Goal: Information Seeking & Learning: Find specific page/section

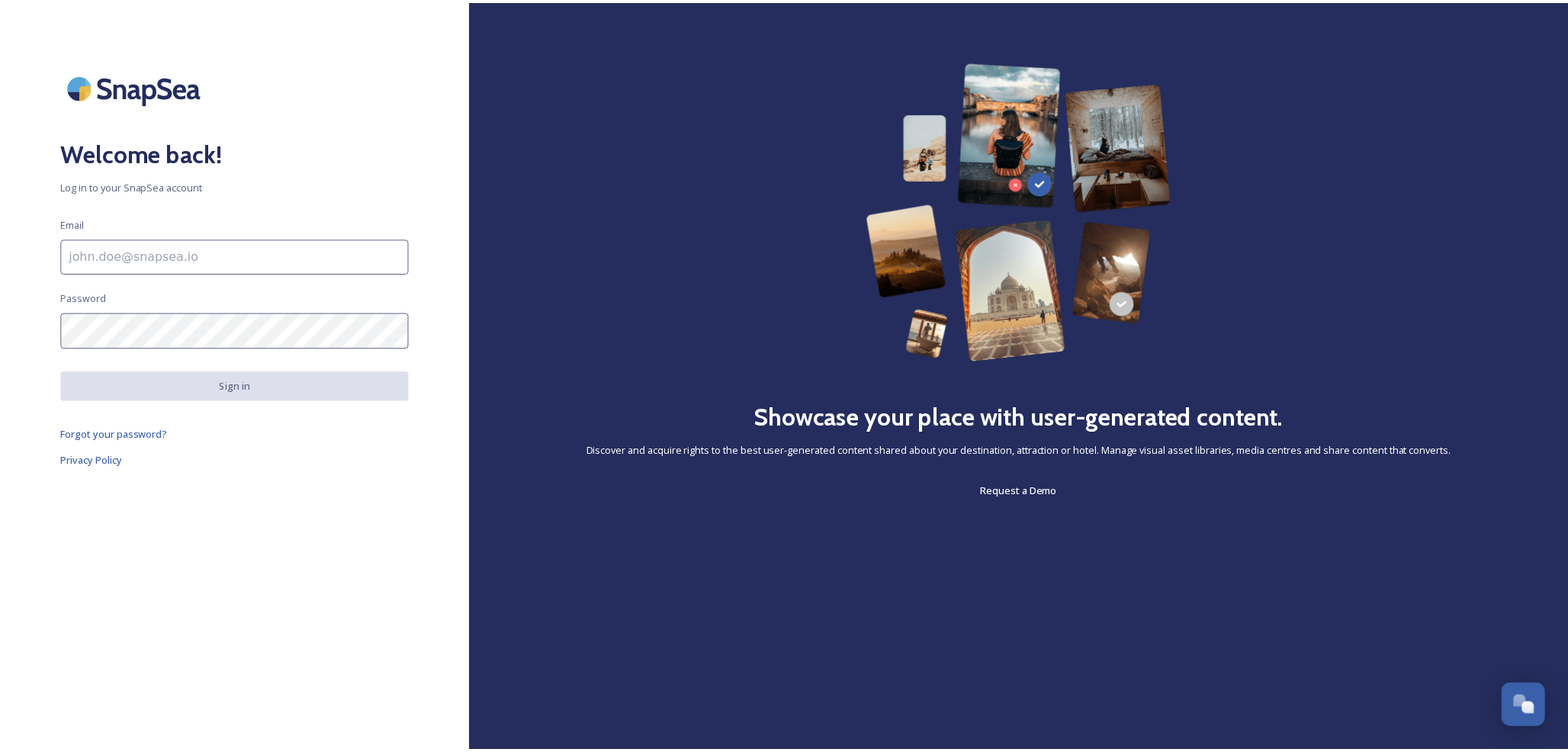
scroll to position [164, 0]
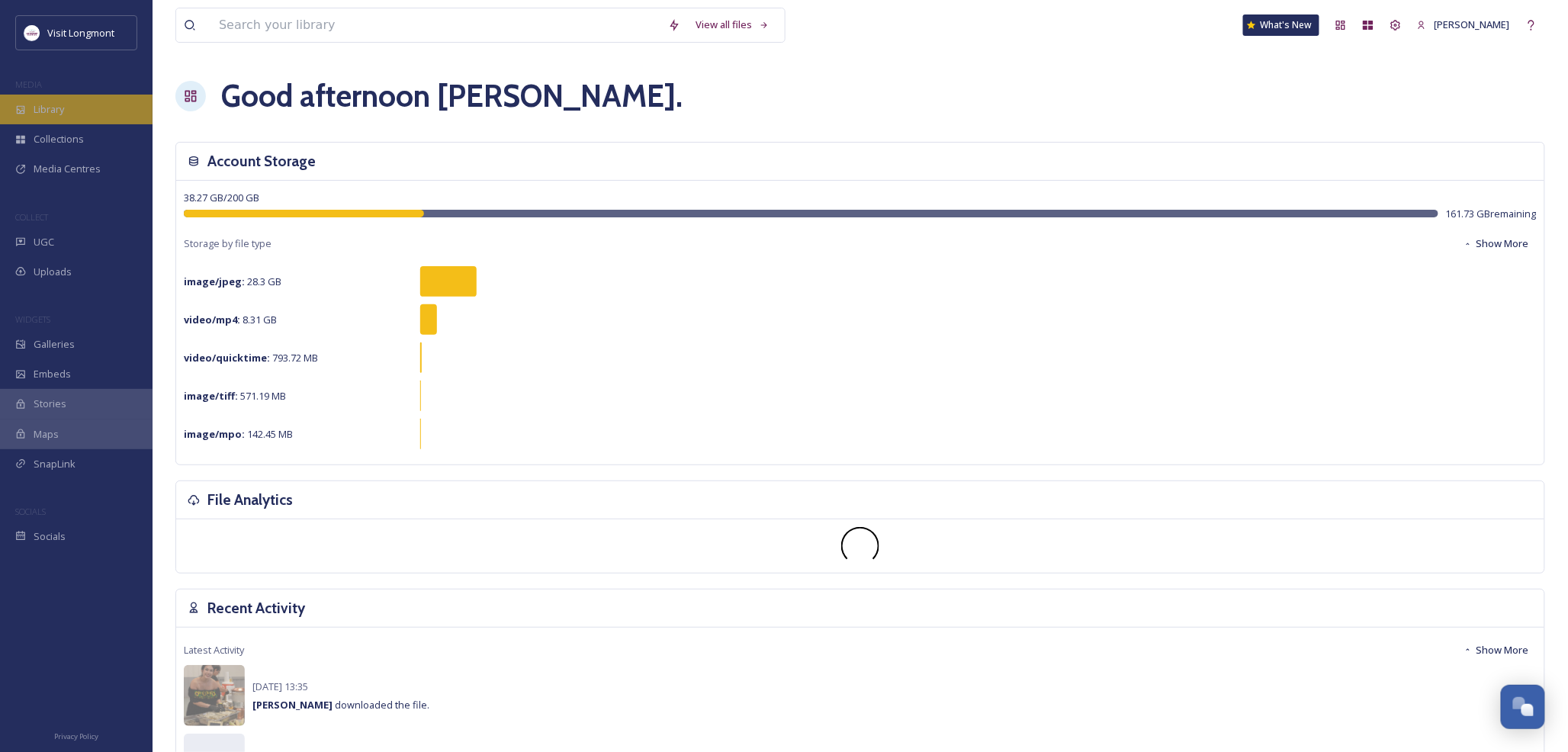
click at [41, 113] on span "Library" at bounding box center [49, 109] width 30 height 14
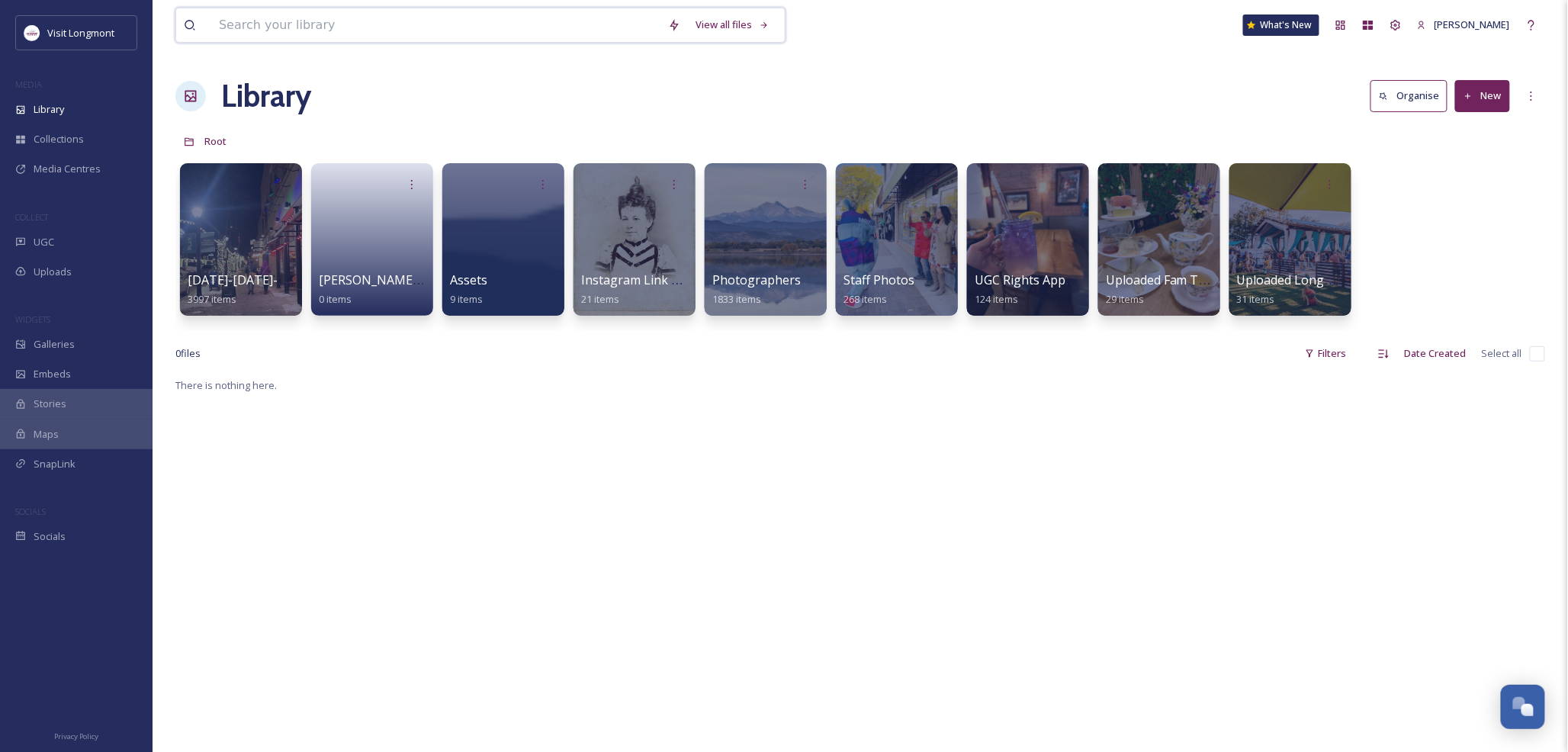
click at [288, 30] on input at bounding box center [435, 25] width 449 height 34
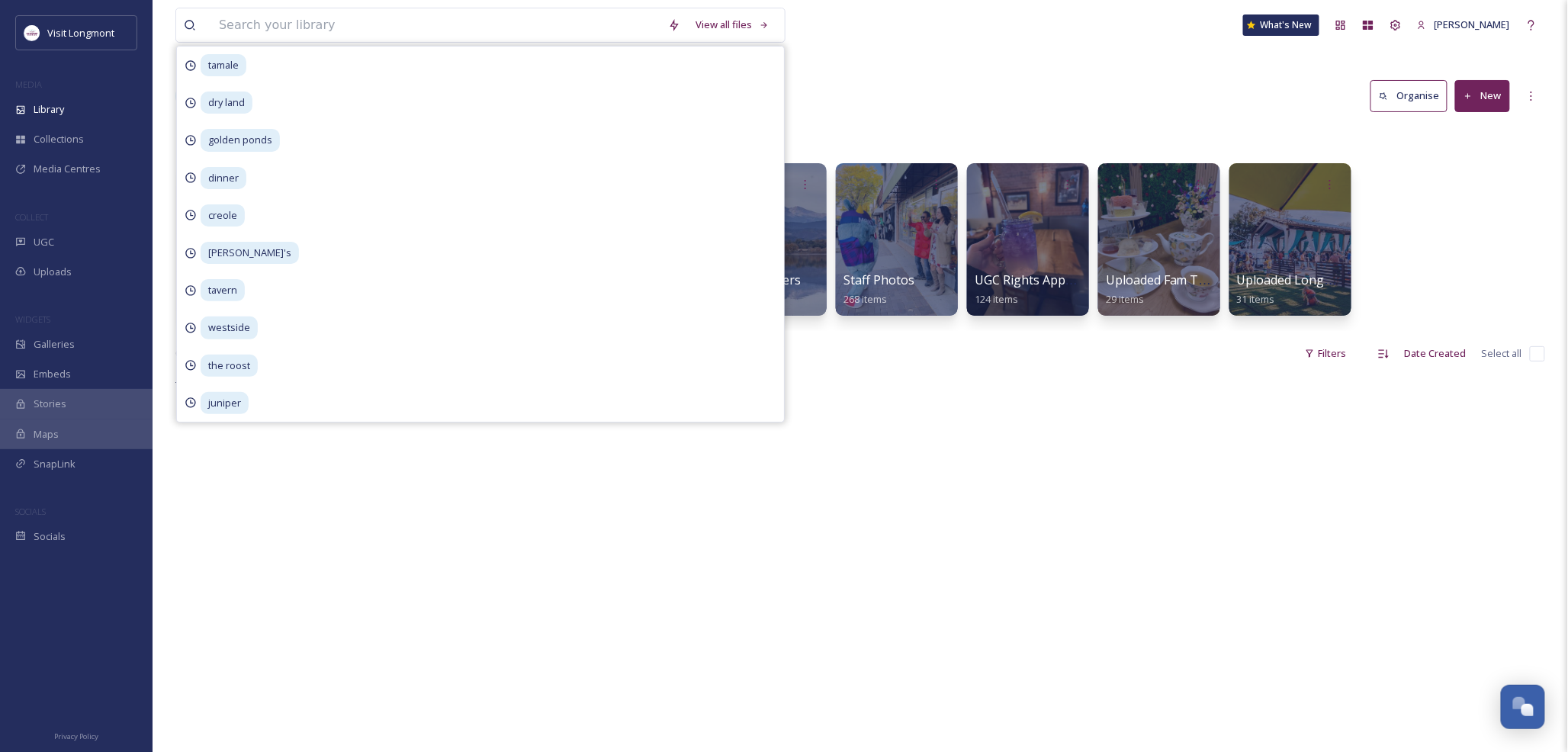
click at [283, 530] on div "There is nothing here." at bounding box center [859, 752] width 1370 height 752
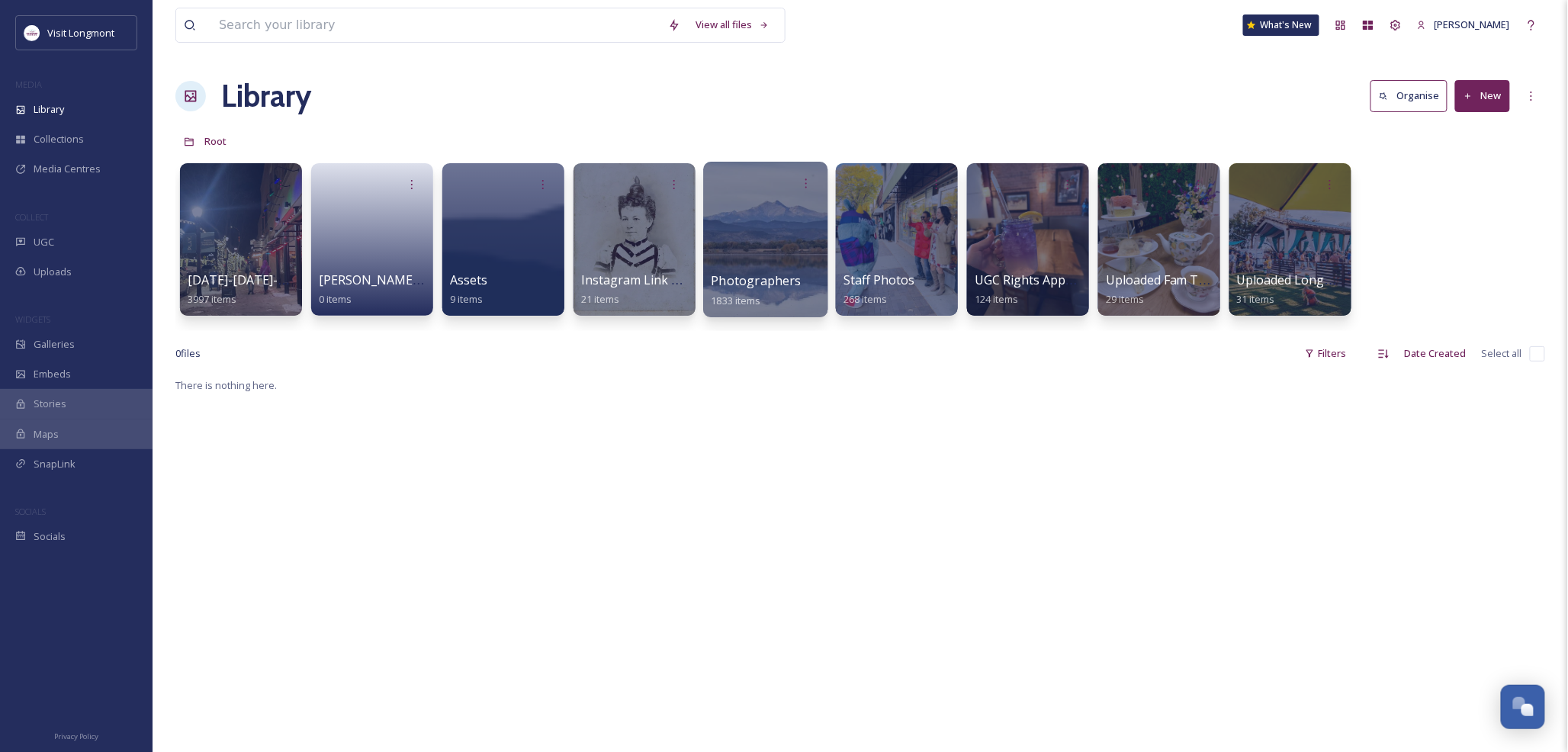
click at [772, 246] on div at bounding box center [765, 239] width 124 height 155
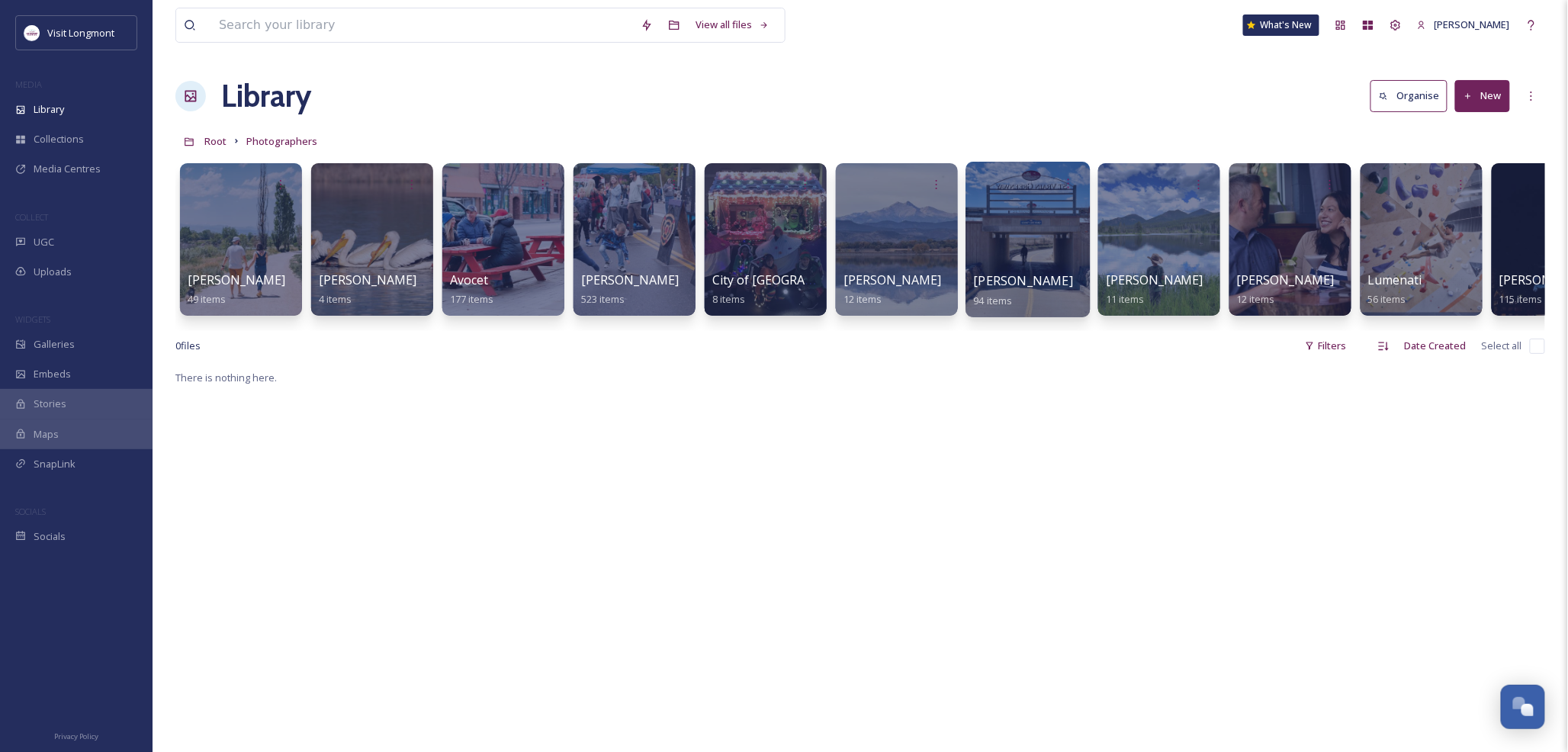
click at [1033, 244] on div at bounding box center [1027, 239] width 124 height 155
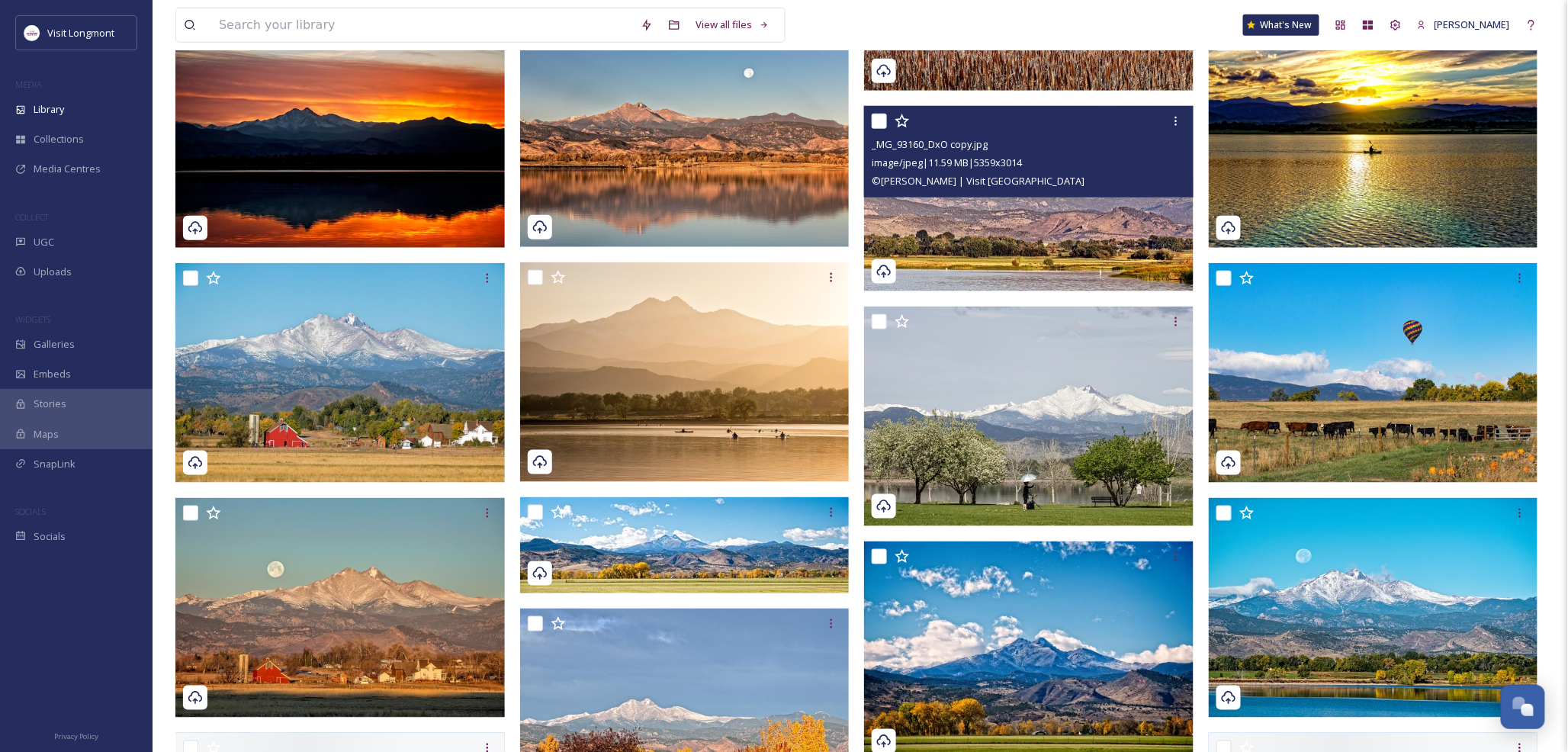
scroll to position [763, 0]
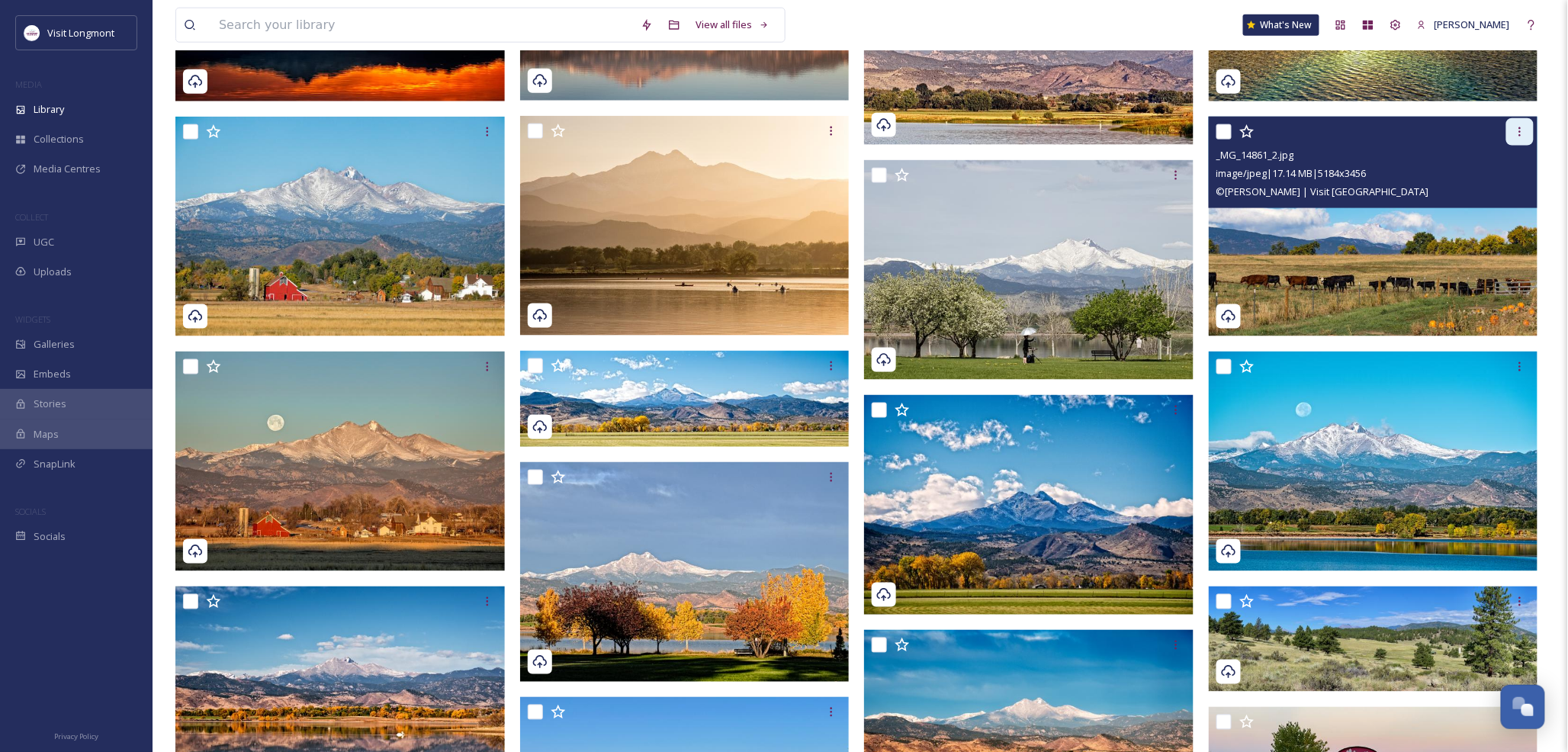
click at [1521, 133] on icon at bounding box center [1521, 132] width 13 height 13
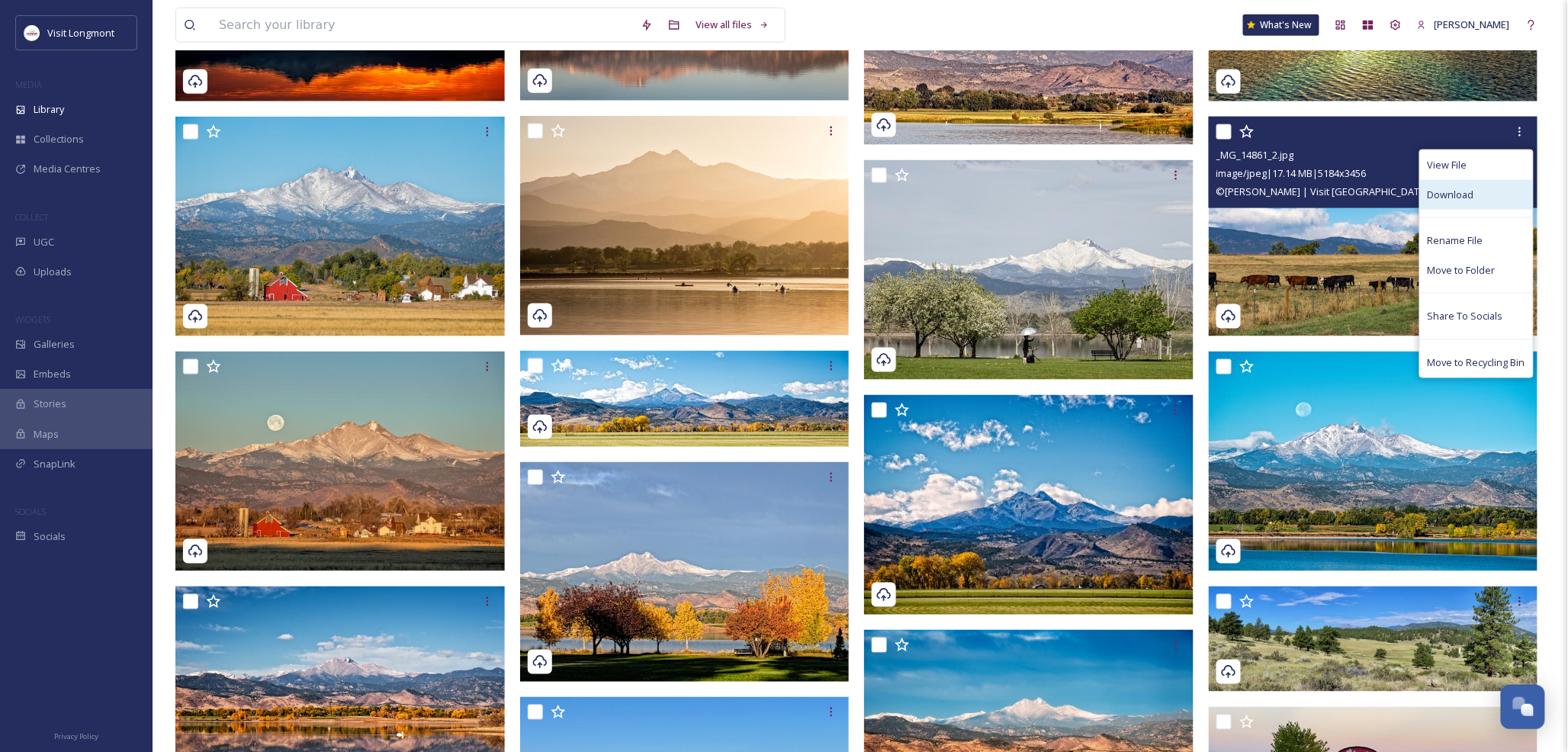
click at [1453, 196] on span "Download" at bounding box center [1451, 195] width 46 height 14
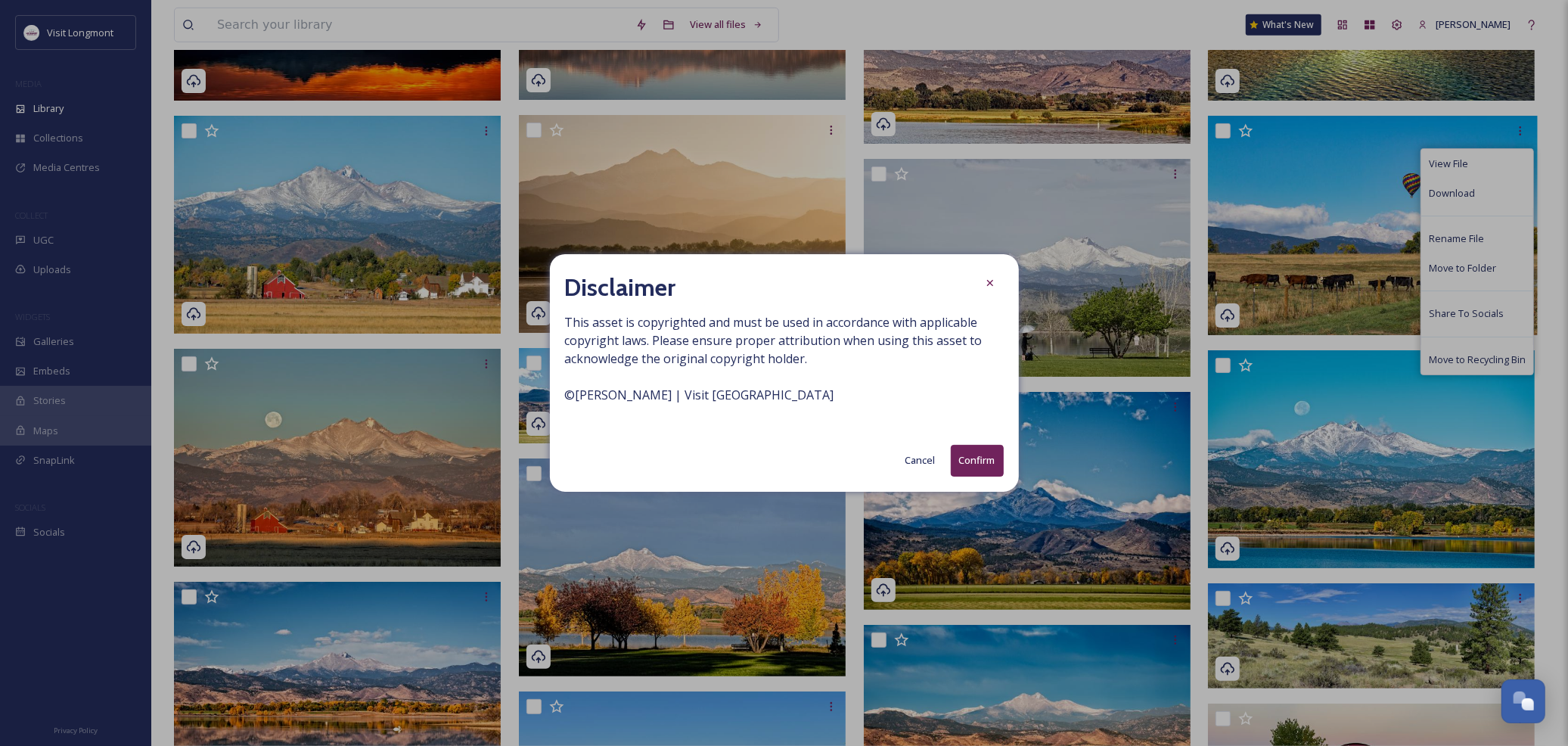
click at [980, 458] on button "Confirm" at bounding box center [977, 460] width 53 height 31
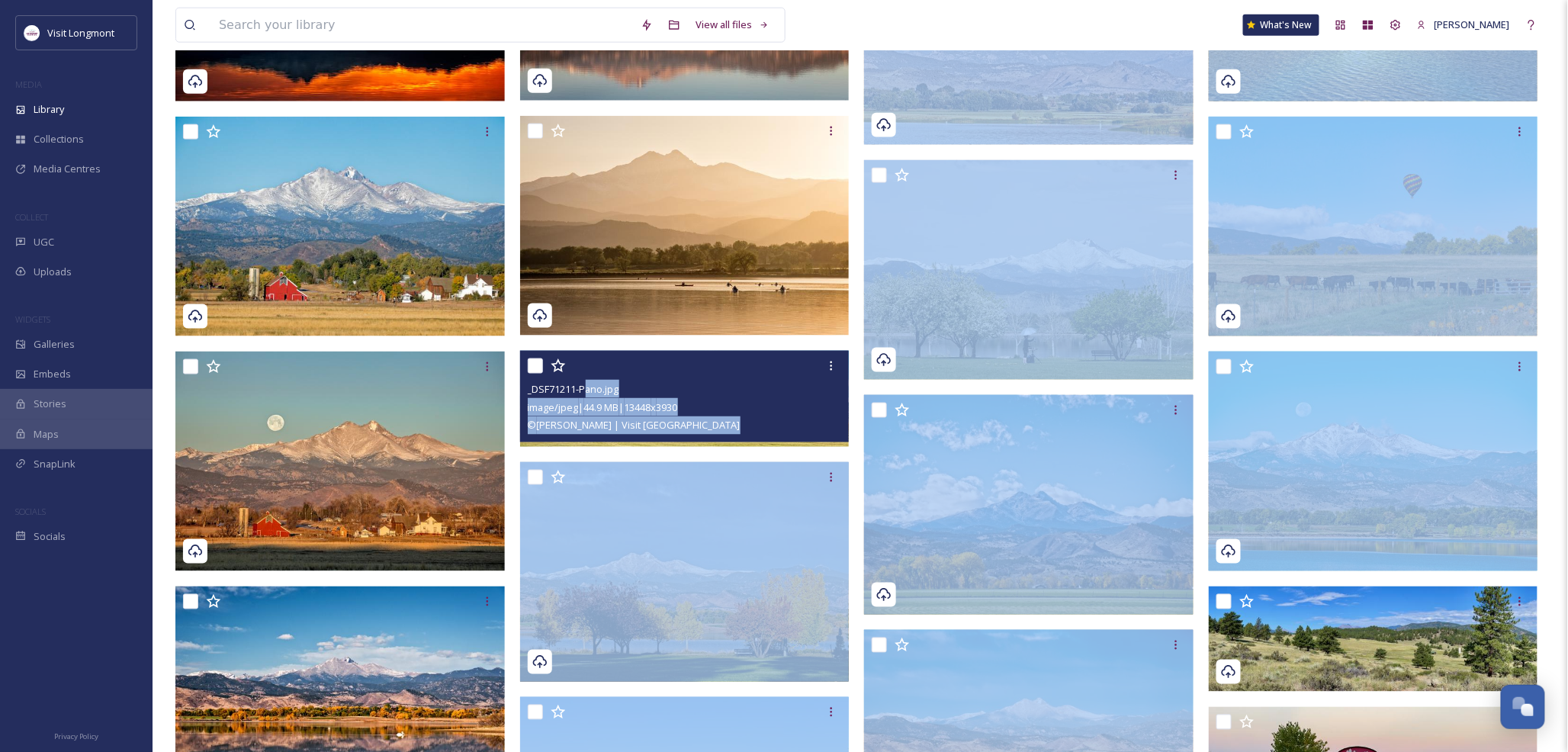
drag, startPoint x: 672, startPoint y: 398, endPoint x: 584, endPoint y: 394, distance: 88.1
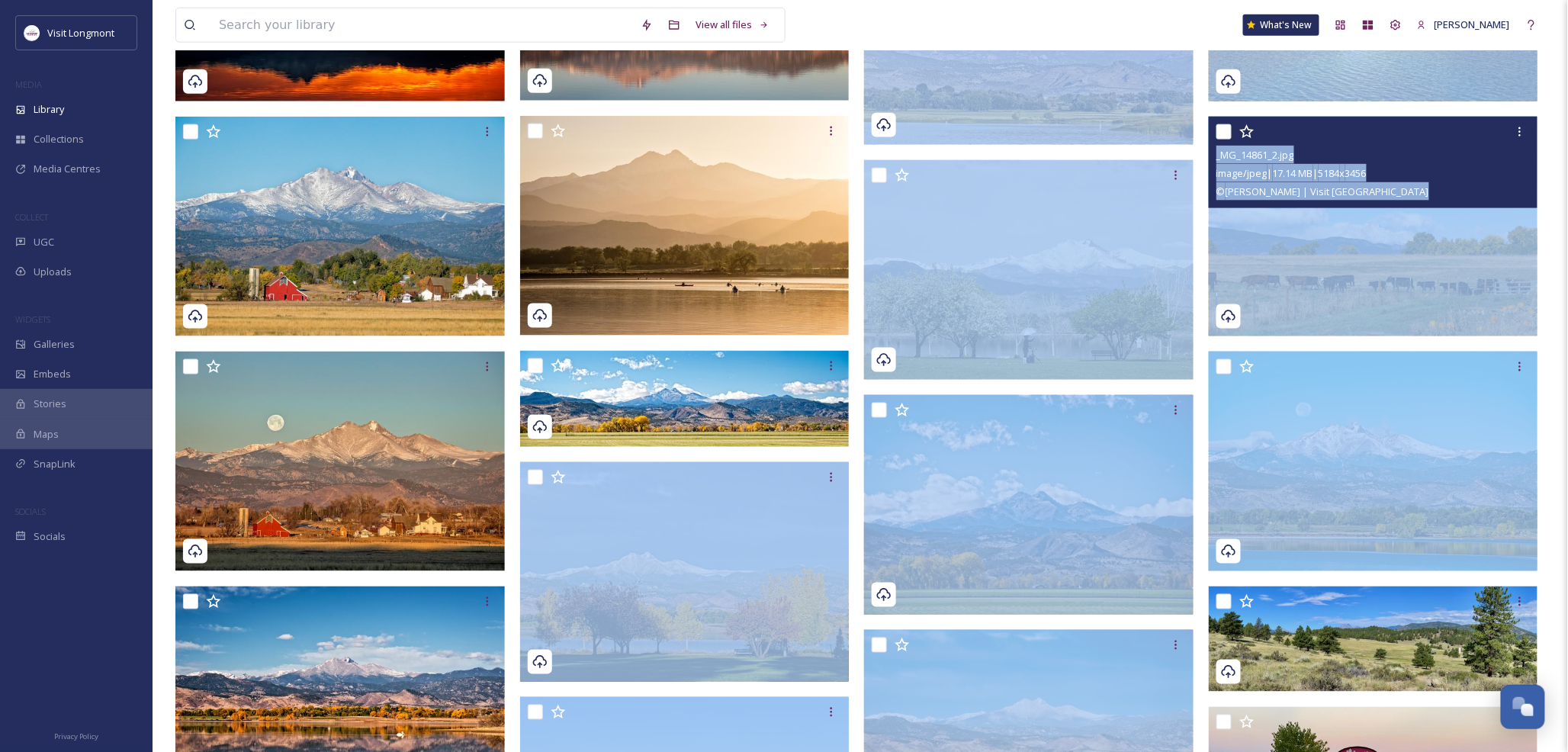
click at [1298, 272] on img at bounding box center [1373, 227] width 330 height 220
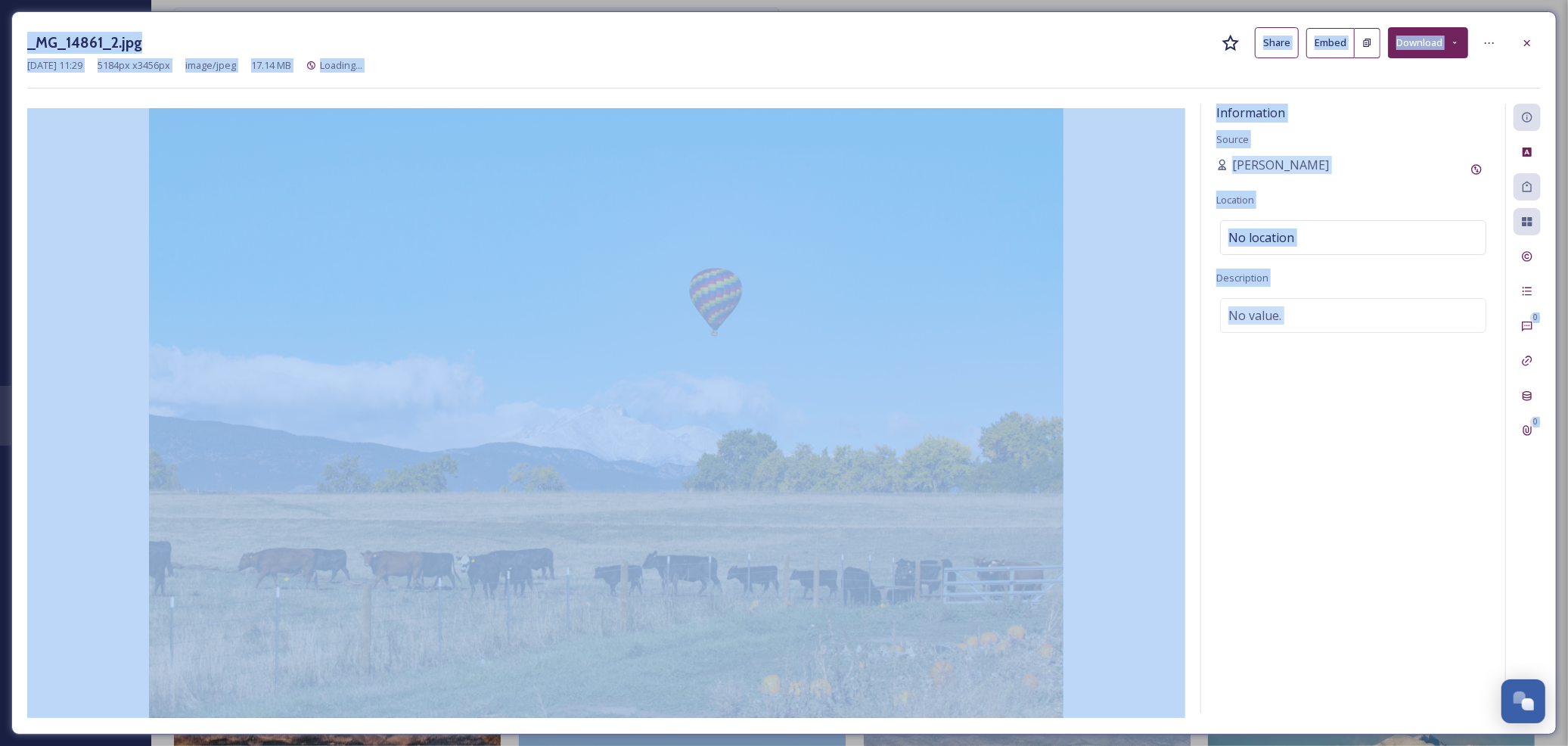
click at [1243, 394] on div "Information Source Nikki Tooker Location No location Description No value." at bounding box center [1353, 408] width 304 height 610
click at [1322, 179] on div "[PERSON_NAME]" at bounding box center [1353, 169] width 274 height 27
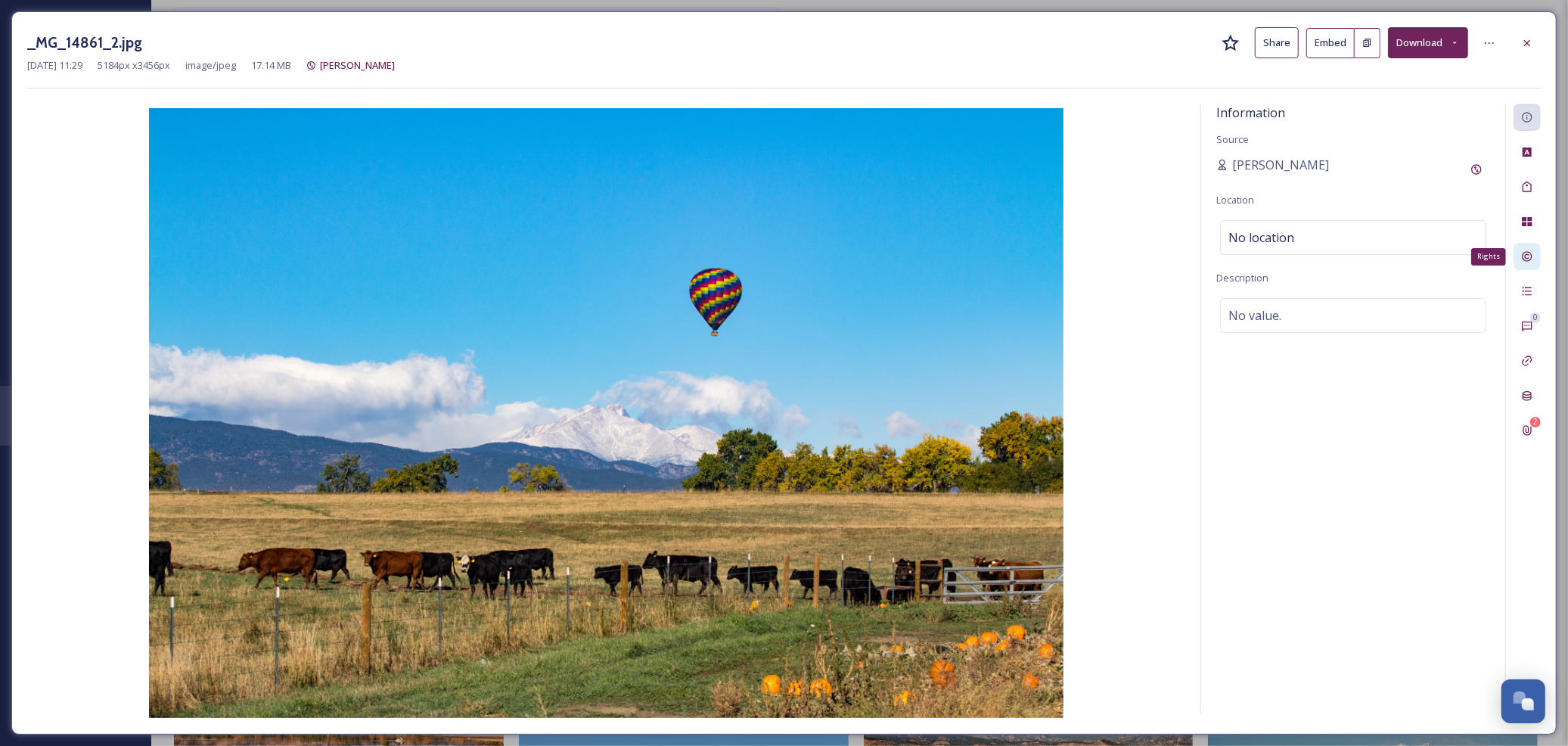
click at [1524, 256] on icon at bounding box center [1527, 257] width 12 height 12
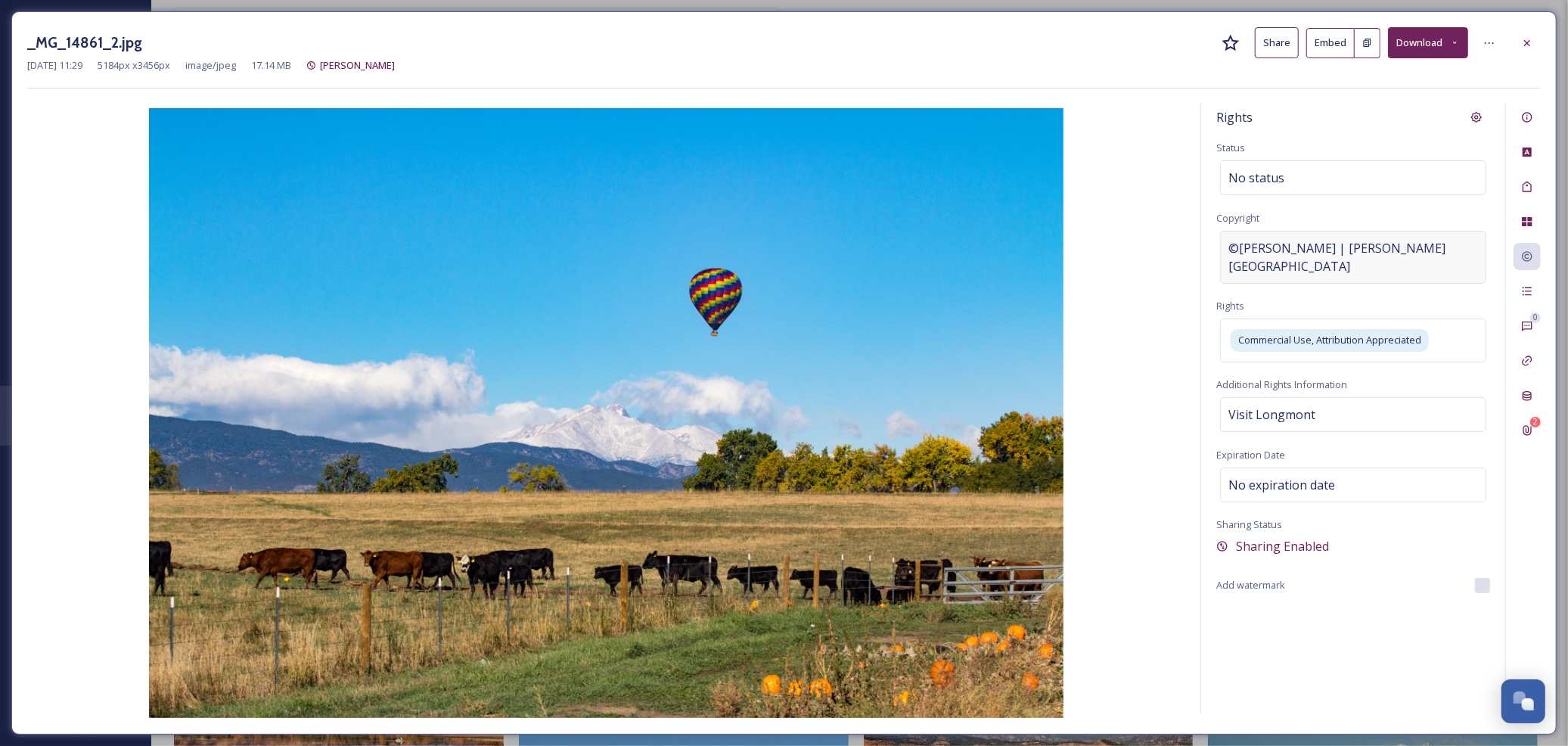
click at [1309, 246] on span "©Gerardo Brucker | Visit Longmont" at bounding box center [1353, 257] width 250 height 36
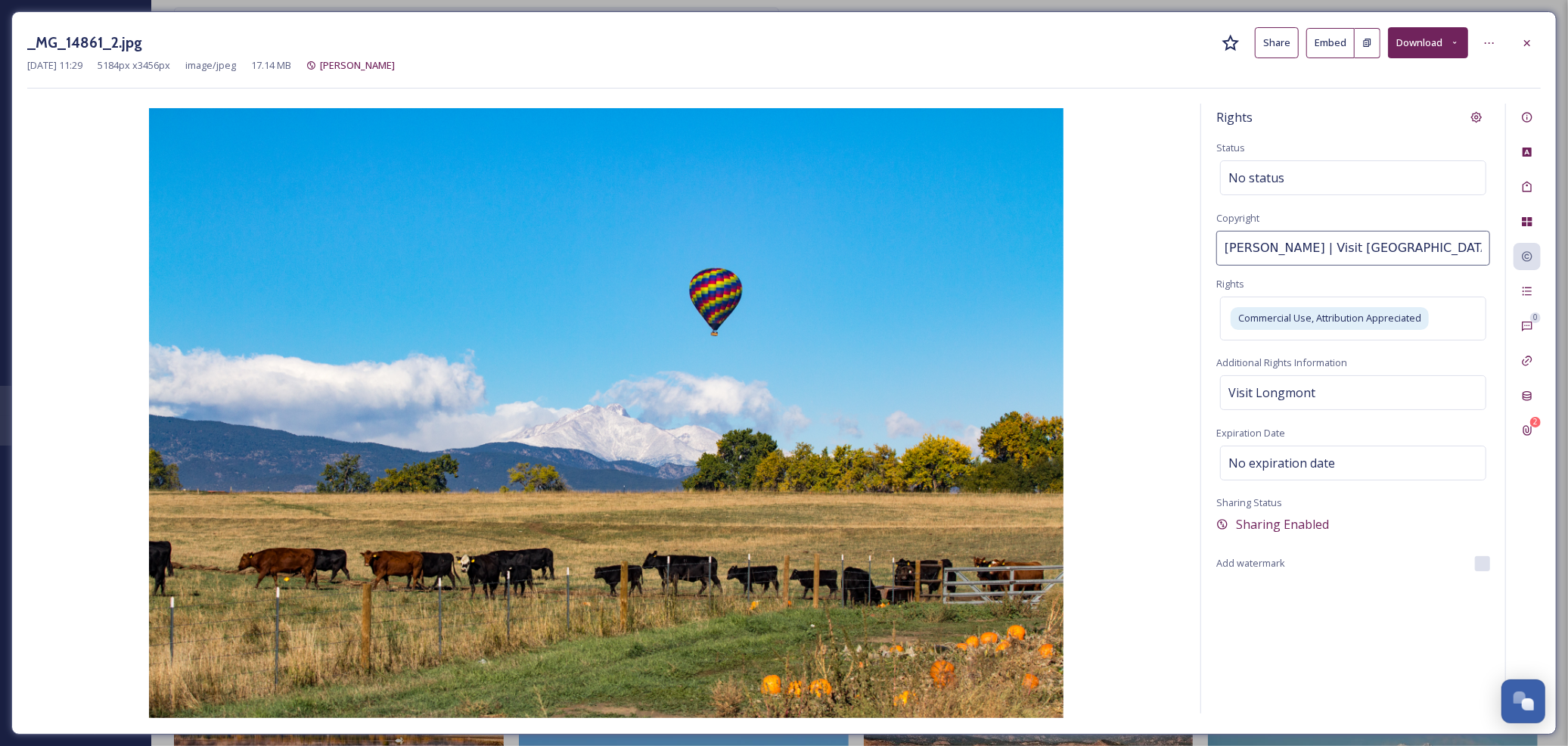
click at [1309, 246] on input "Gerardo Brucker | Visit Longmont" at bounding box center [1353, 247] width 274 height 35
click at [1288, 253] on input "Gerardo Brucker | Visit Longmont" at bounding box center [1353, 247] width 274 height 35
drag, startPoint x: 1309, startPoint y: 251, endPoint x: 1163, endPoint y: 239, distance: 146.5
click at [1163, 239] on div "Rights Status No status Copyright Gerardo Brucker | Visit Longmont Rights Comme…" at bounding box center [784, 411] width 1513 height 615
click at [1310, 250] on input "Gerardo Brucker | Visit Longmont" at bounding box center [1353, 247] width 274 height 35
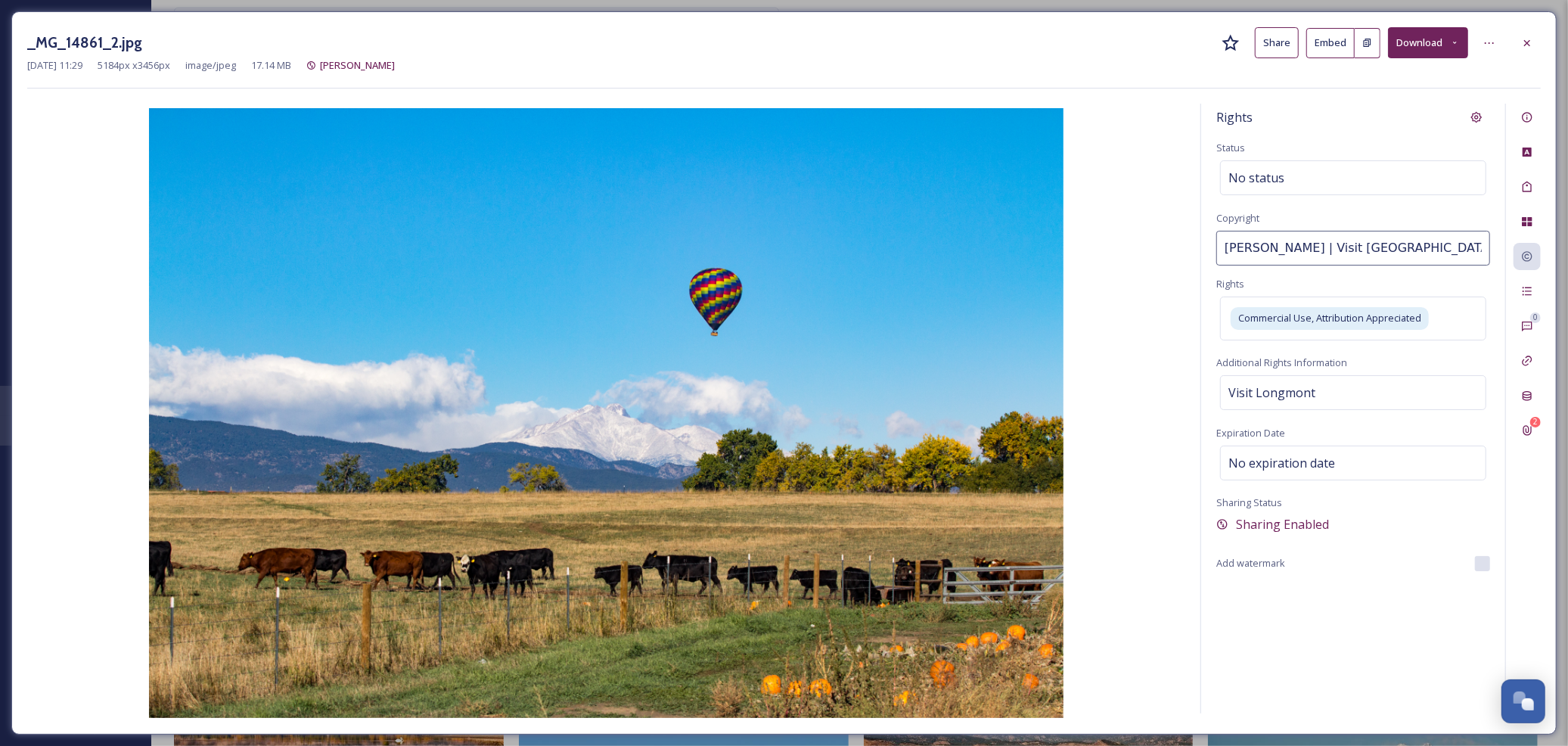
drag, startPoint x: 1313, startPoint y: 247, endPoint x: 1108, endPoint y: 225, distance: 206.2
click at [1108, 225] on div "Rights Status No status Copyright Gerardo Brucker | Visit Longmont Rights Comme…" at bounding box center [784, 411] width 1513 height 615
click at [1520, 42] on div at bounding box center [1526, 43] width 27 height 27
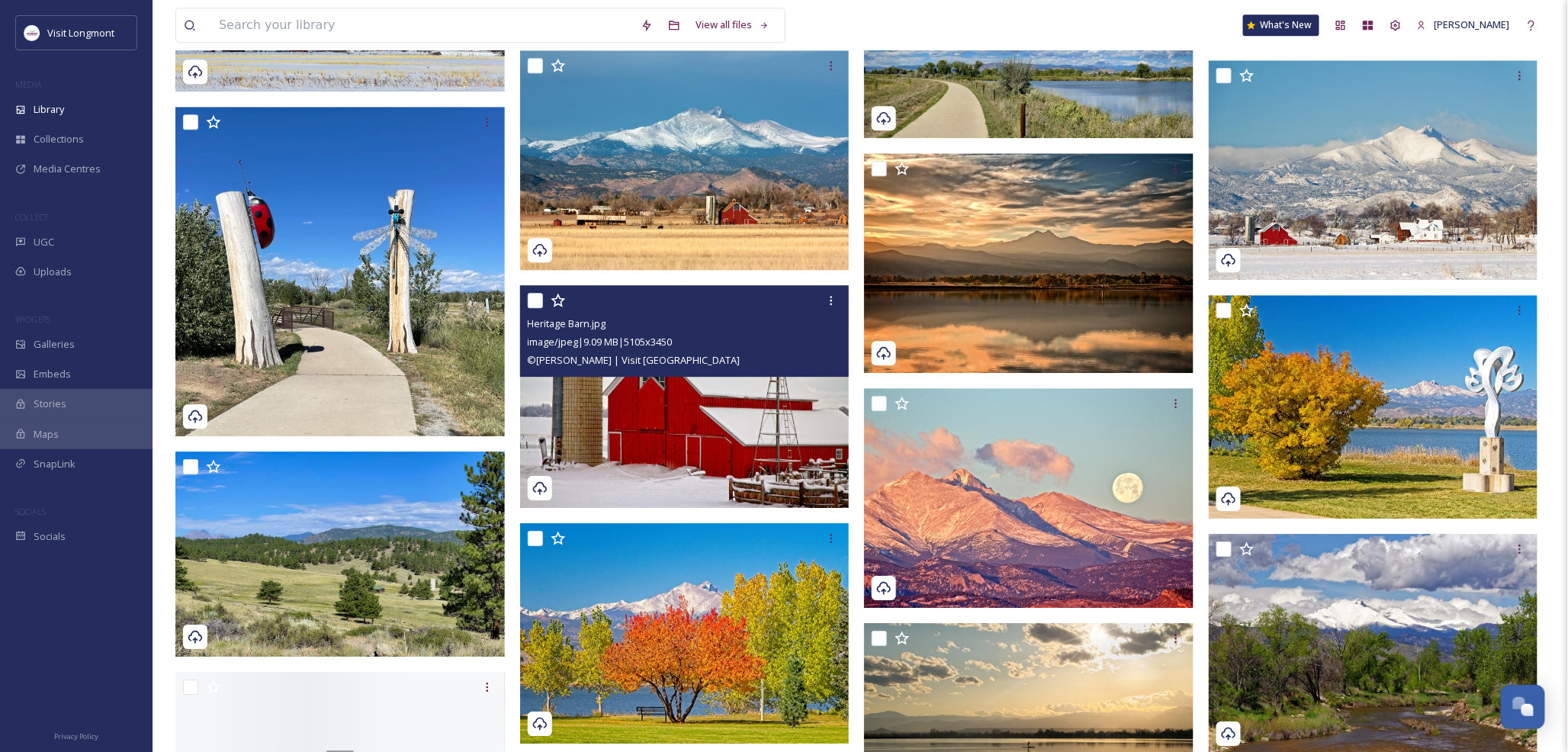
scroll to position [1864, 0]
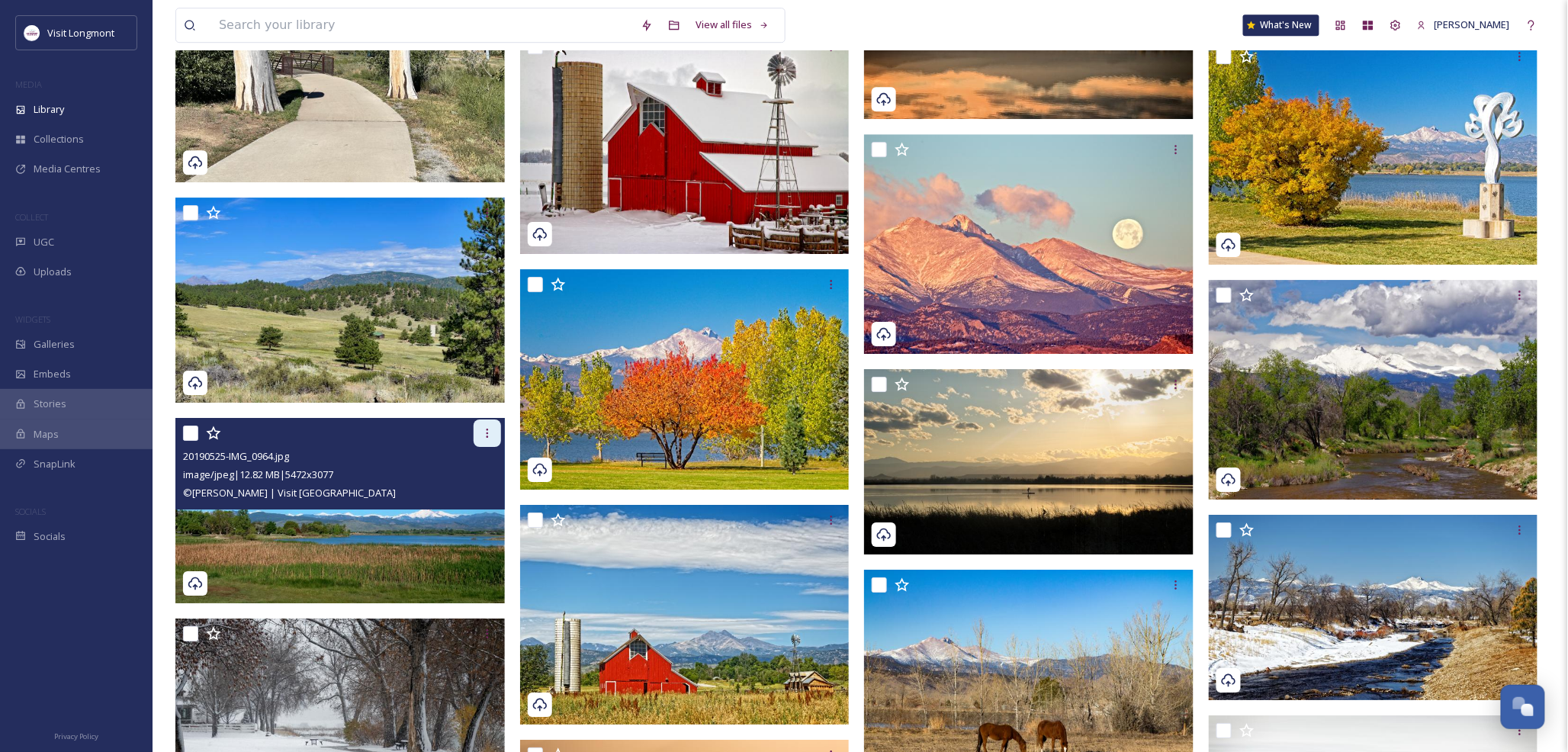
click at [487, 436] on icon at bounding box center [487, 433] width 3 height 9
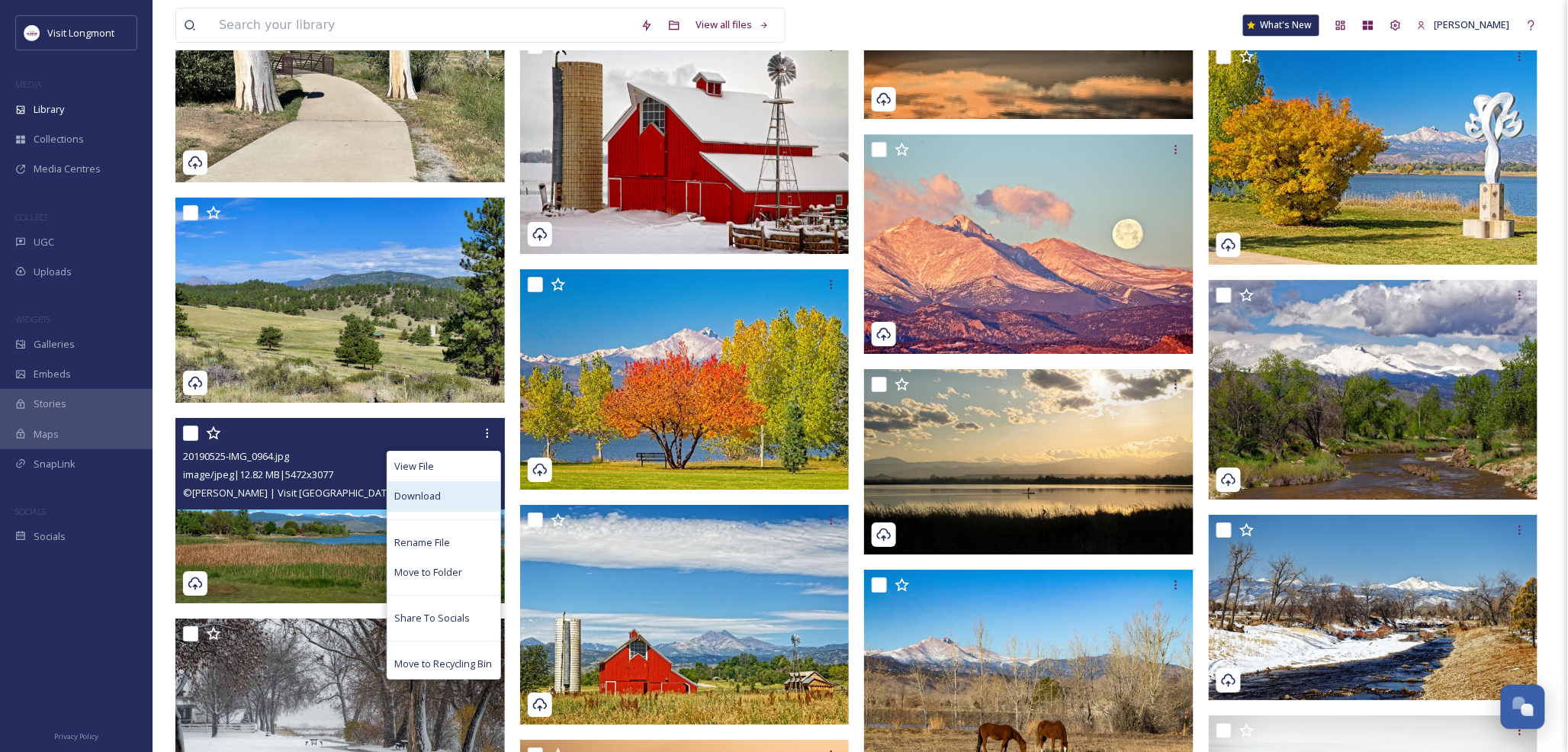
click at [422, 497] on span "Download" at bounding box center [418, 496] width 46 height 14
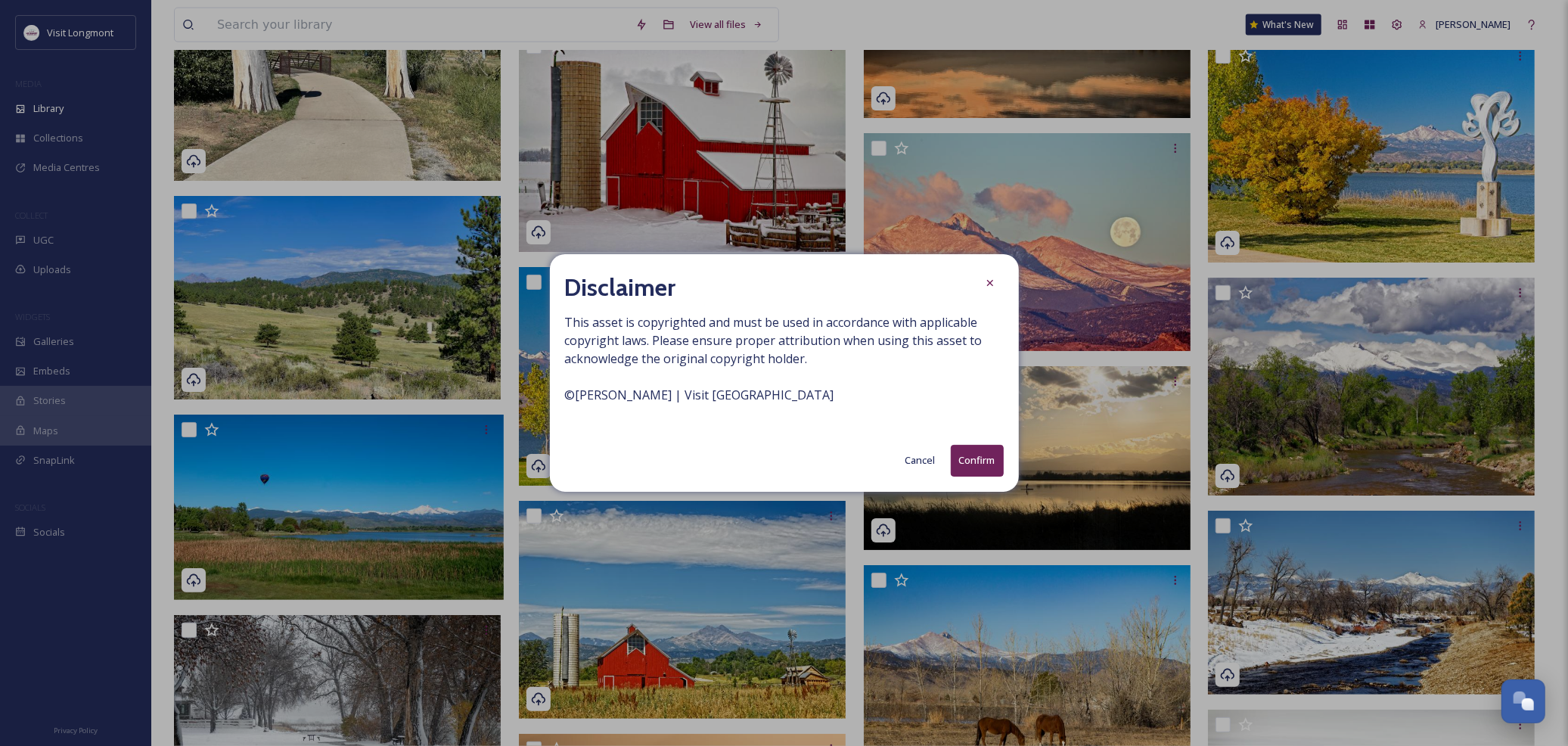
click at [974, 455] on button "Confirm" at bounding box center [977, 460] width 53 height 31
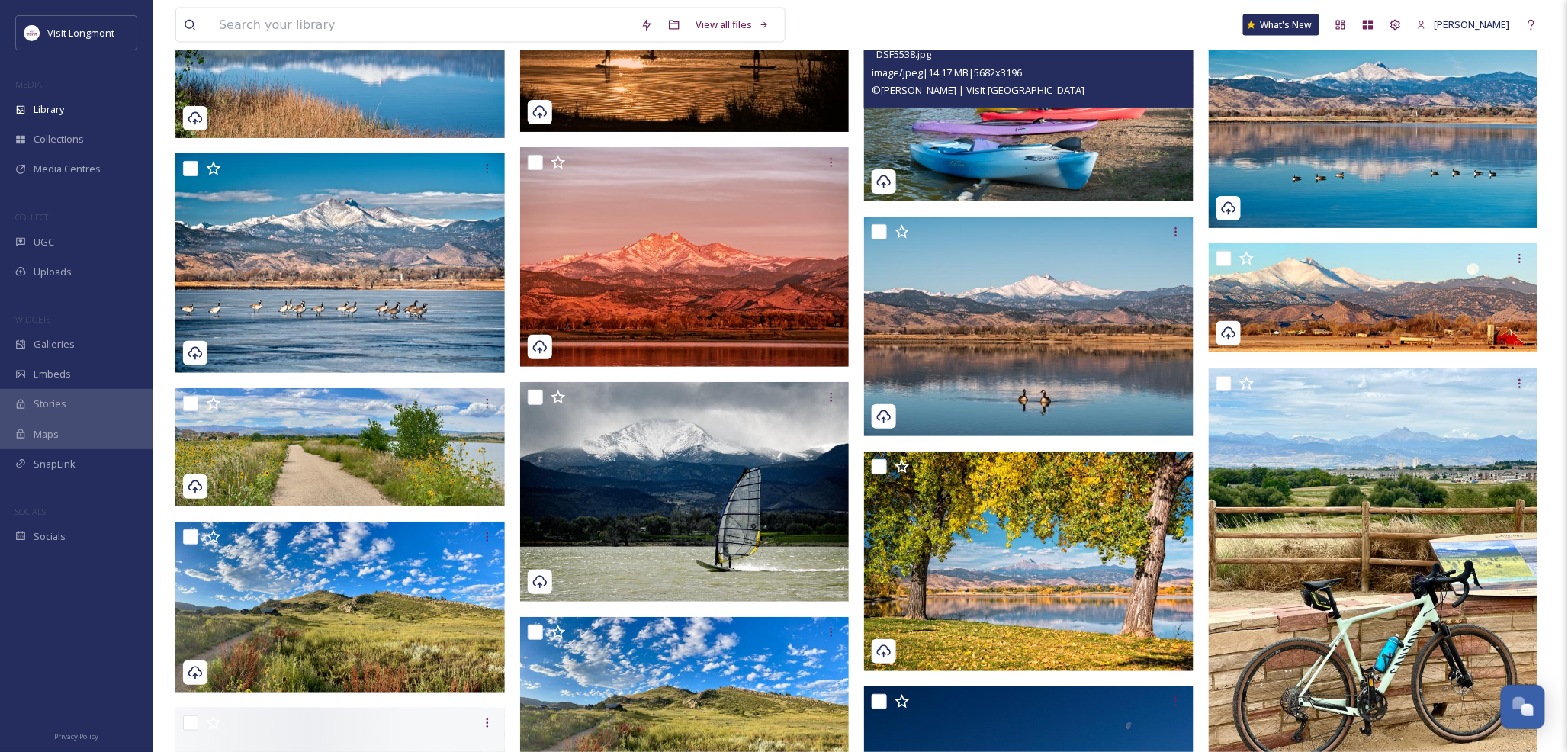
scroll to position [3558, 0]
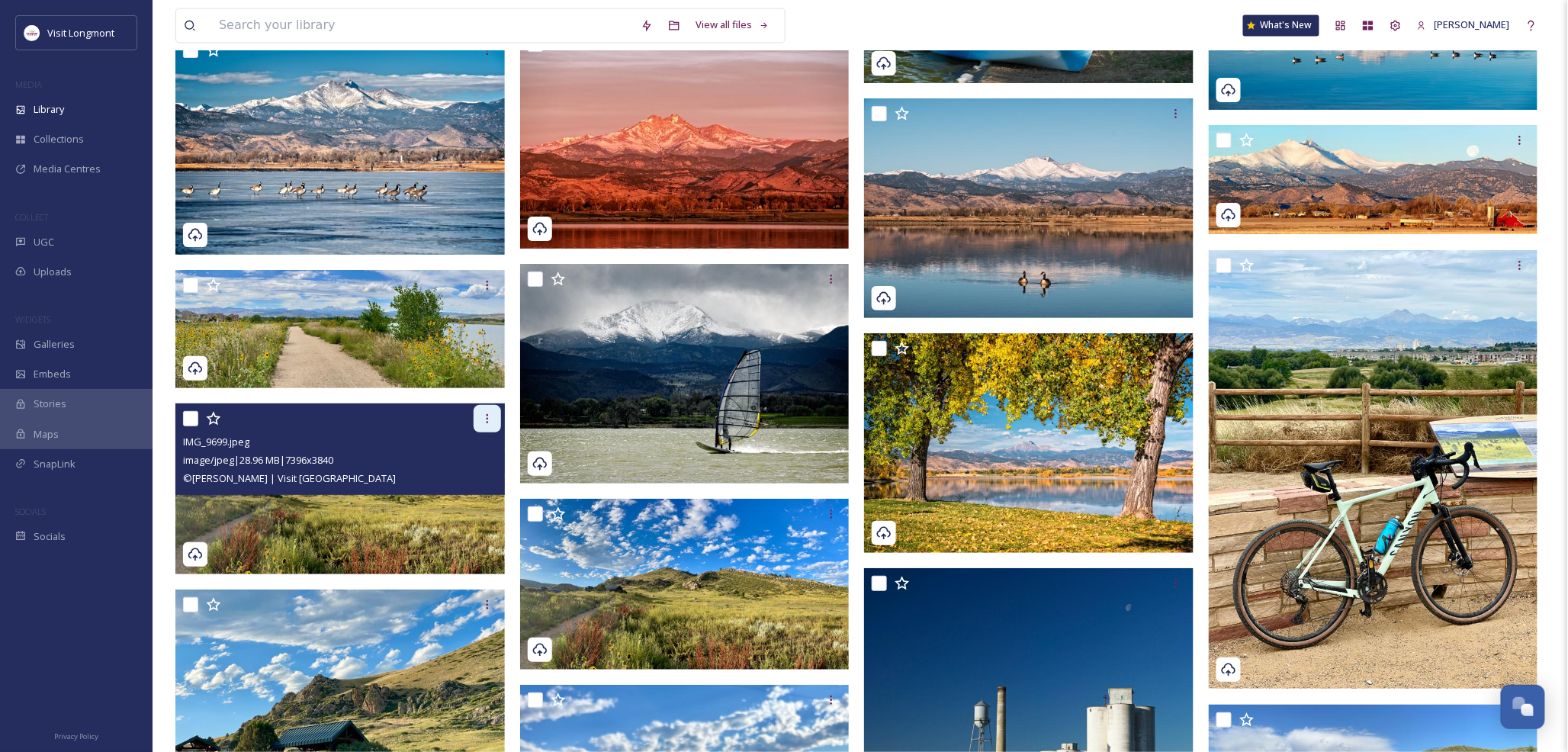
click at [482, 414] on icon at bounding box center [488, 419] width 13 height 13
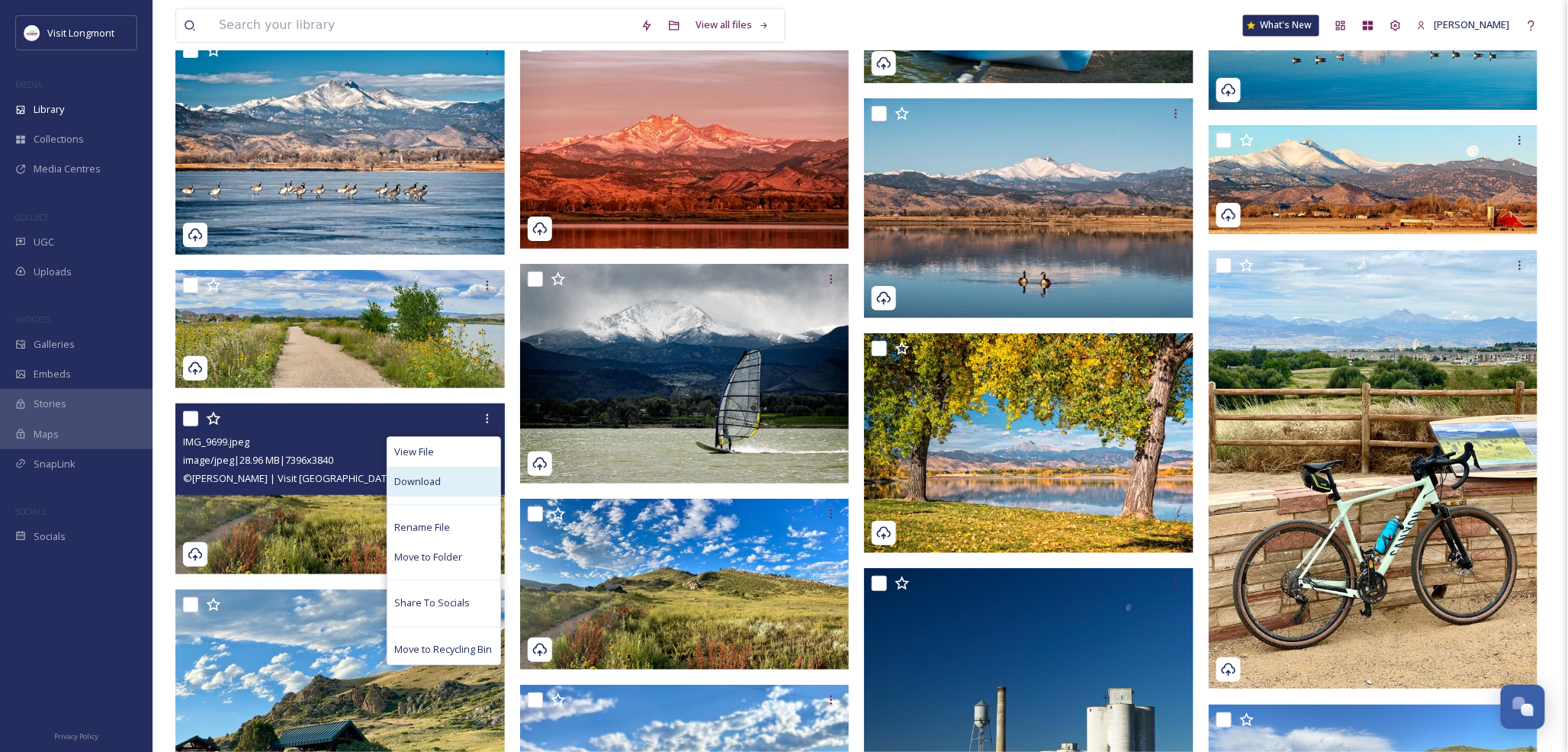
click at [440, 477] on div "Download" at bounding box center [444, 480] width 113 height 29
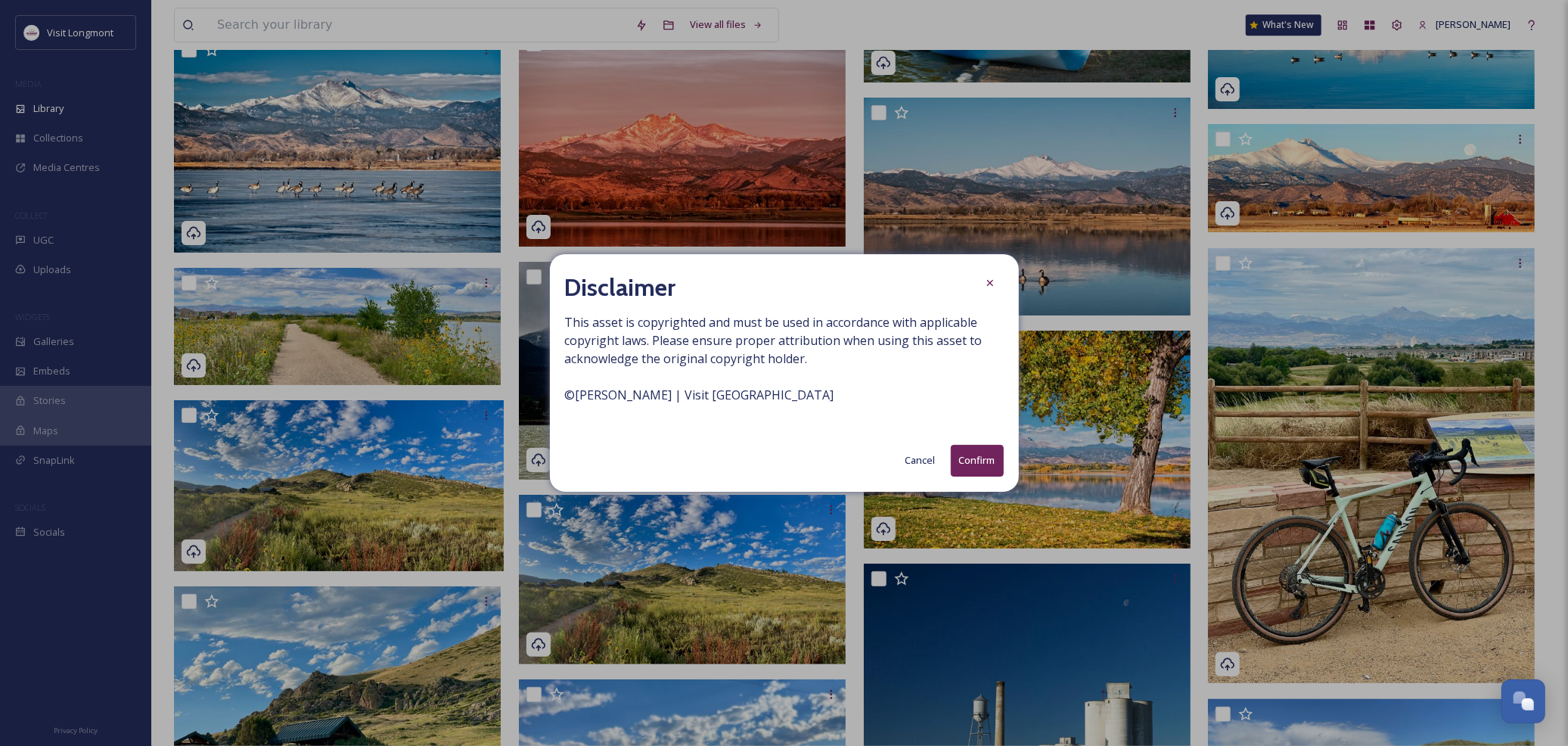
click at [974, 458] on button "Confirm" at bounding box center [977, 460] width 53 height 31
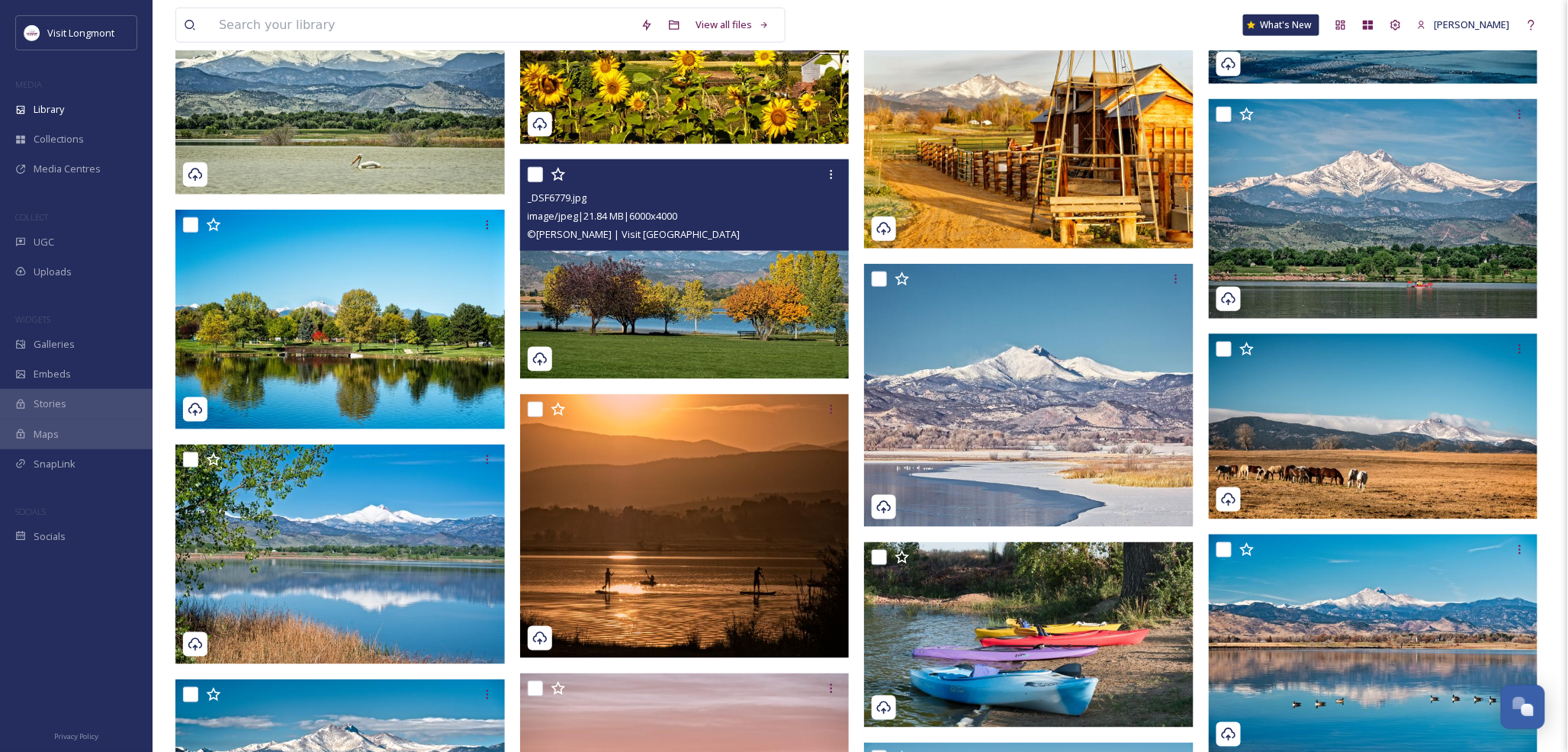
scroll to position [3168, 0]
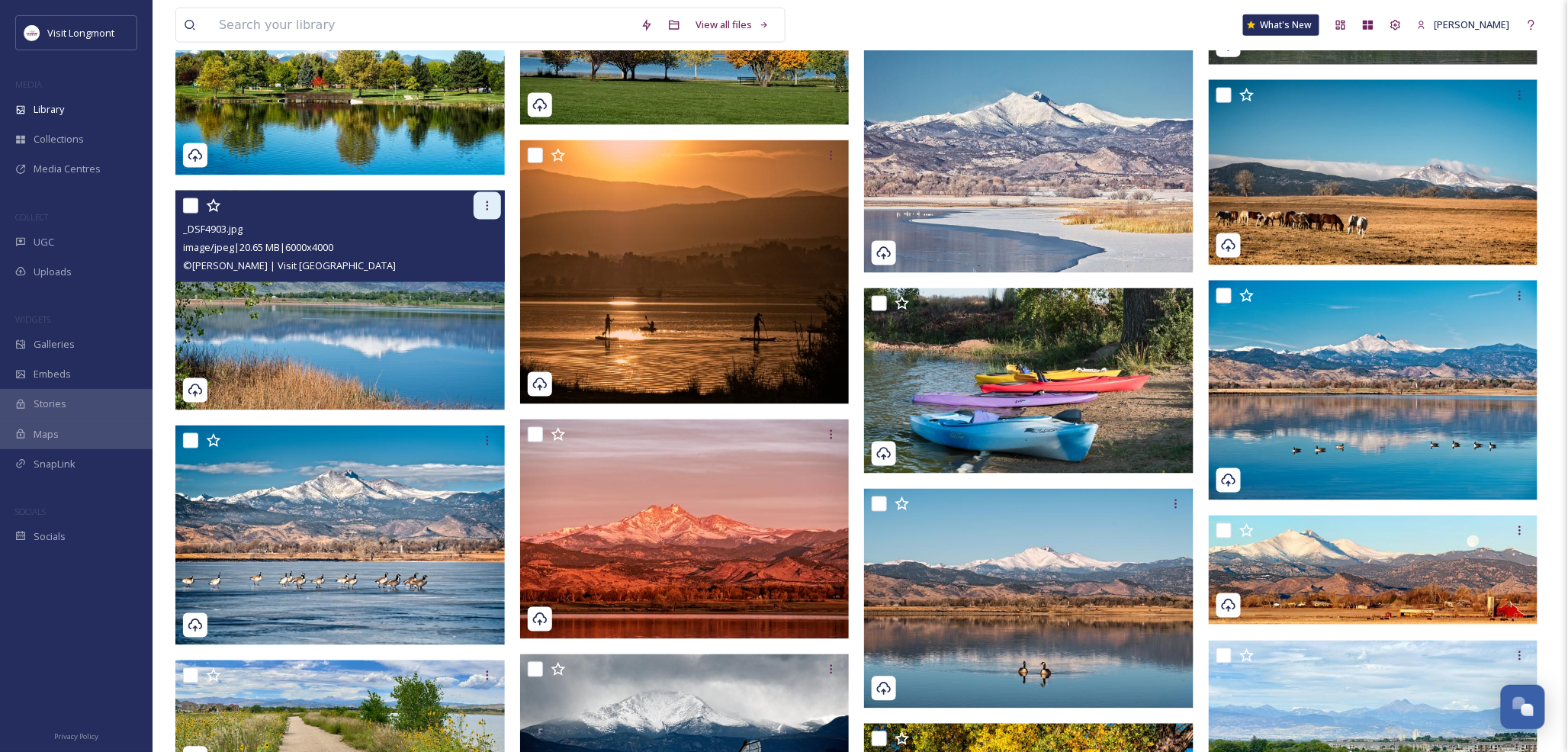
click at [483, 201] on icon at bounding box center [488, 206] width 13 height 13
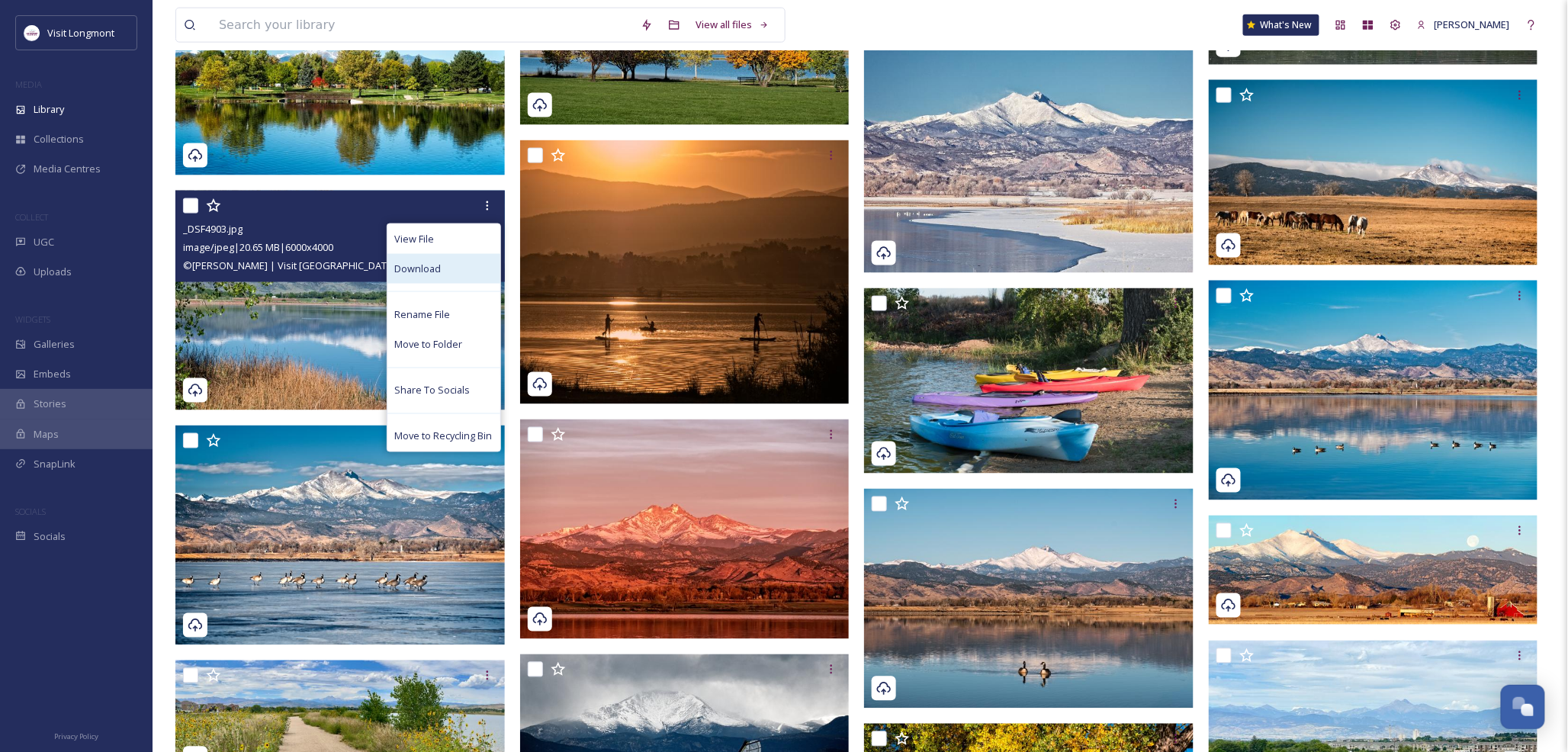
click at [444, 277] on div "Download" at bounding box center [444, 268] width 113 height 29
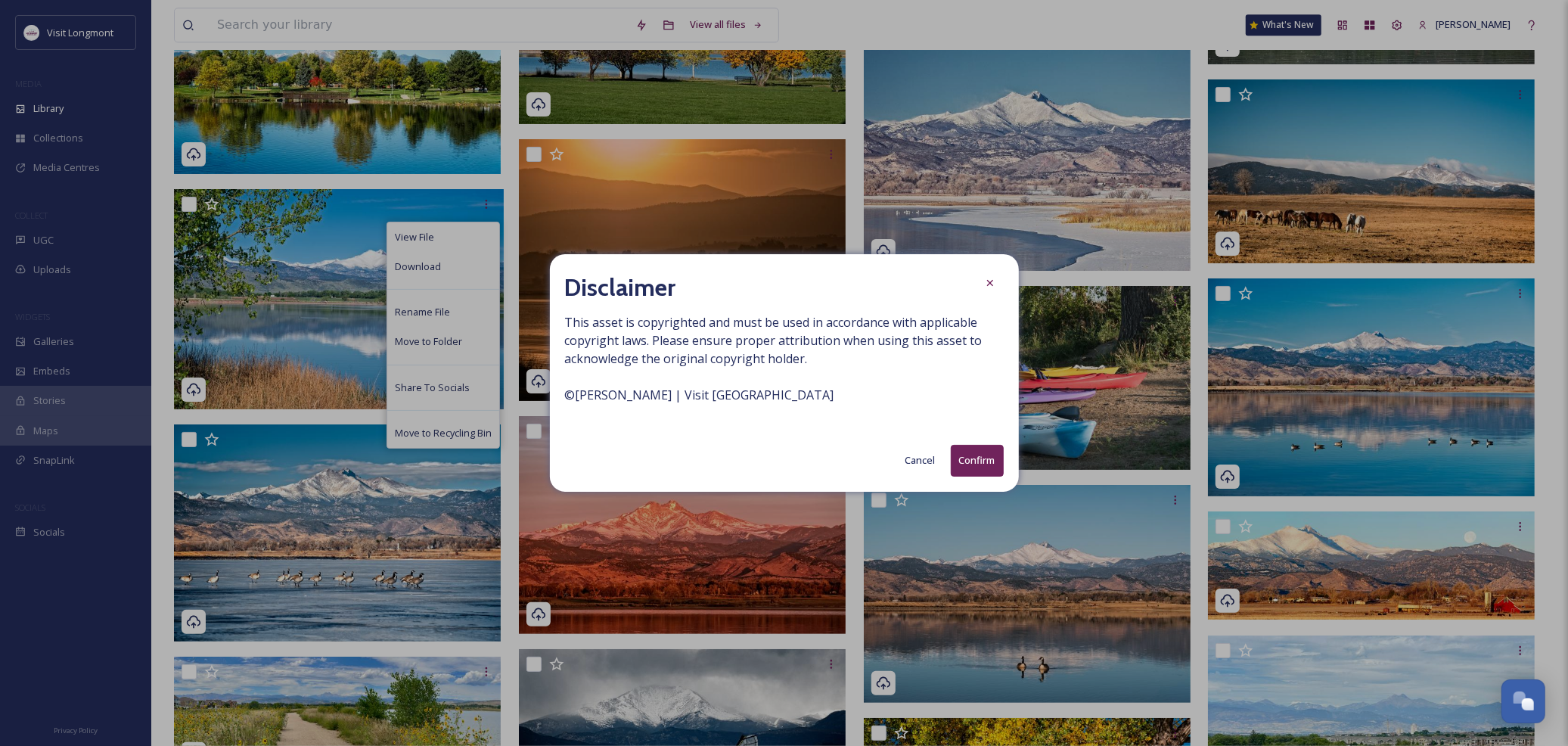
click at [962, 458] on button "Confirm" at bounding box center [977, 460] width 53 height 31
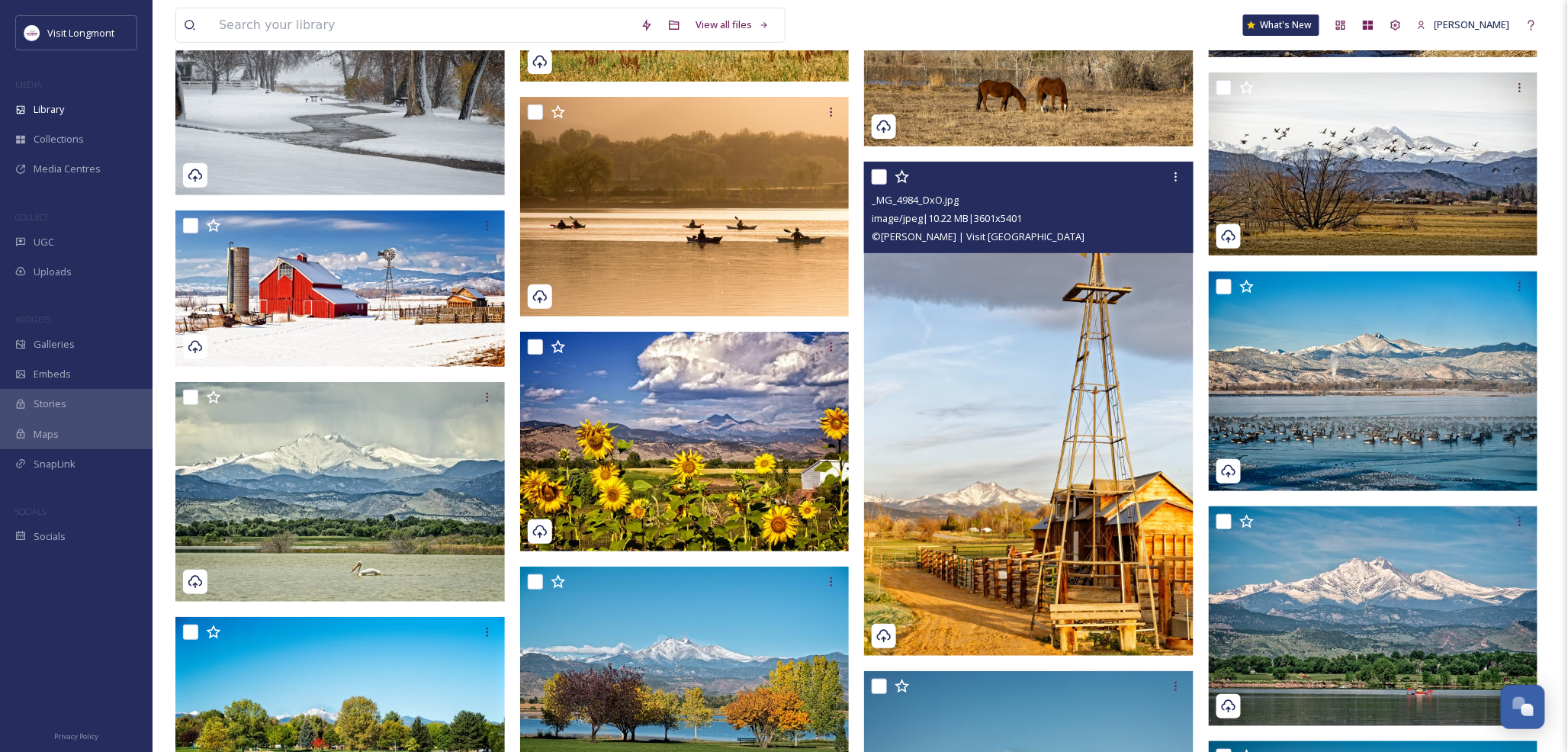
scroll to position [2490, 0]
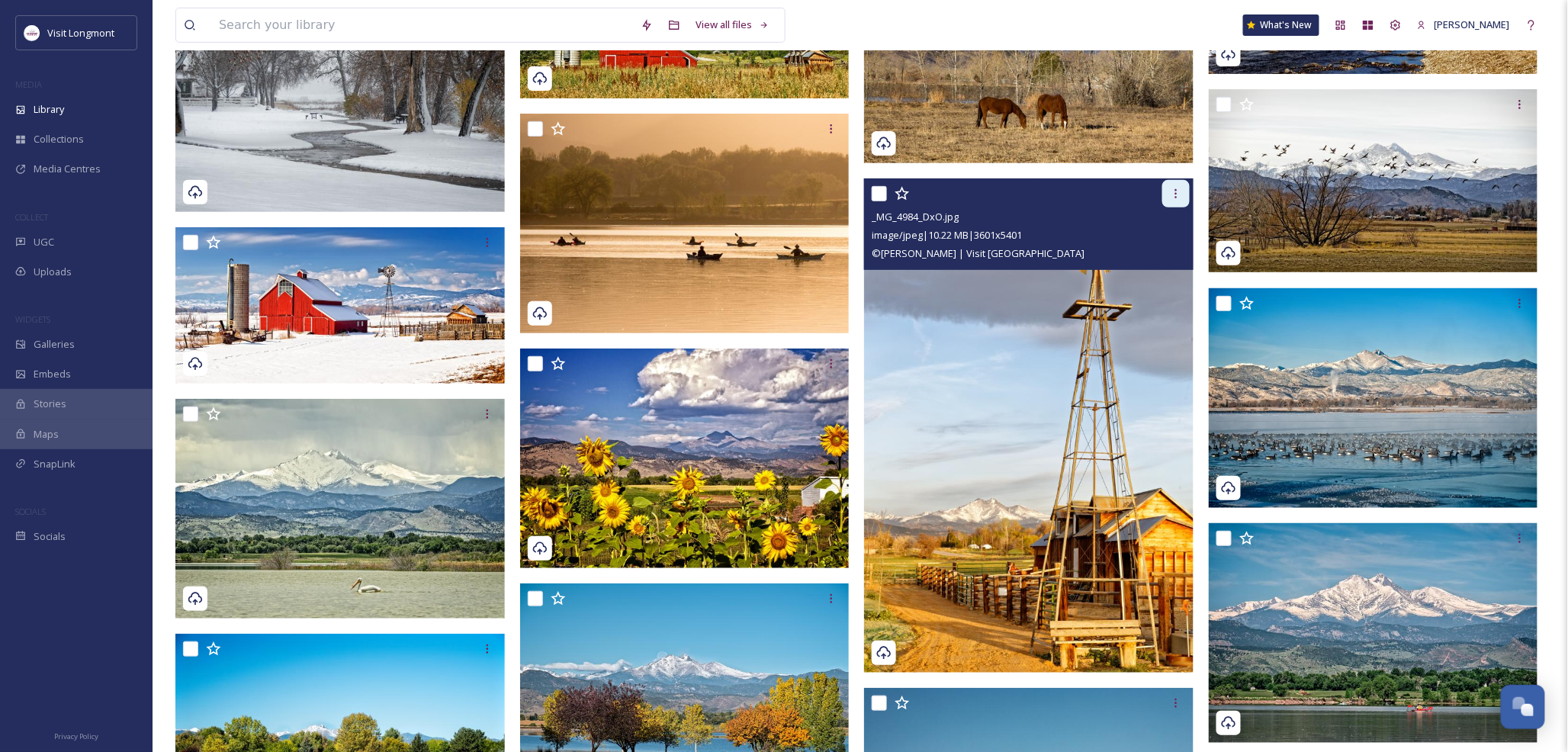
click at [1176, 196] on icon at bounding box center [1177, 194] width 13 height 13
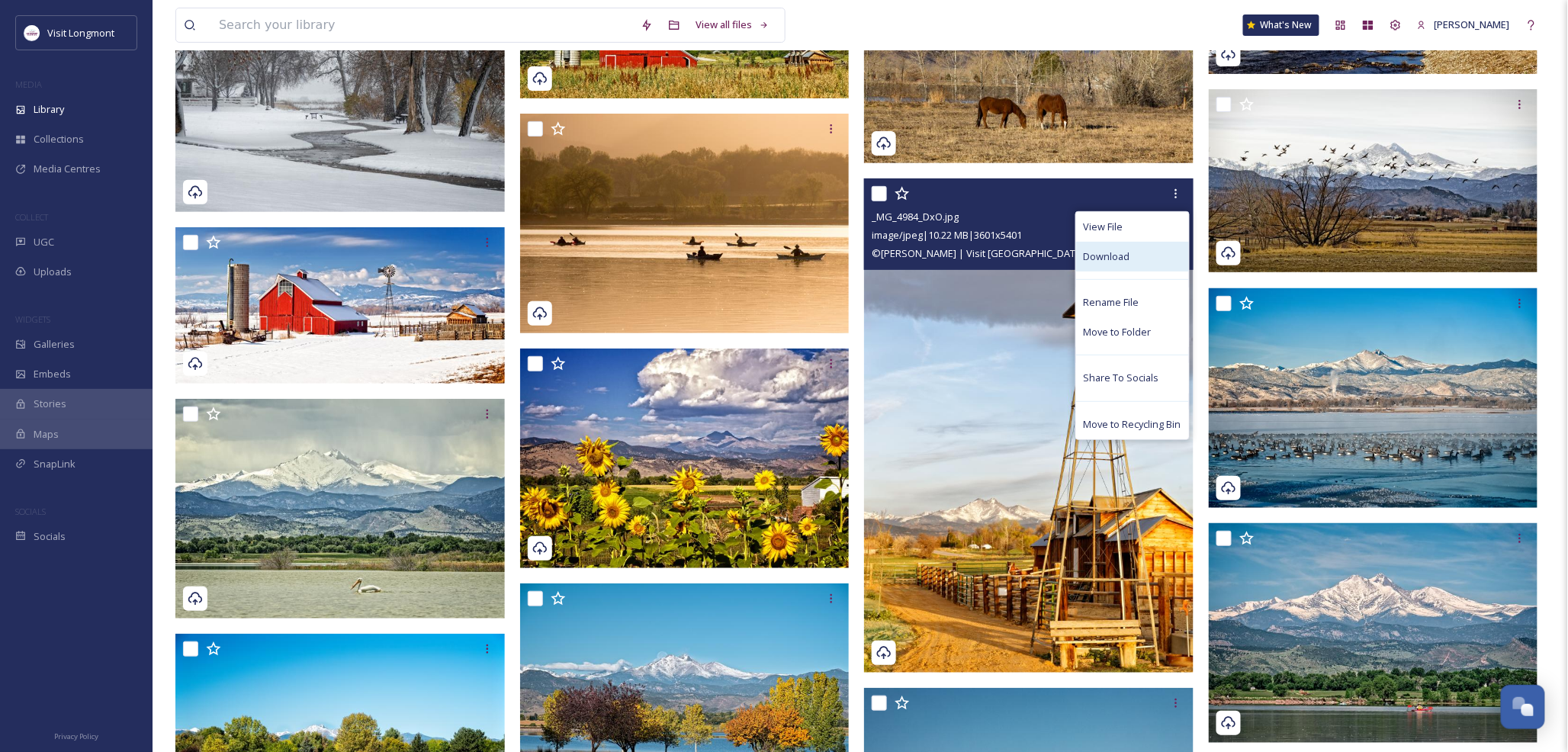
click at [1119, 256] on span "Download" at bounding box center [1107, 256] width 46 height 14
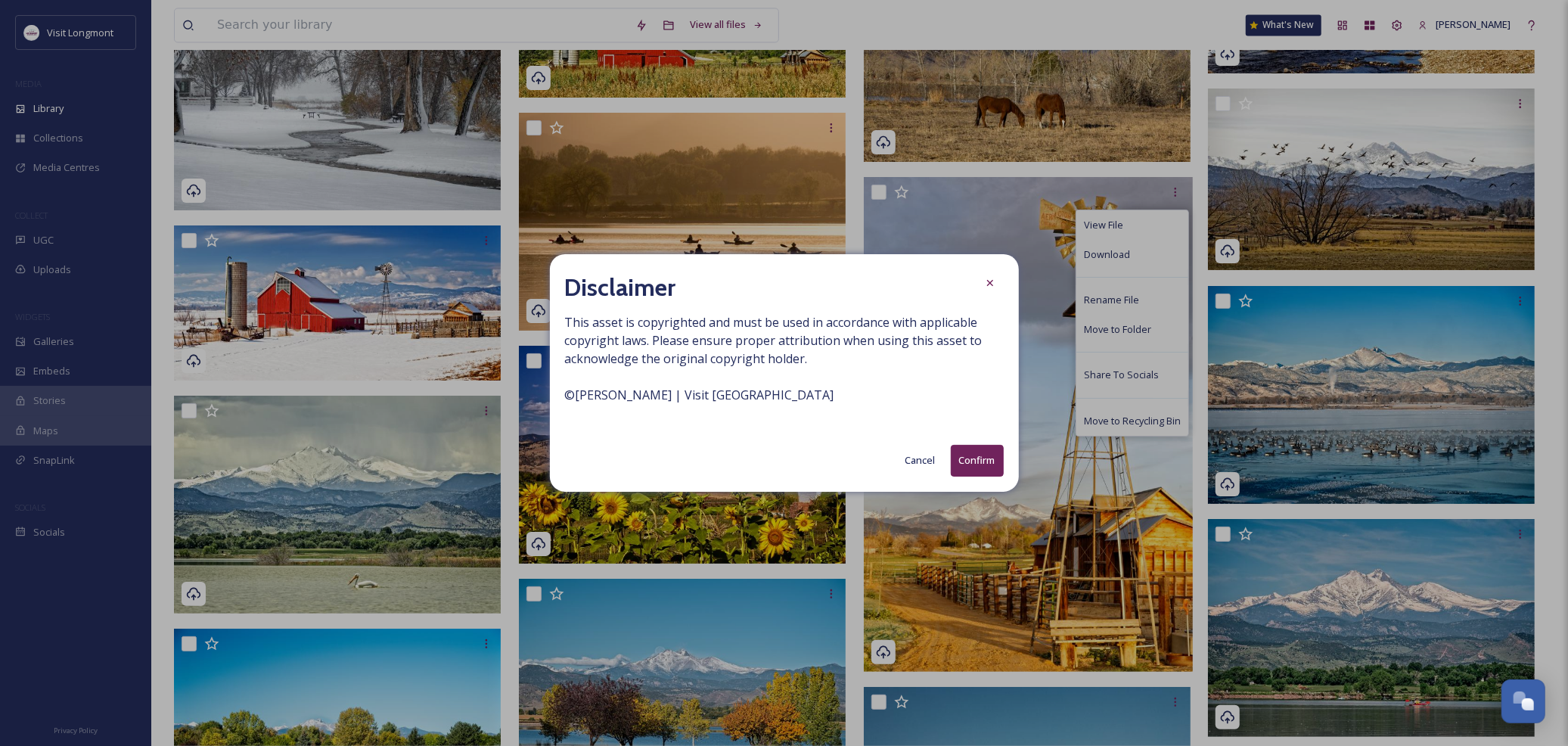
click at [983, 457] on button "Confirm" at bounding box center [977, 460] width 53 height 31
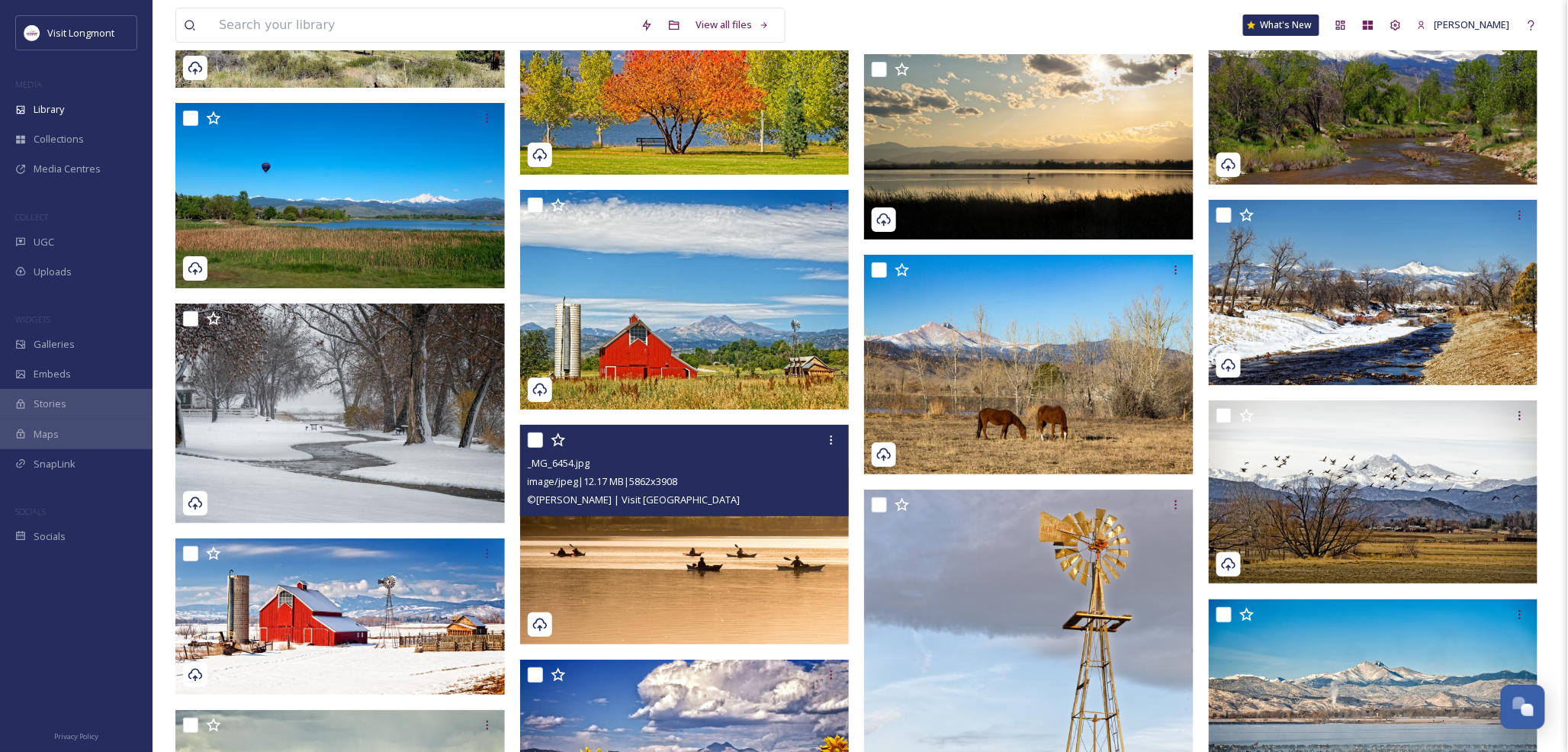
scroll to position [2151, 0]
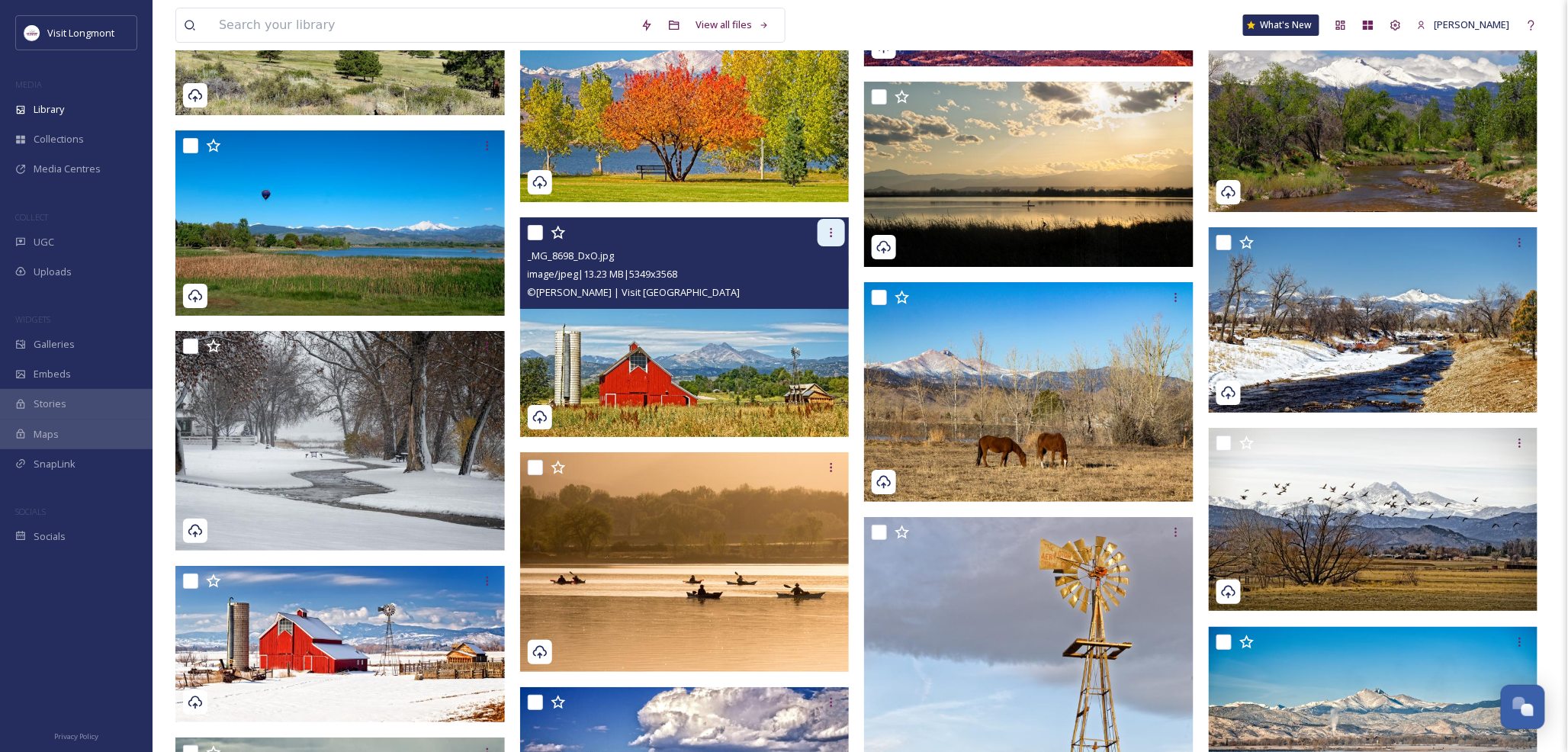
click at [829, 237] on icon at bounding box center [832, 233] width 13 height 13
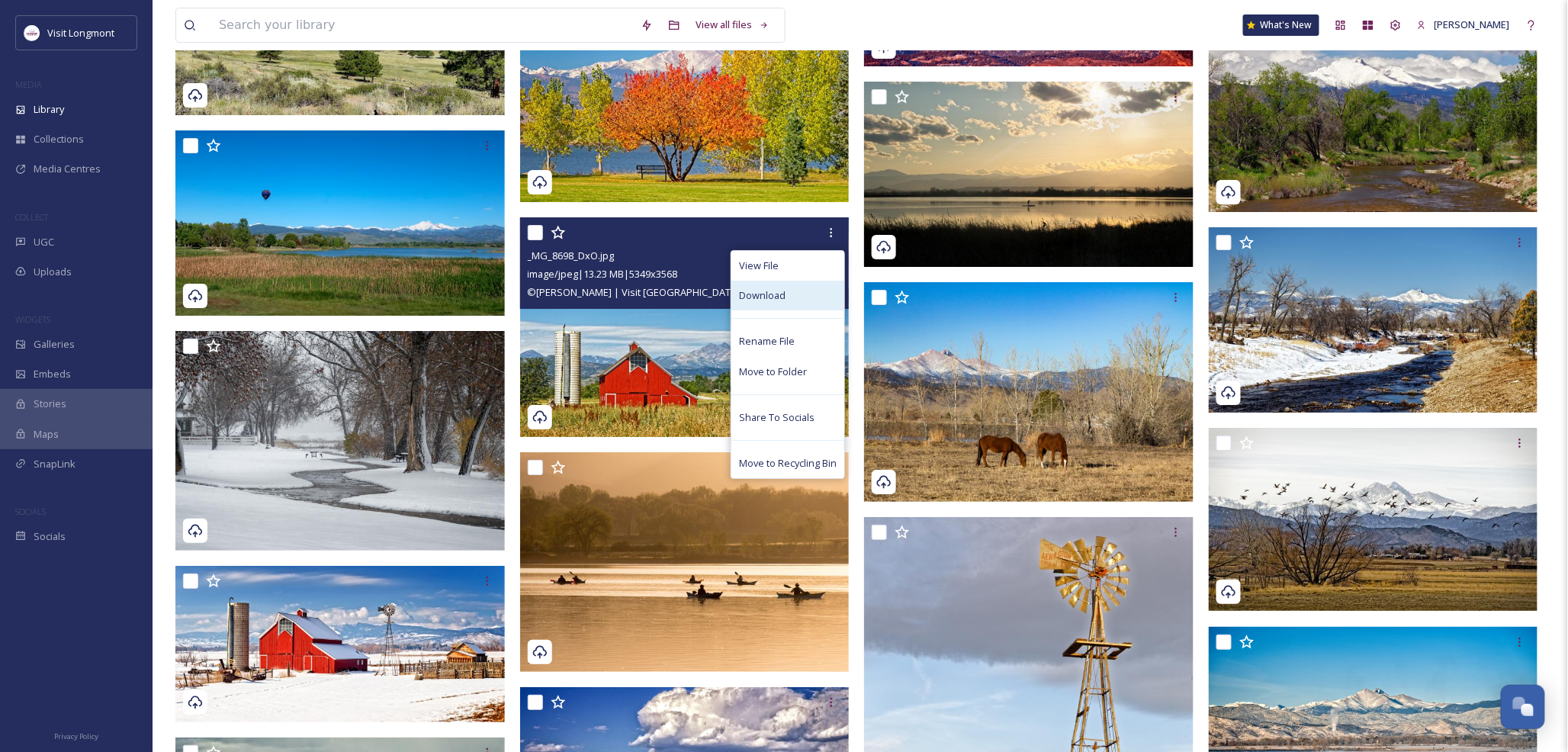
click at [771, 299] on span "Download" at bounding box center [762, 296] width 46 height 14
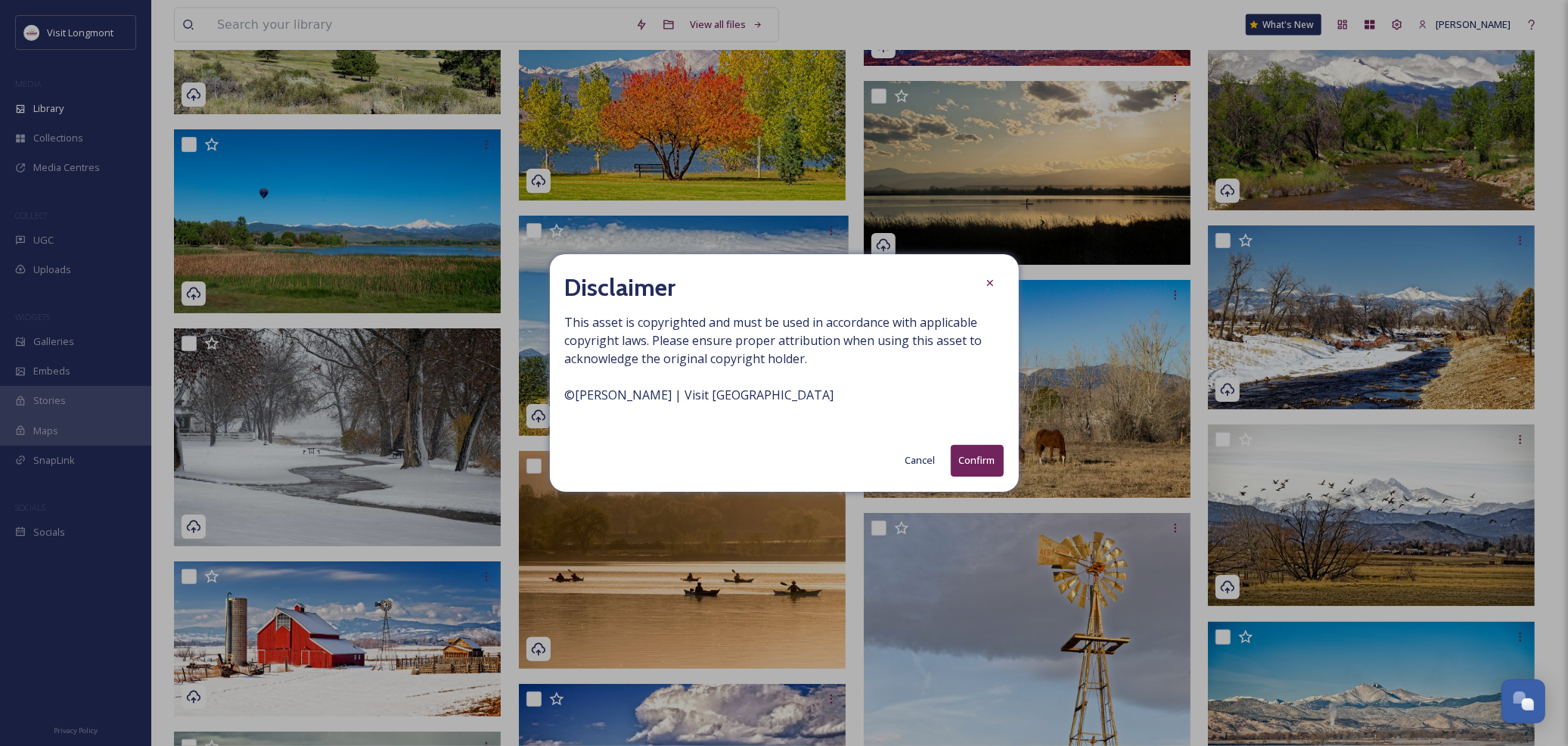
click at [978, 469] on button "Confirm" at bounding box center [977, 460] width 53 height 31
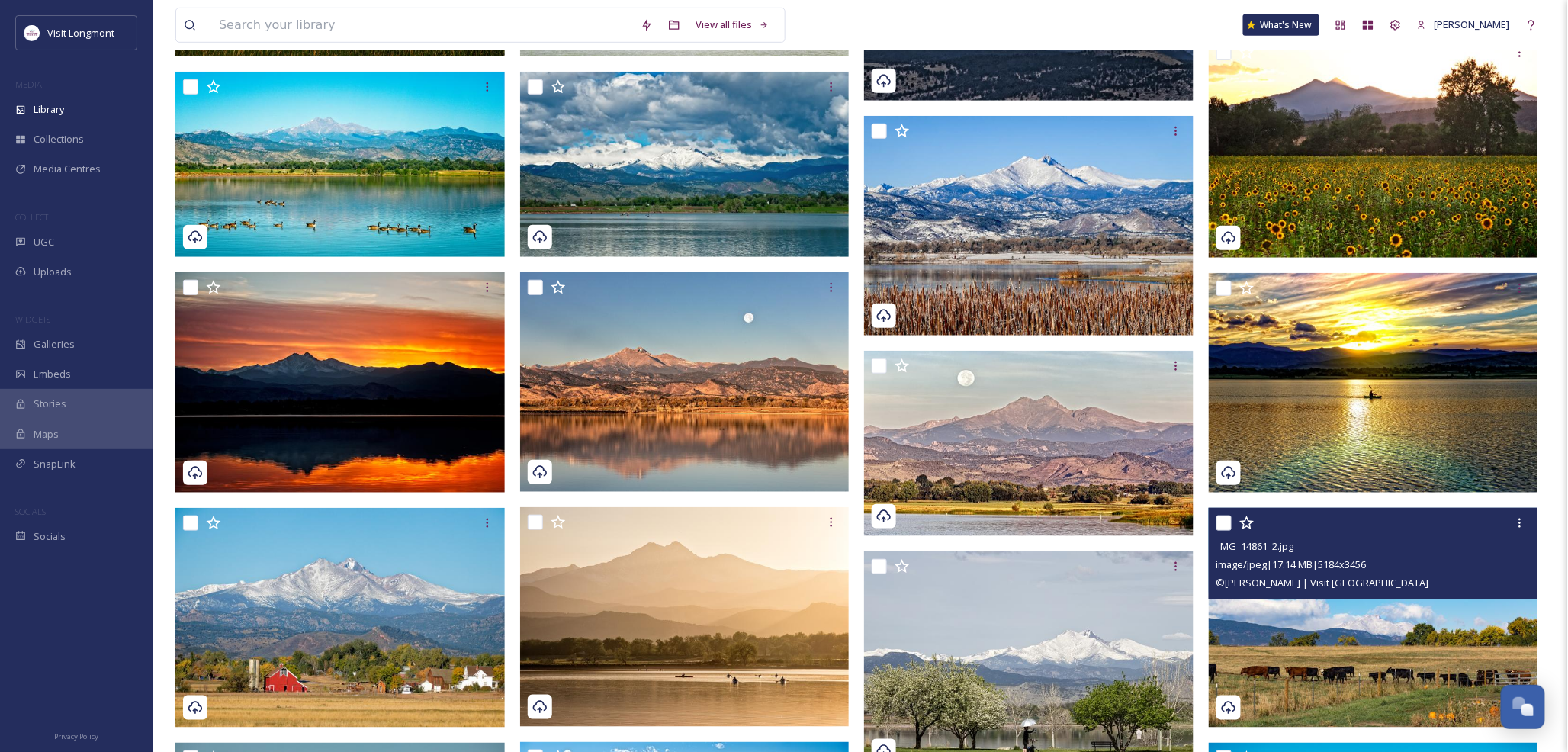
scroll to position [0, 0]
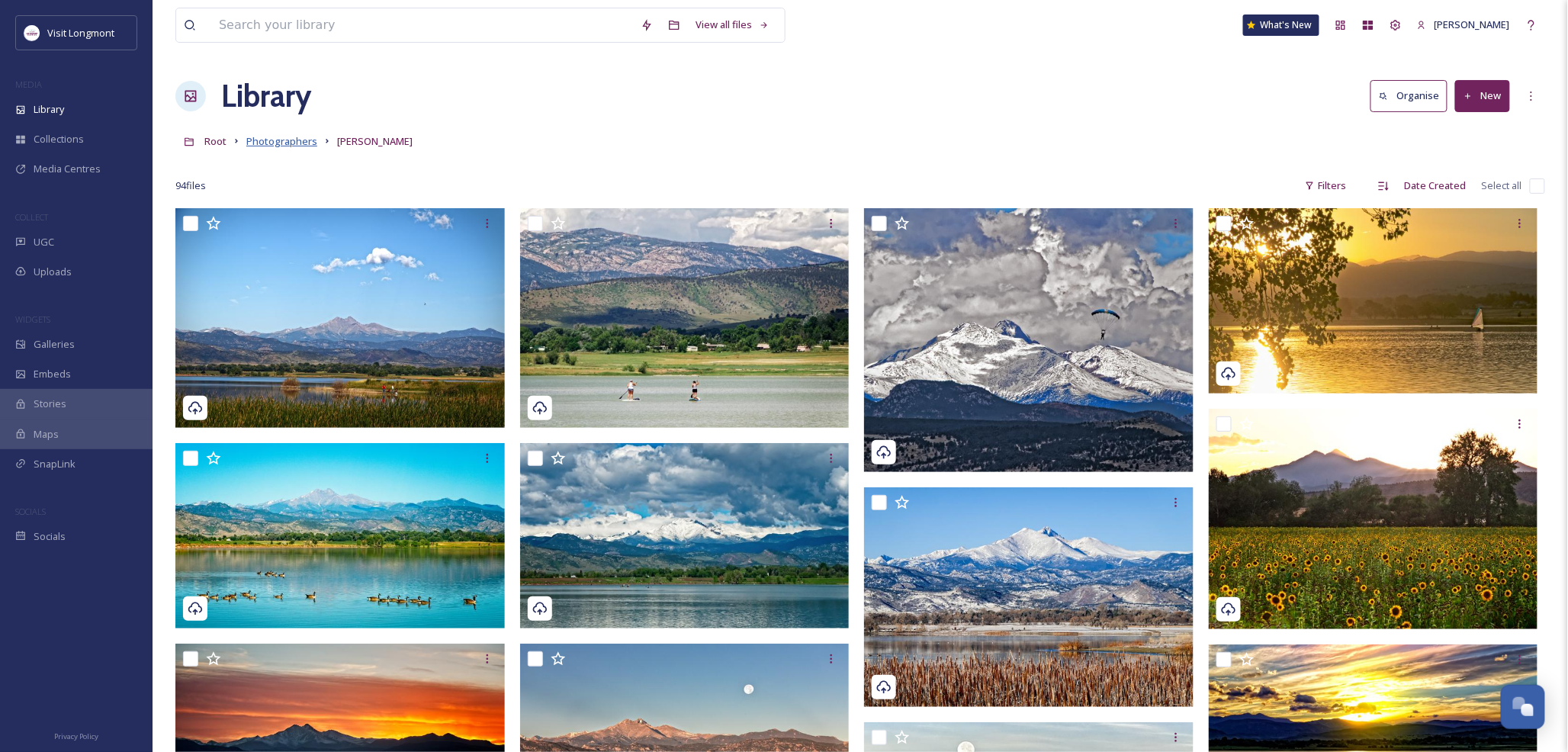
click at [278, 138] on span "Photographers" at bounding box center [281, 140] width 71 height 13
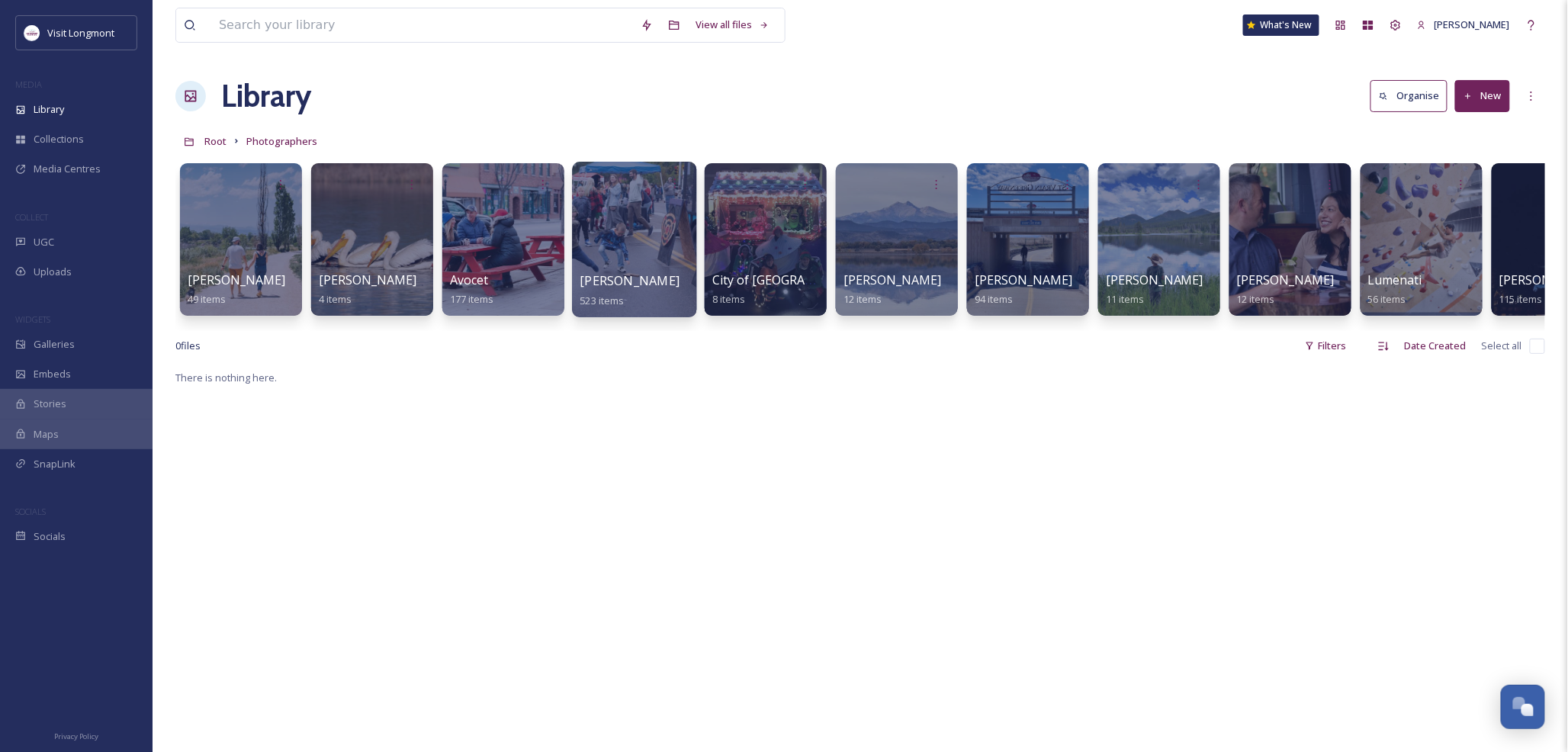
click at [634, 277] on span "Brandy Coons" at bounding box center [631, 280] width 100 height 17
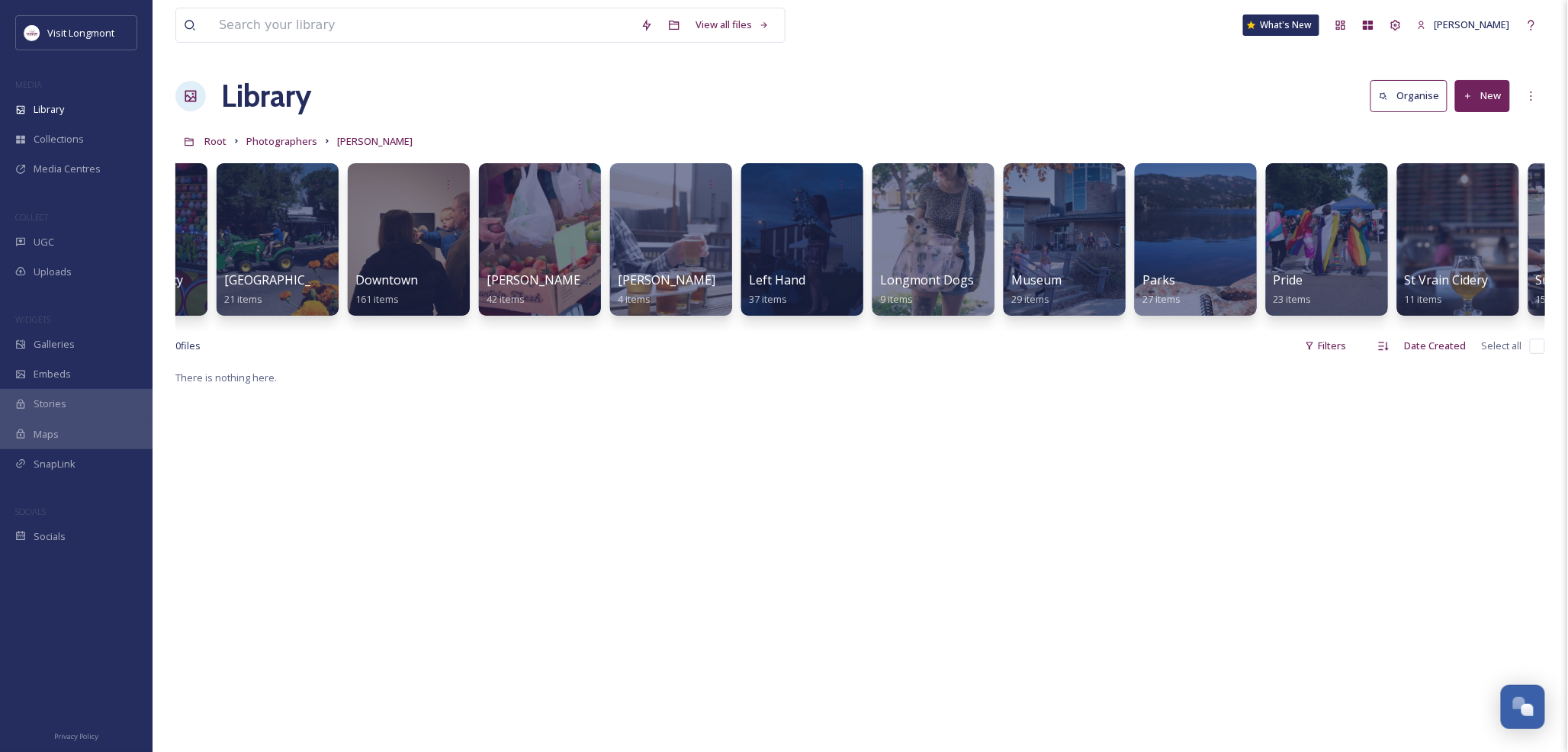
scroll to position [0, 597]
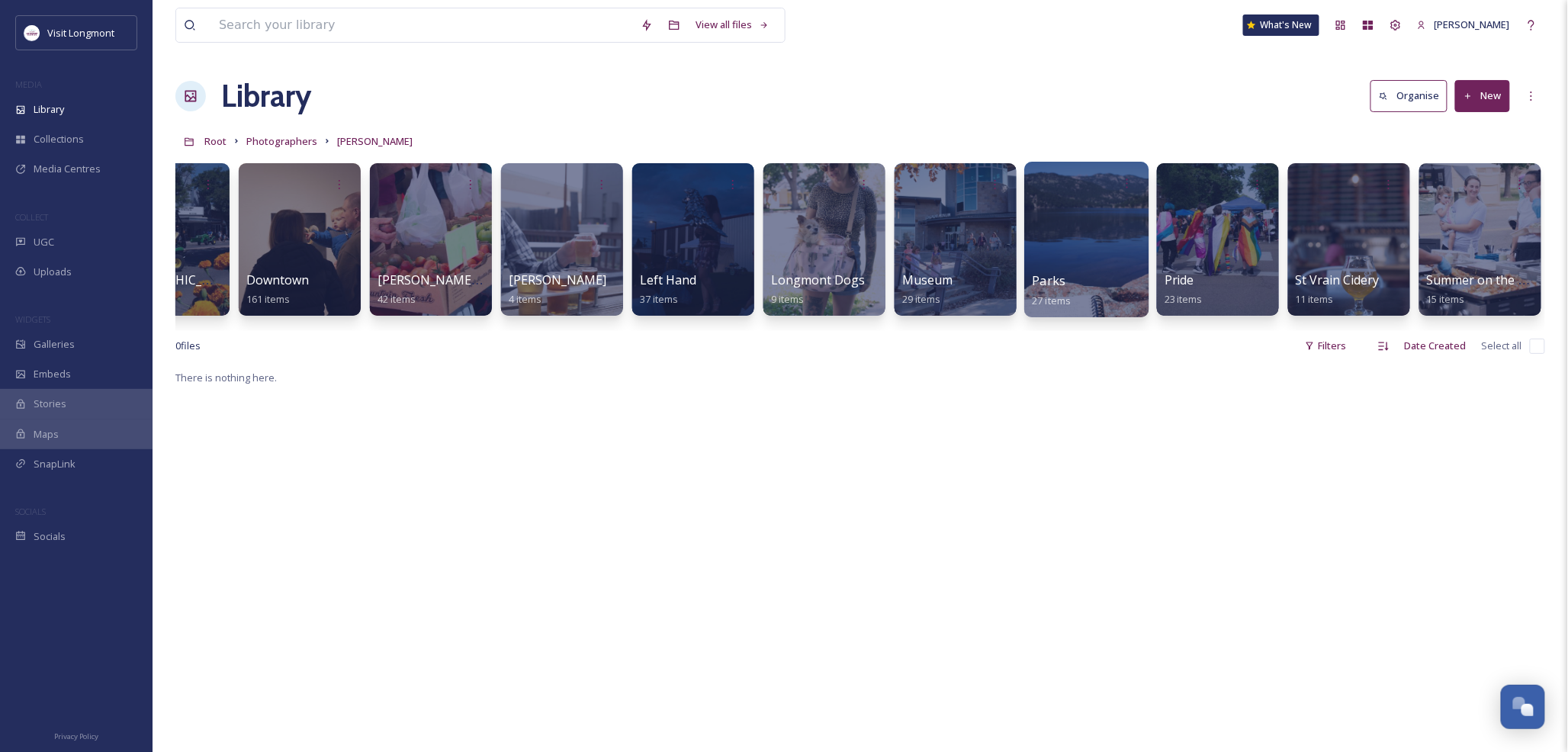
click at [1042, 263] on div at bounding box center [1086, 239] width 124 height 155
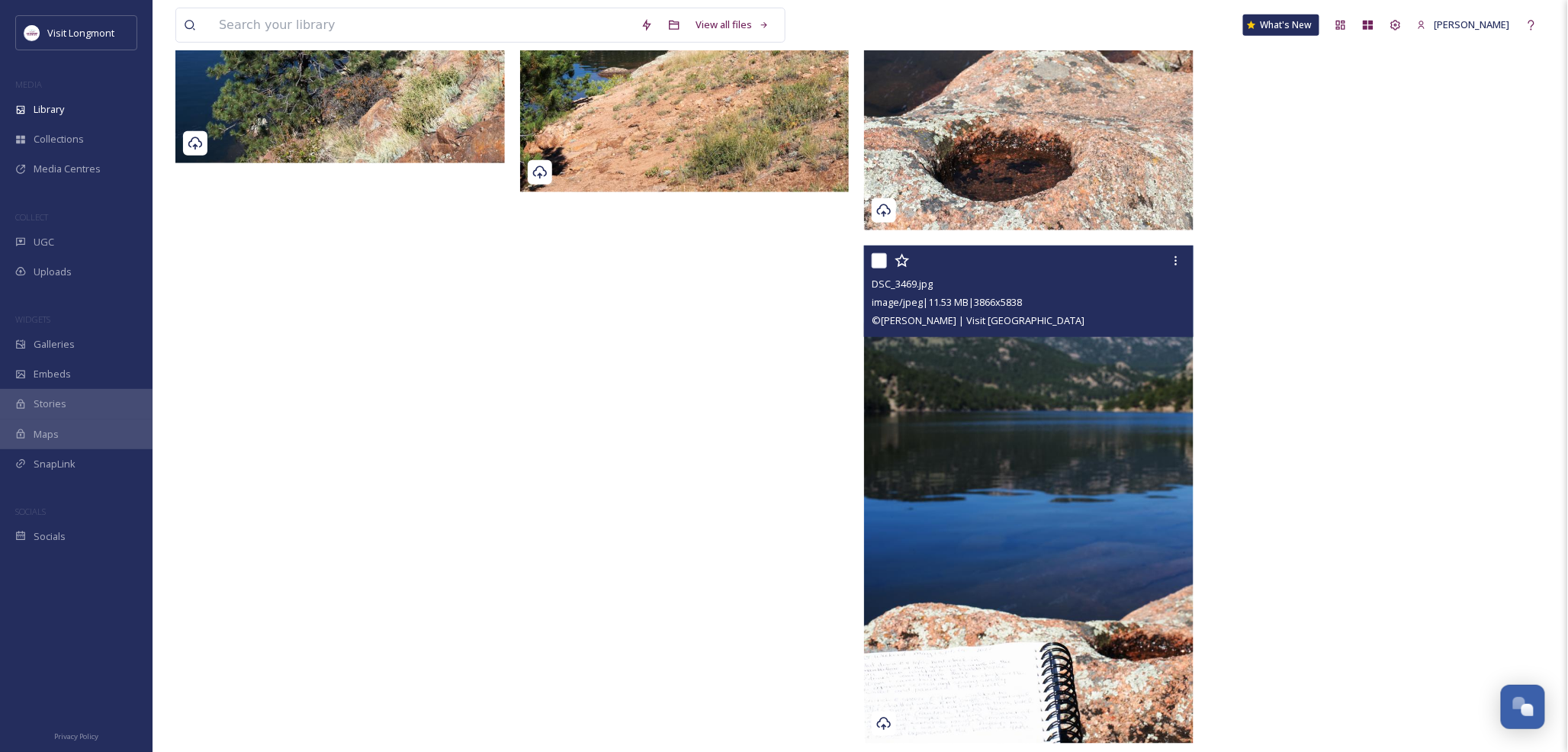
scroll to position [2757, 0]
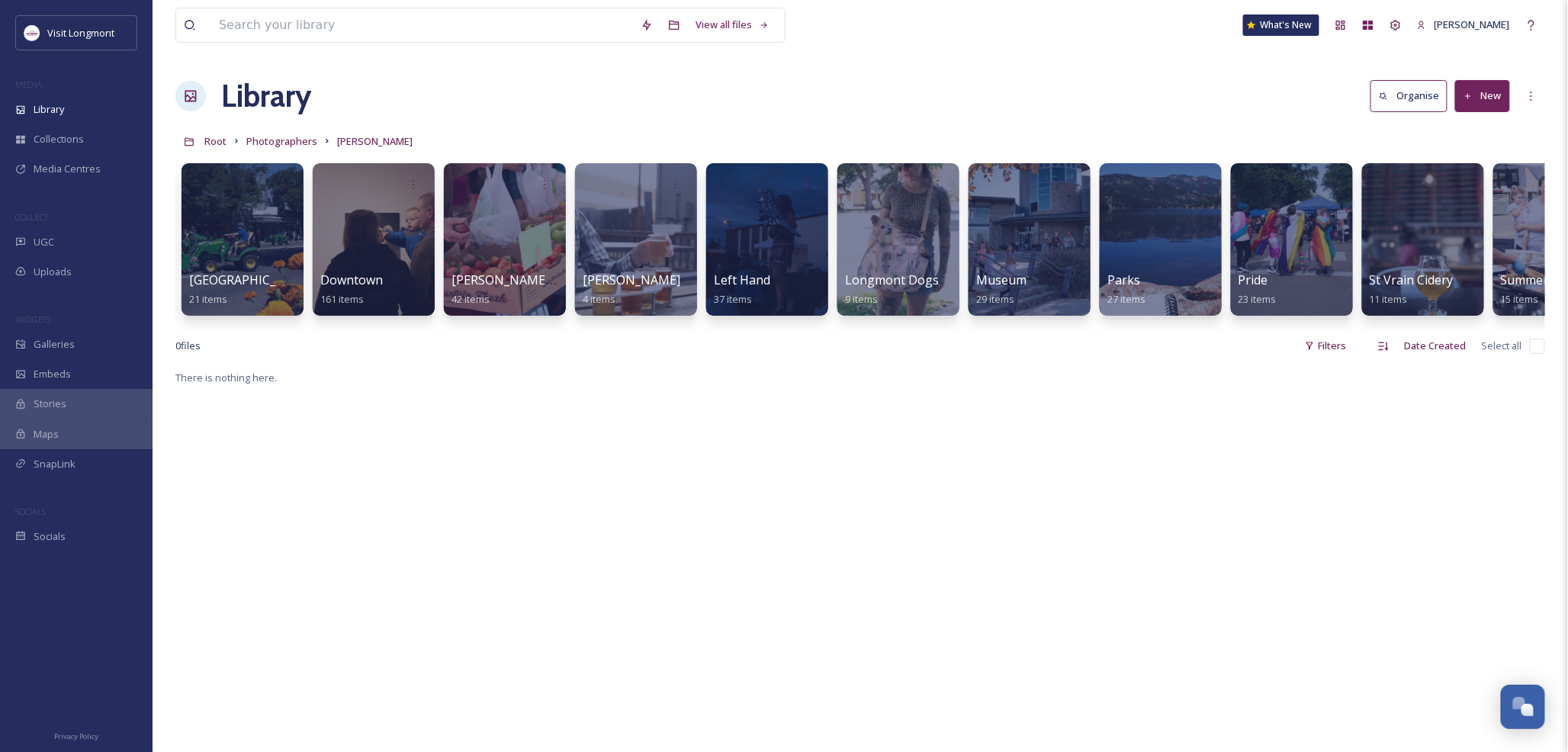
scroll to position [0, 597]
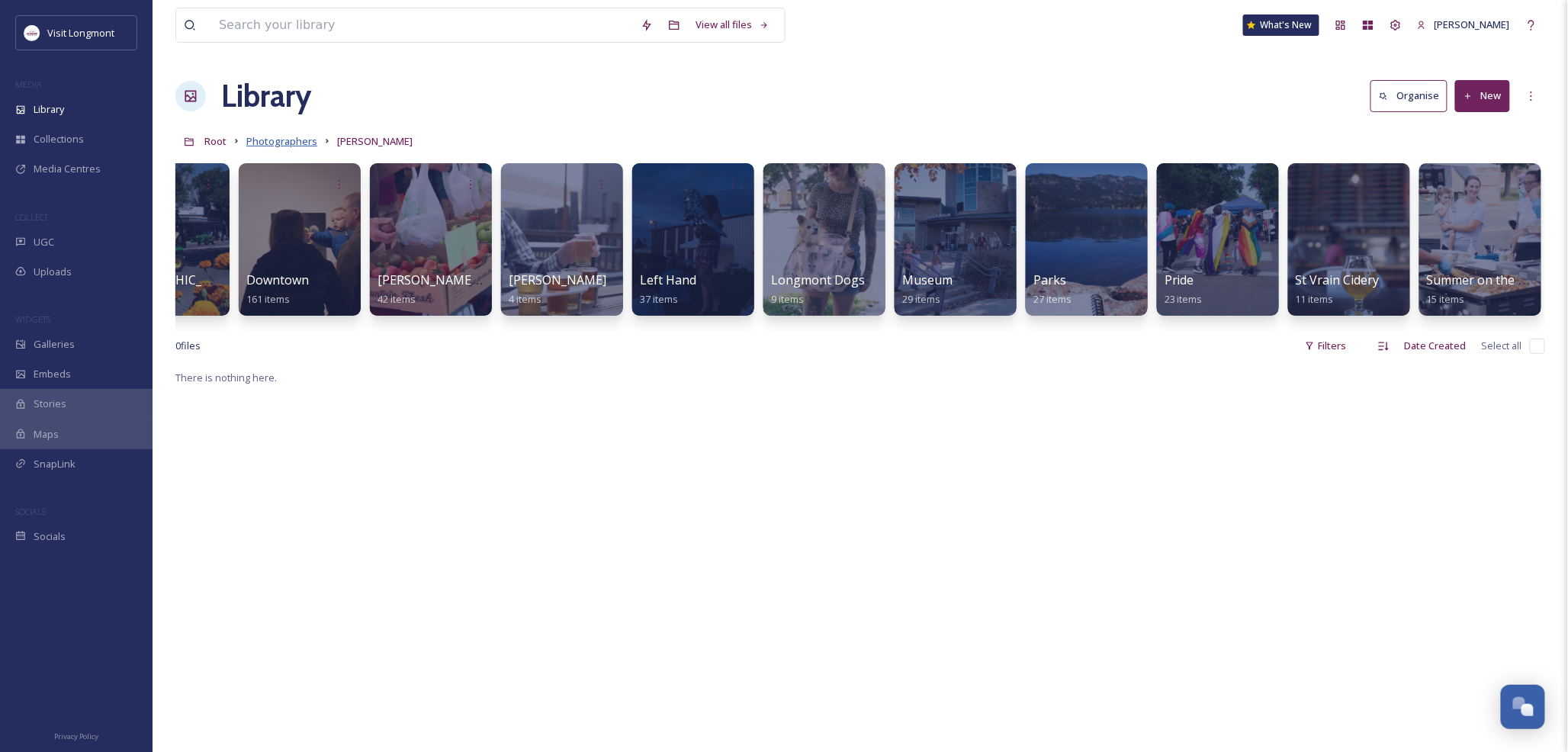
click at [281, 144] on span "Photographers" at bounding box center [281, 140] width 71 height 13
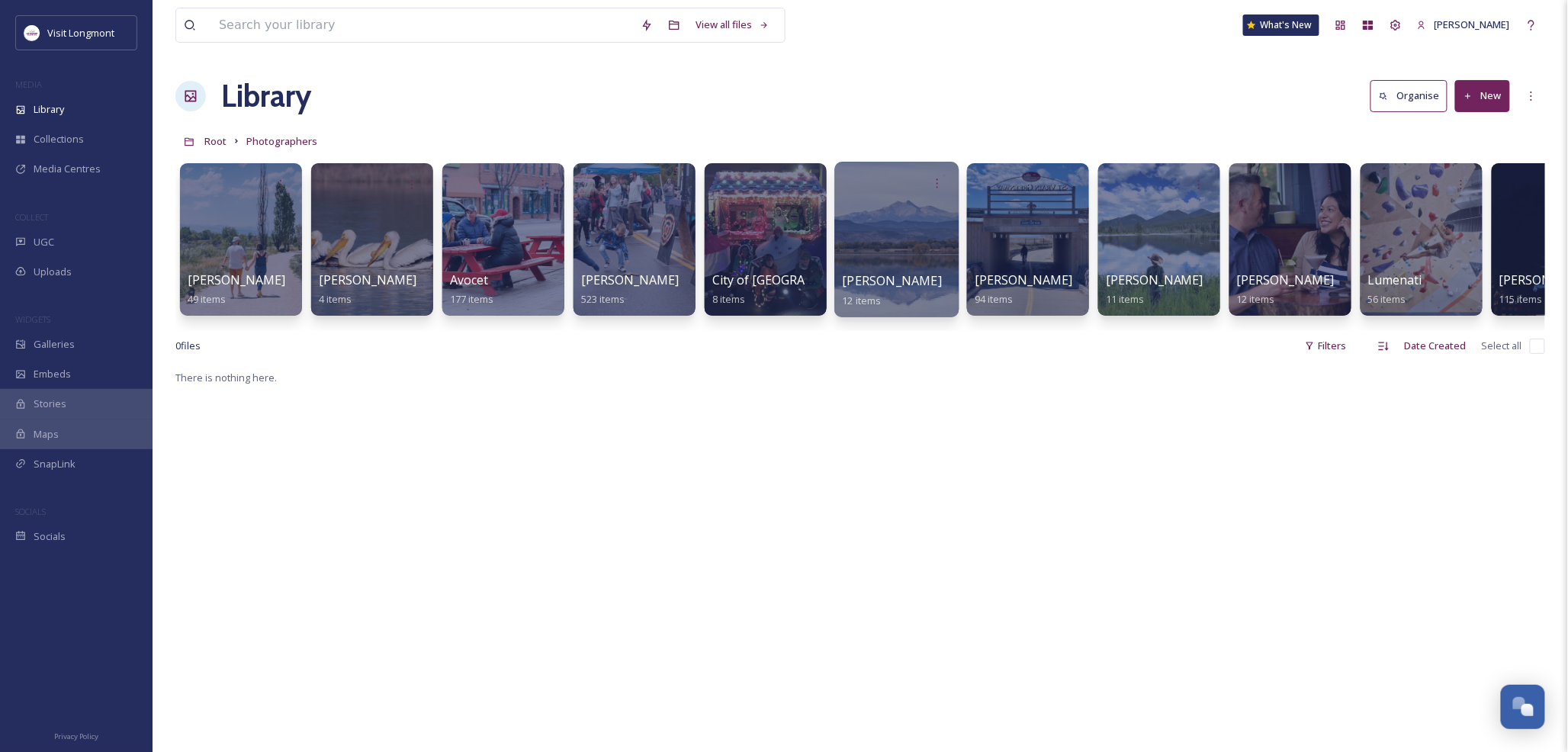
click at [910, 238] on div at bounding box center [896, 239] width 124 height 155
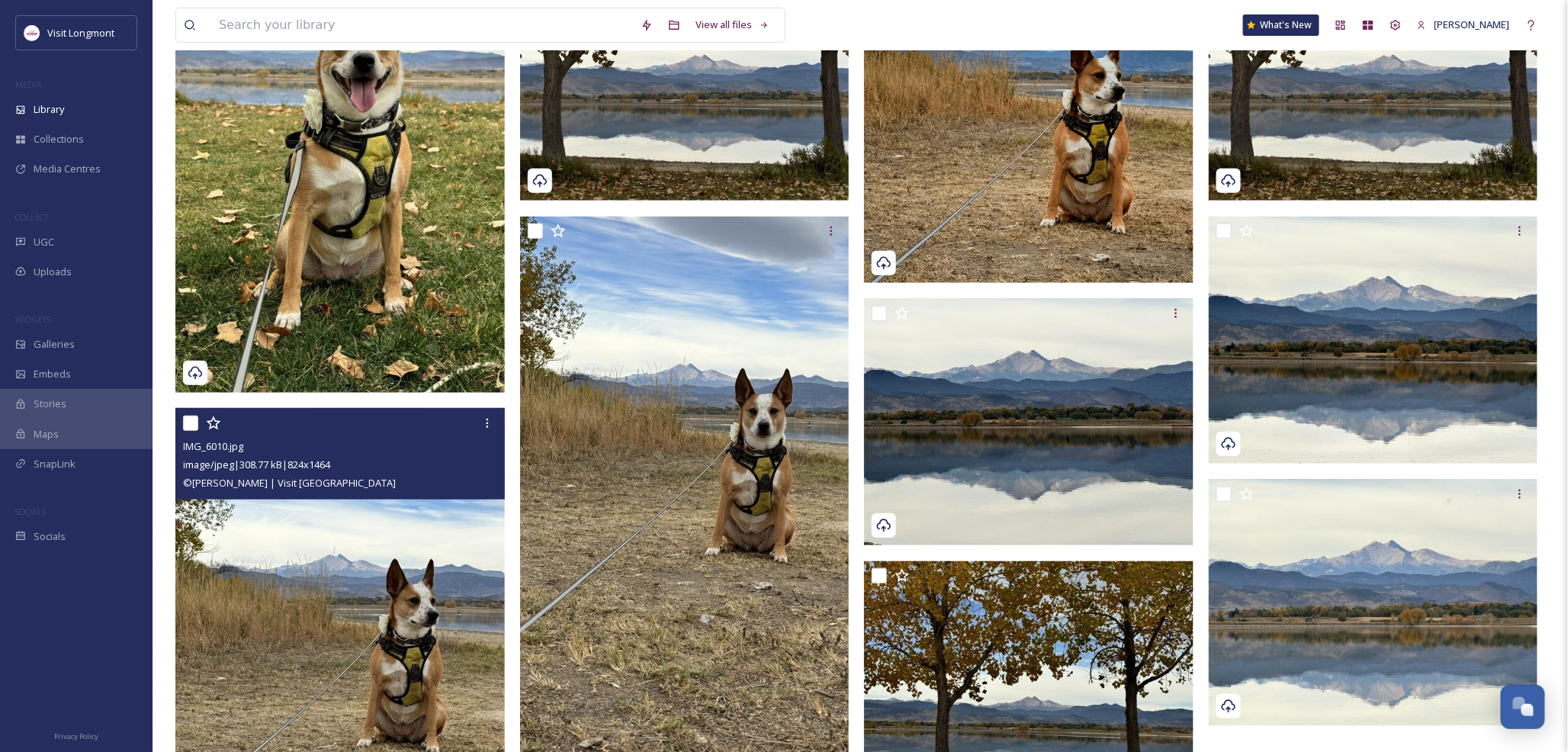
scroll to position [85, 0]
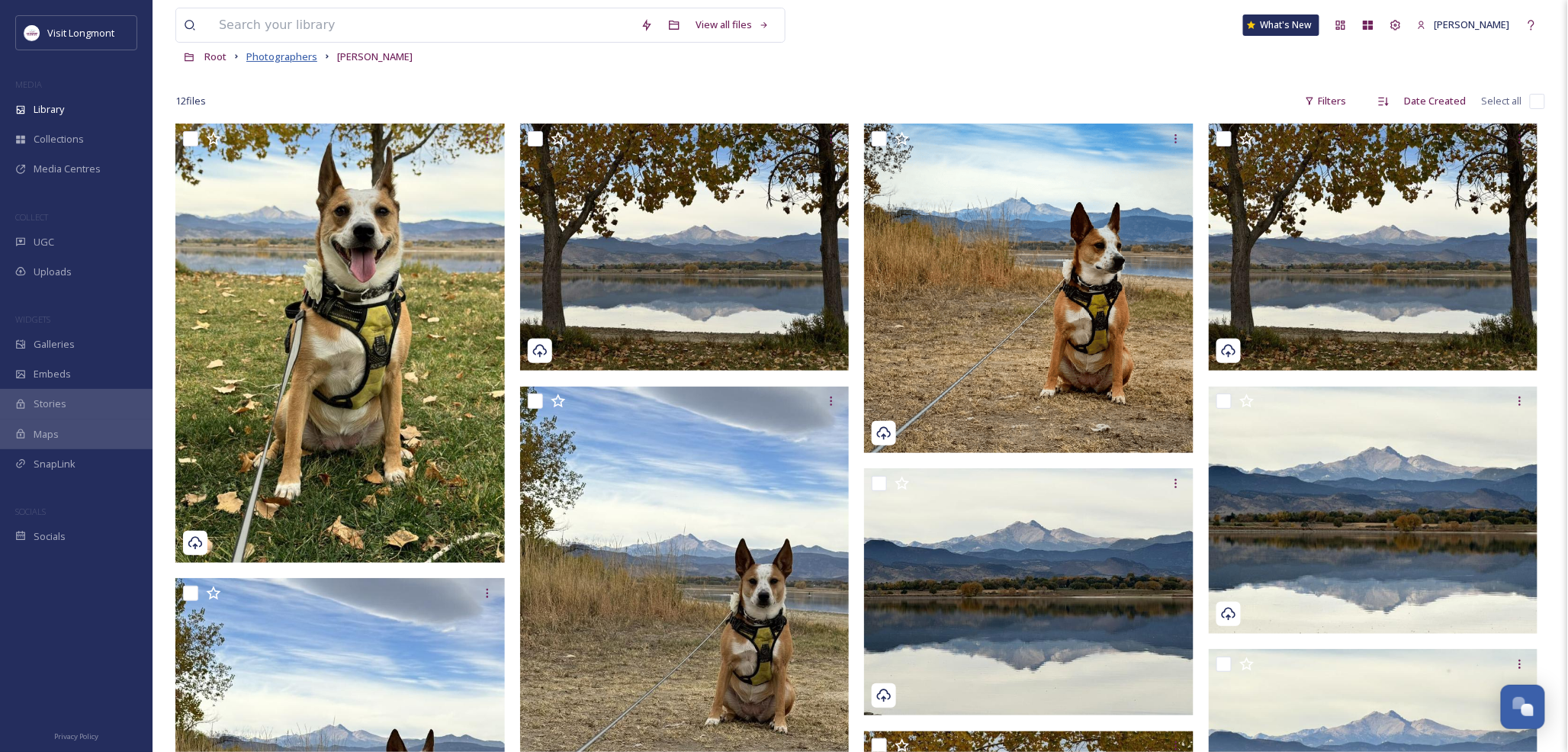
click at [285, 54] on span "Photographers" at bounding box center [281, 55] width 71 height 13
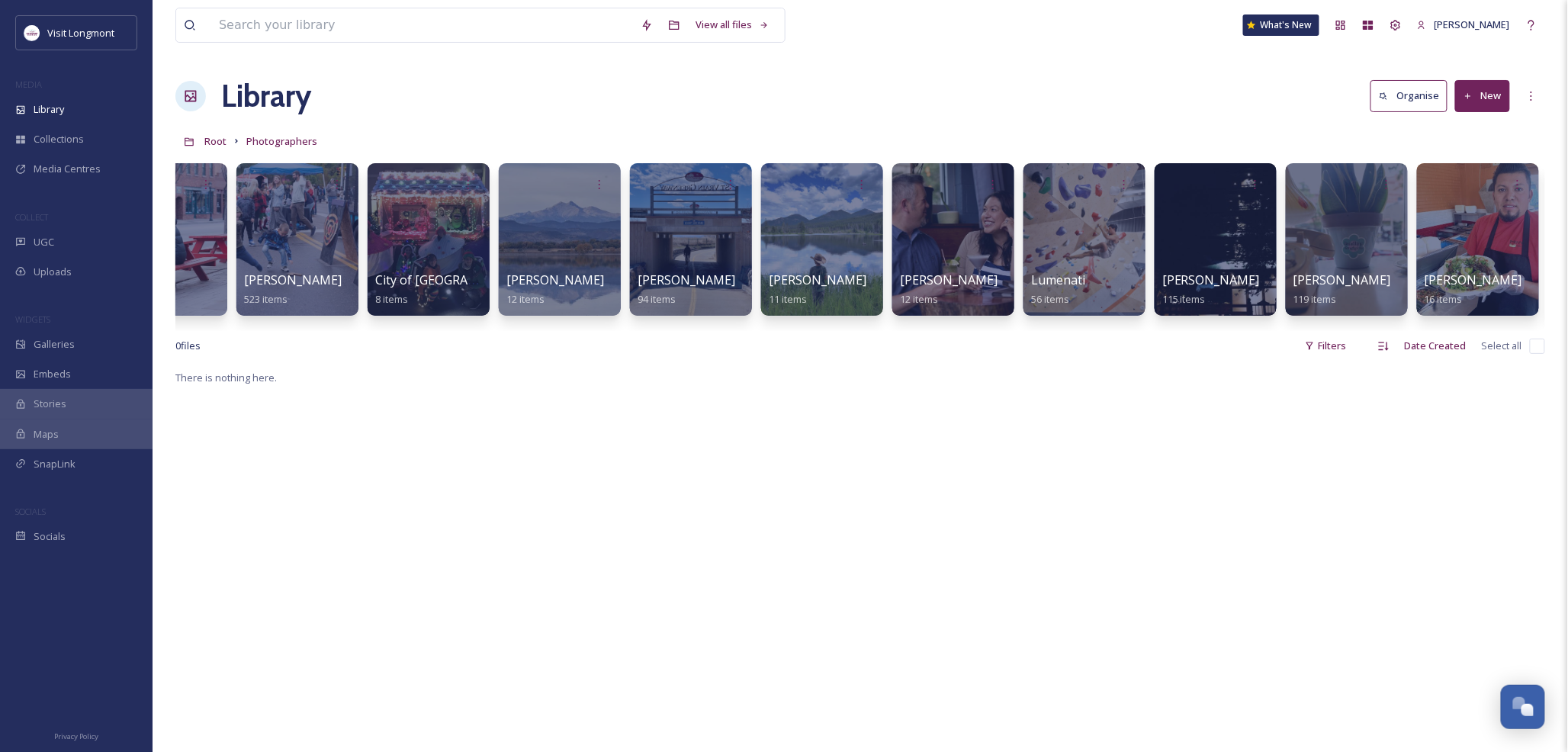
scroll to position [0, 409]
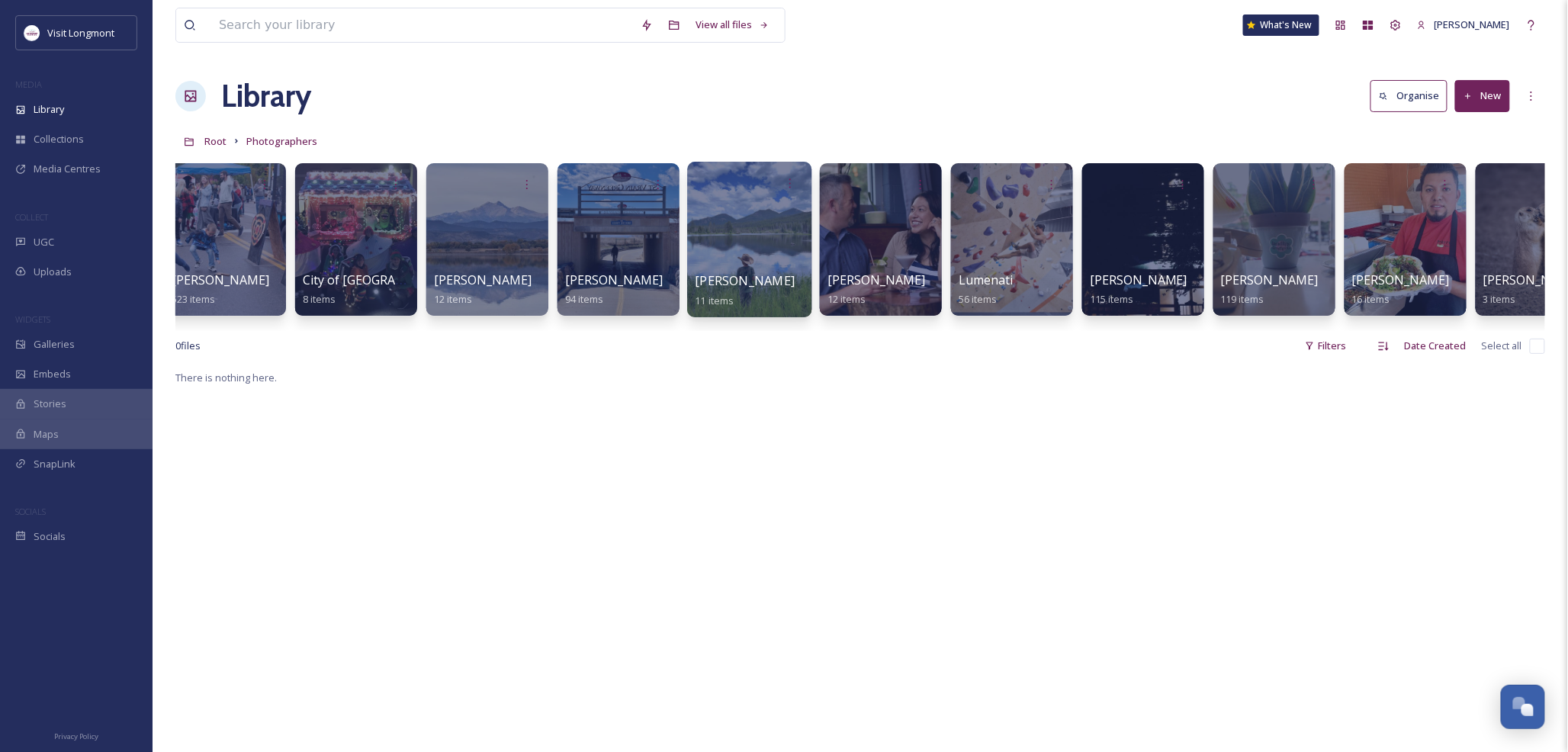
click at [741, 230] on div at bounding box center [749, 239] width 124 height 155
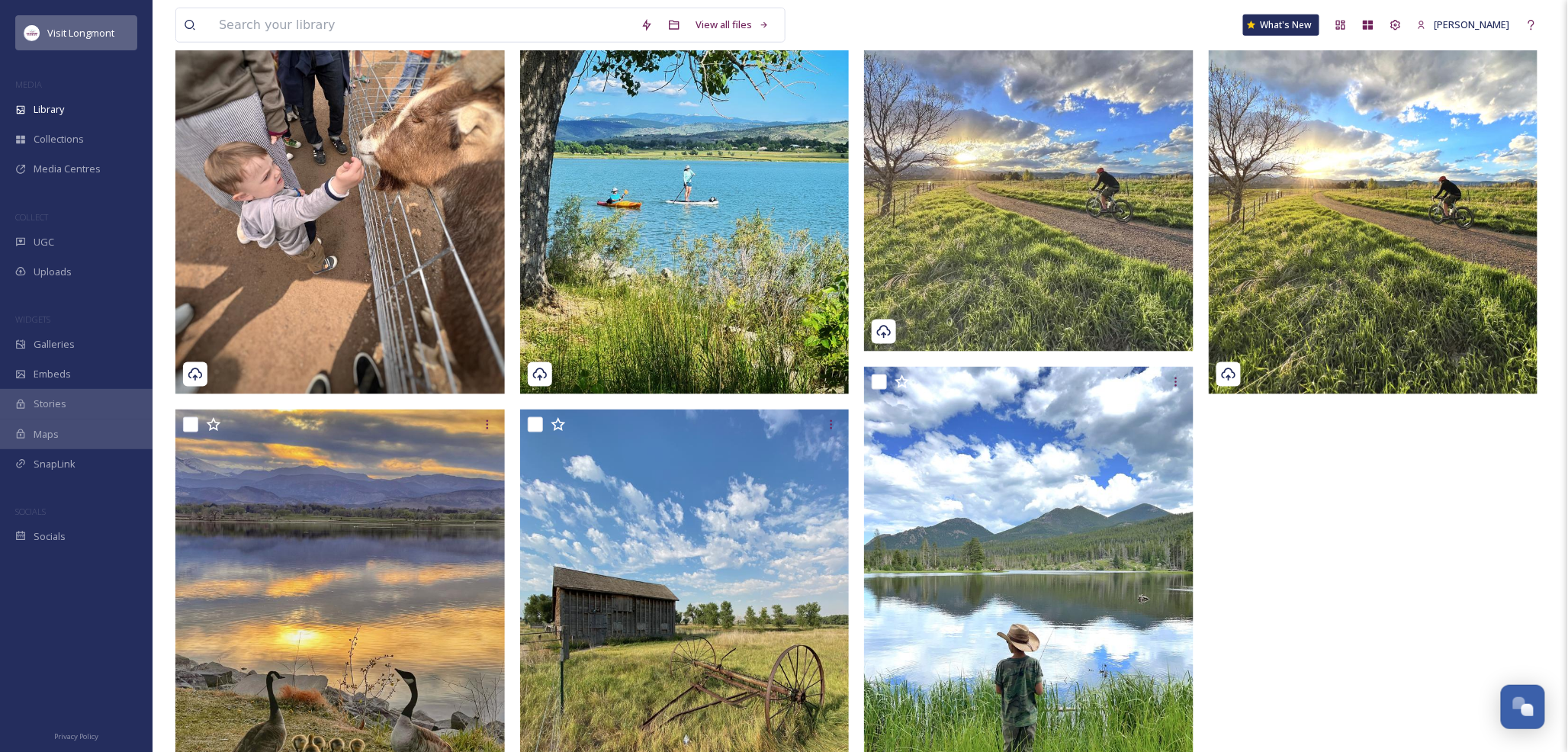
scroll to position [491, 0]
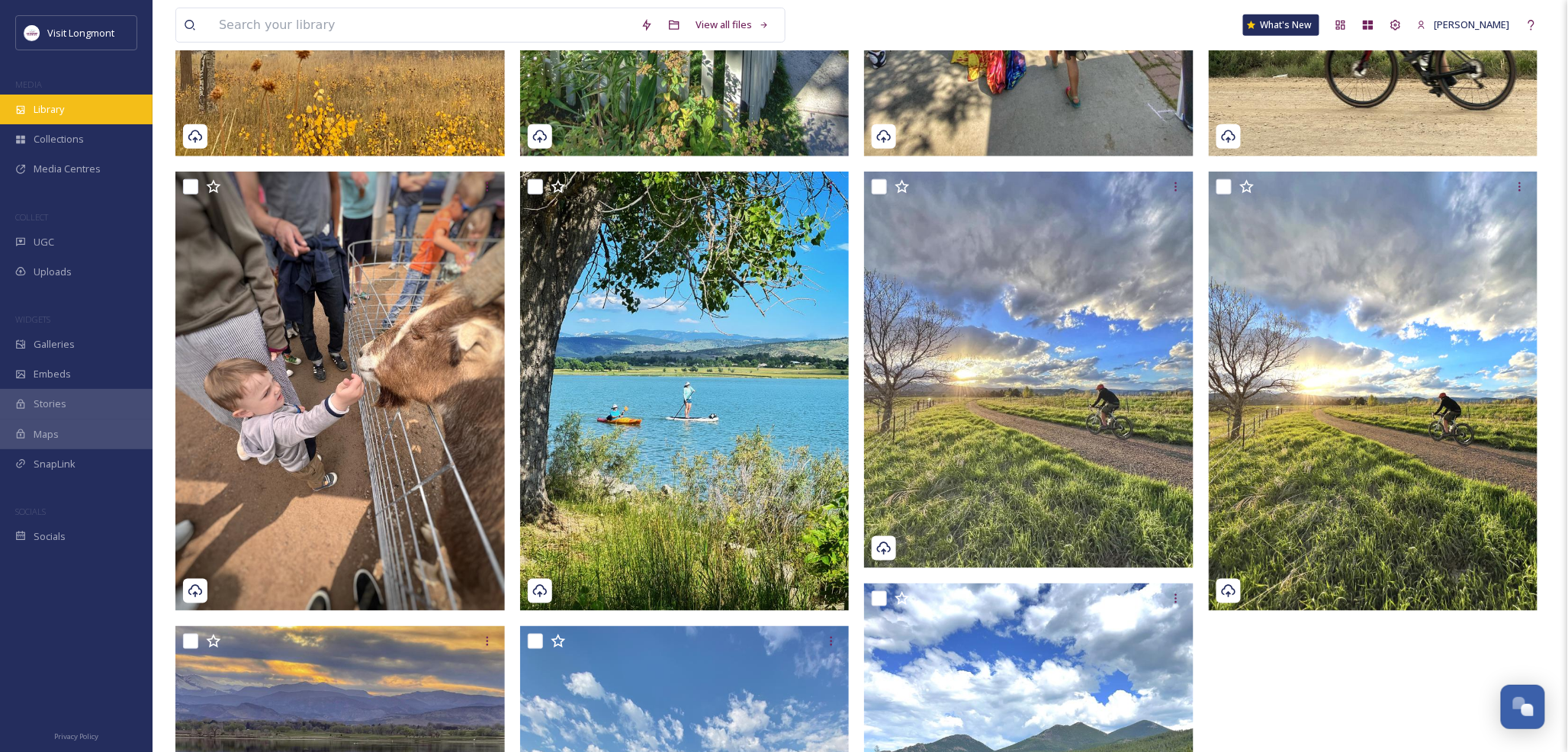
click at [49, 113] on span "Library" at bounding box center [49, 109] width 30 height 14
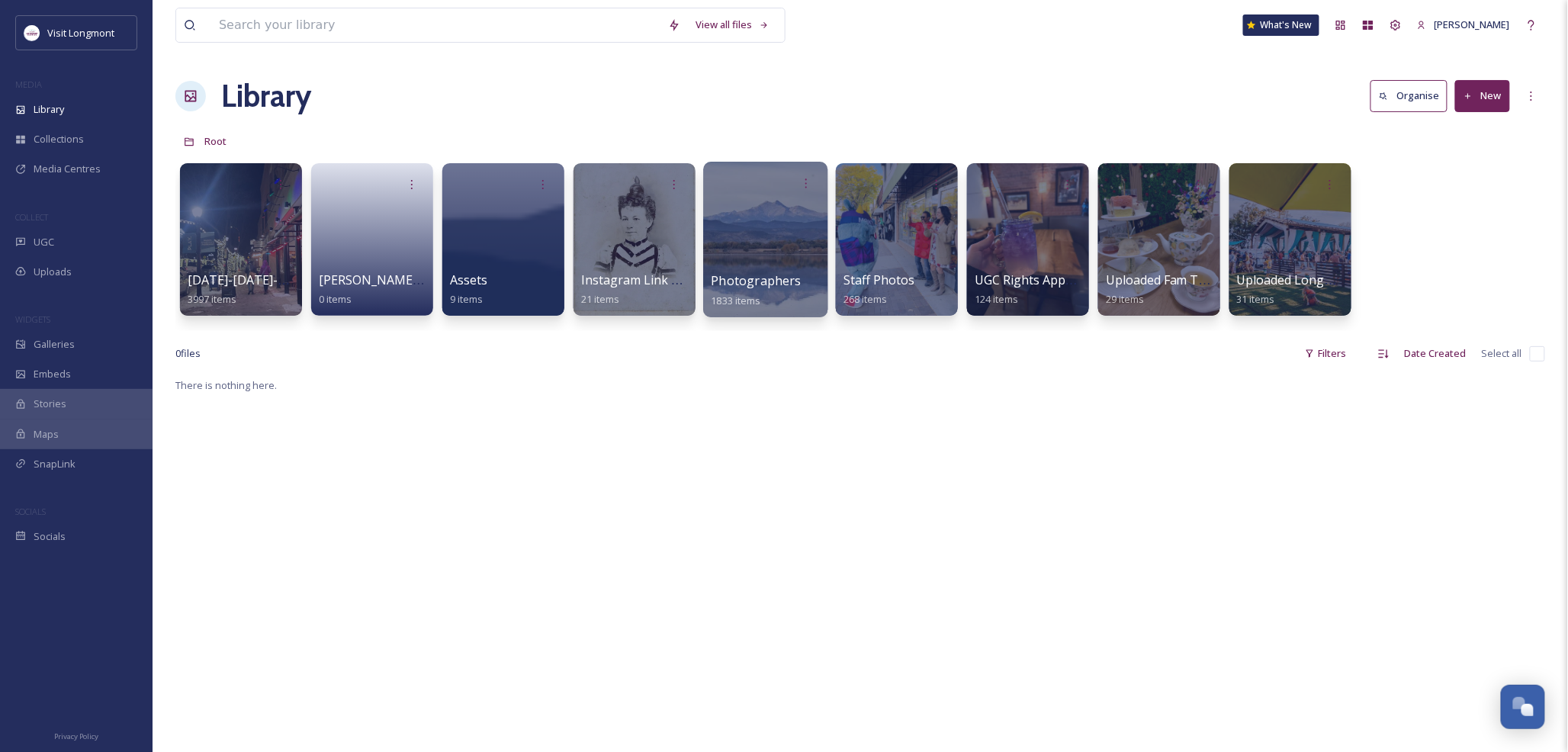
click at [806, 234] on div at bounding box center [765, 239] width 124 height 155
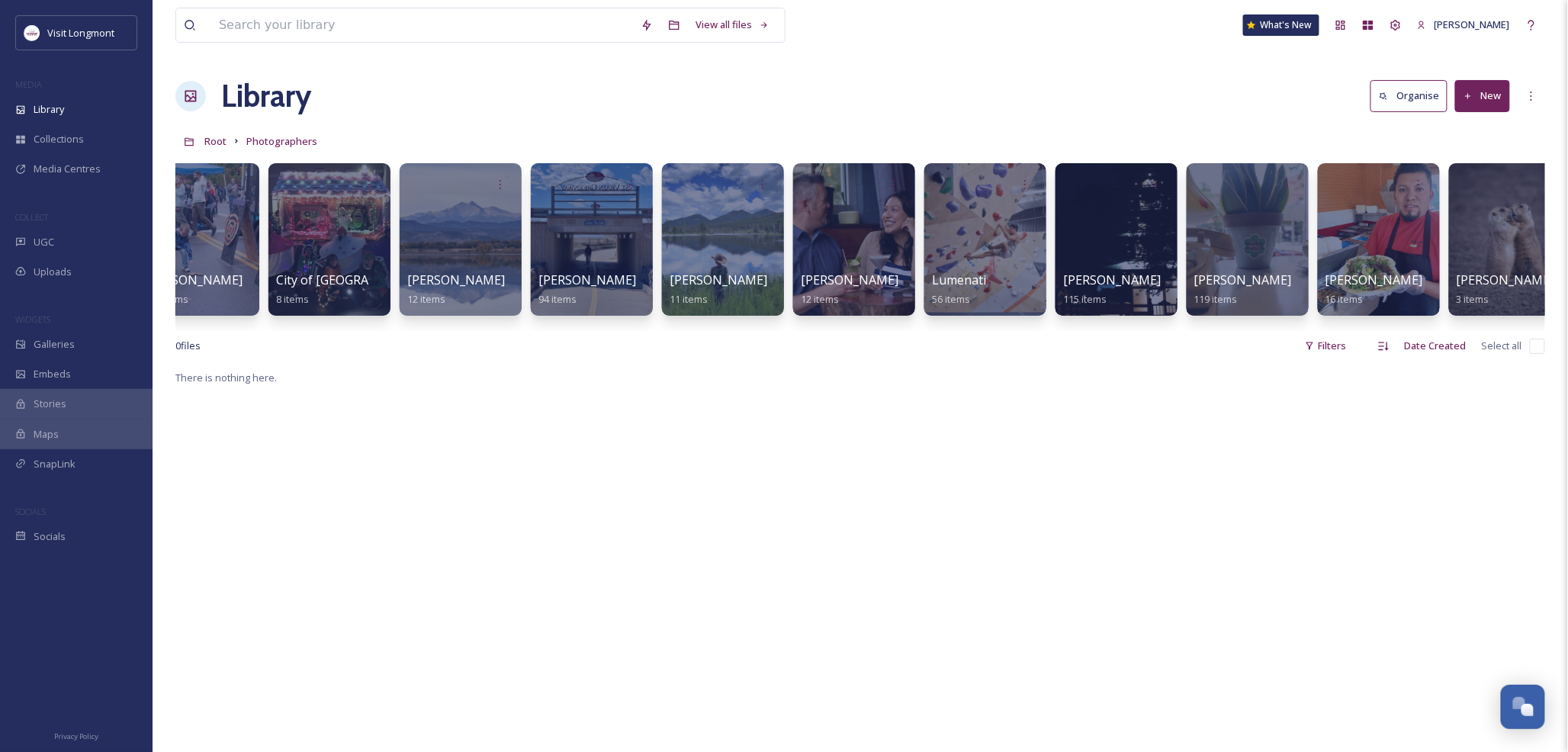
scroll to position [0, 728]
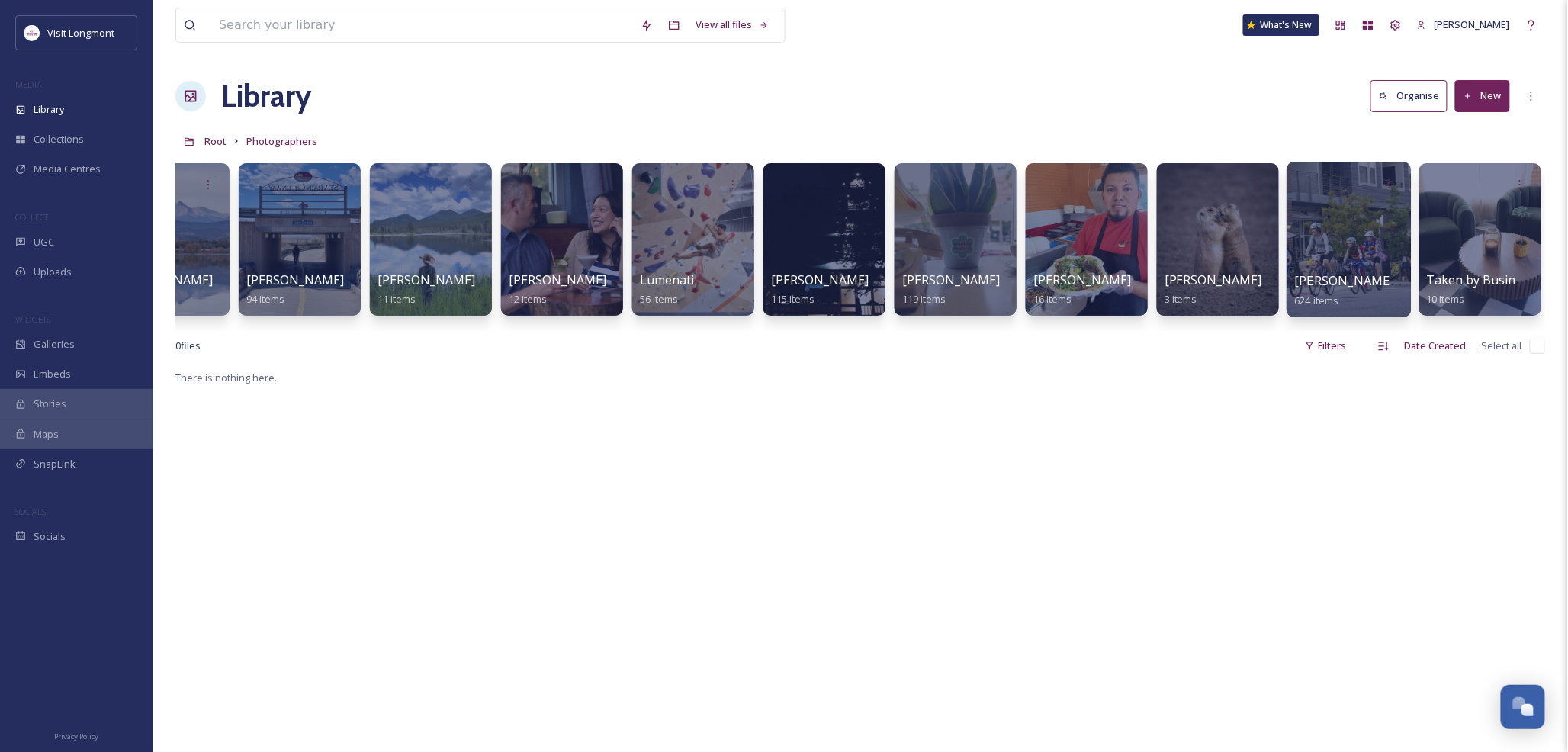
click at [1339, 265] on div at bounding box center [1348, 239] width 124 height 155
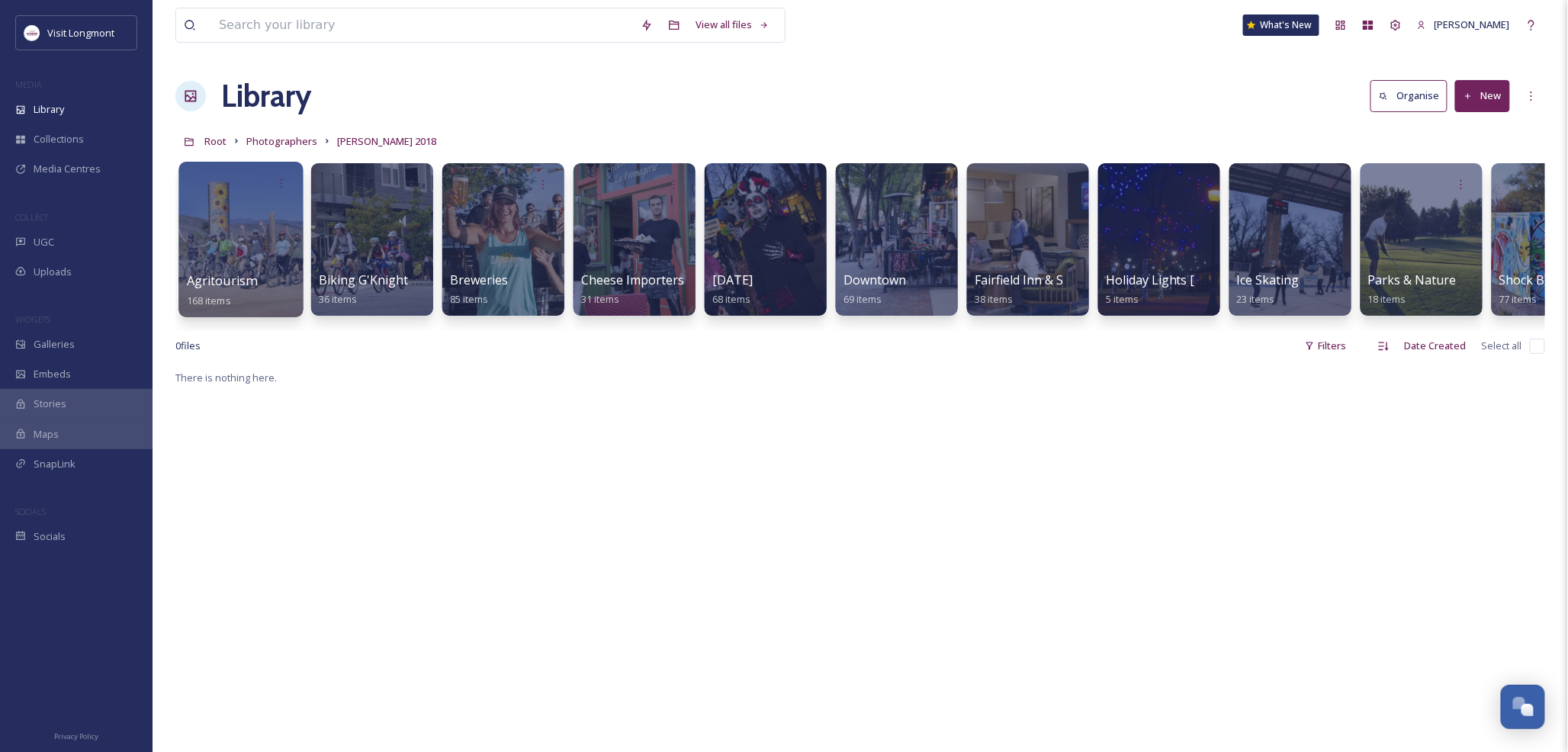
click at [224, 254] on div at bounding box center [240, 239] width 124 height 155
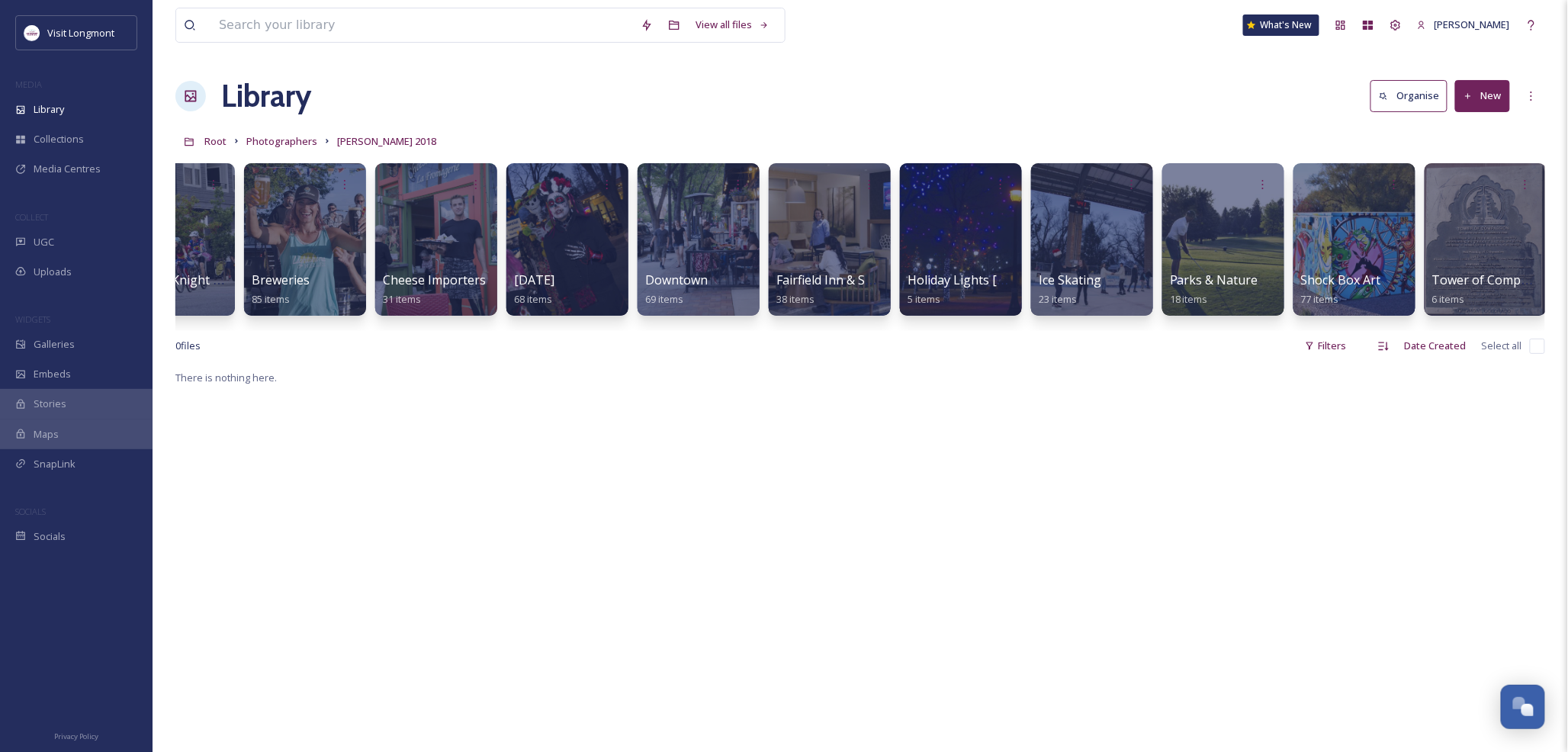
scroll to position [0, 203]
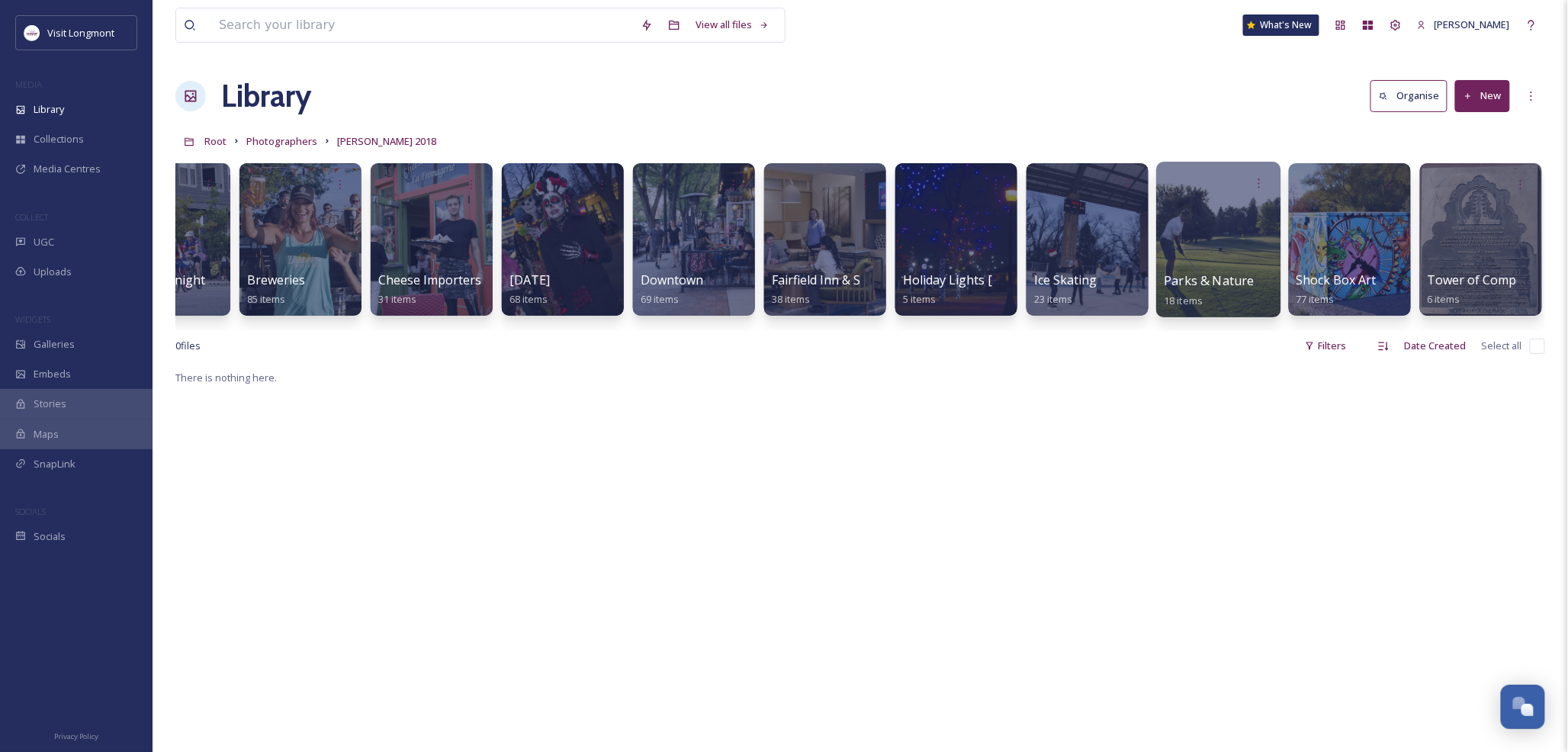
click at [1224, 248] on div at bounding box center [1218, 239] width 124 height 155
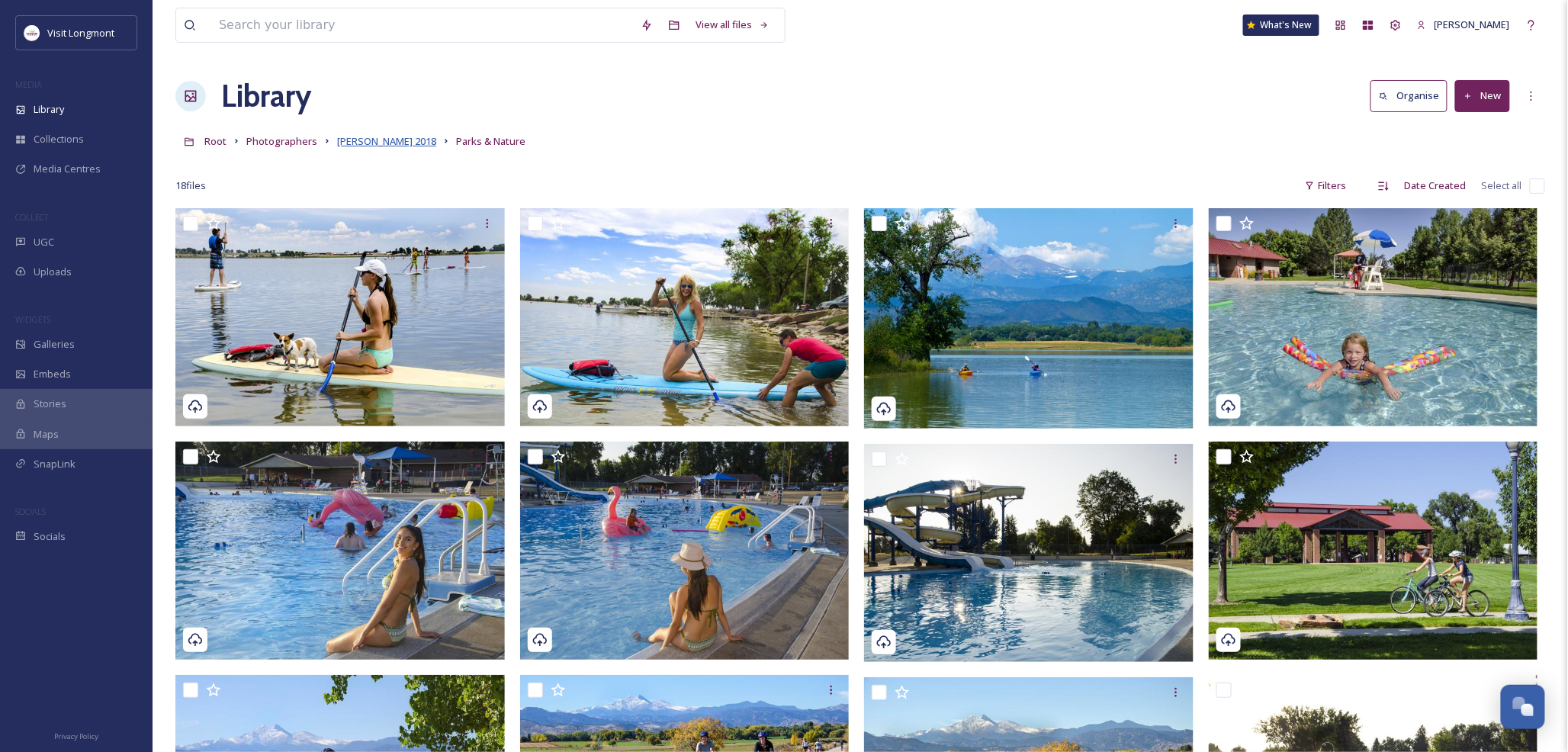
click at [382, 145] on span "Sherri O'Hara 2018" at bounding box center [386, 140] width 99 height 13
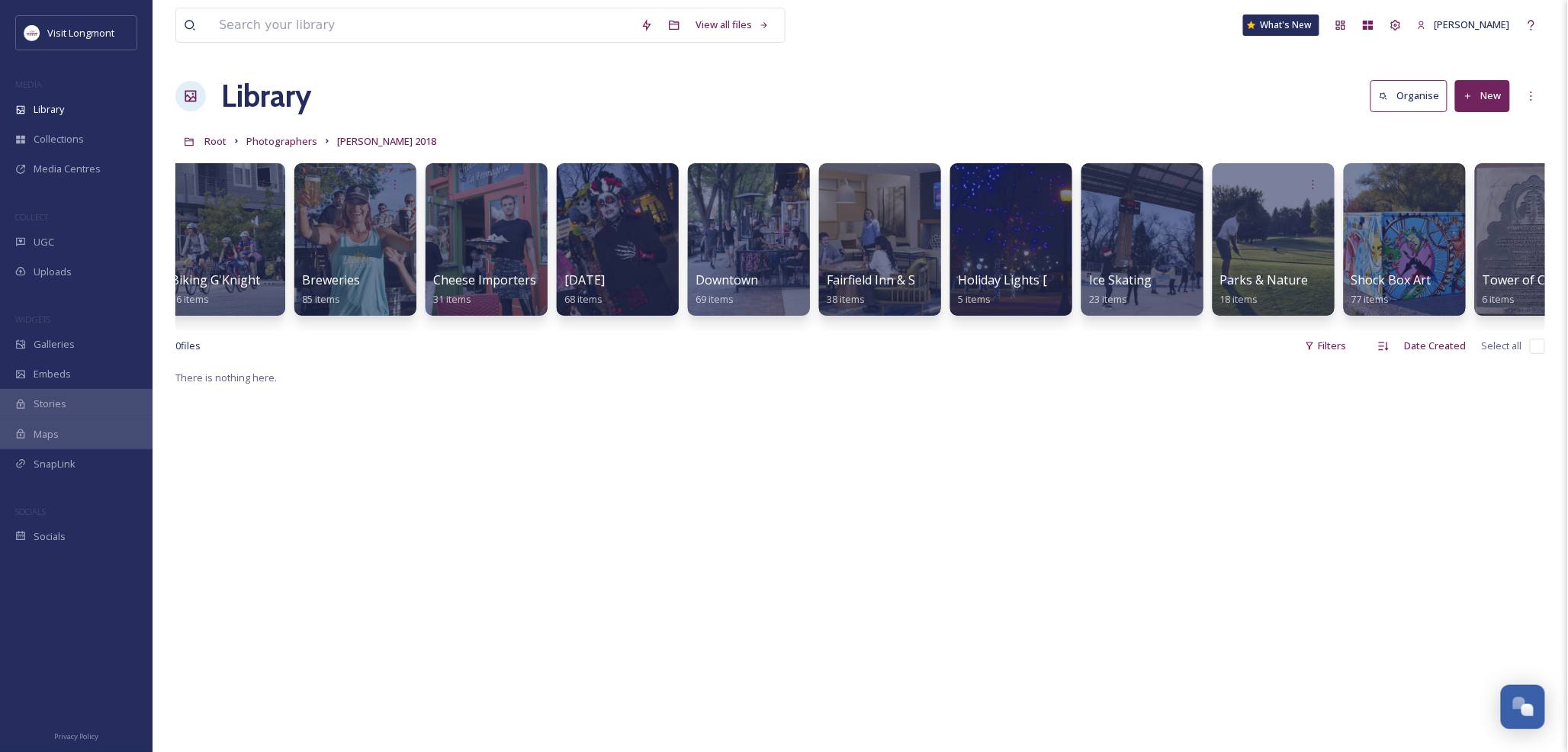
scroll to position [0, 203]
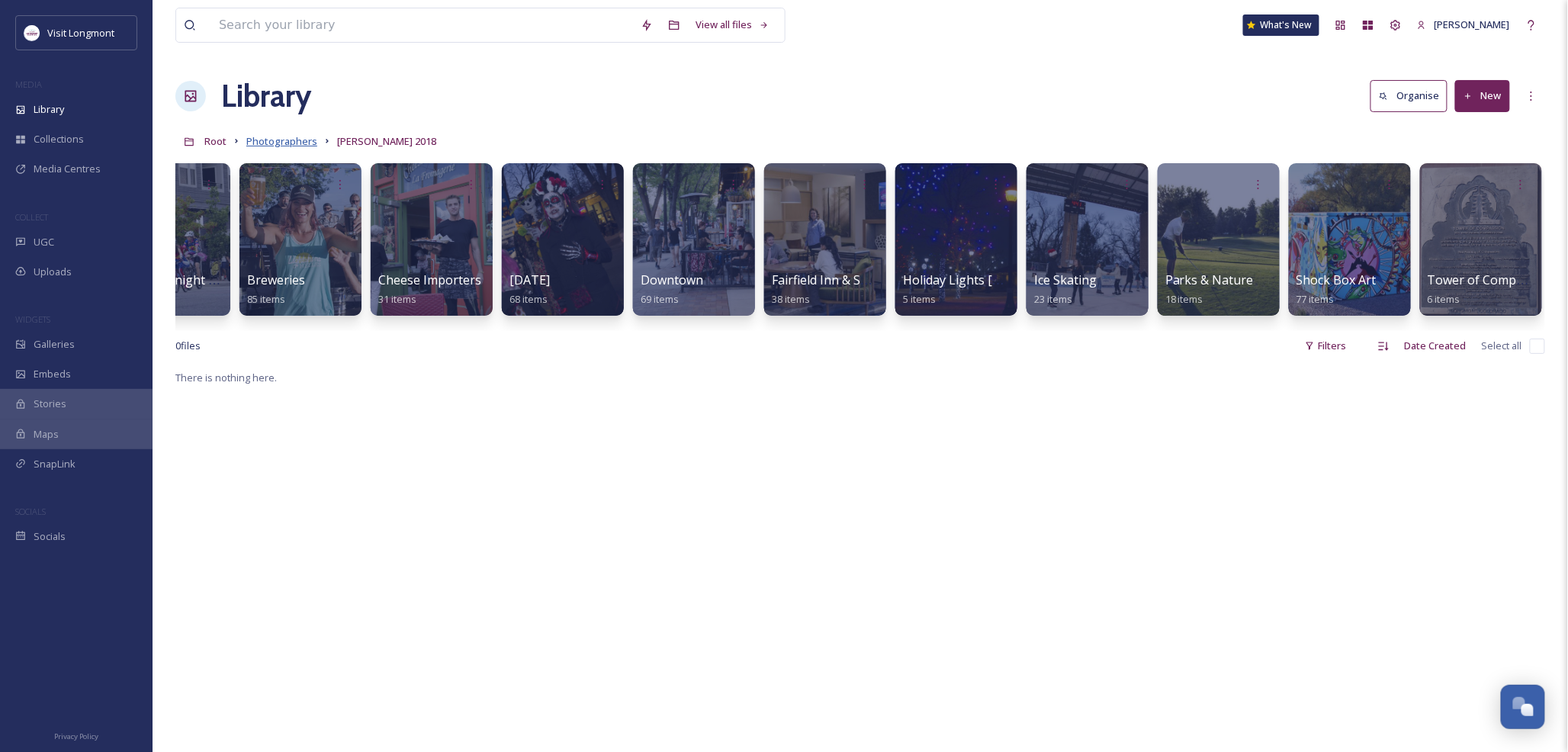
click at [270, 134] on span "Photographers" at bounding box center [281, 140] width 71 height 13
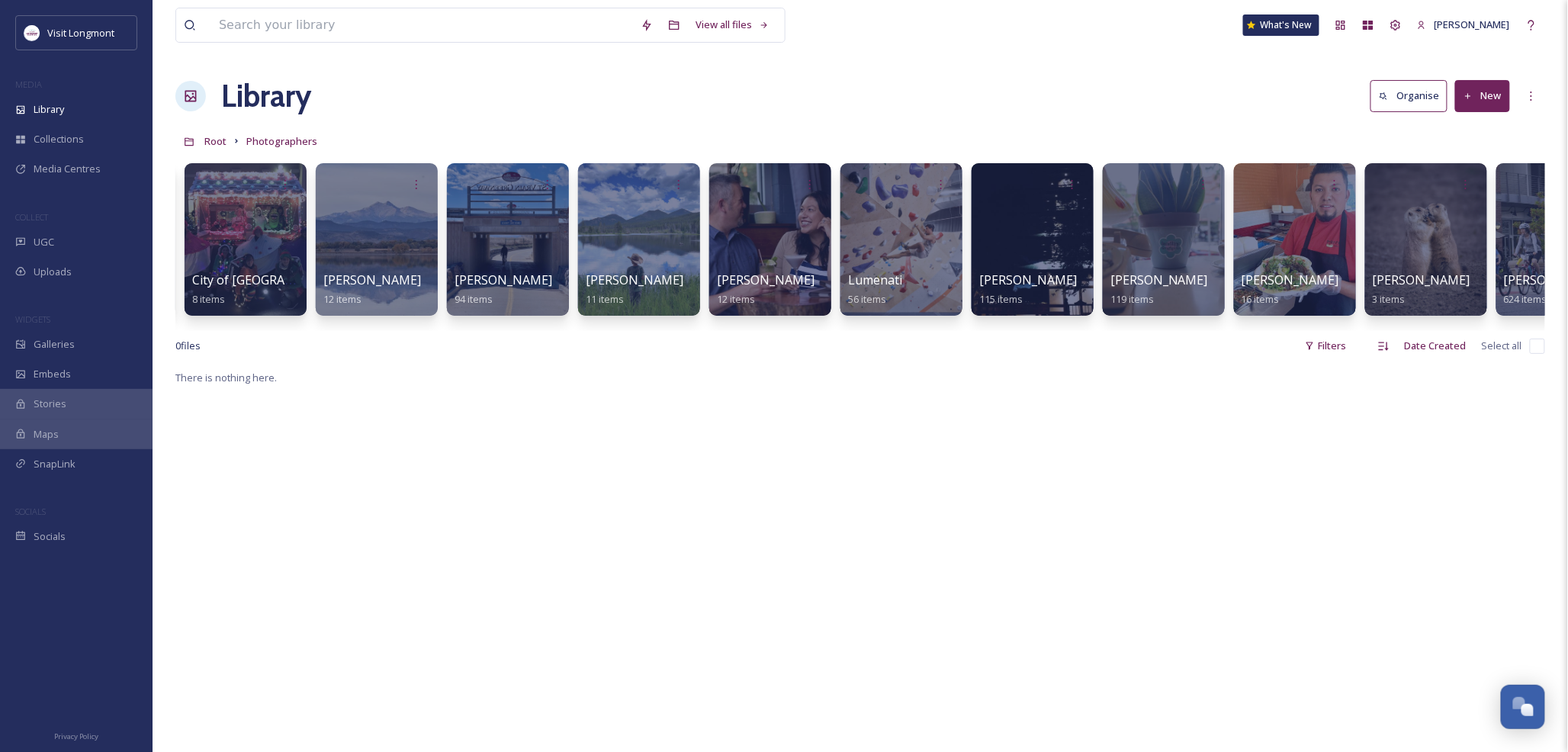
scroll to position [0, 498]
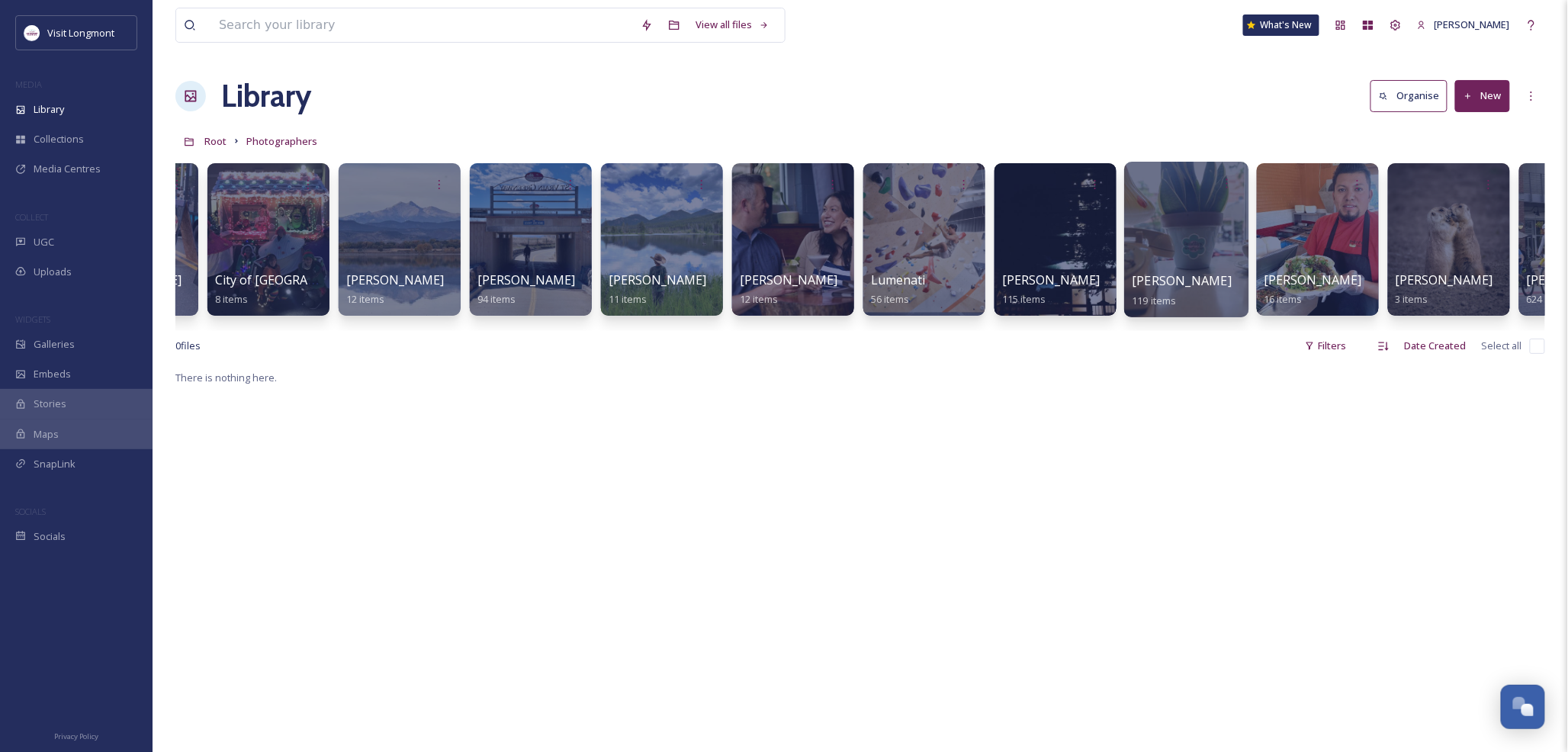
click at [1194, 239] on div at bounding box center [1186, 239] width 124 height 155
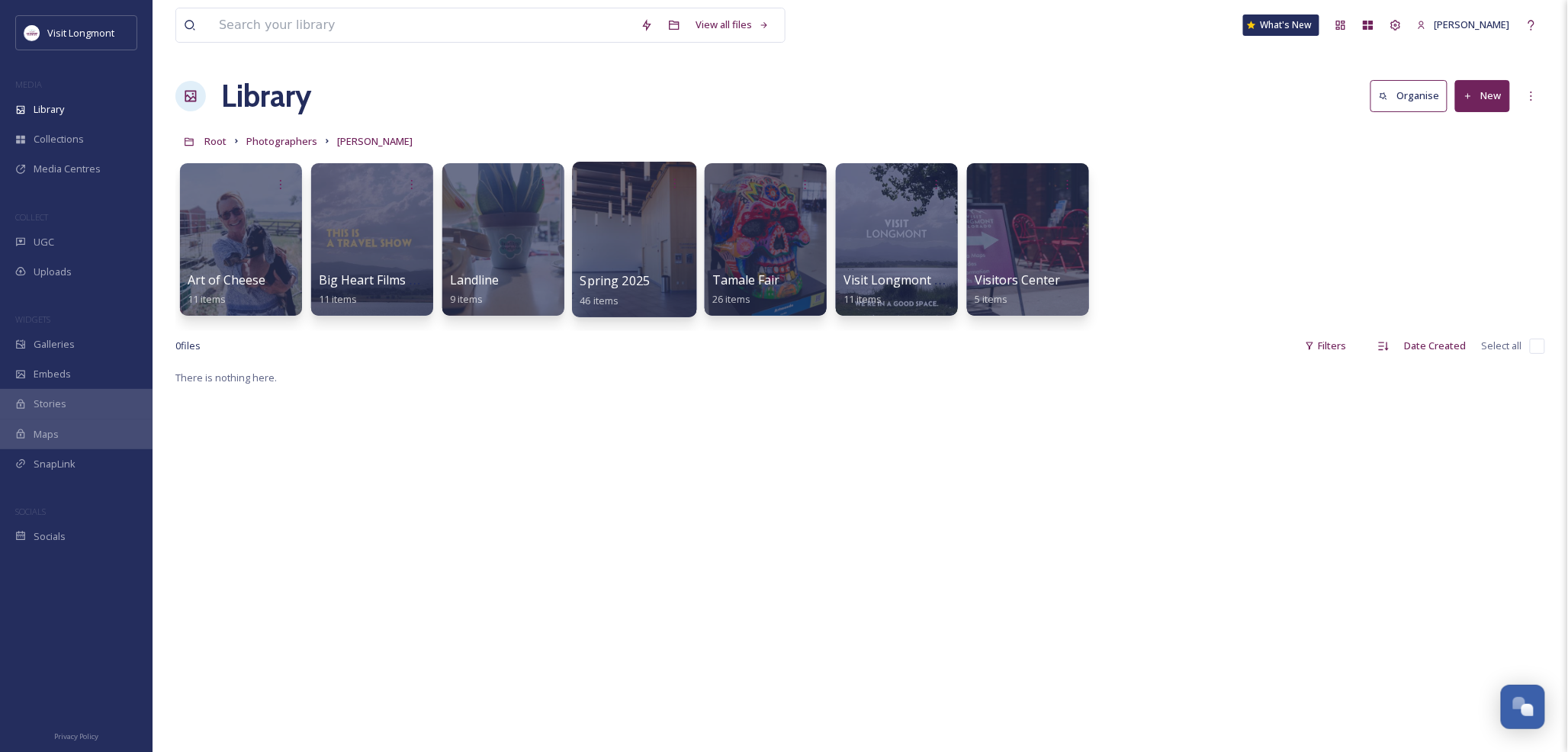
click at [636, 263] on div at bounding box center [633, 239] width 124 height 155
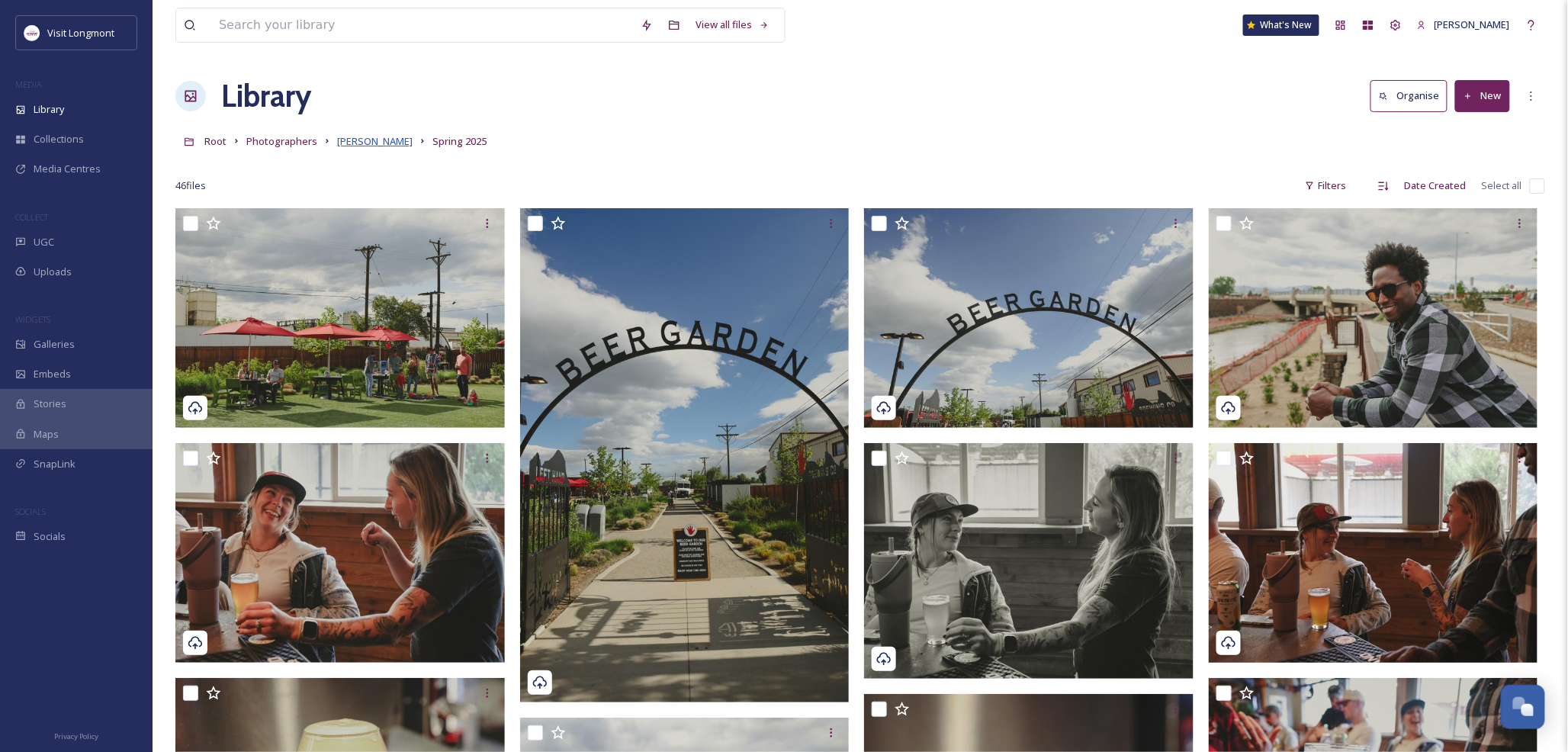
click at [371, 142] on span "Megan Sweeney" at bounding box center [374, 140] width 76 height 13
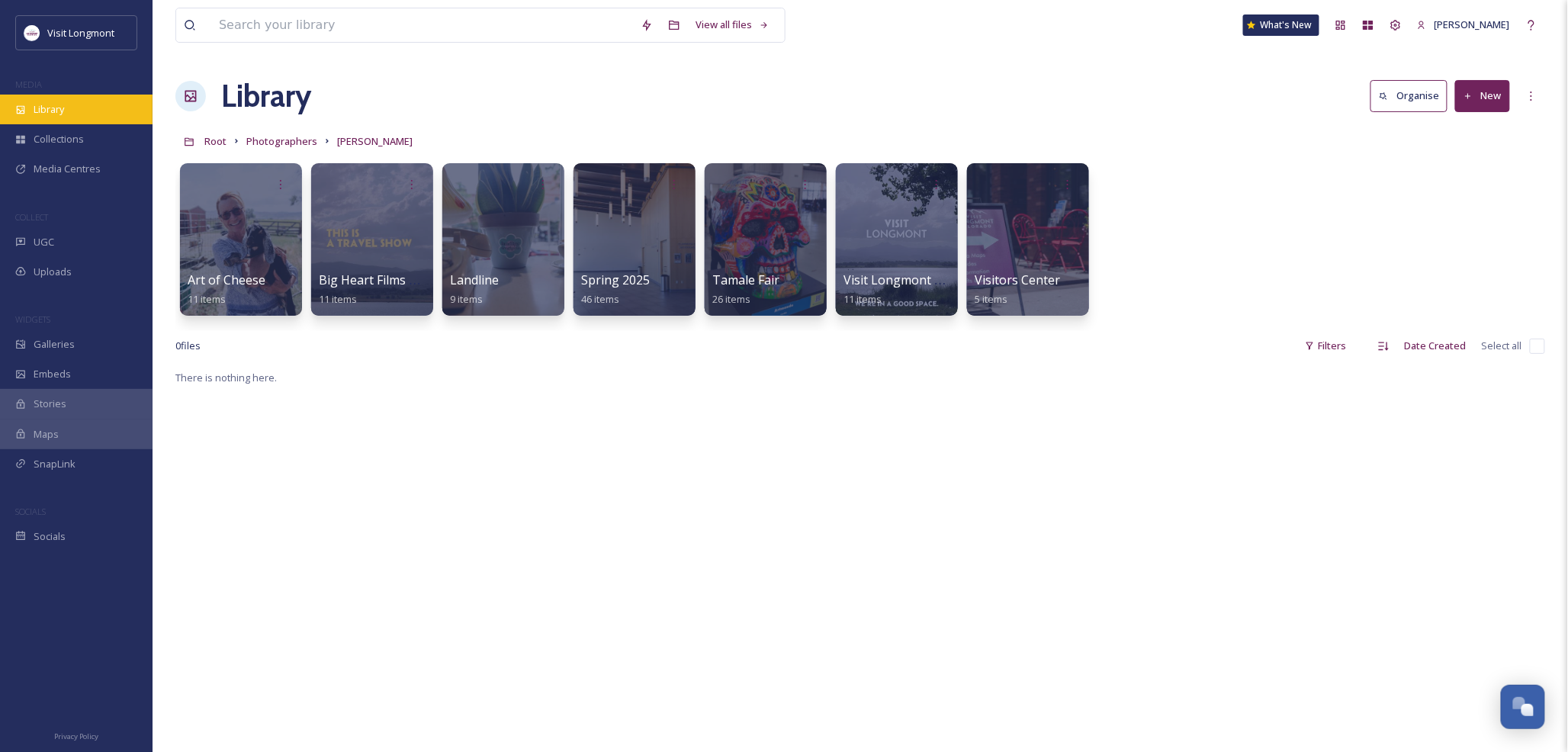
click at [46, 112] on span "Library" at bounding box center [49, 109] width 30 height 14
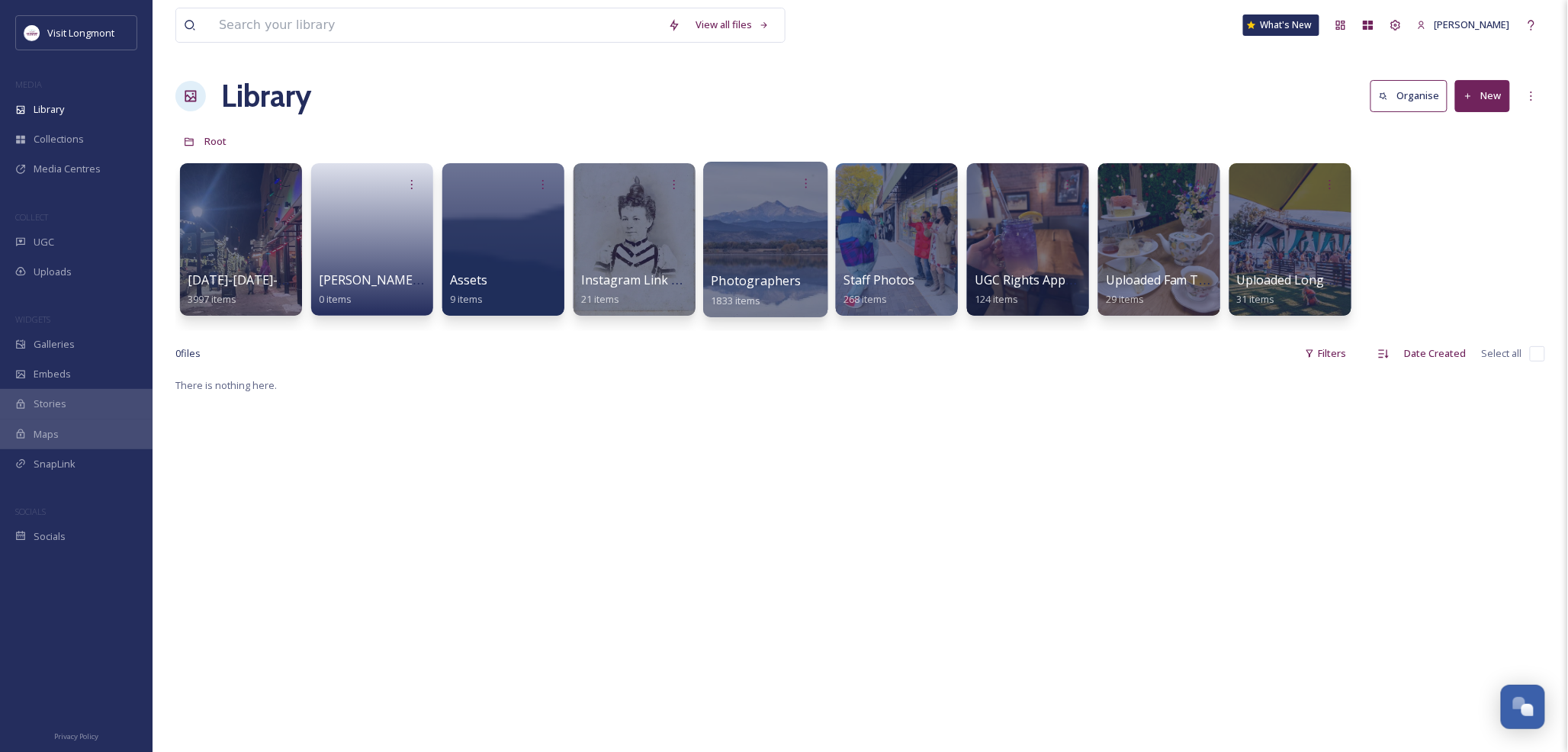
click at [749, 264] on div at bounding box center [765, 239] width 124 height 155
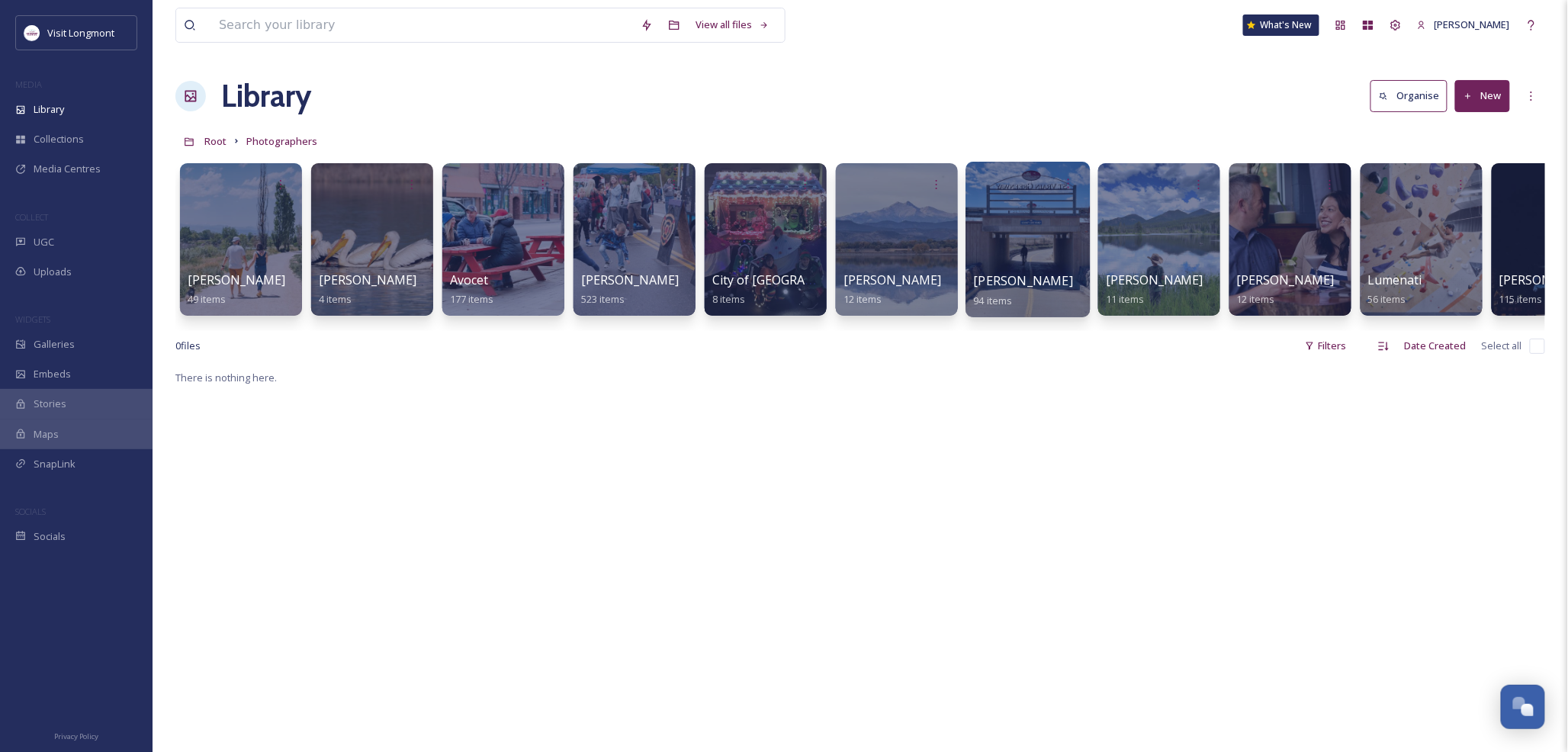
click at [1059, 262] on div at bounding box center [1027, 239] width 124 height 155
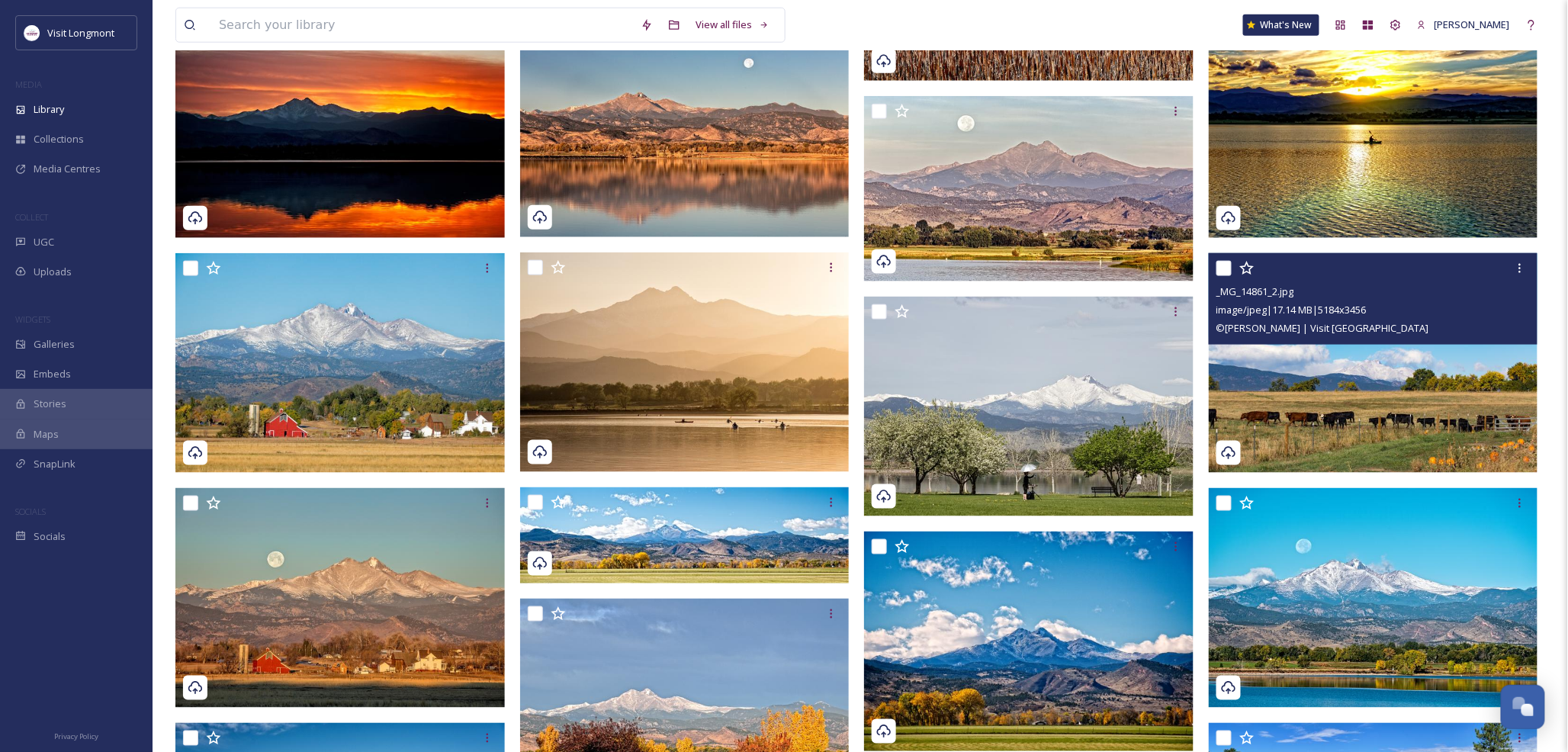
scroll to position [117, 0]
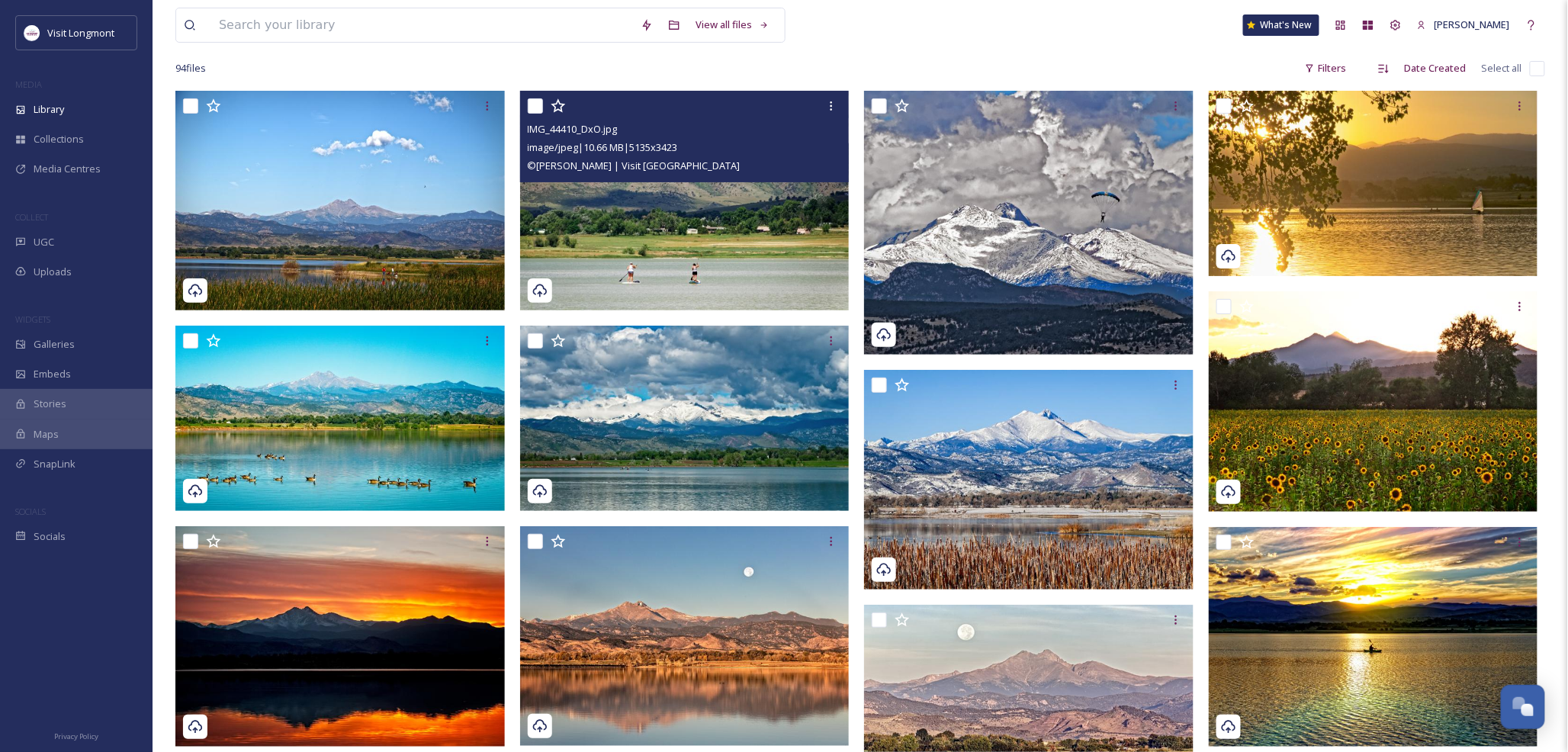
click at [666, 269] on img at bounding box center [684, 201] width 330 height 220
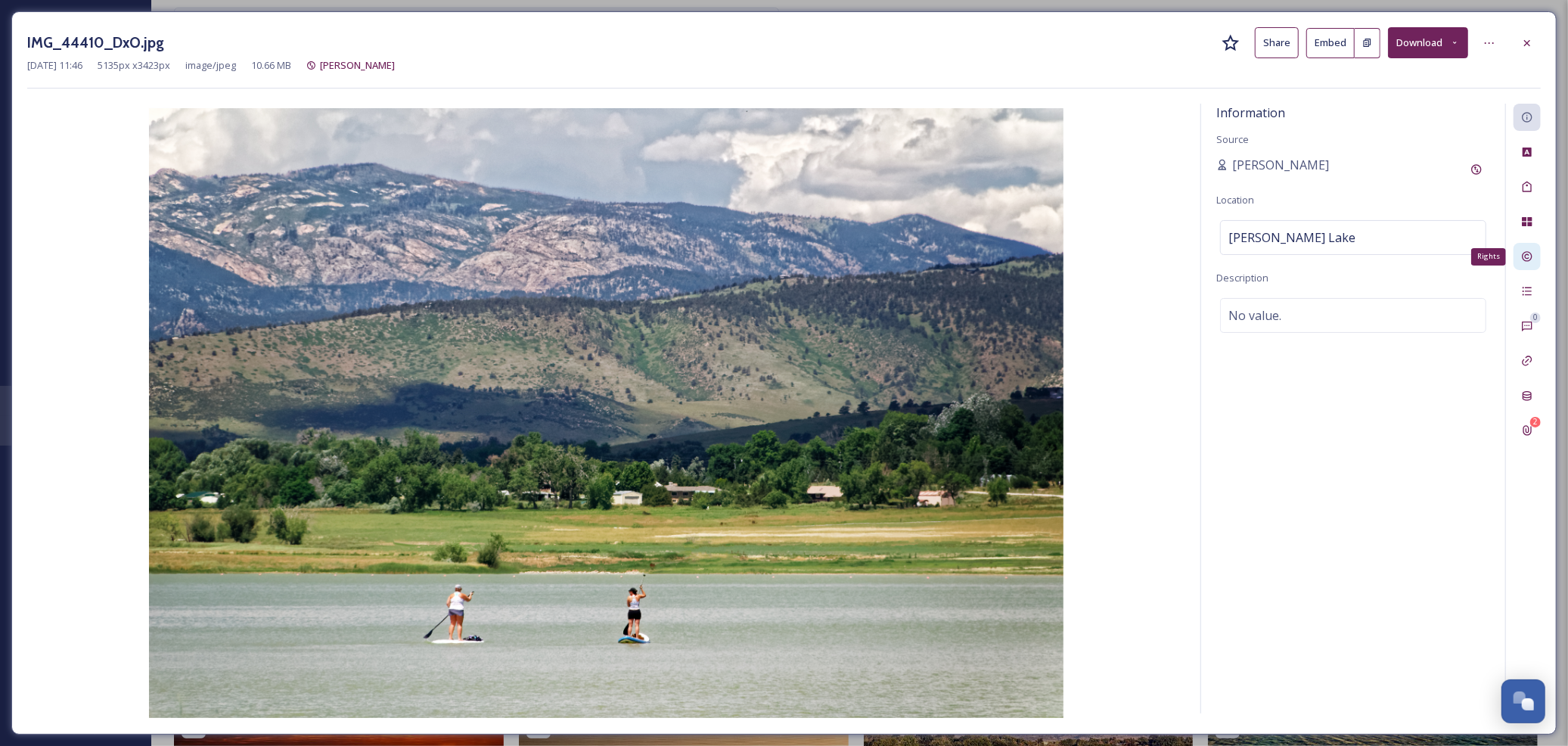
click at [1532, 263] on div "Rights" at bounding box center [1526, 256] width 27 height 27
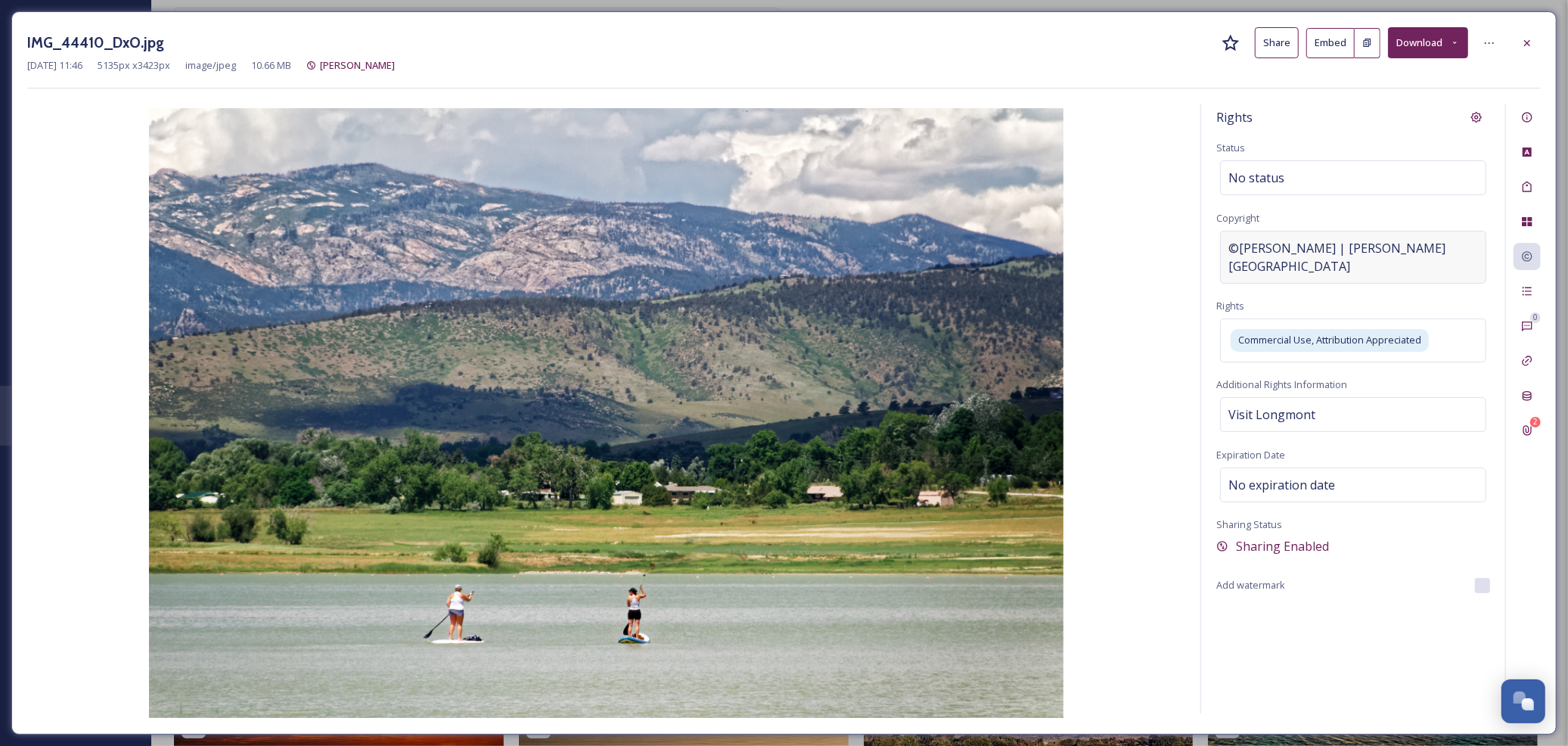
click at [1316, 250] on span "©Gerardo Brucker | Visit Longmont" at bounding box center [1353, 257] width 250 height 36
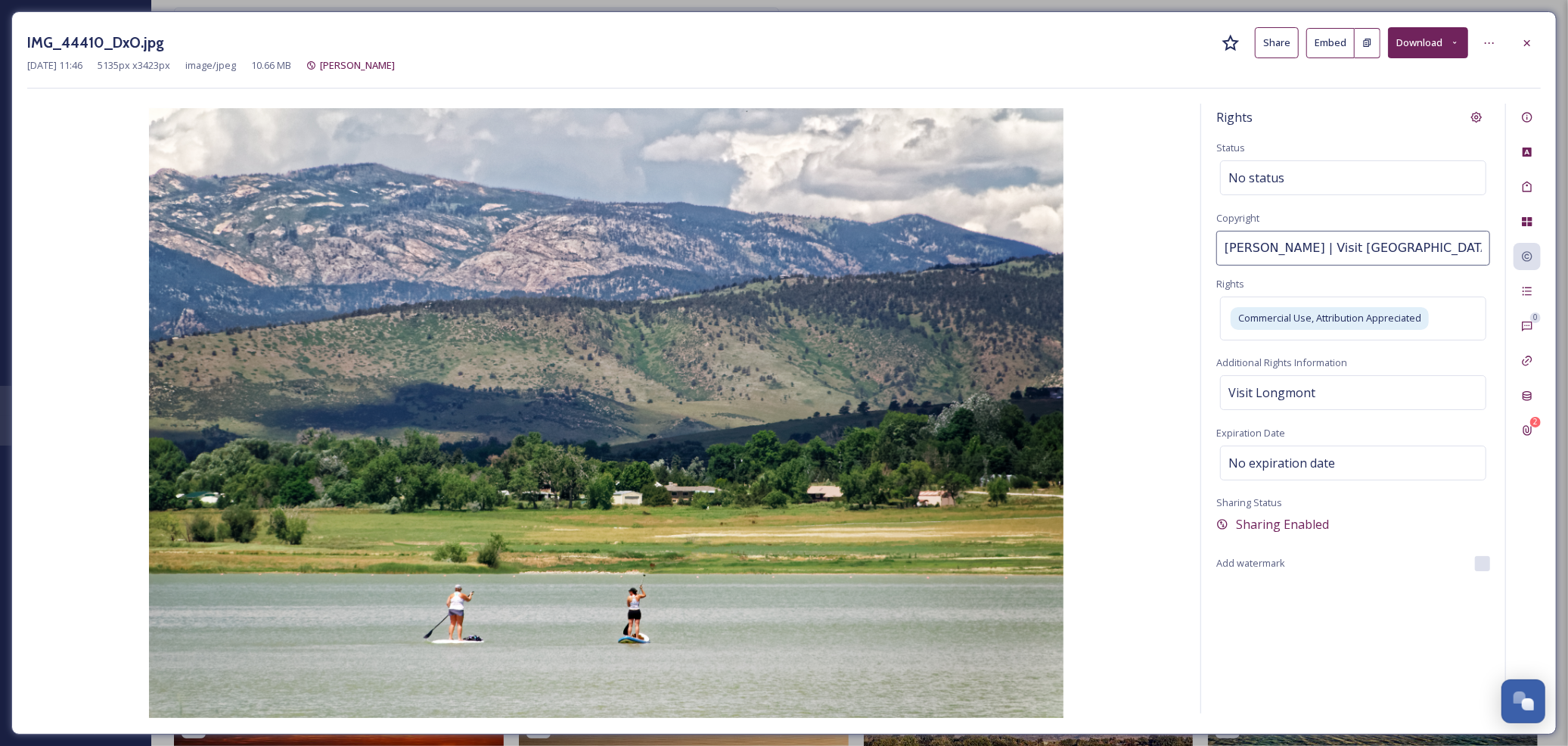
click at [1316, 250] on input "Gerardo Brucker | Visit Longmont" at bounding box center [1353, 247] width 274 height 35
drag, startPoint x: 1311, startPoint y: 248, endPoint x: 1211, endPoint y: 240, distance: 100.3
click at [1211, 240] on div "Rights Status No status Copyright Gerardo Brucker | Visit Longmont Rights Comme…" at bounding box center [1353, 408] width 304 height 610
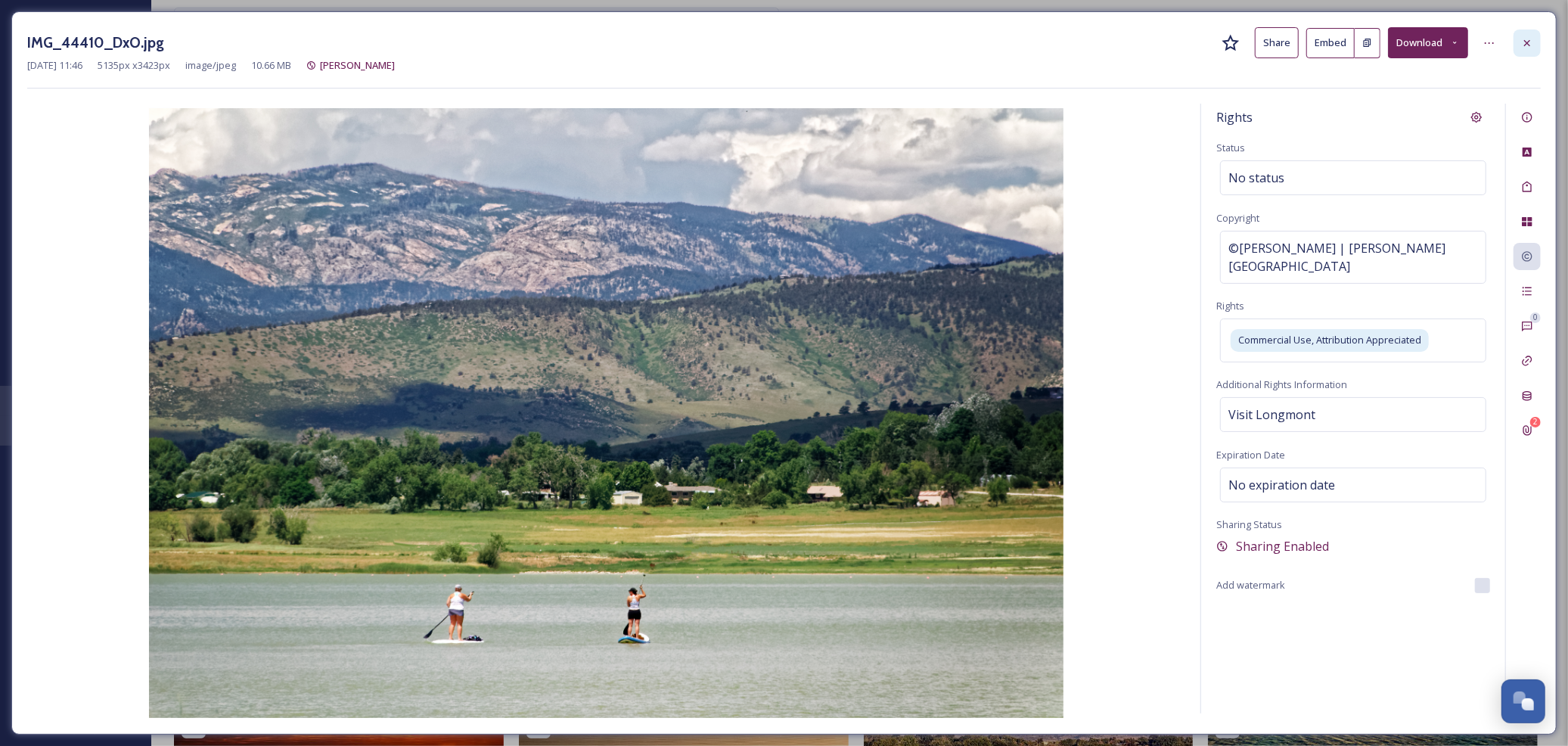
click at [1518, 39] on div at bounding box center [1526, 43] width 27 height 27
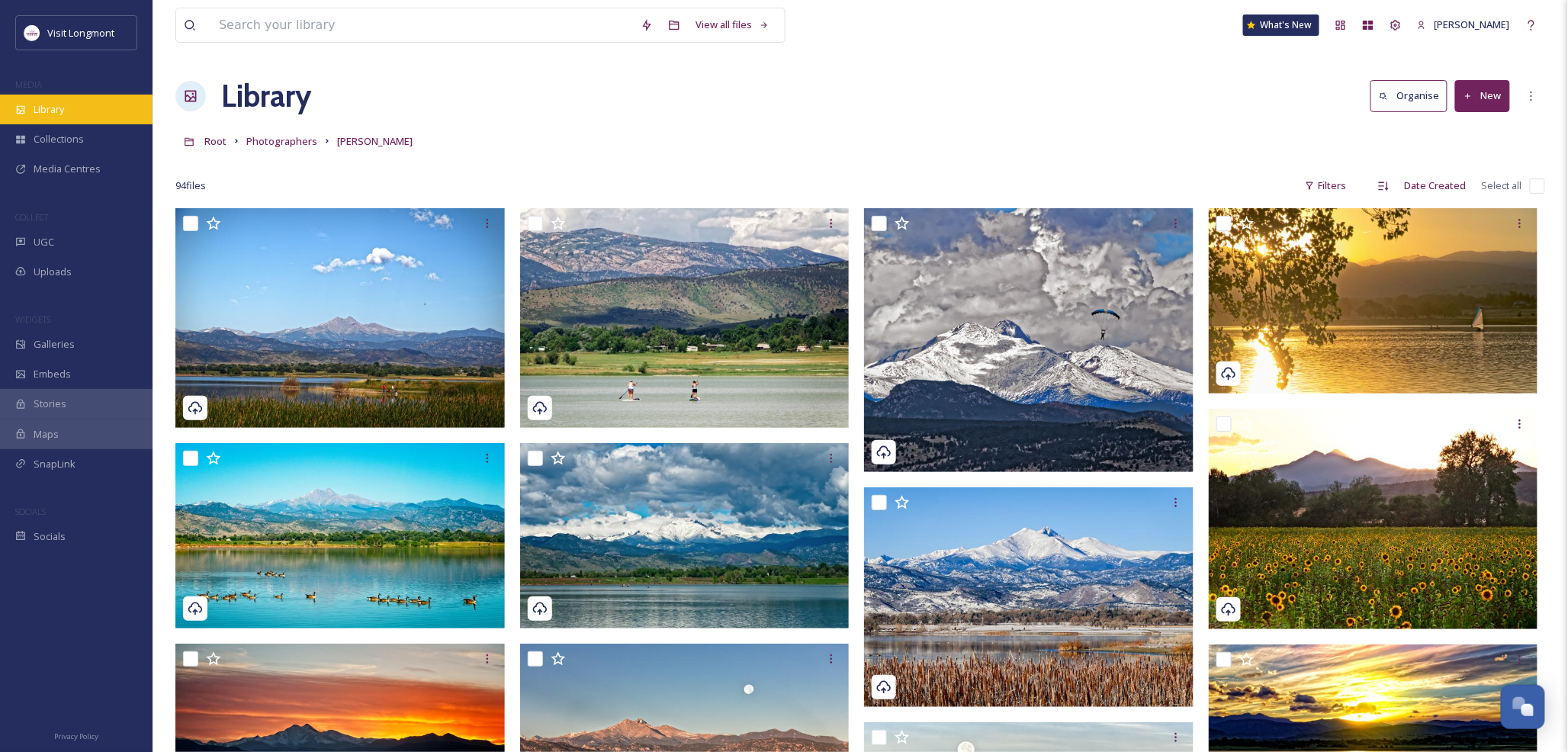
click at [48, 105] on span "Library" at bounding box center [49, 109] width 30 height 14
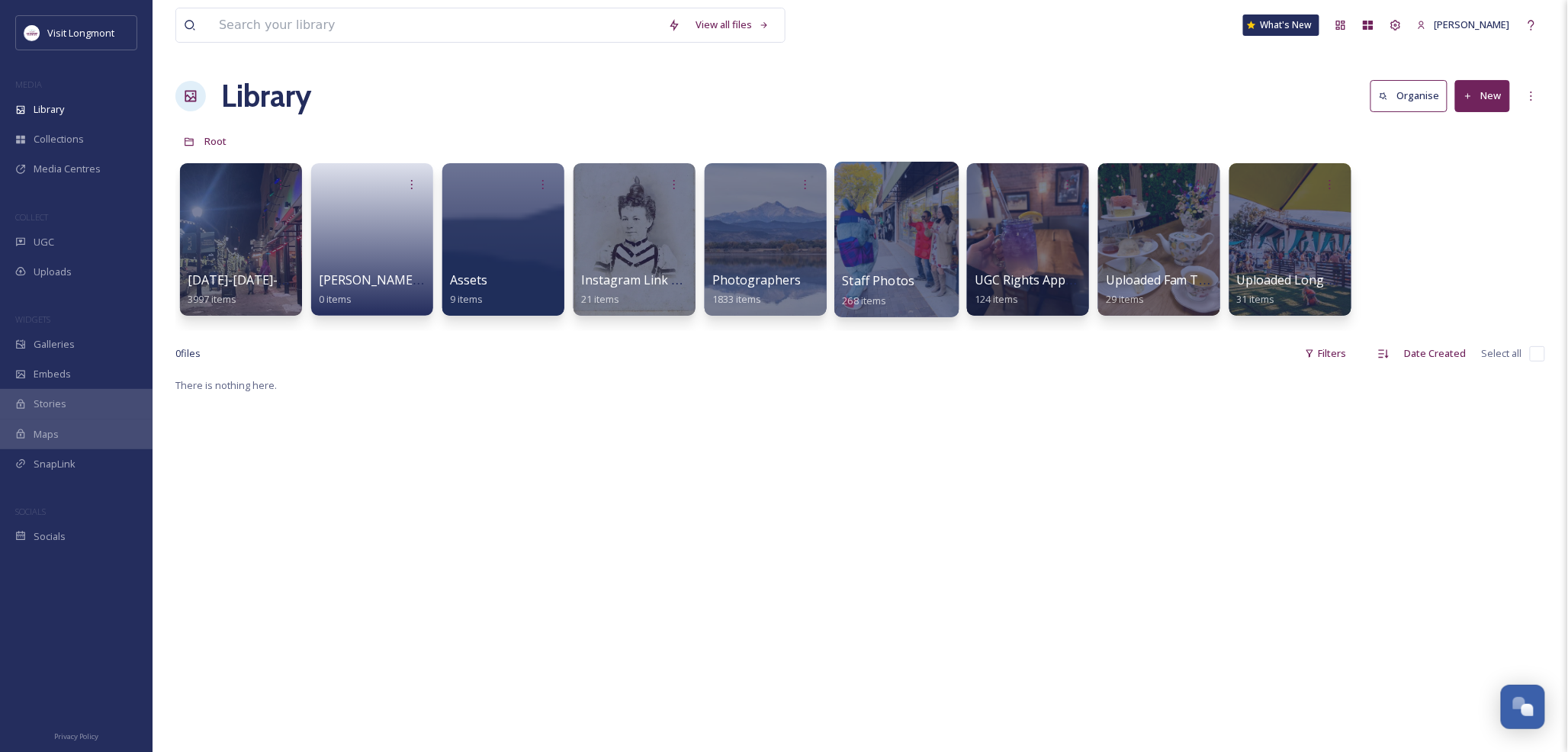
click at [894, 239] on div at bounding box center [896, 239] width 124 height 155
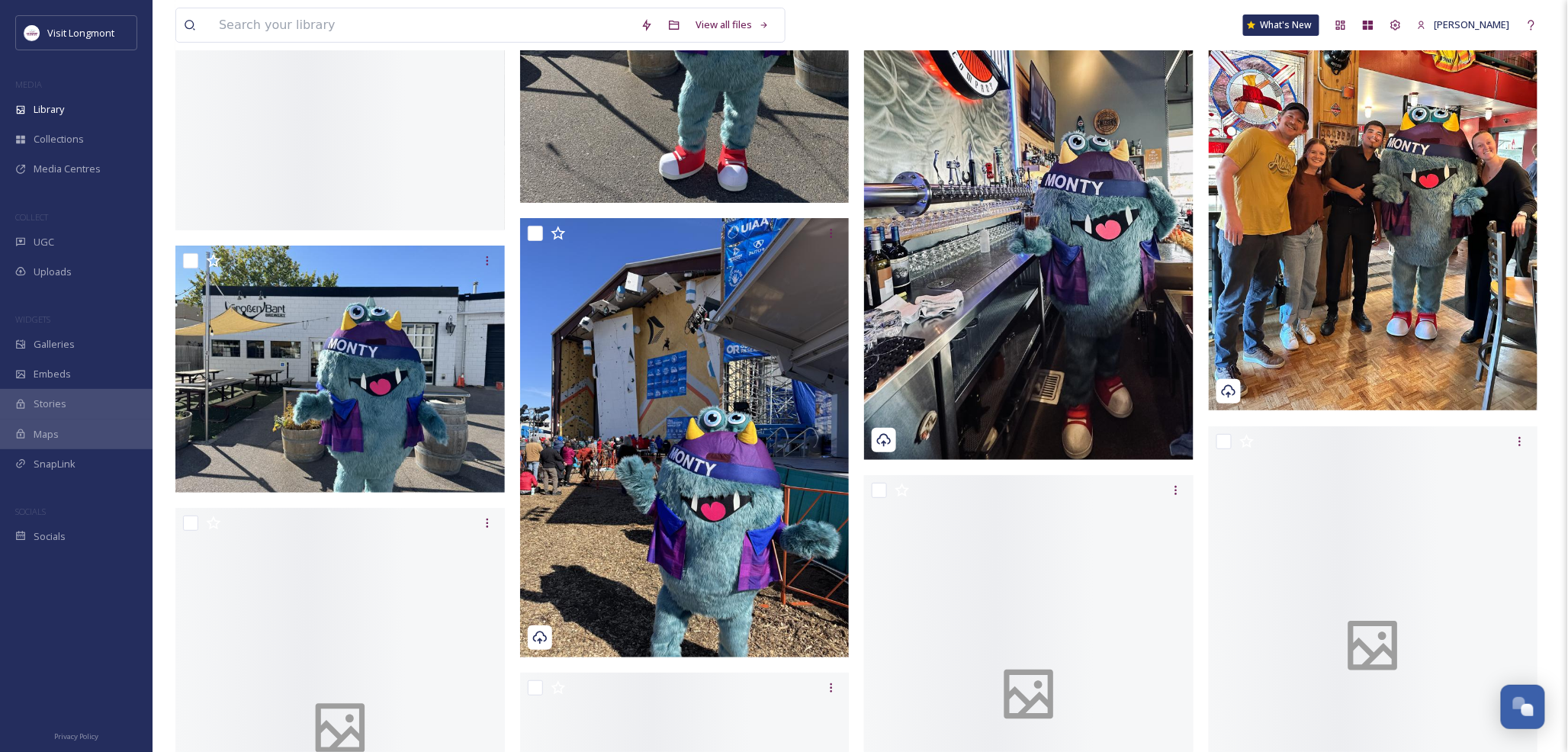
scroll to position [5127, 0]
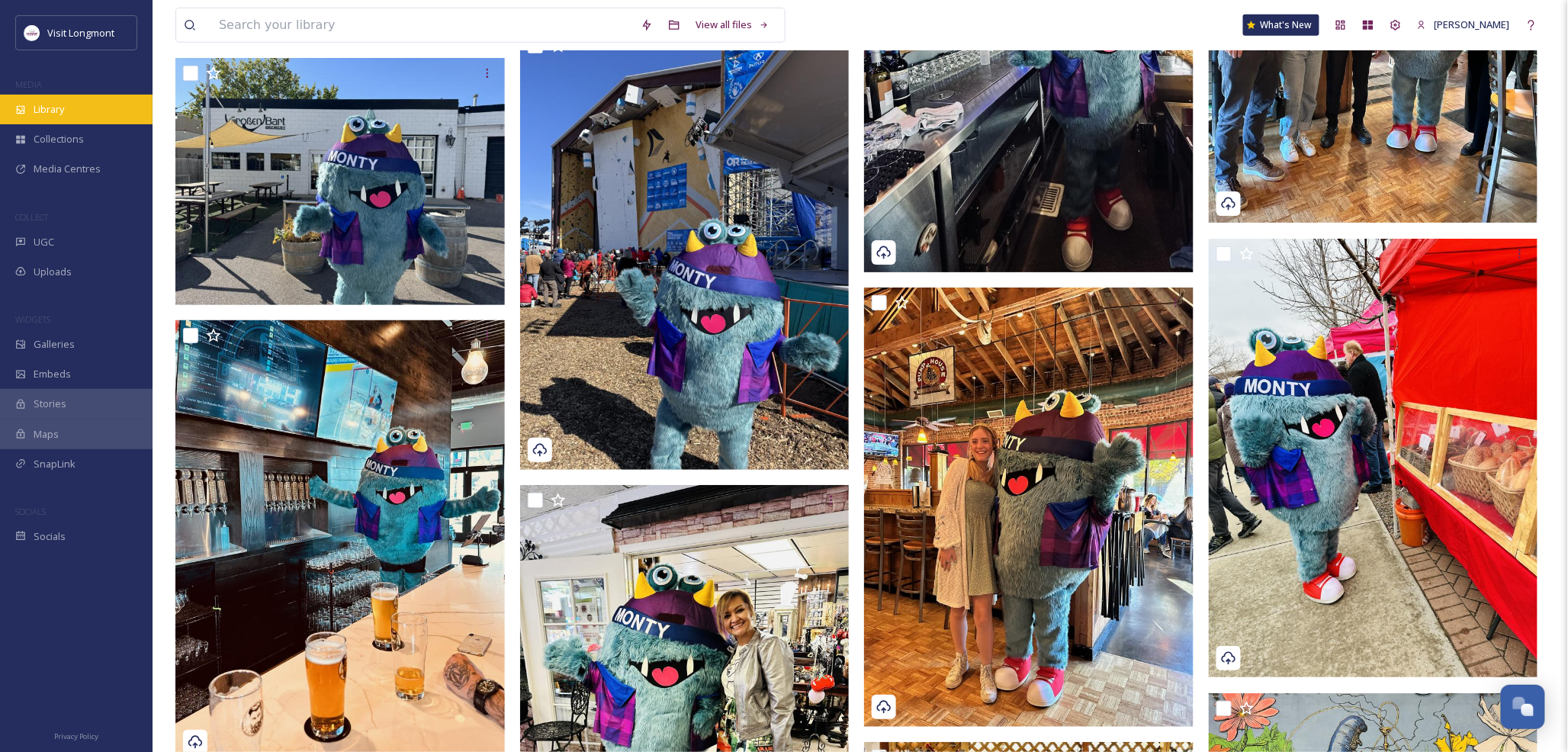
click at [55, 110] on span "Library" at bounding box center [49, 109] width 30 height 14
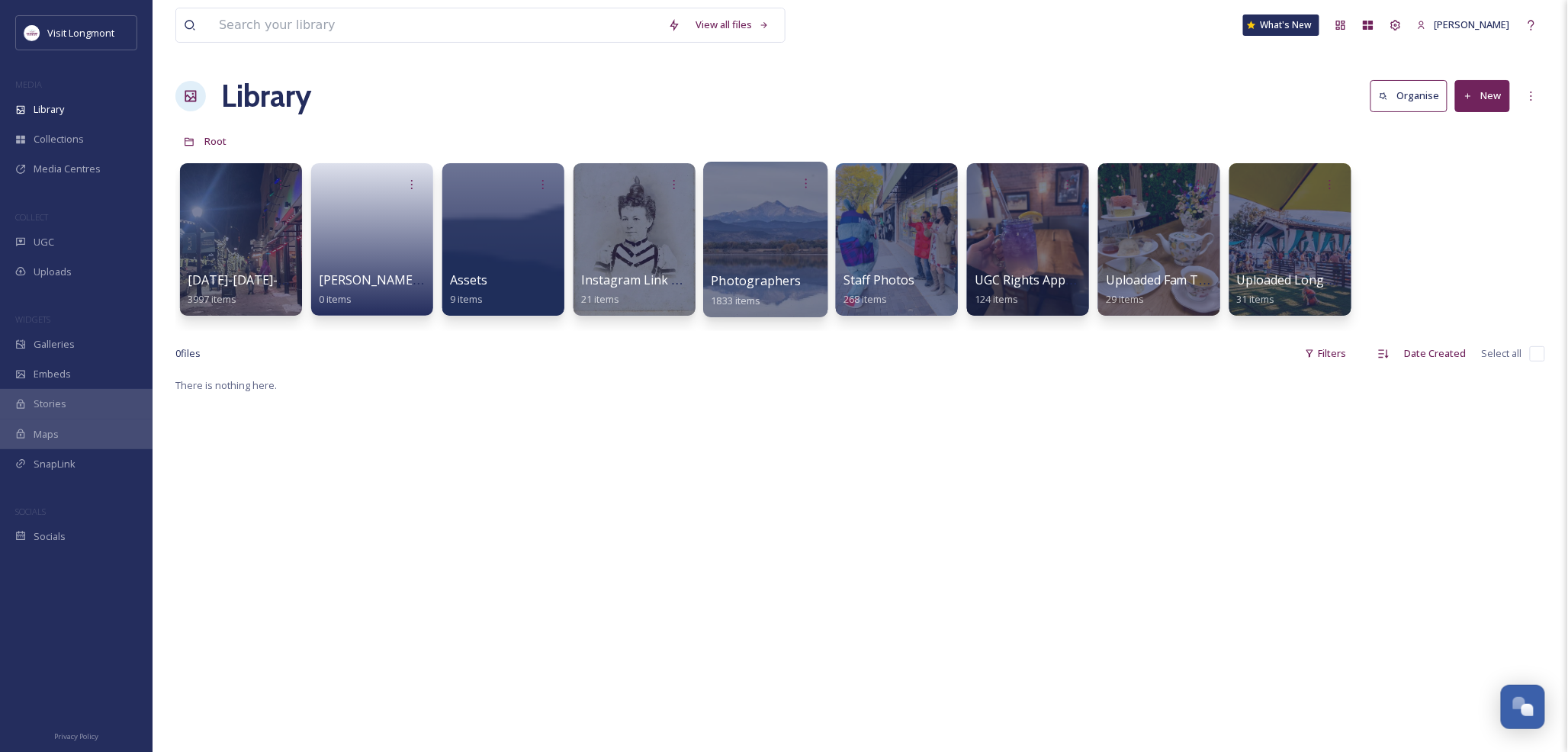
click at [750, 232] on div at bounding box center [765, 239] width 124 height 155
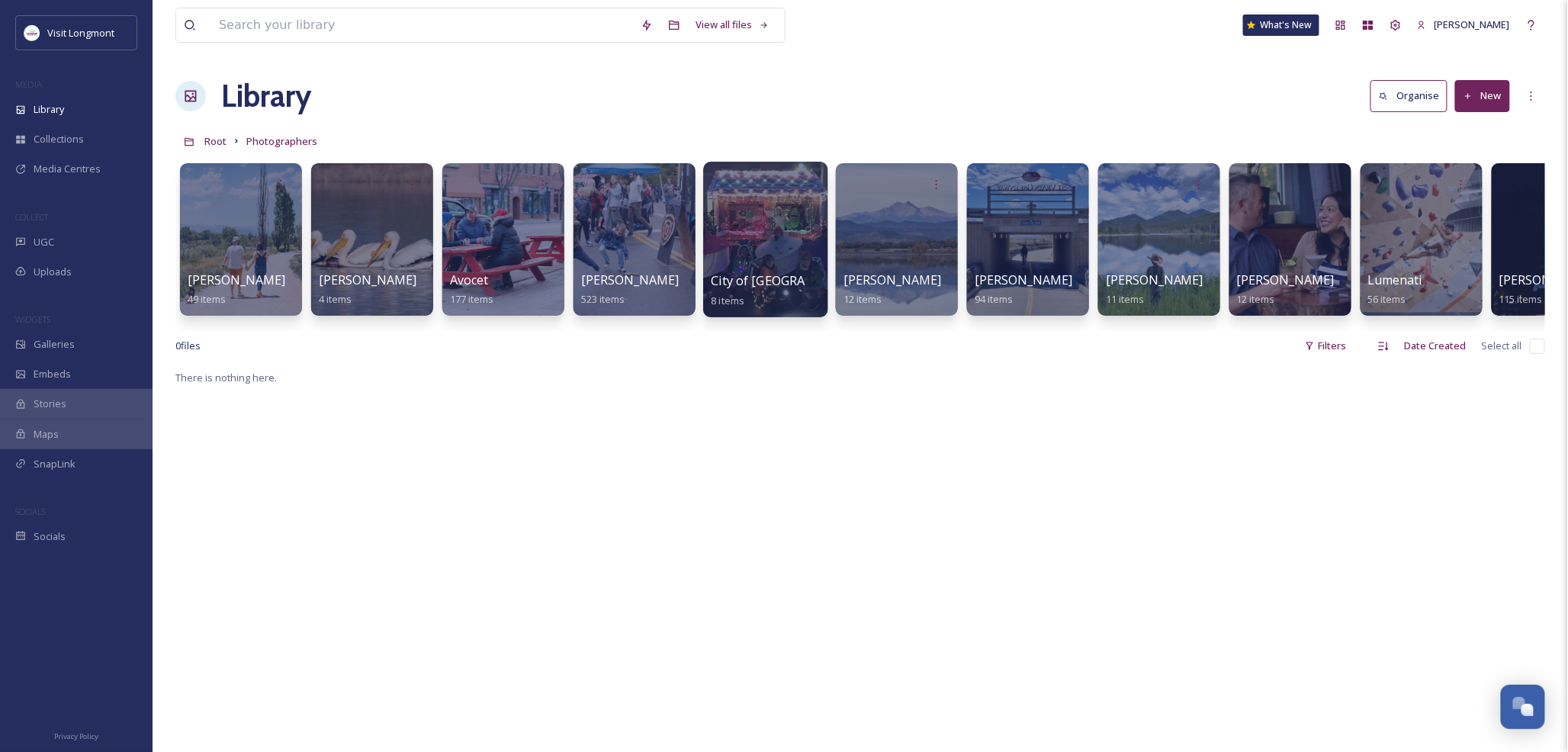
click at [757, 256] on div at bounding box center [765, 239] width 124 height 155
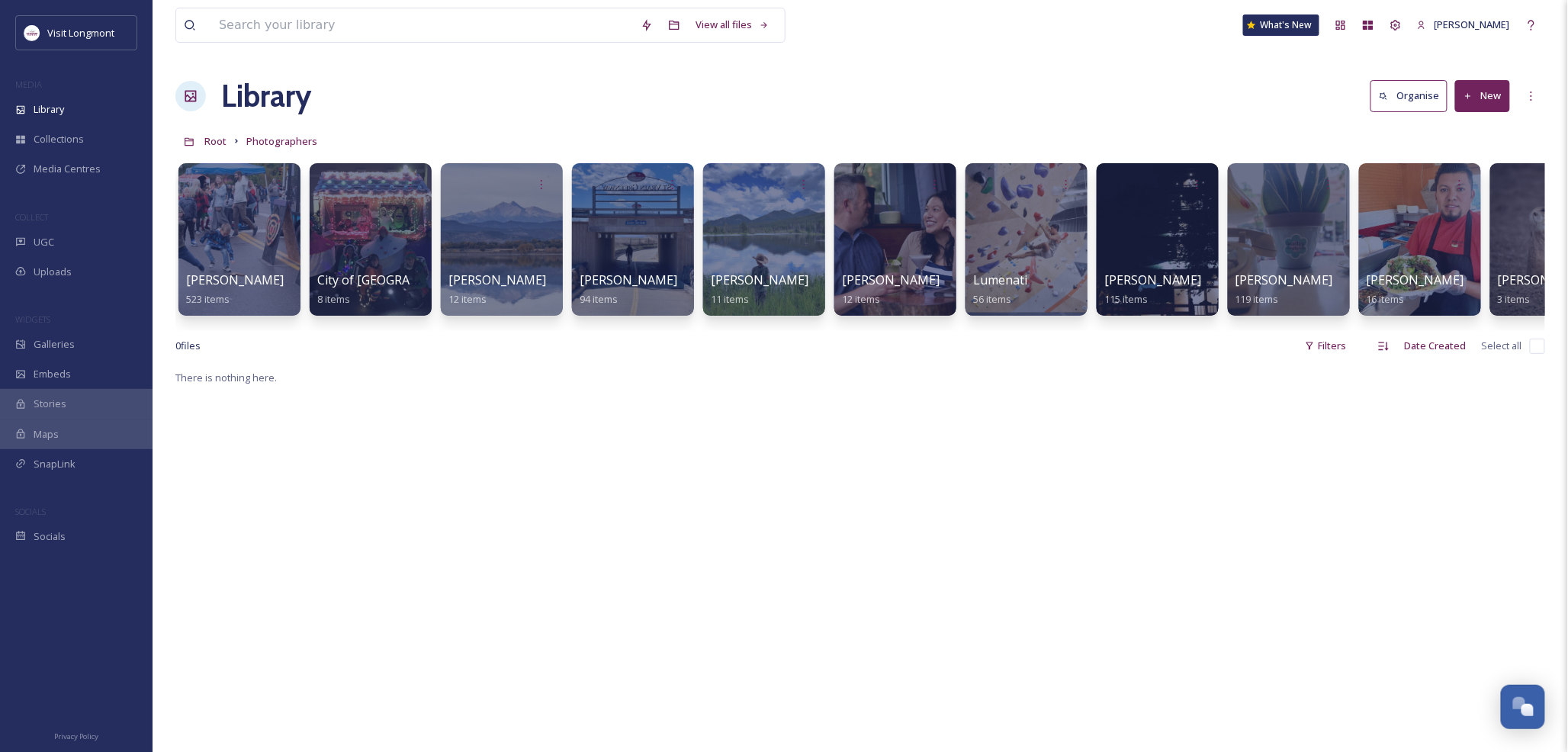
scroll to position [0, 700]
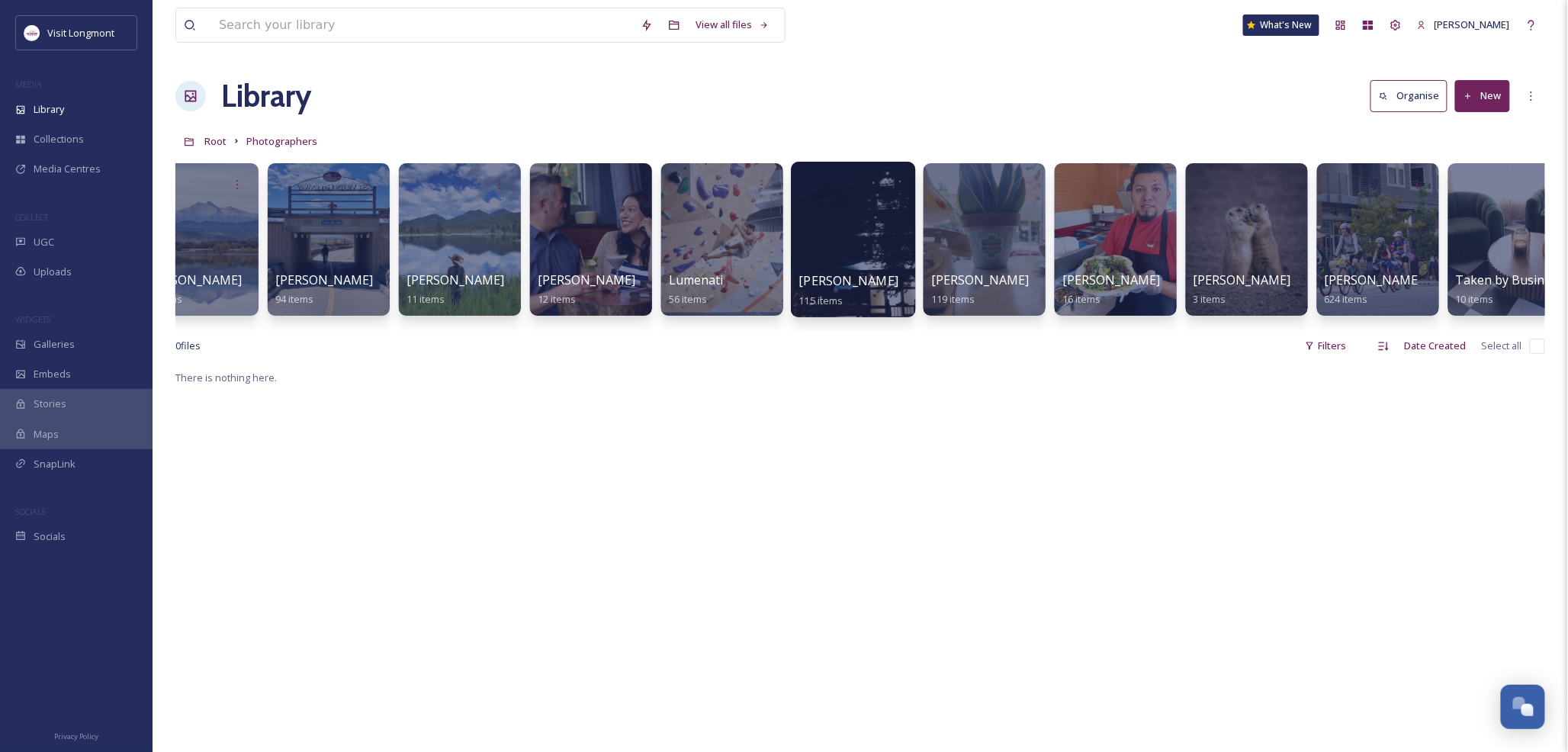
click at [811, 235] on div at bounding box center [852, 239] width 124 height 155
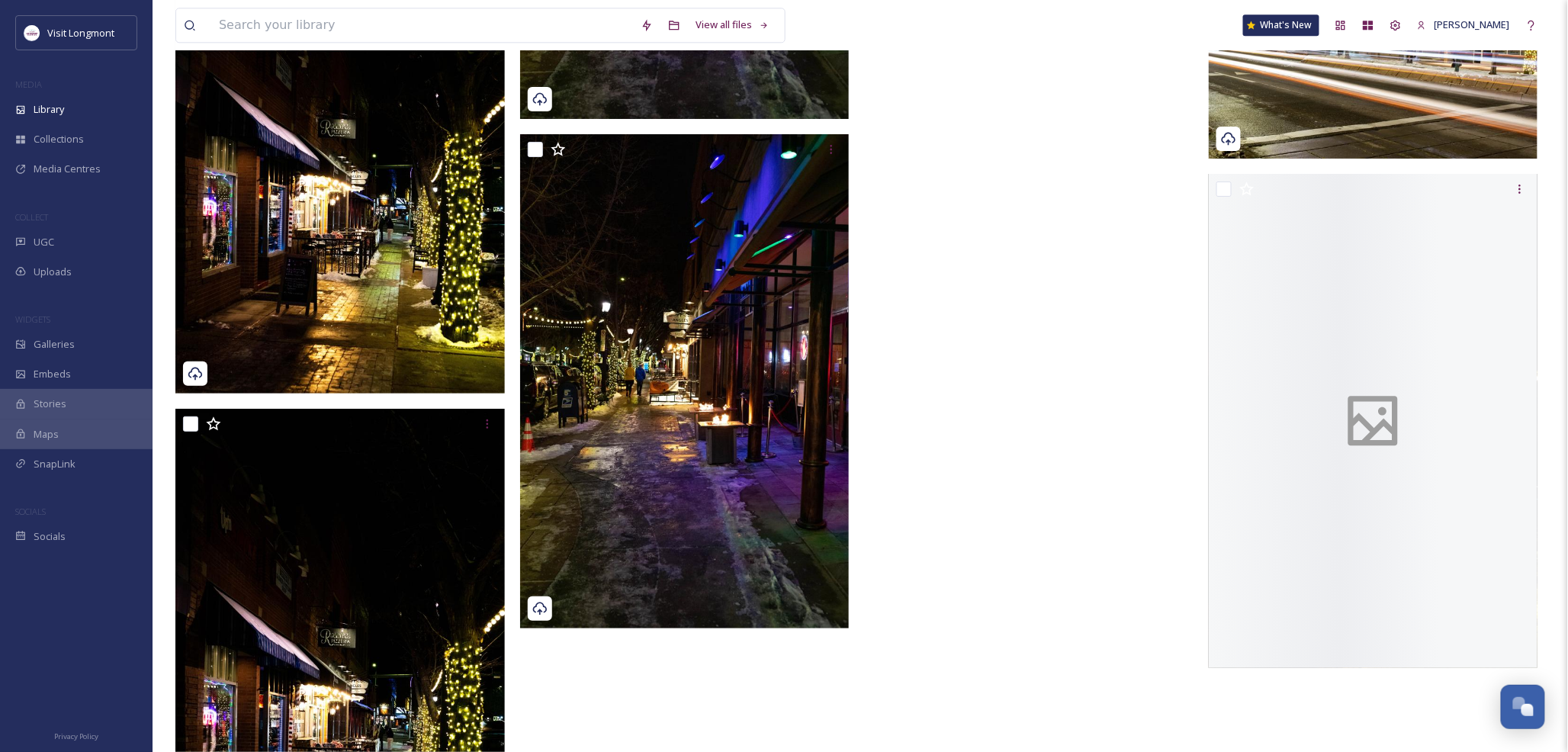
scroll to position [8747, 0]
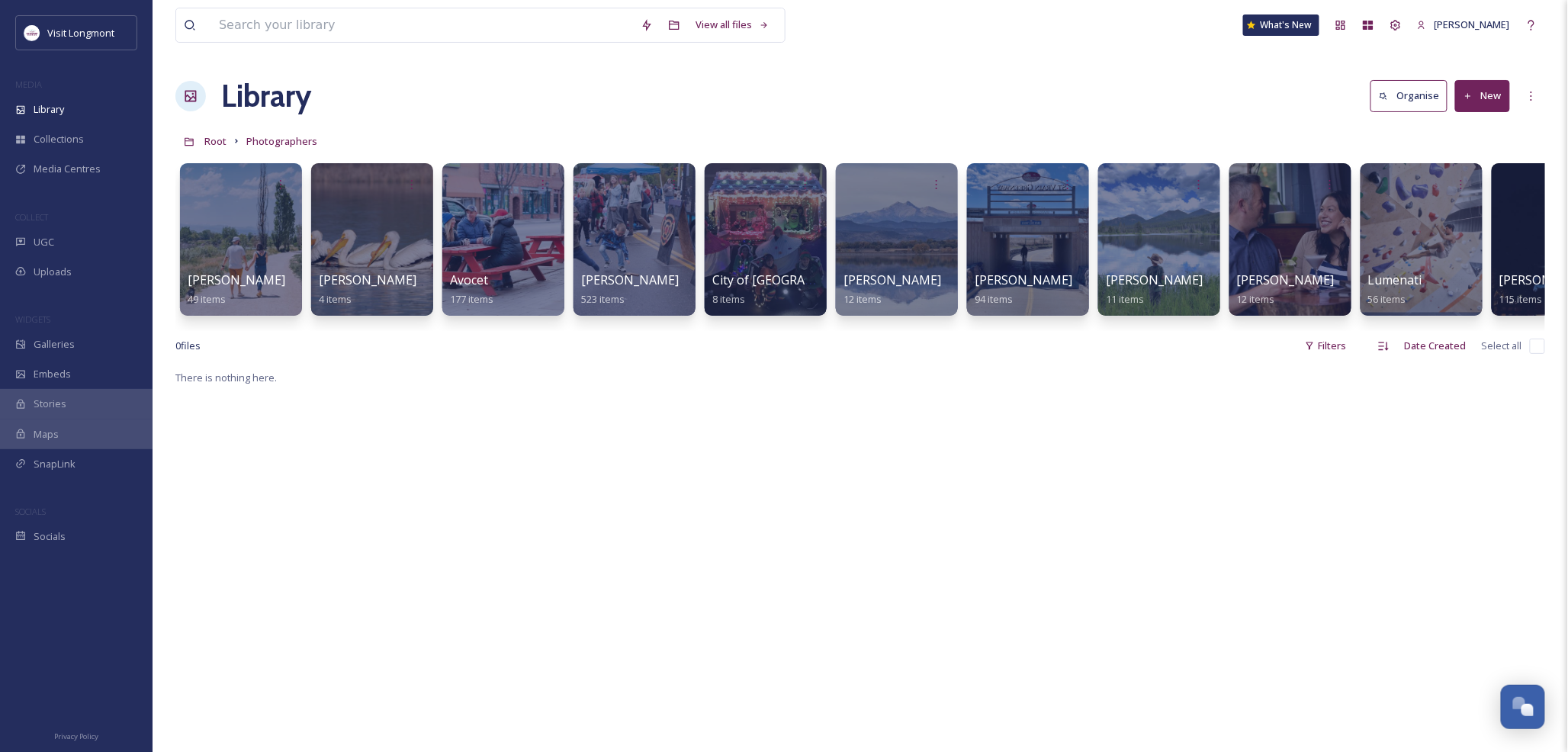
drag, startPoint x: 1009, startPoint y: 344, endPoint x: 1231, endPoint y: 354, distance: 222.2
click at [1234, 354] on div "0 file s Filters Date Created Select all" at bounding box center [859, 346] width 1370 height 29
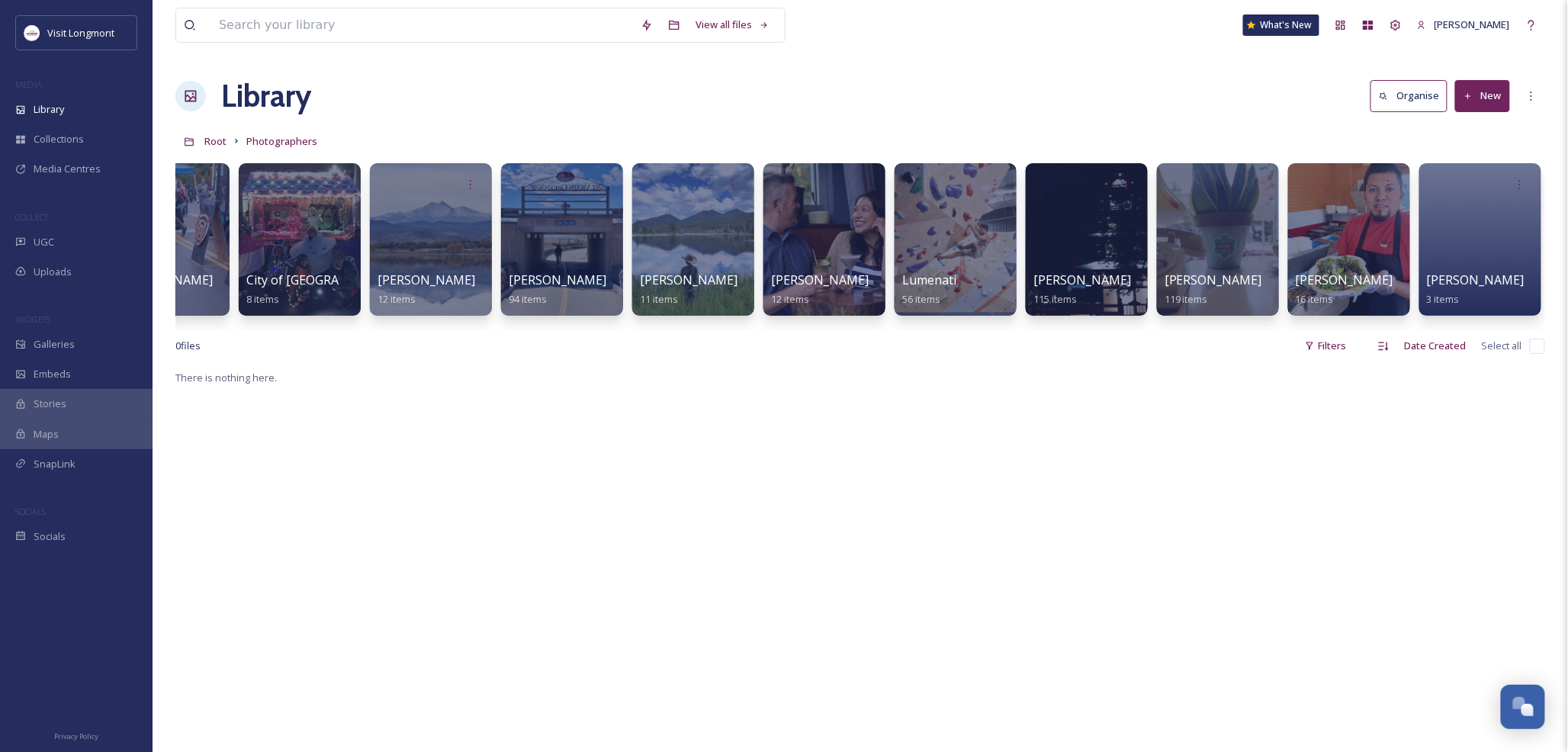
scroll to position [0, 728]
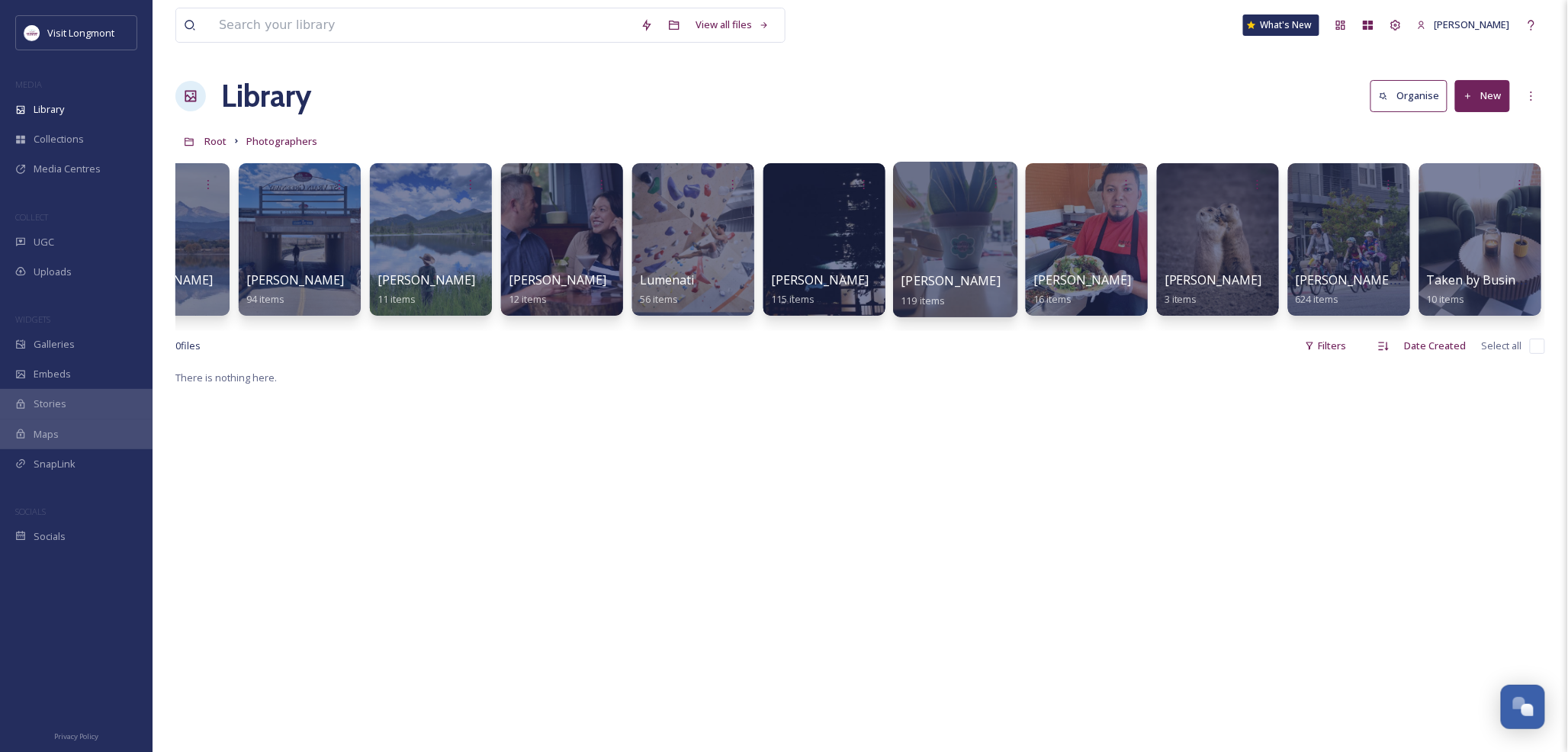
click at [936, 250] on div at bounding box center [955, 239] width 124 height 155
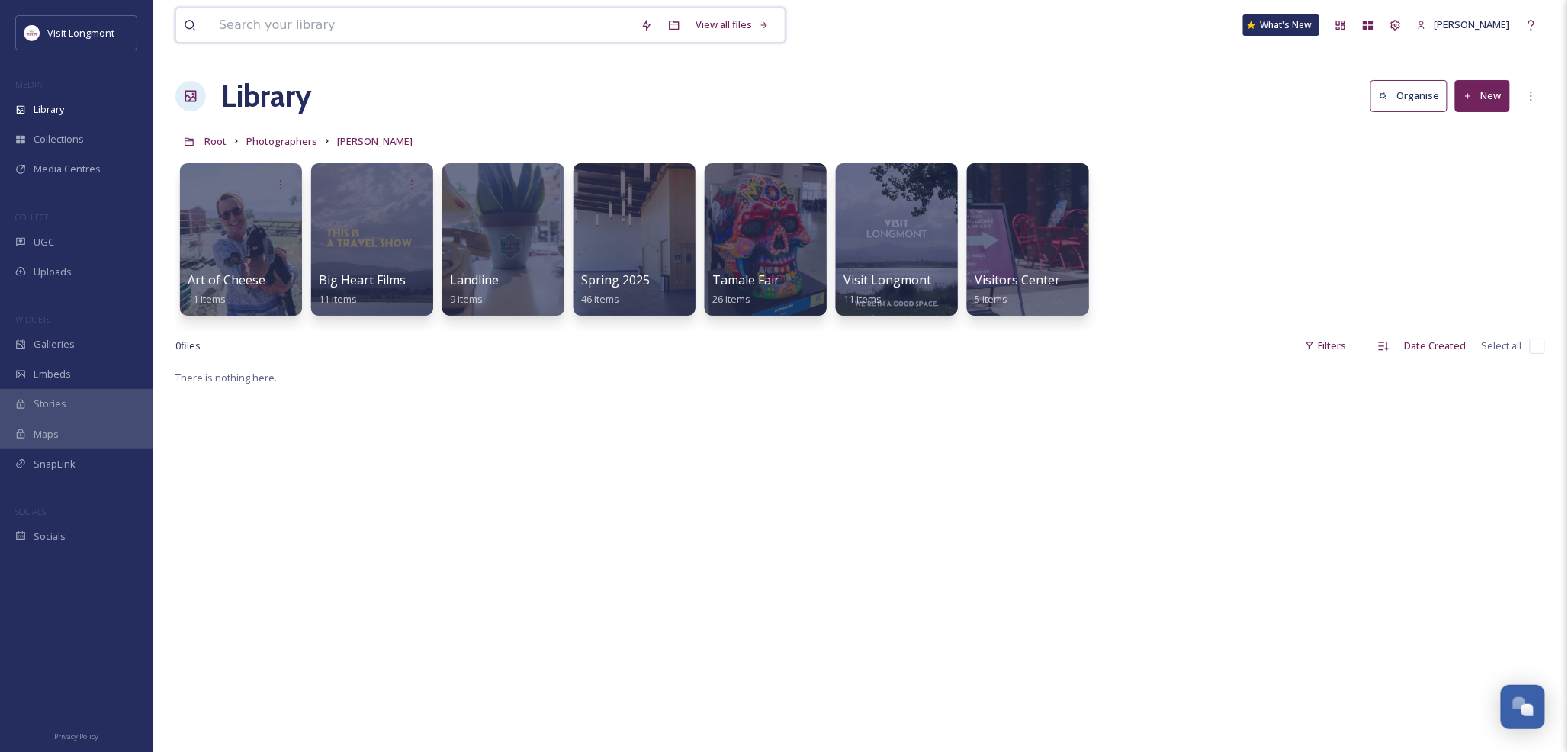
click at [289, 31] on input at bounding box center [422, 25] width 422 height 34
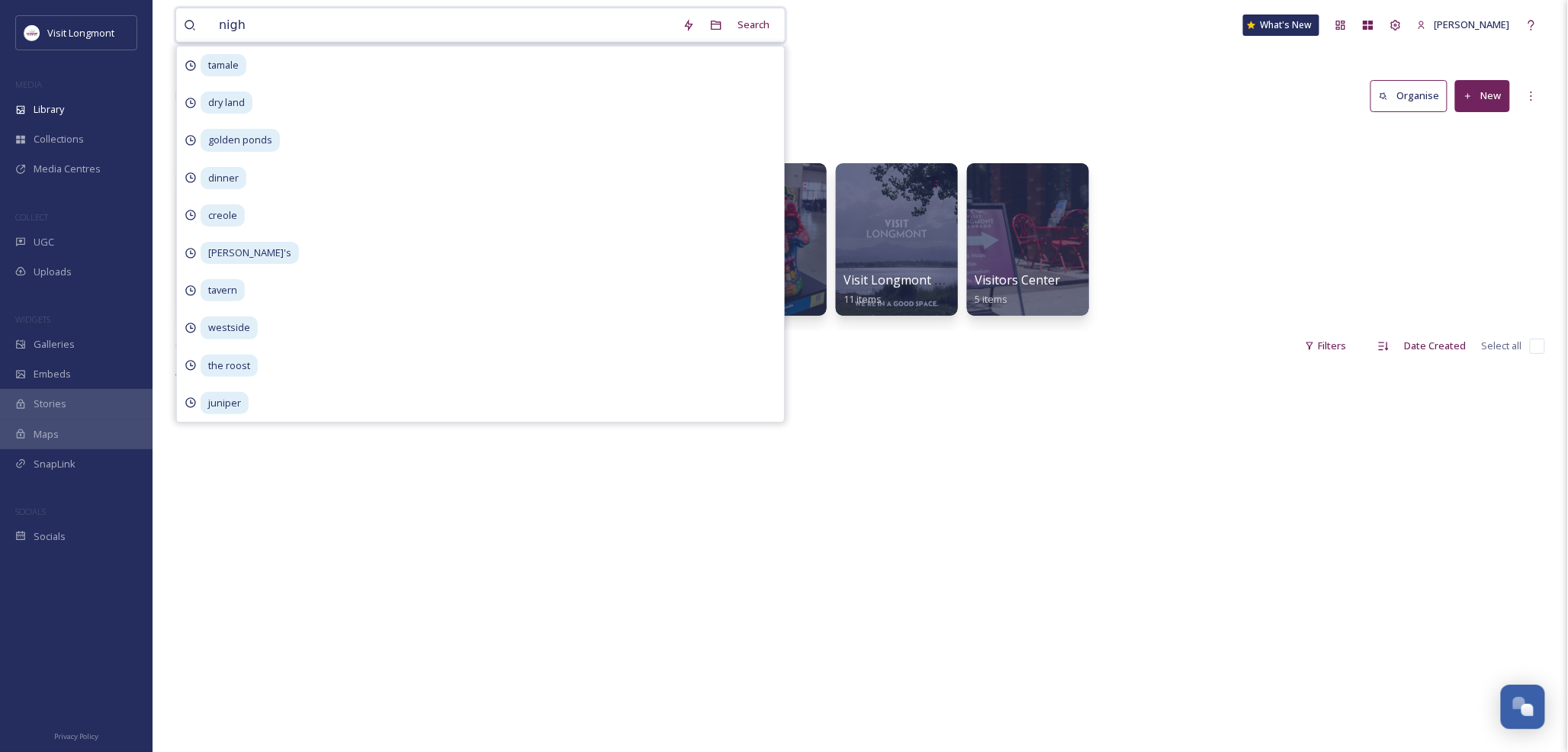
type input "night"
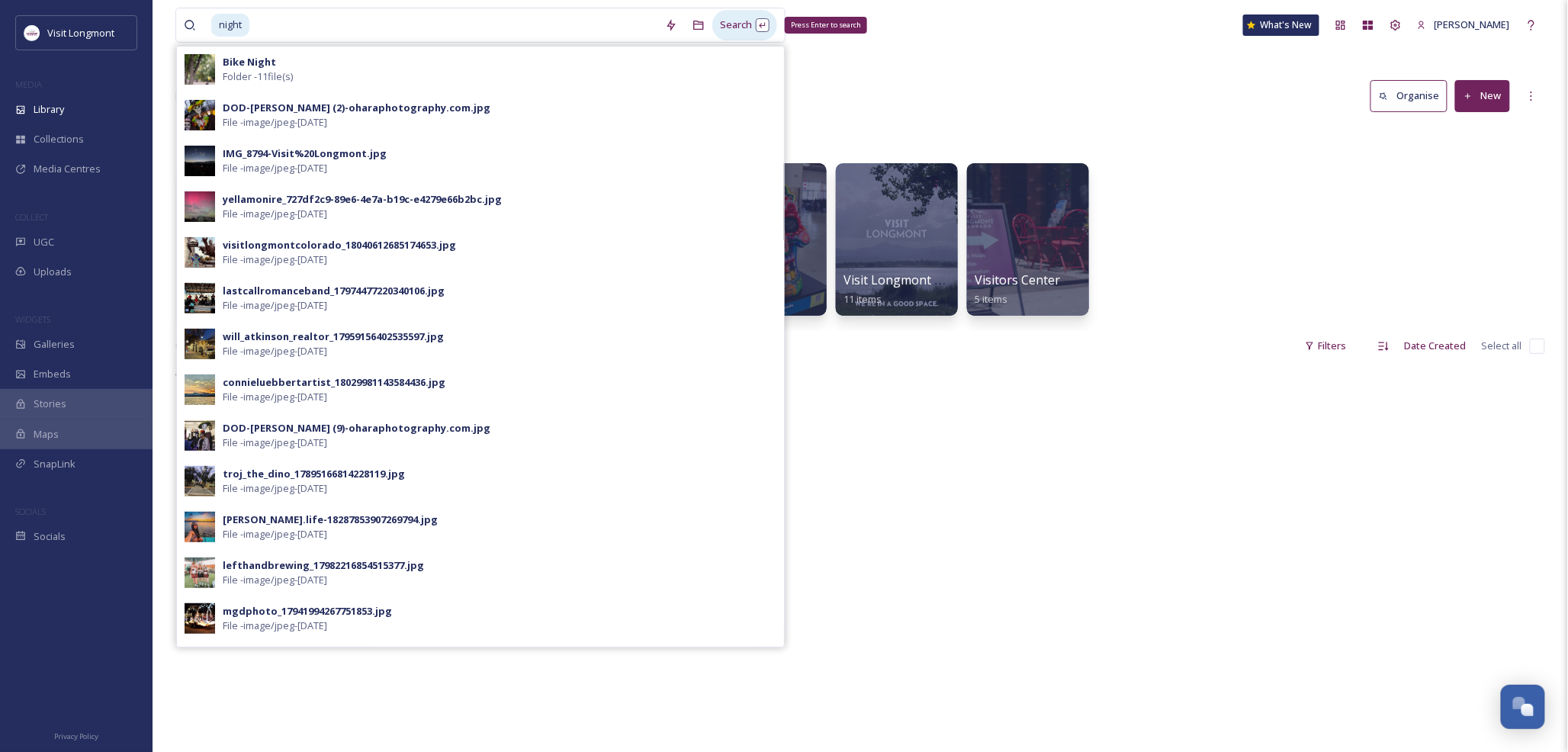
click at [737, 29] on div "Search Press Enter to search" at bounding box center [744, 24] width 65 height 29
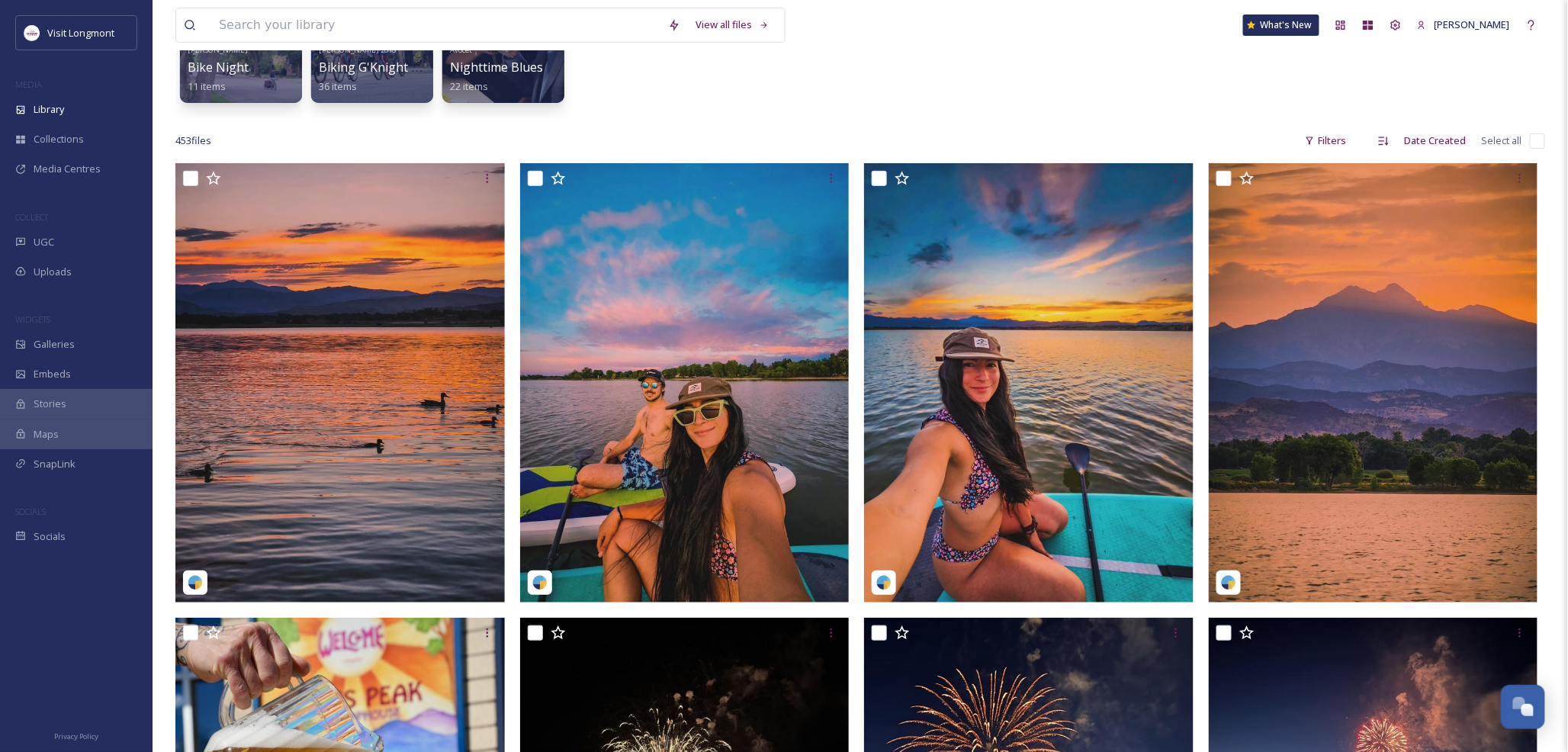
scroll to position [85, 0]
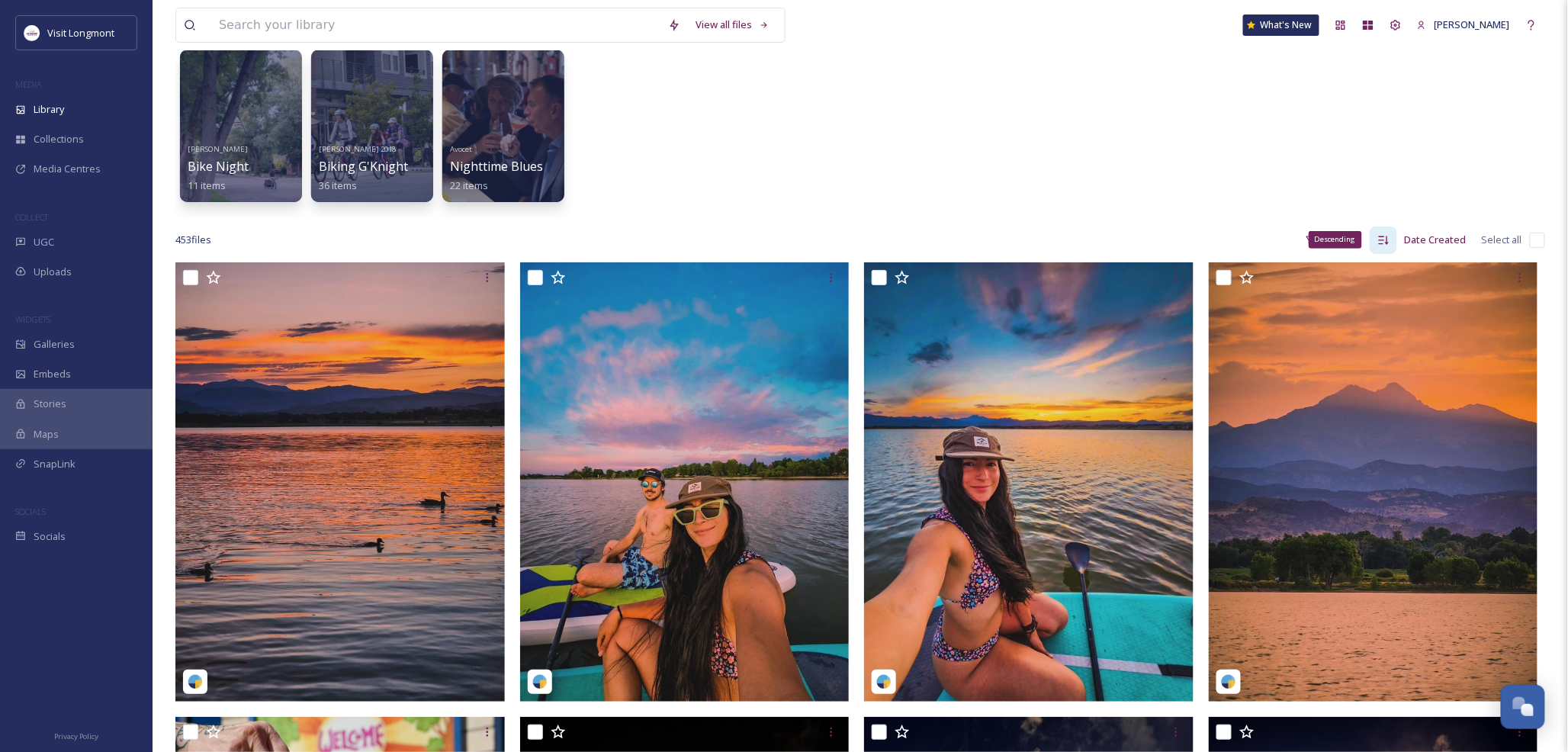
click at [1333, 235] on div "Descending" at bounding box center [1336, 239] width 54 height 17
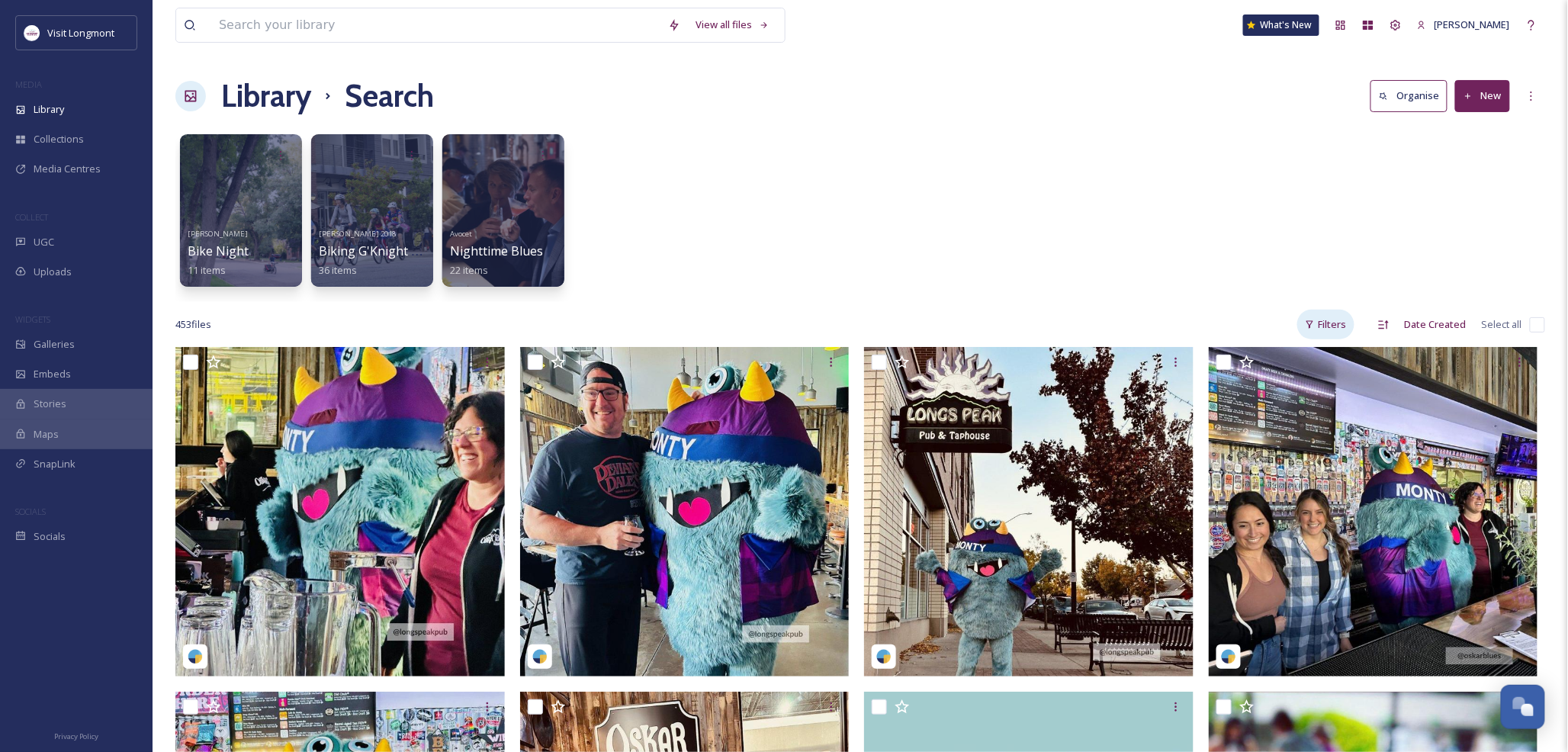
click at [1311, 325] on icon at bounding box center [1310, 324] width 7 height 8
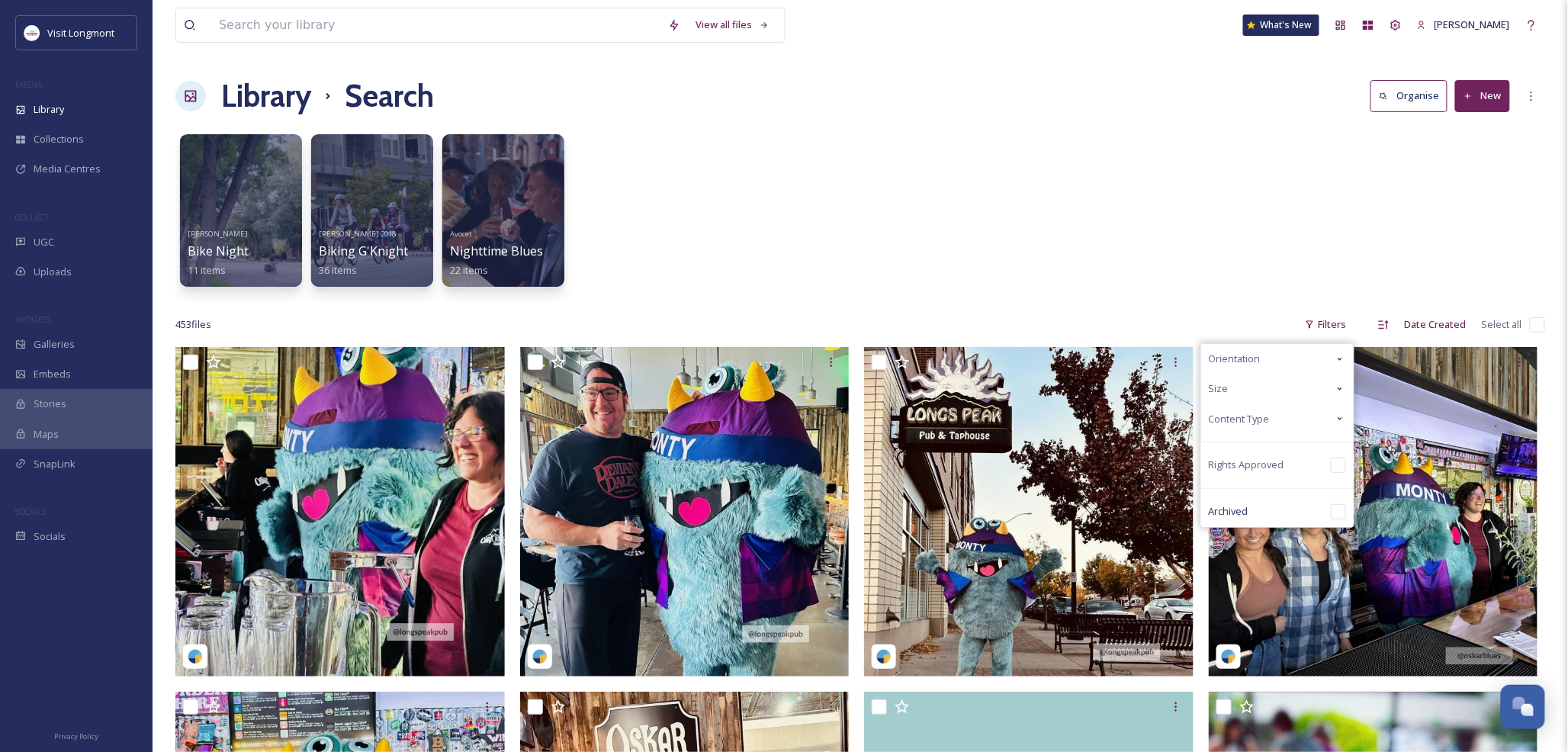
click at [1226, 394] on span "Size" at bounding box center [1219, 389] width 20 height 14
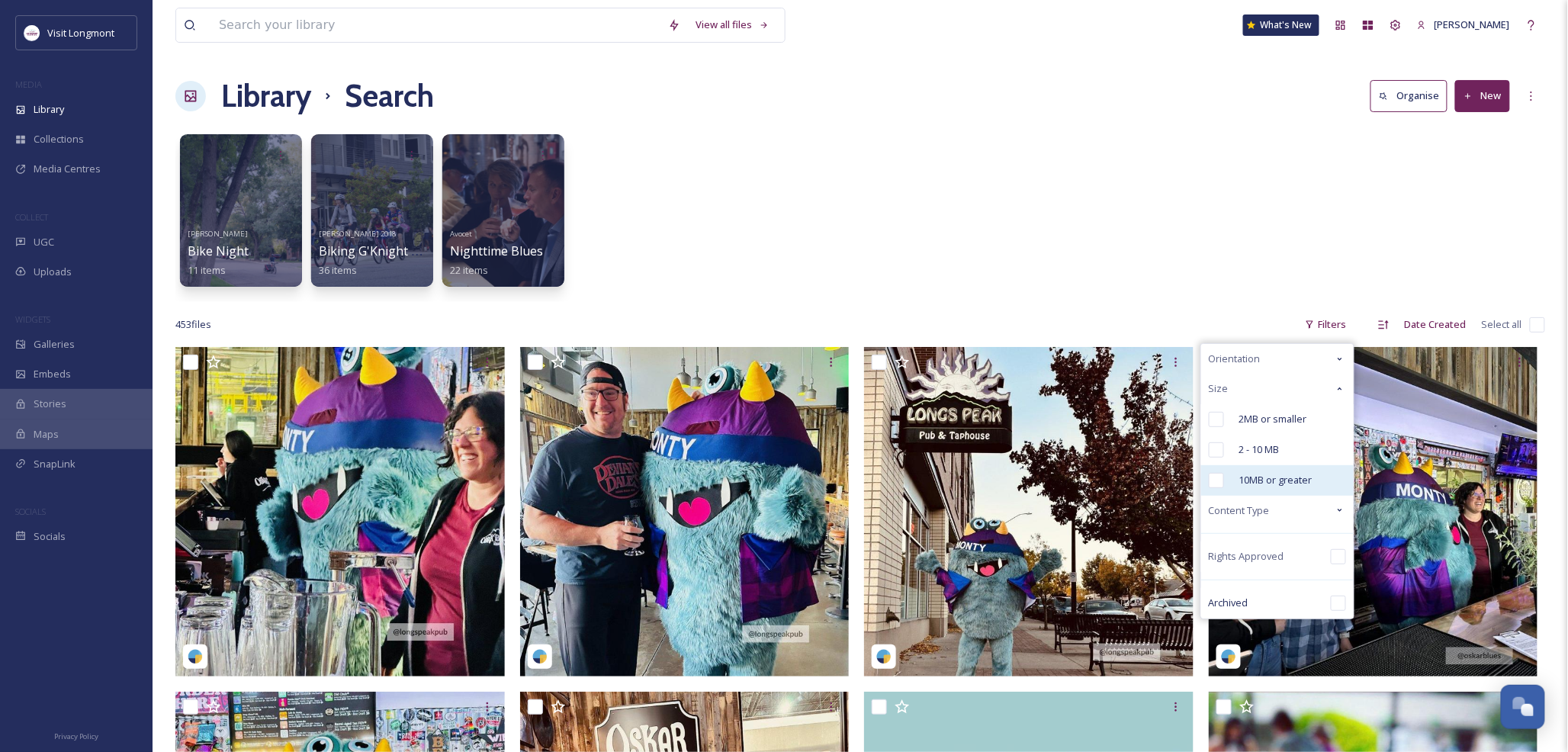
click at [1223, 484] on input "checkbox" at bounding box center [1216, 480] width 15 height 15
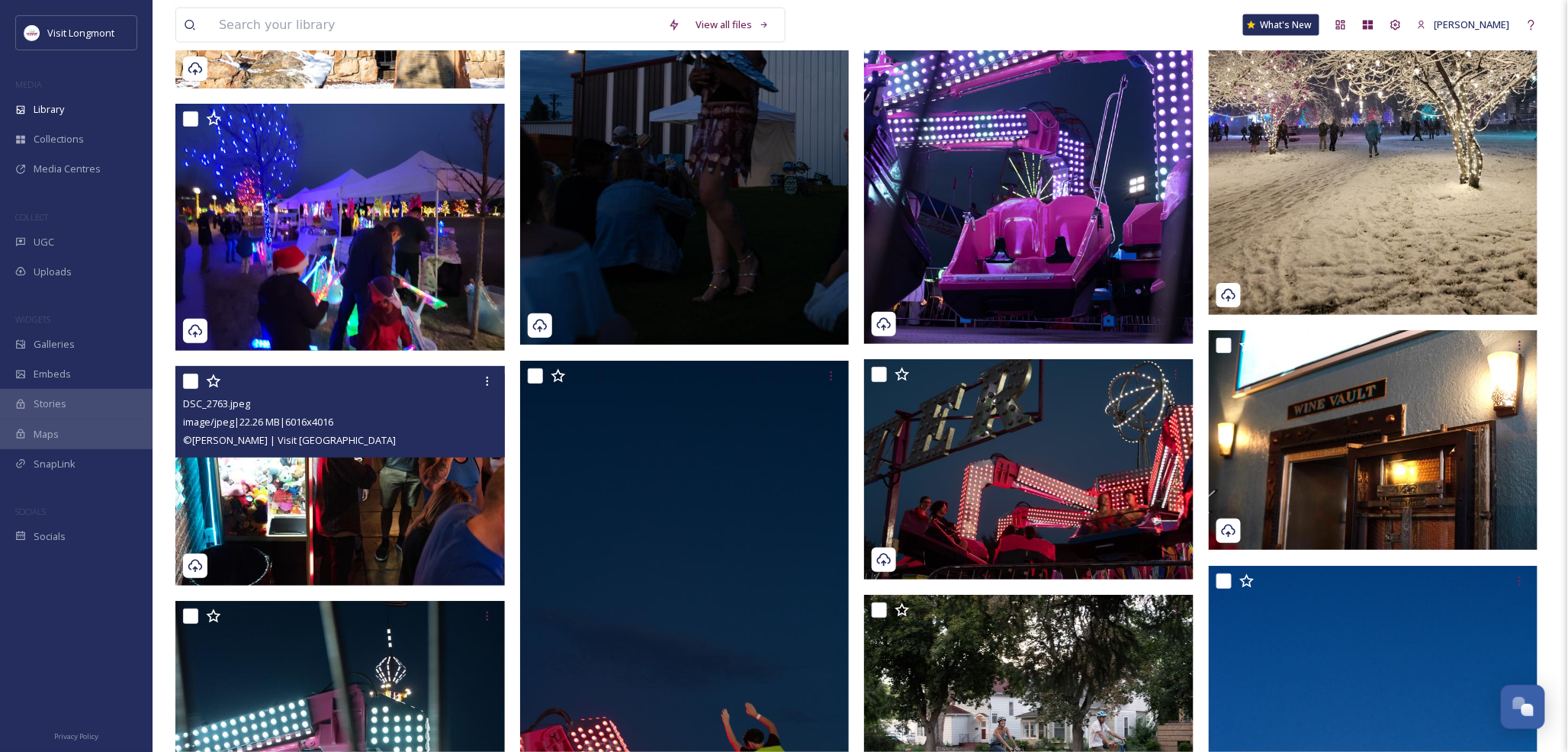
scroll to position [5485, 0]
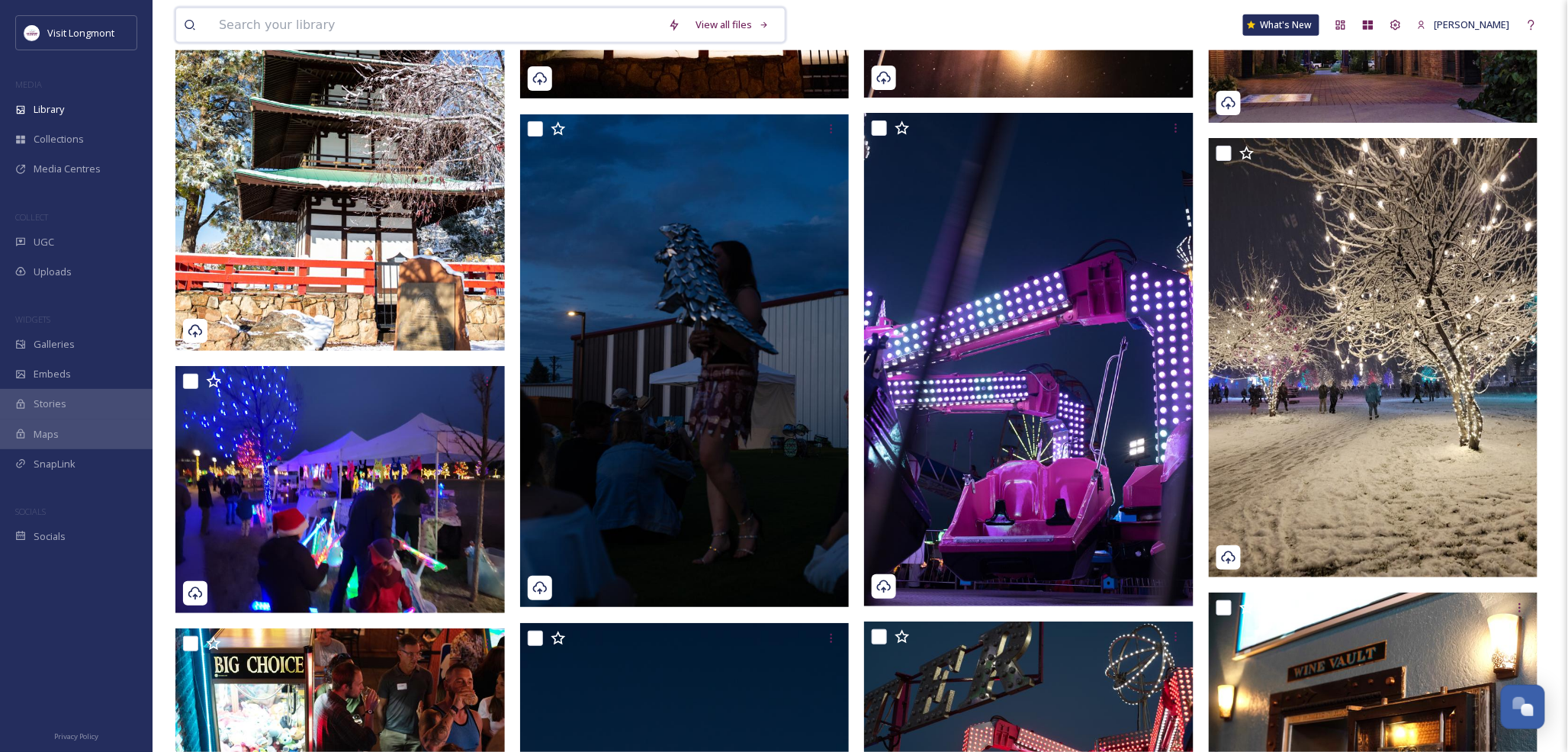
click at [307, 27] on input at bounding box center [435, 25] width 449 height 34
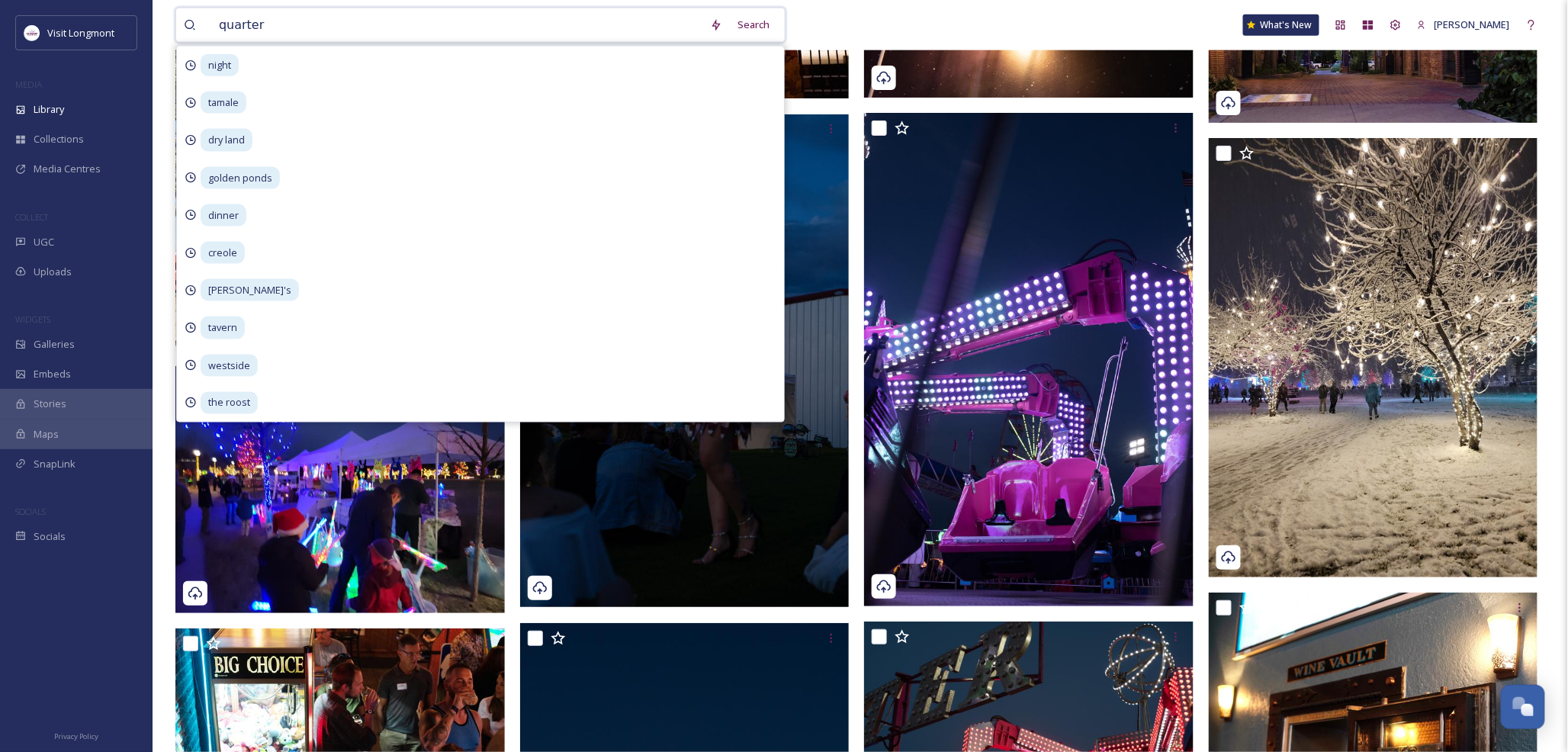
type input "quarters"
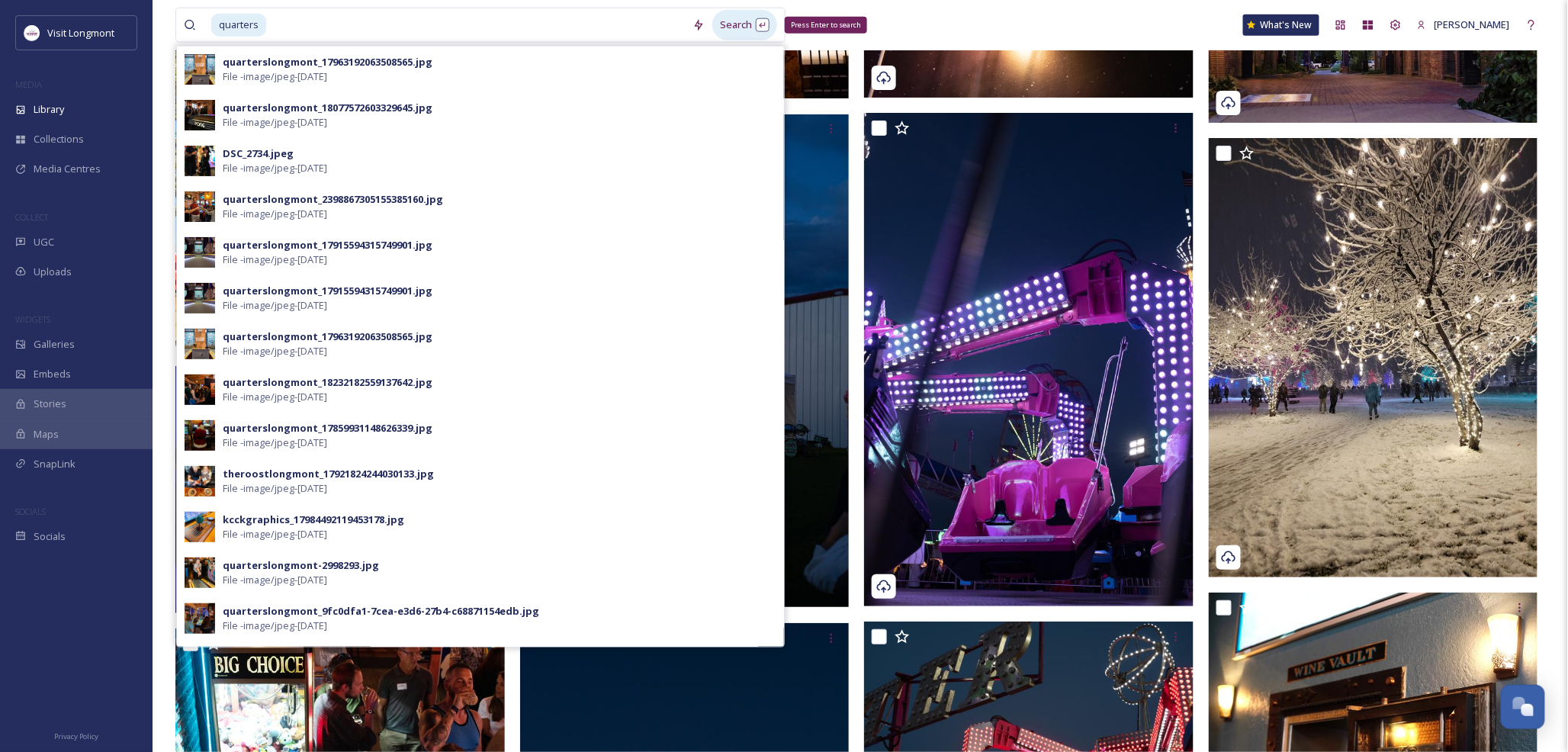
click at [743, 21] on div "Search Press Enter to search" at bounding box center [744, 24] width 65 height 29
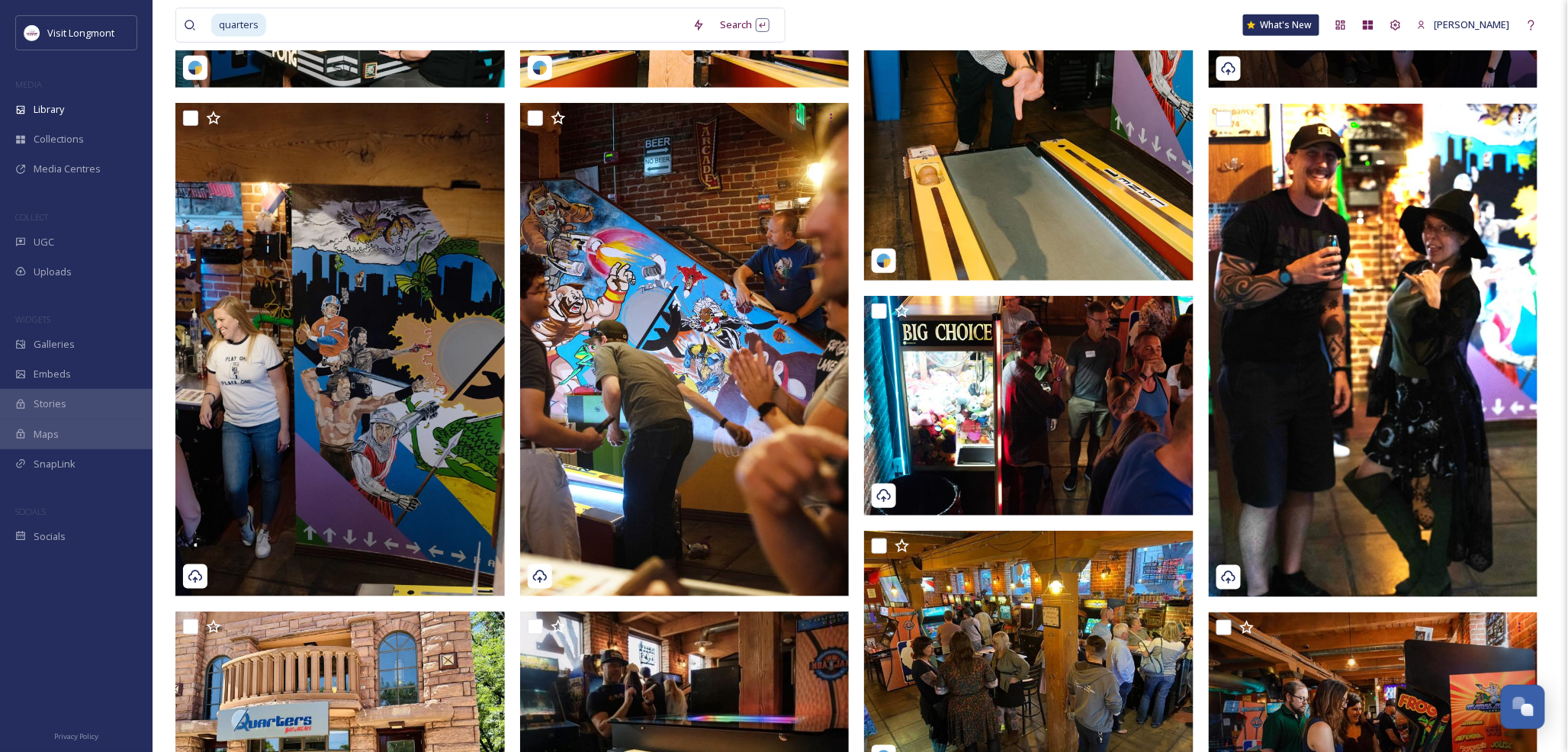
scroll to position [338, 0]
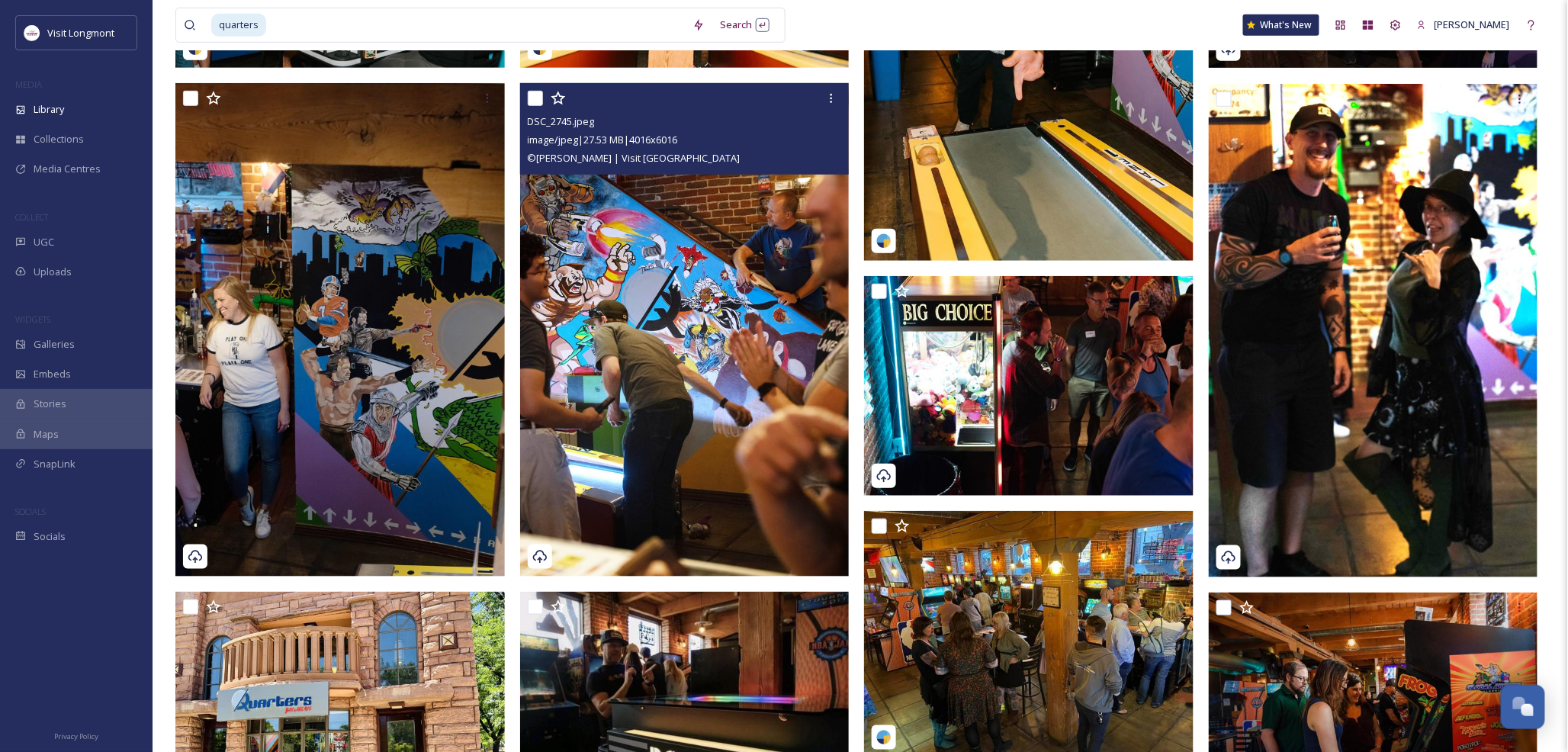
click at [618, 368] on img at bounding box center [684, 330] width 330 height 493
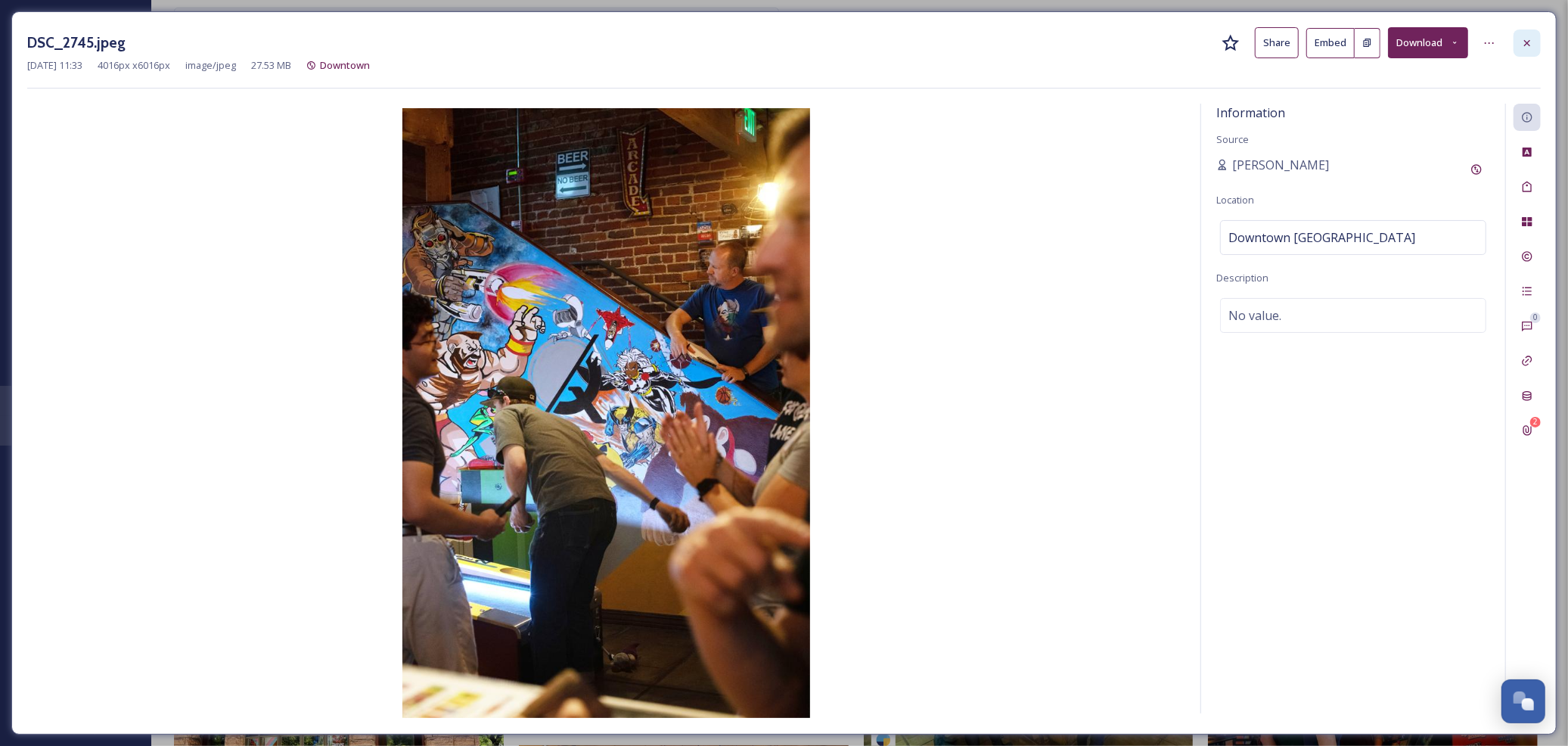
click at [1523, 41] on icon at bounding box center [1527, 43] width 12 height 12
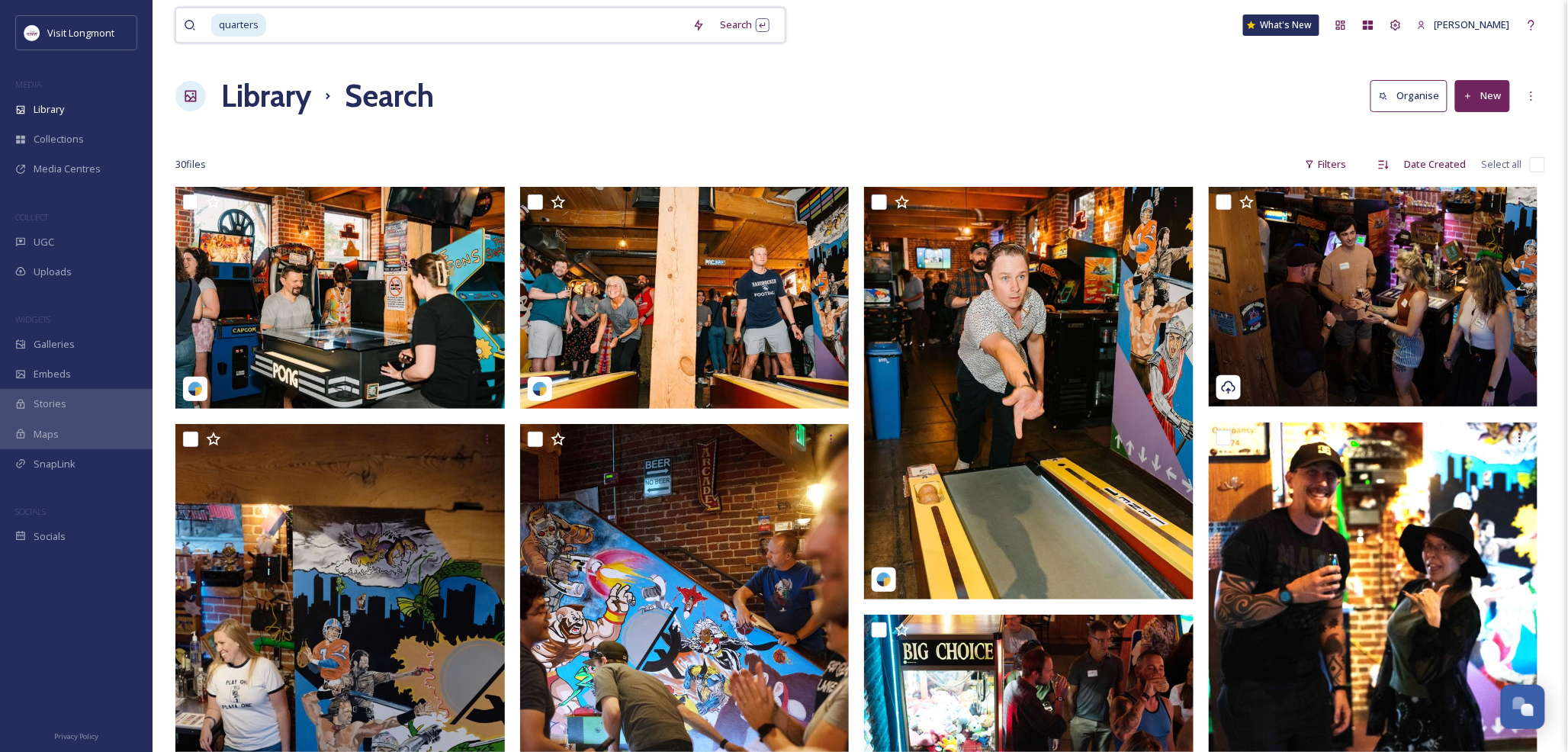
click at [275, 27] on input at bounding box center [476, 25] width 417 height 34
type input "q"
type input "bar"
click at [723, 31] on div "Search Press Enter to search" at bounding box center [744, 24] width 65 height 29
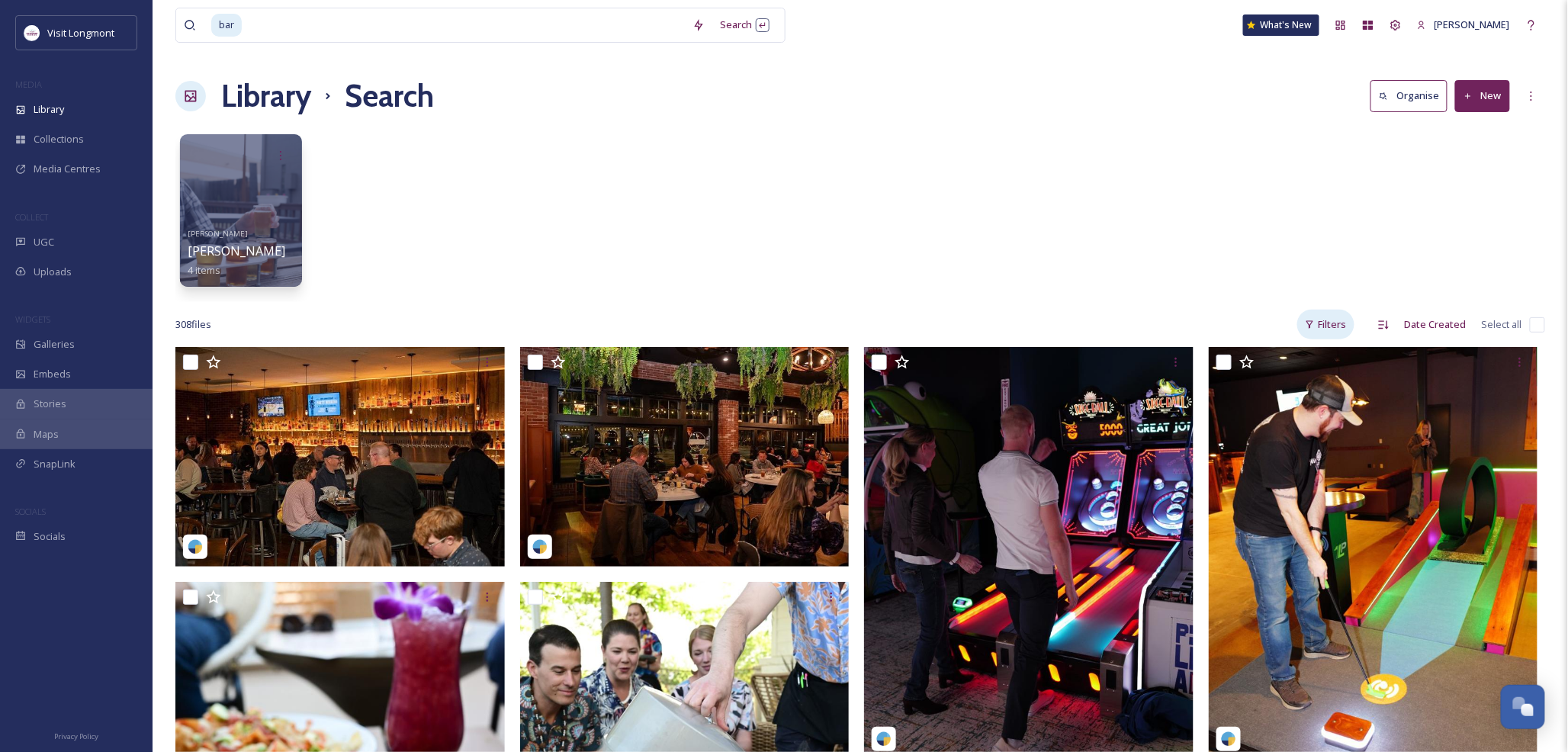
click at [1322, 322] on div "Filters" at bounding box center [1326, 324] width 57 height 29
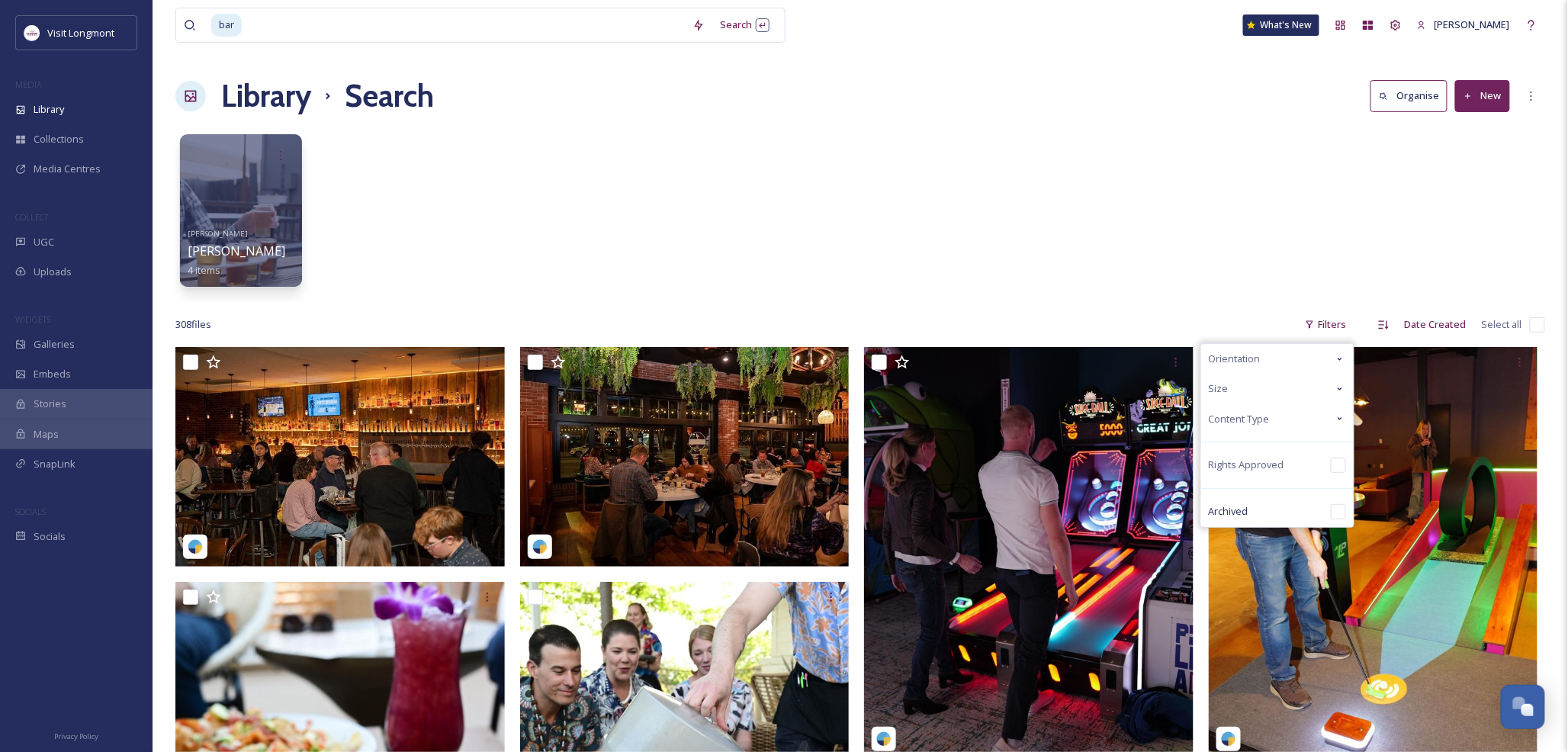
click at [1289, 381] on div "Size" at bounding box center [1278, 388] width 153 height 29
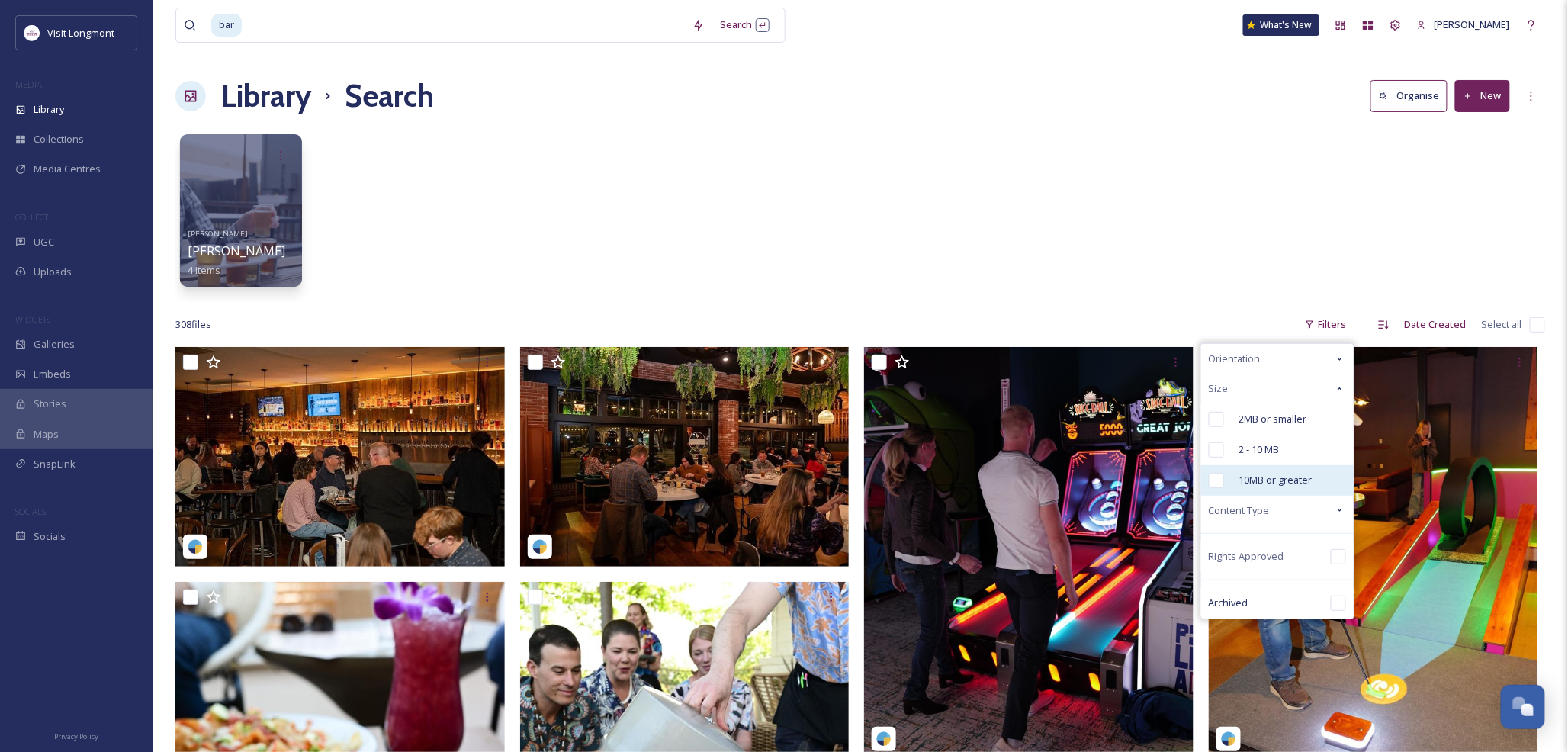
click at [1221, 475] on input "checkbox" at bounding box center [1216, 480] width 15 height 15
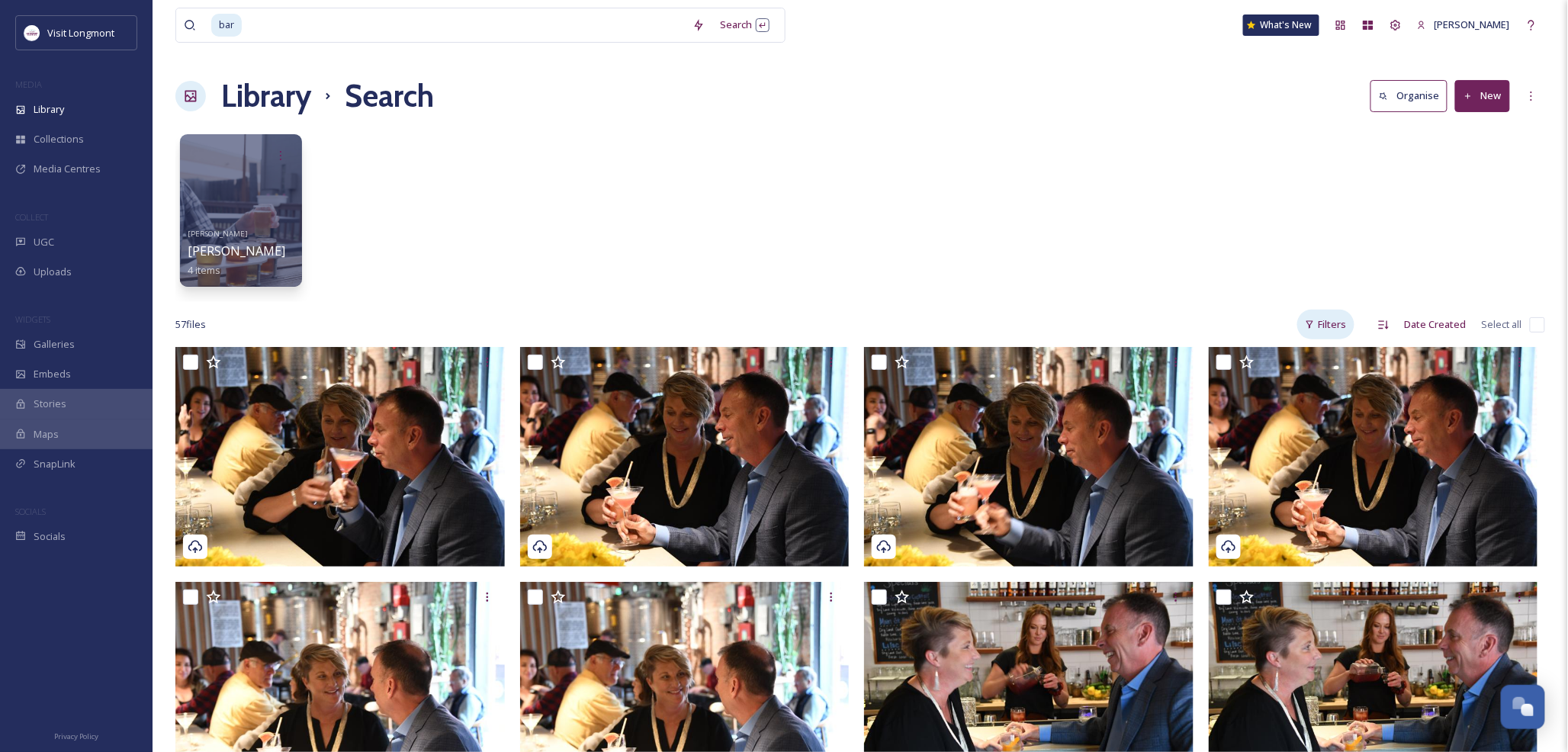
click at [1315, 323] on icon at bounding box center [1310, 324] width 10 height 10
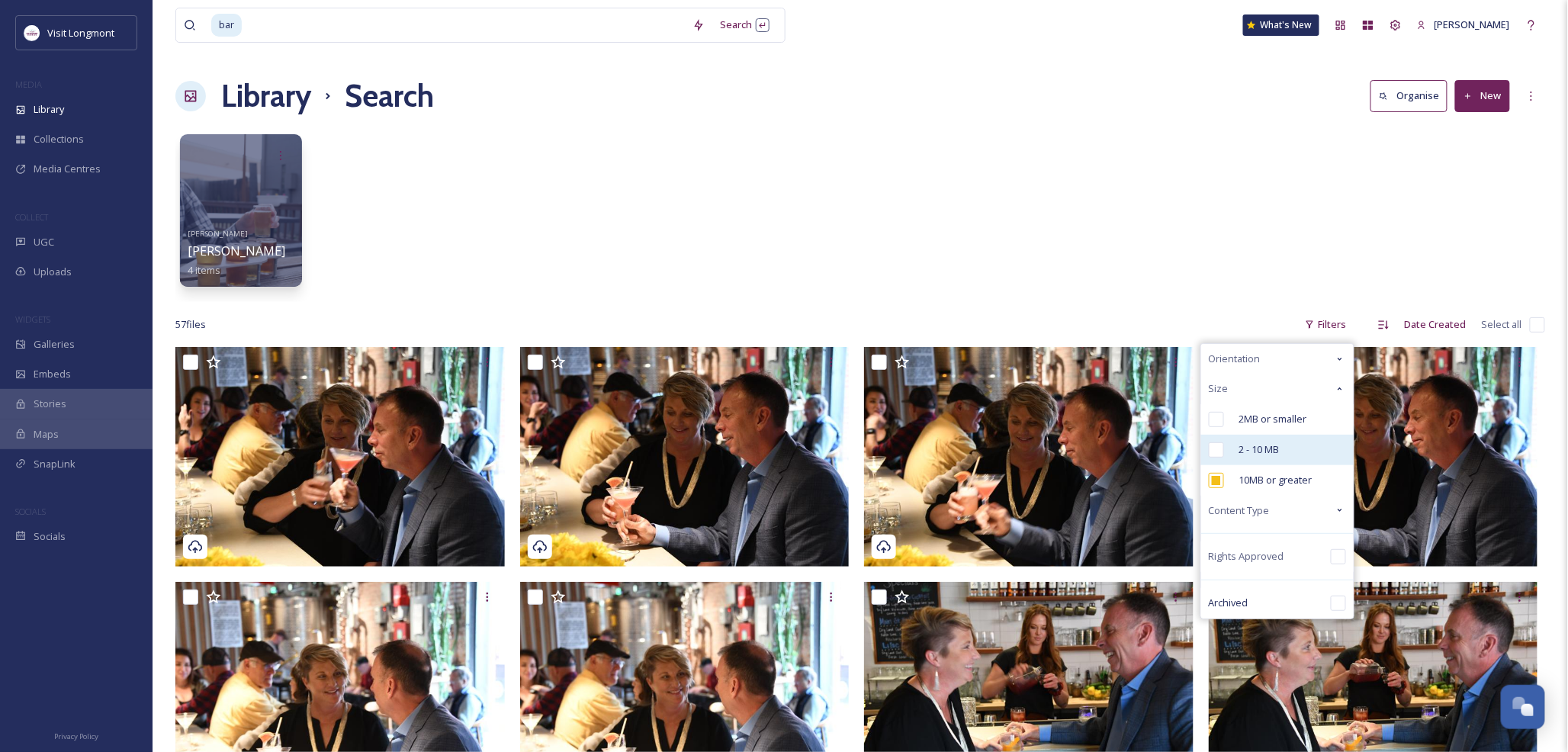
click at [1228, 450] on div "2 - 10 MB" at bounding box center [1278, 450] width 153 height 30
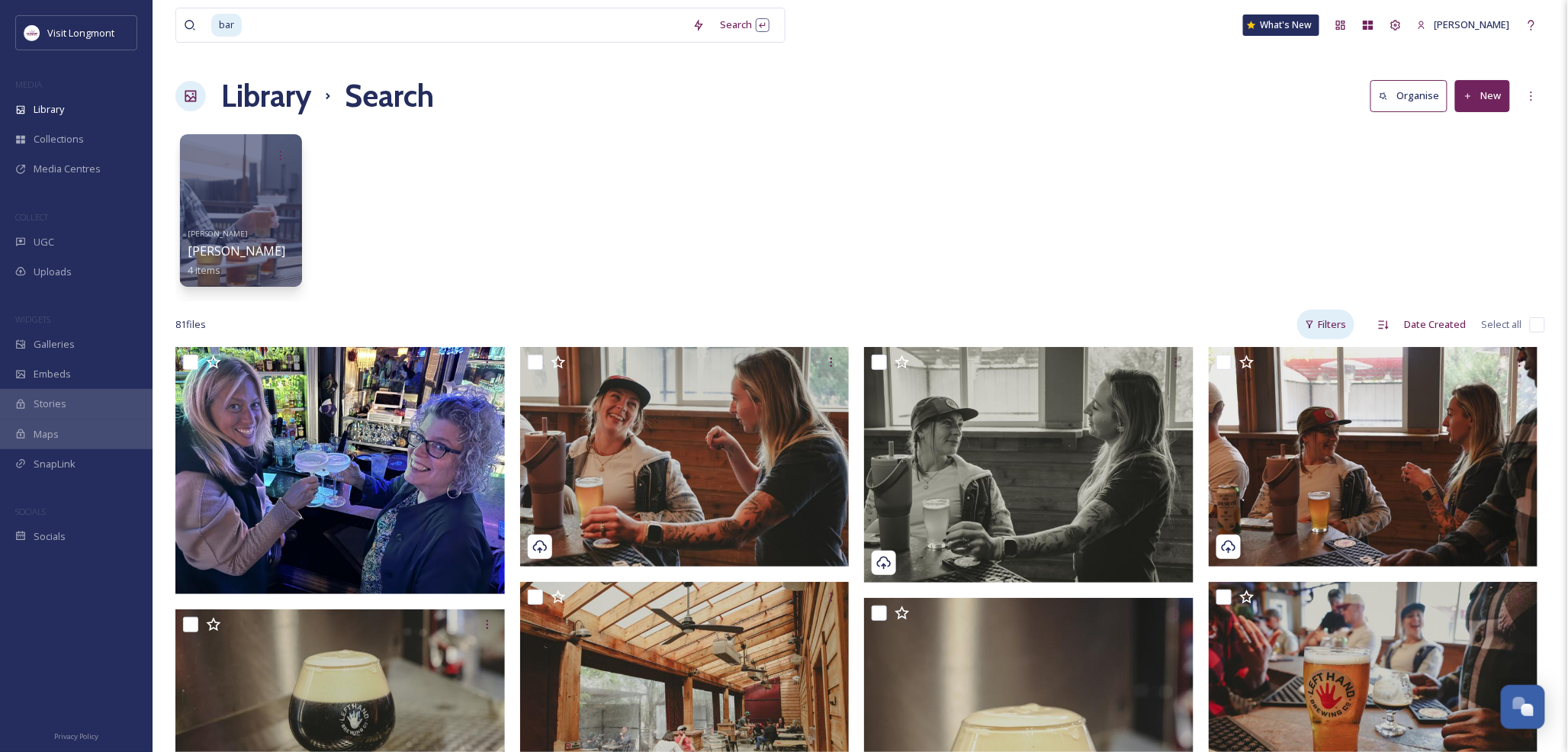
click at [1306, 324] on icon at bounding box center [1310, 324] width 10 height 10
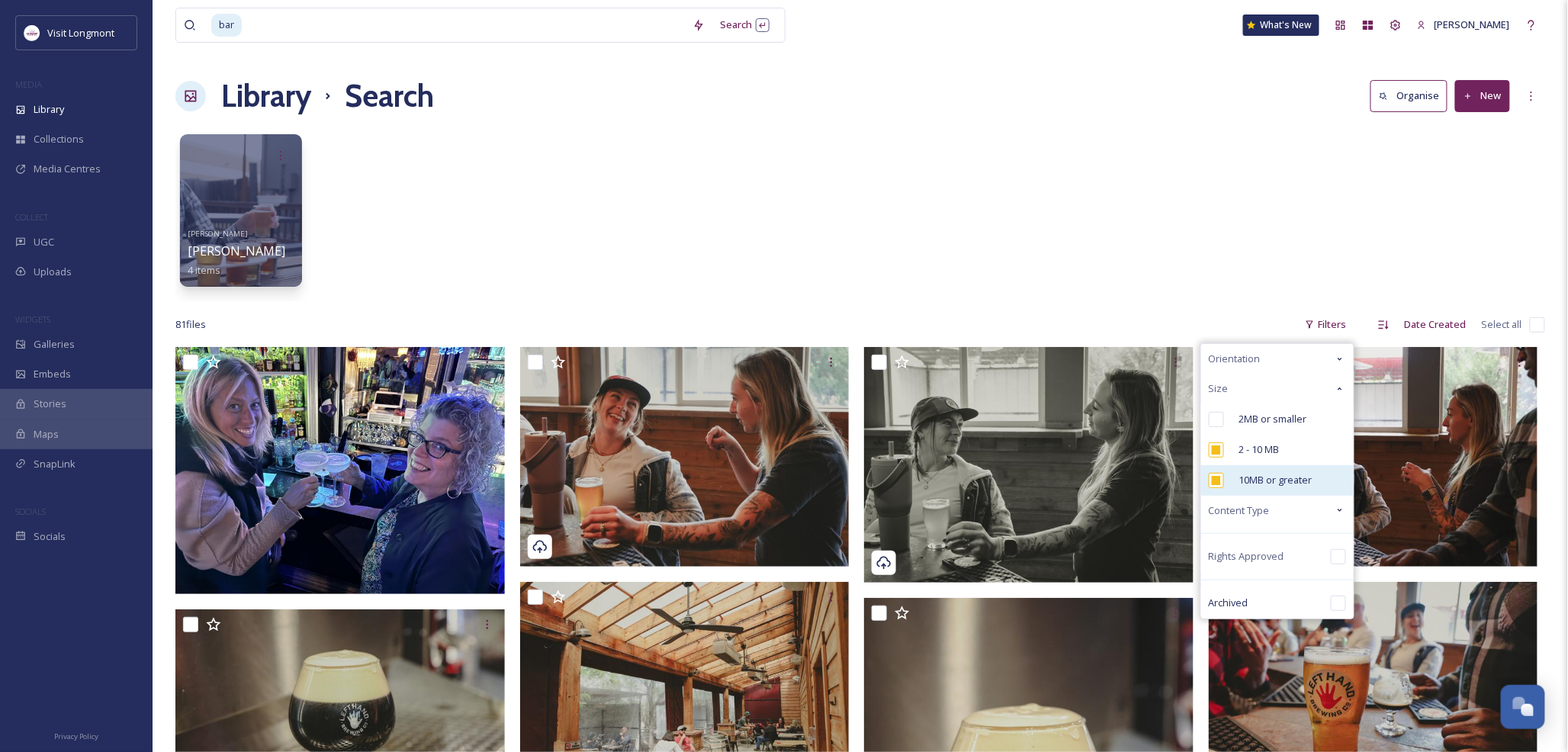
click at [1219, 485] on input "checkbox" at bounding box center [1216, 480] width 15 height 15
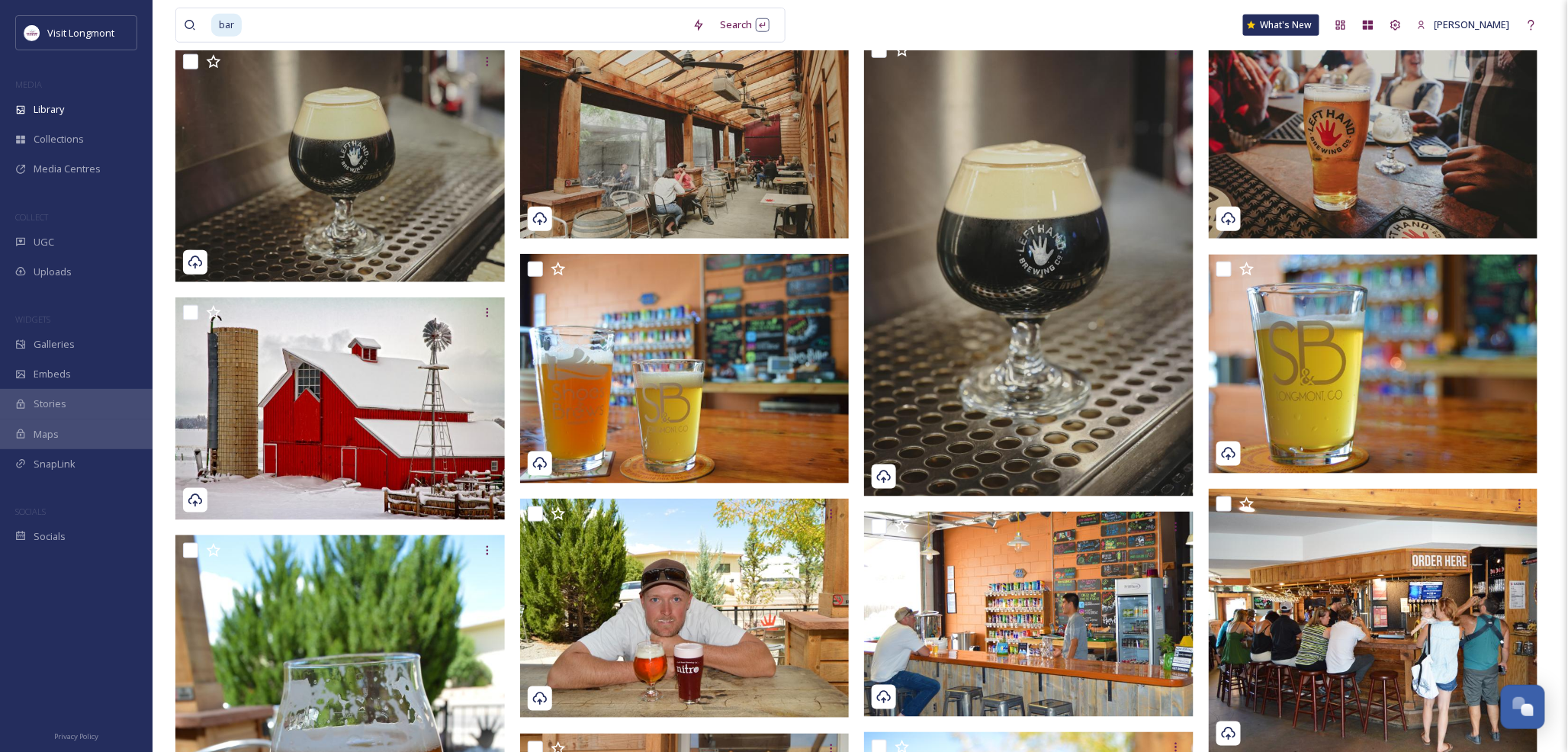
scroll to position [415, 0]
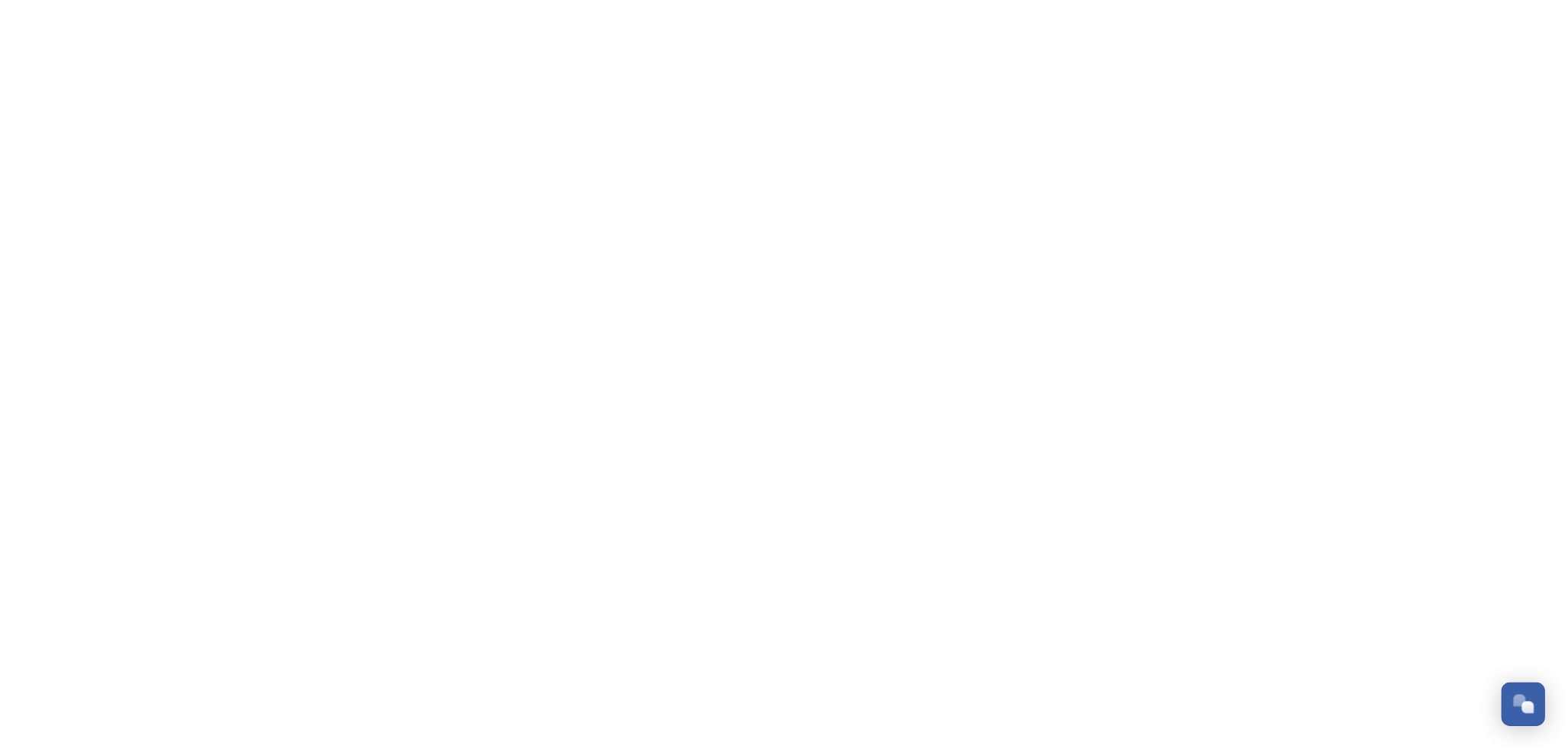
scroll to position [164, 0]
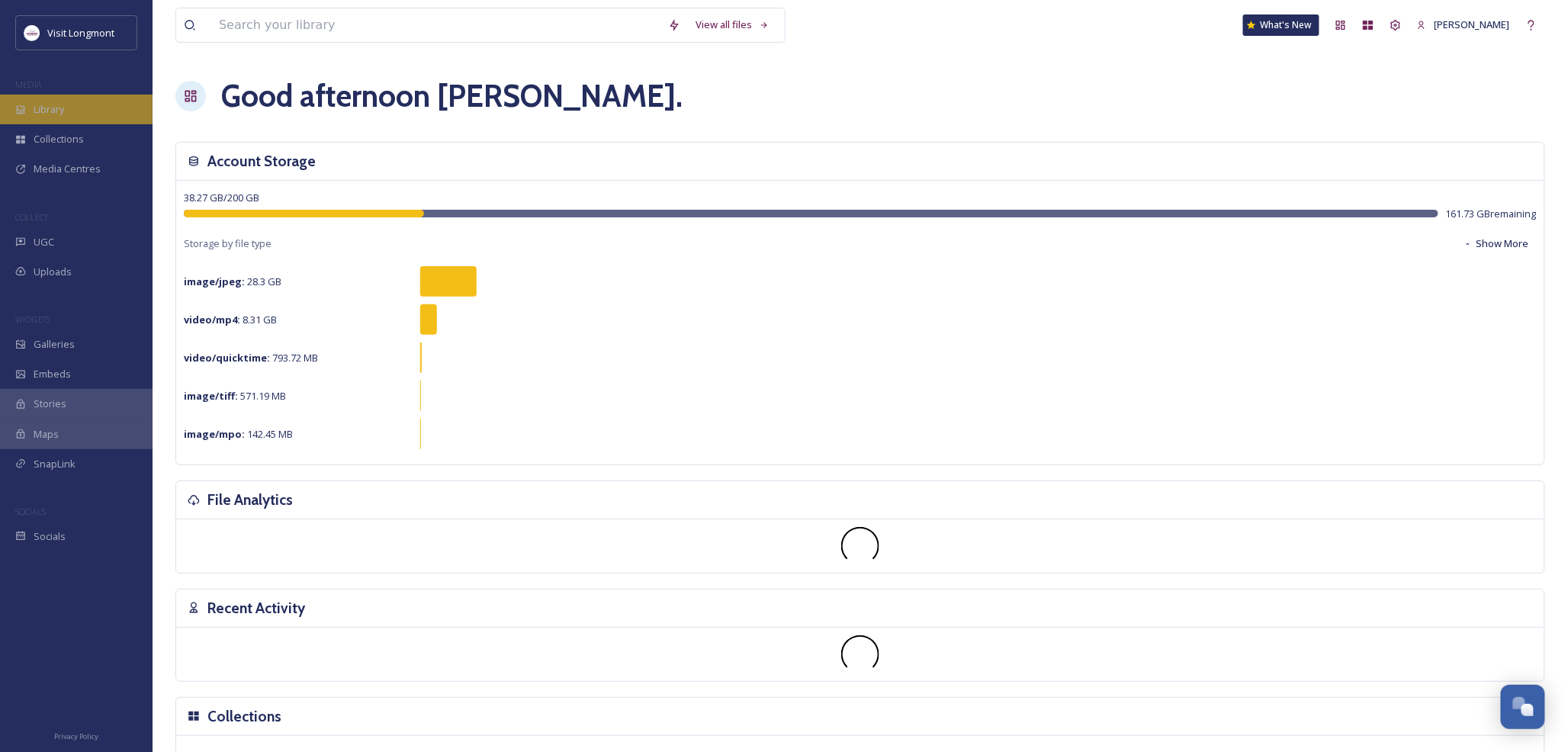
click at [35, 103] on span "Library" at bounding box center [49, 109] width 30 height 14
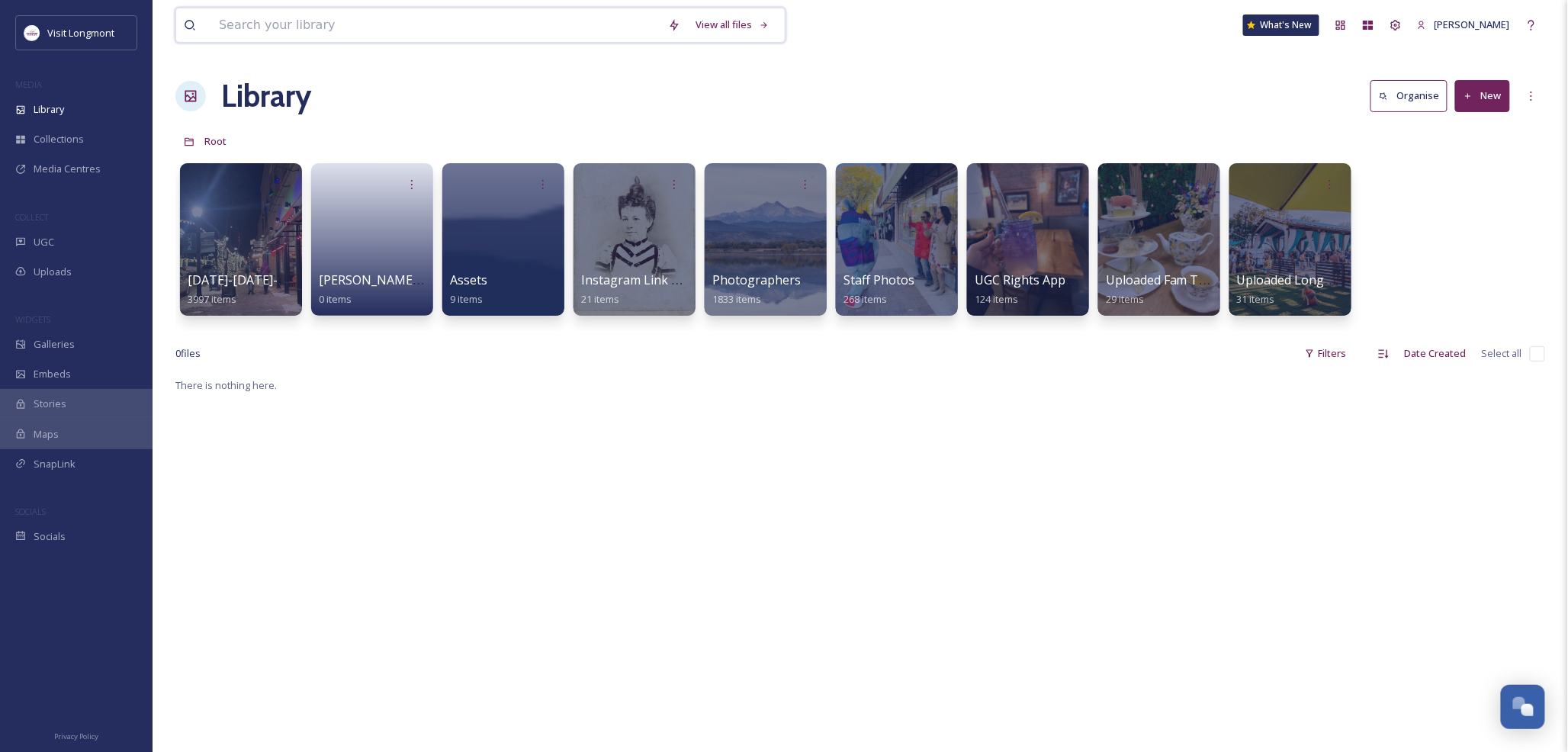
click at [328, 27] on input at bounding box center [435, 25] width 449 height 34
type input "b"
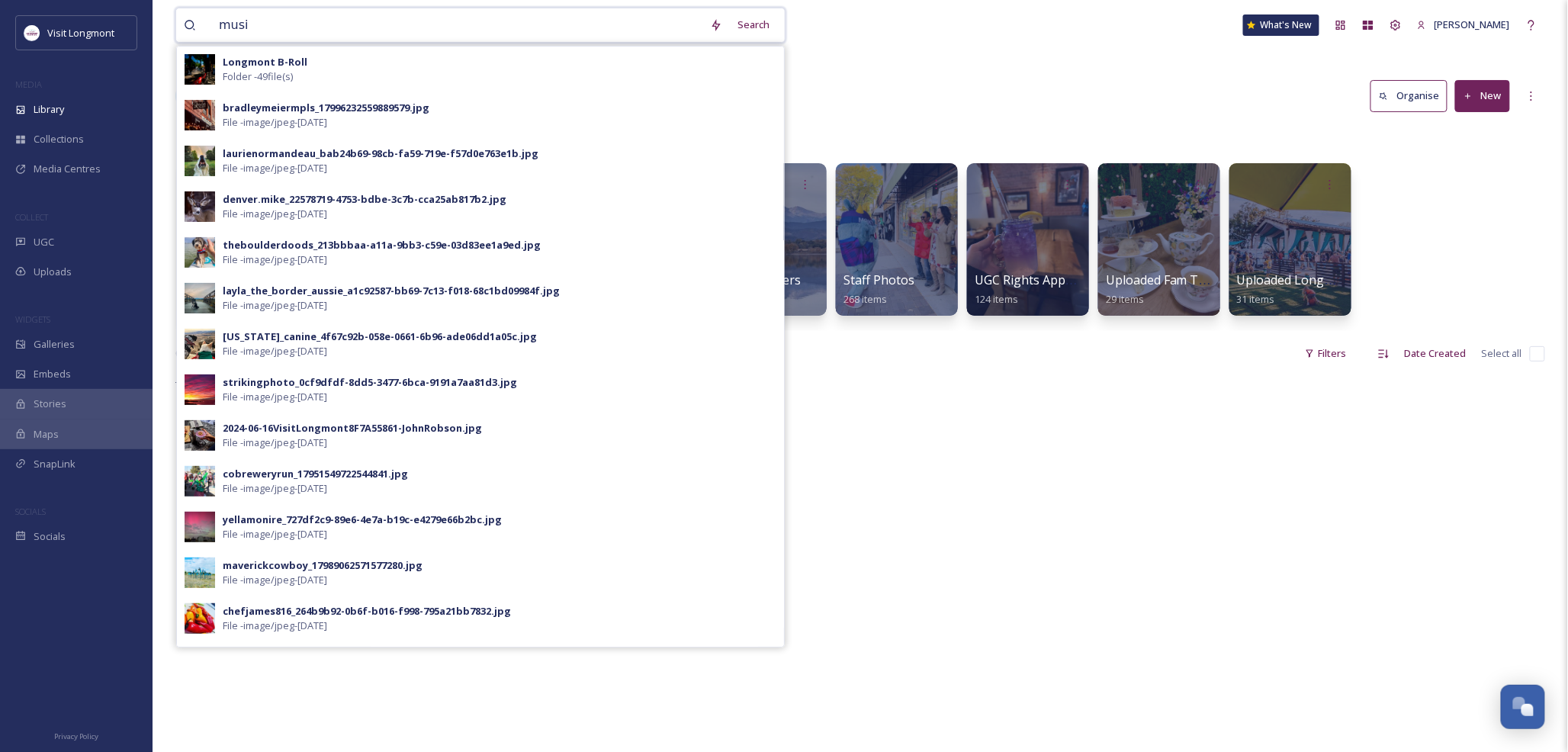
type input "music"
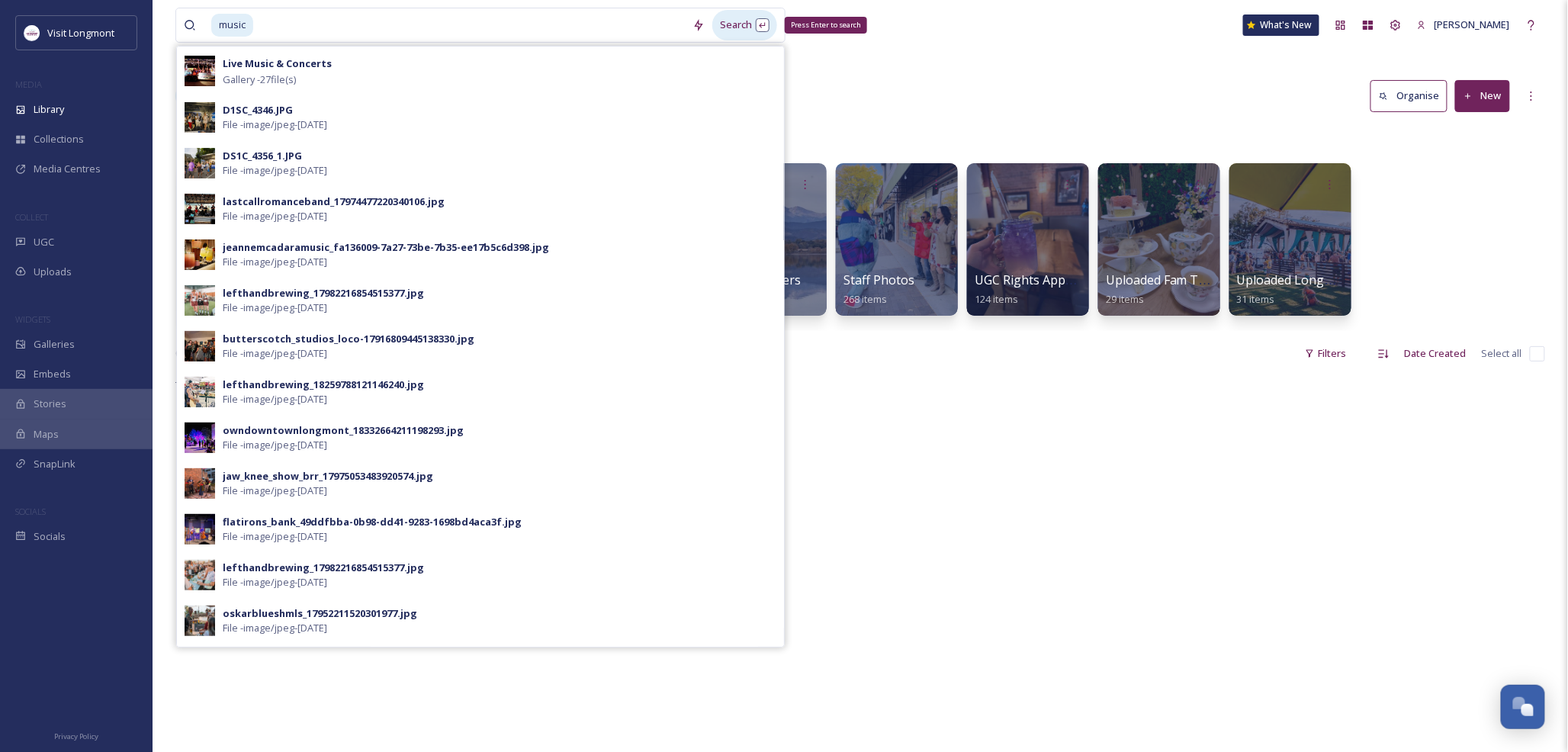
click at [725, 24] on div "Search Press Enter to search" at bounding box center [744, 24] width 65 height 29
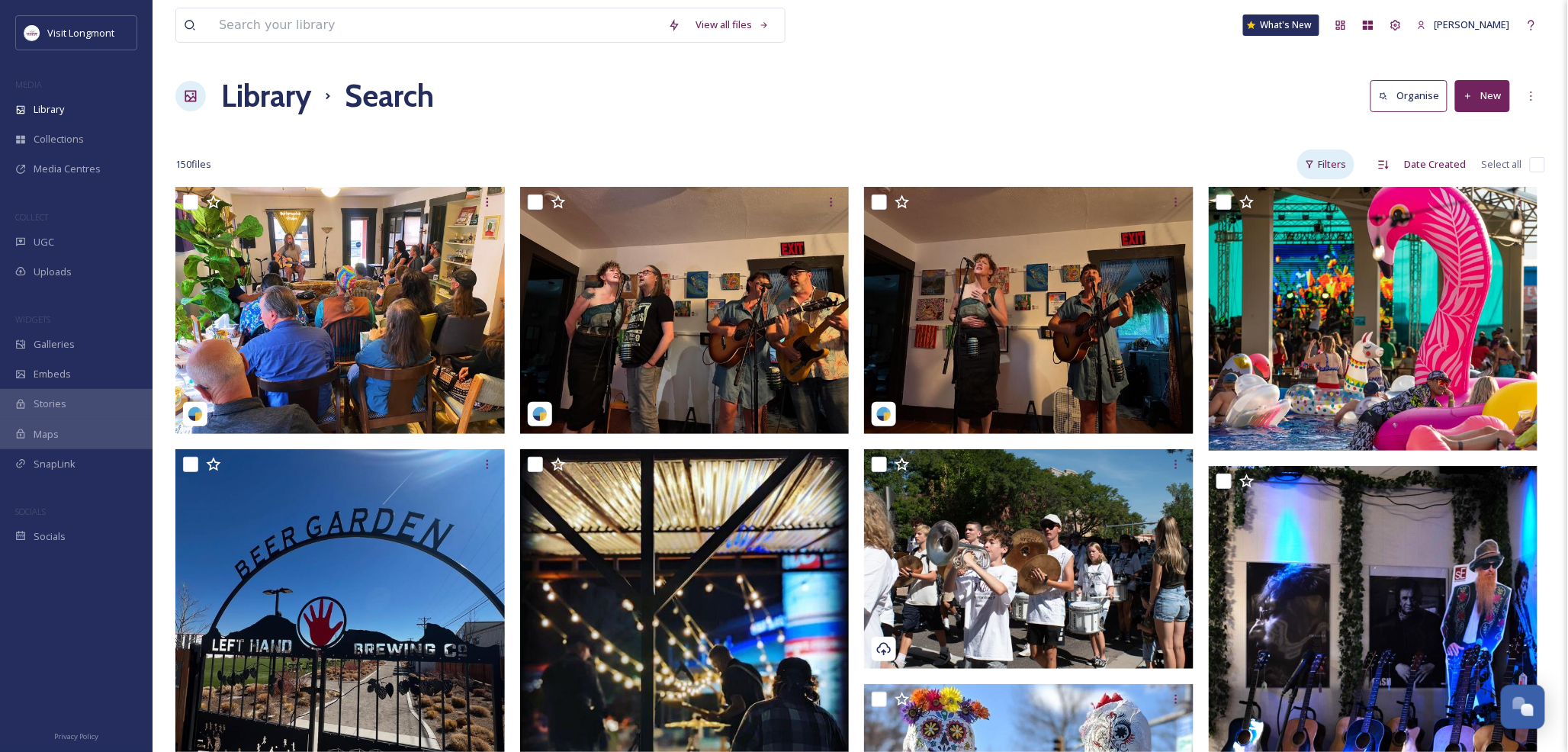
click at [1332, 171] on div "Filters" at bounding box center [1326, 163] width 57 height 29
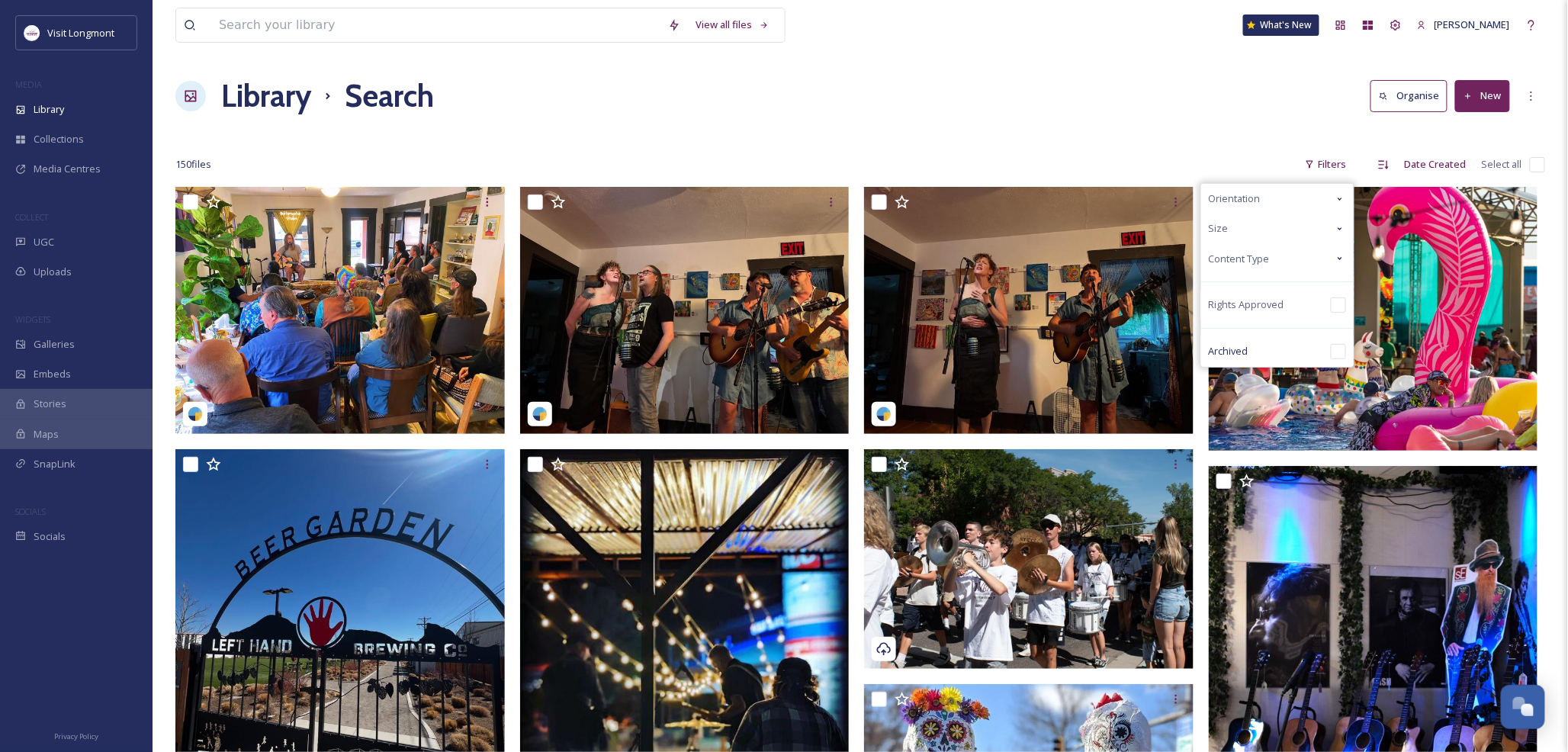
click at [1237, 235] on div "Size" at bounding box center [1278, 228] width 153 height 29
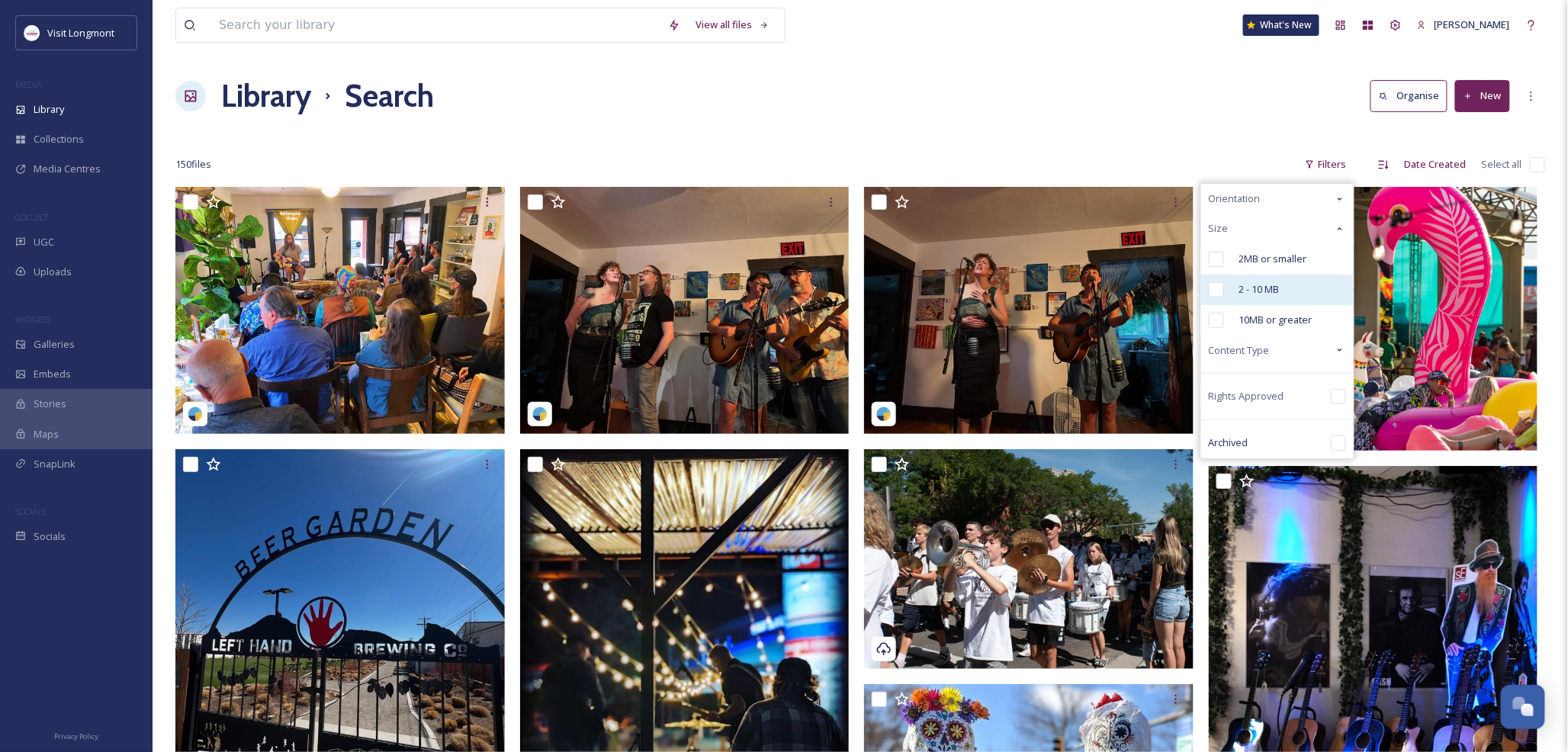
click at [1217, 285] on input "checkbox" at bounding box center [1216, 289] width 15 height 15
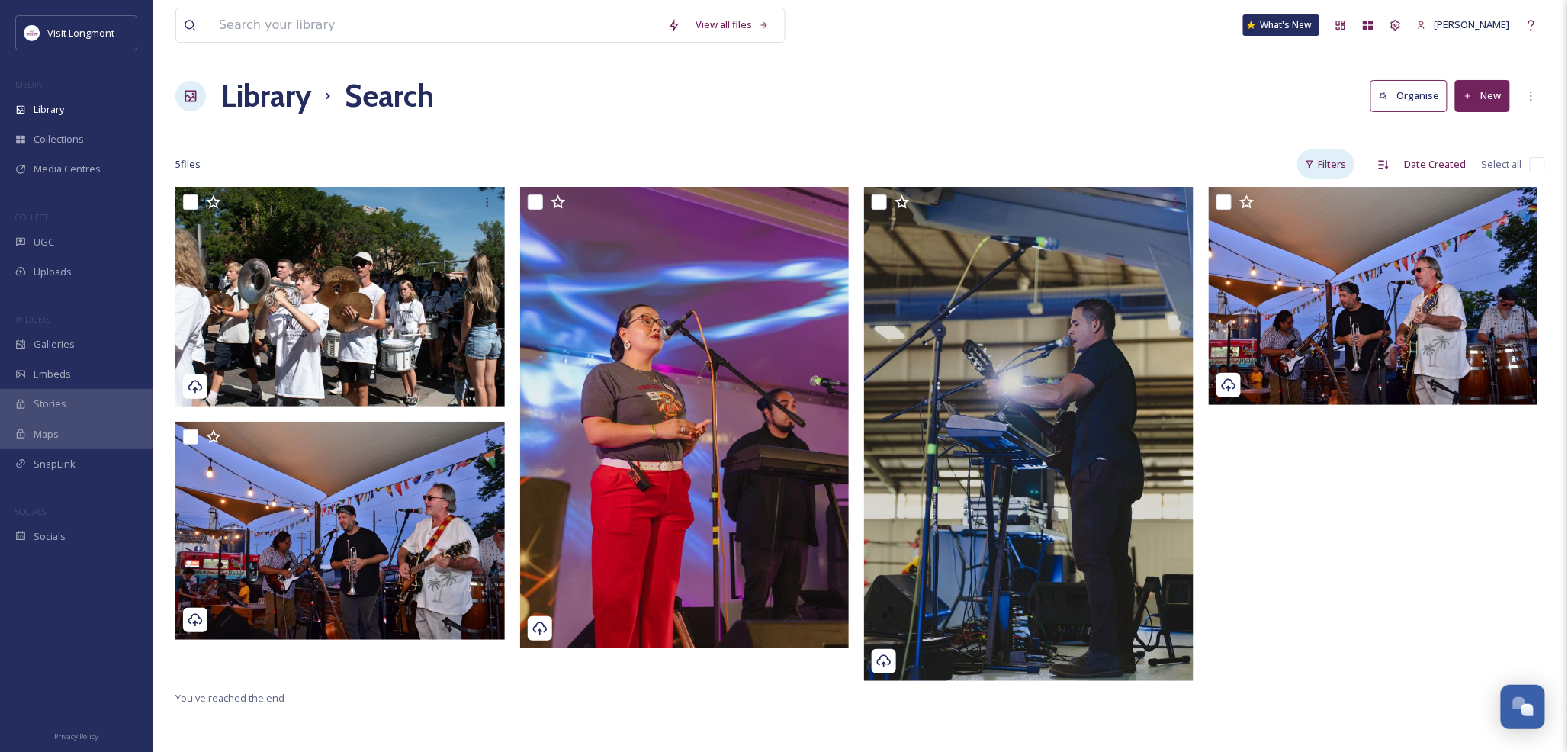
click at [1310, 164] on icon at bounding box center [1310, 163] width 10 height 10
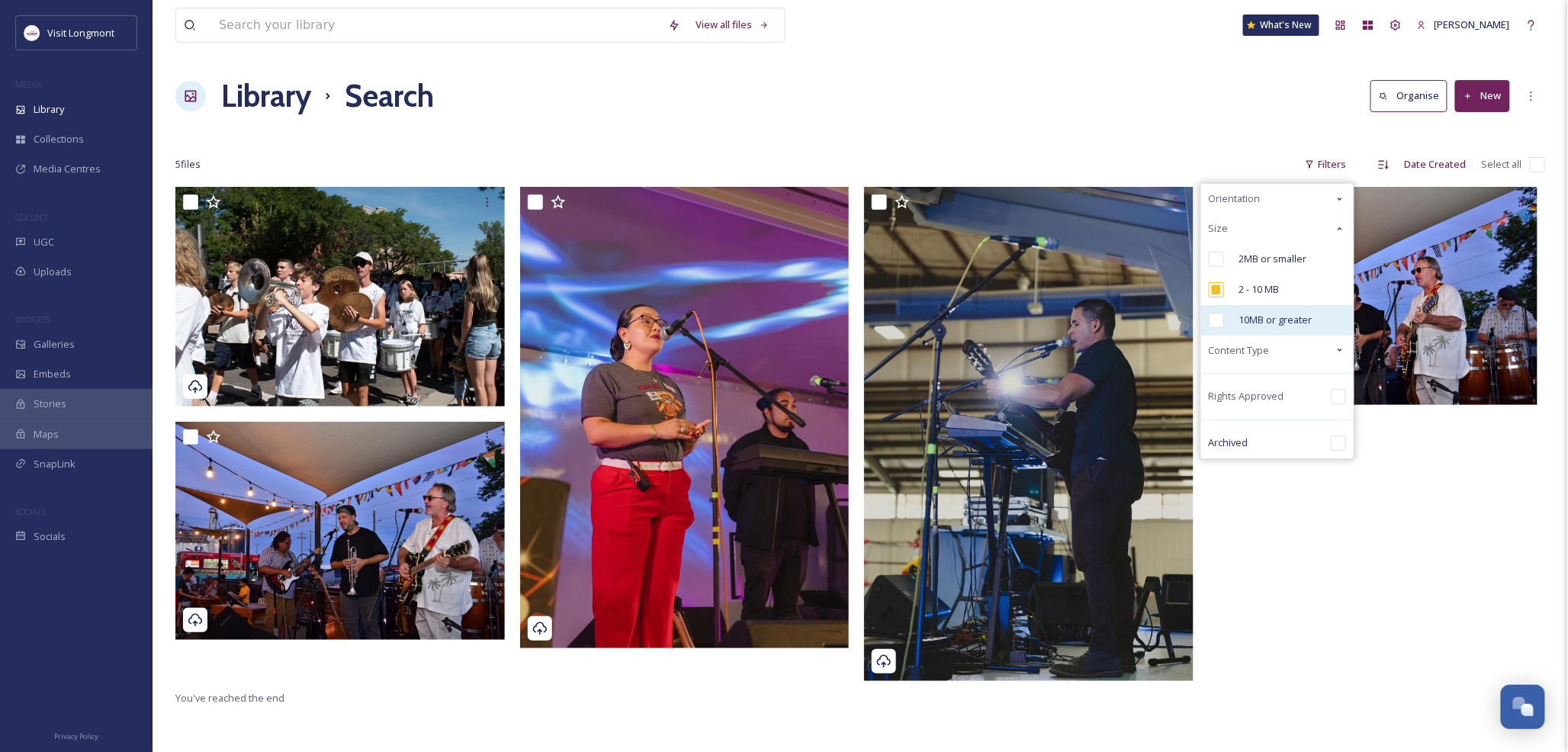
click at [1213, 318] on input "checkbox" at bounding box center [1216, 320] width 15 height 15
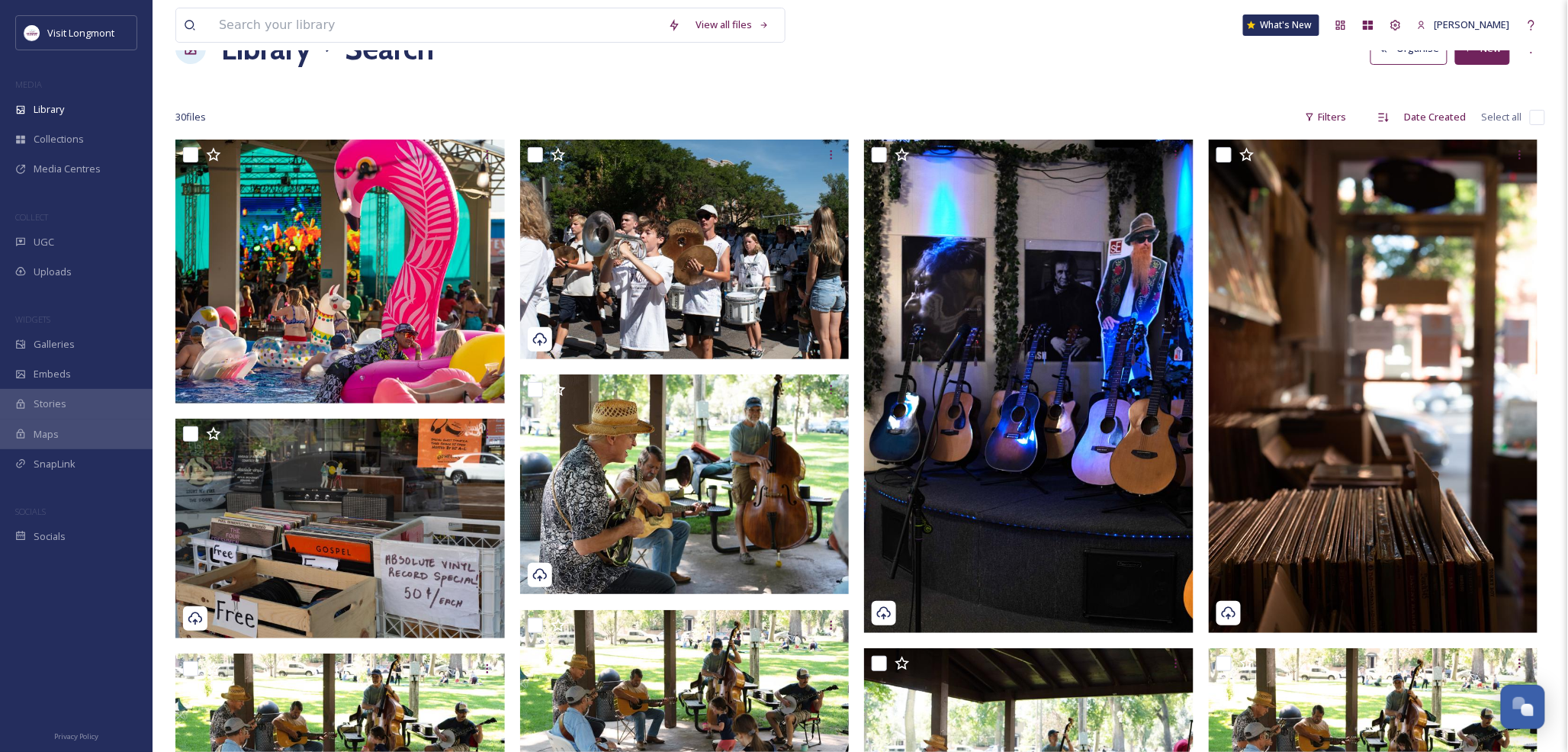
scroll to position [43, 0]
